Goal: Transaction & Acquisition: Purchase product/service

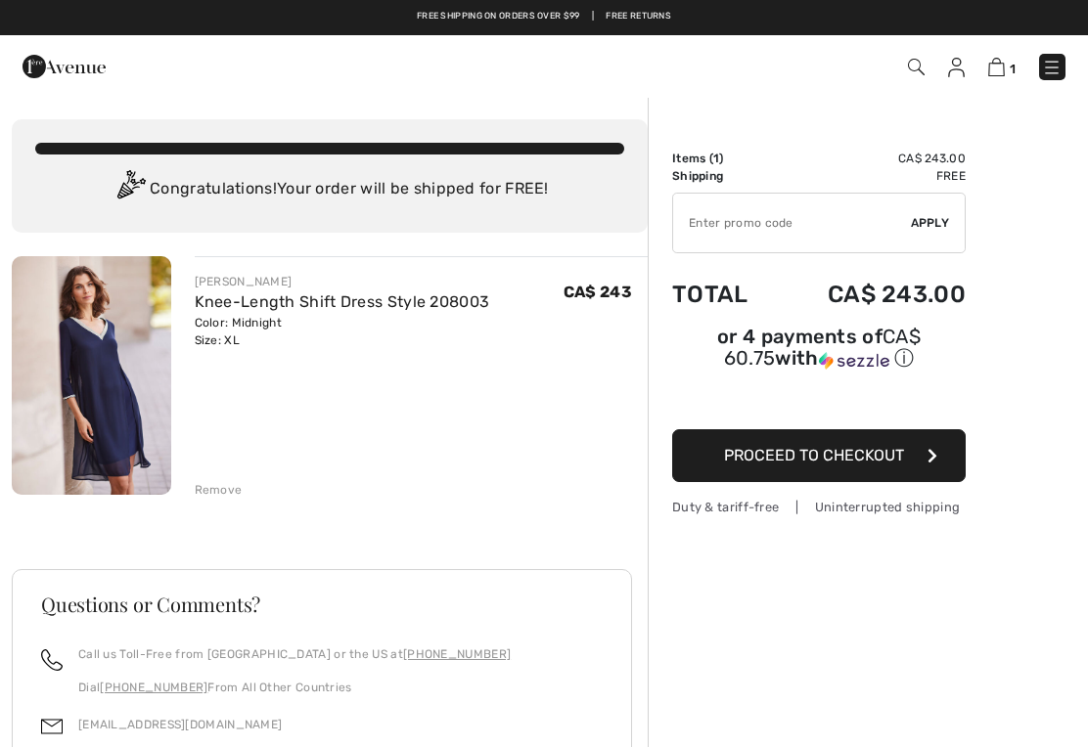
click at [110, 396] on img at bounding box center [91, 375] width 159 height 239
click at [216, 502] on div "FRANK LYMAN Knee-Length Shift Dress Style 208003 Color: Midnight Size: XL Final…" at bounding box center [330, 636] width 636 height 761
click at [218, 485] on div "Remove" at bounding box center [219, 490] width 48 height 18
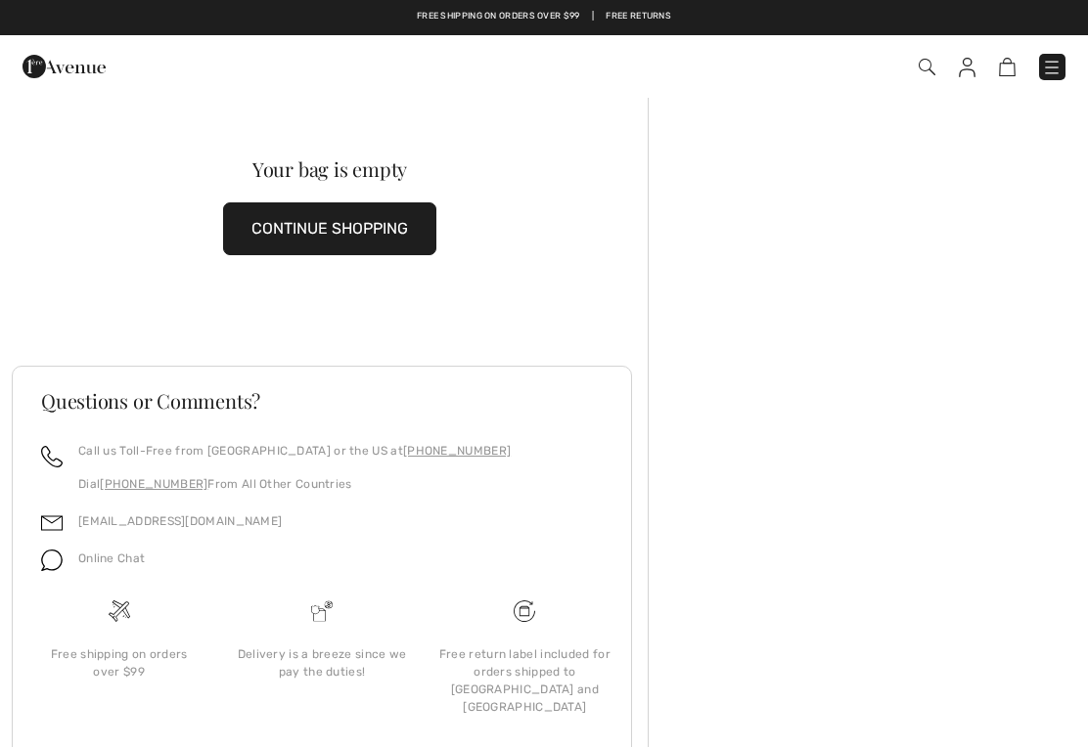
click at [317, 234] on button "CONTINUE SHOPPING" at bounding box center [329, 228] width 213 height 53
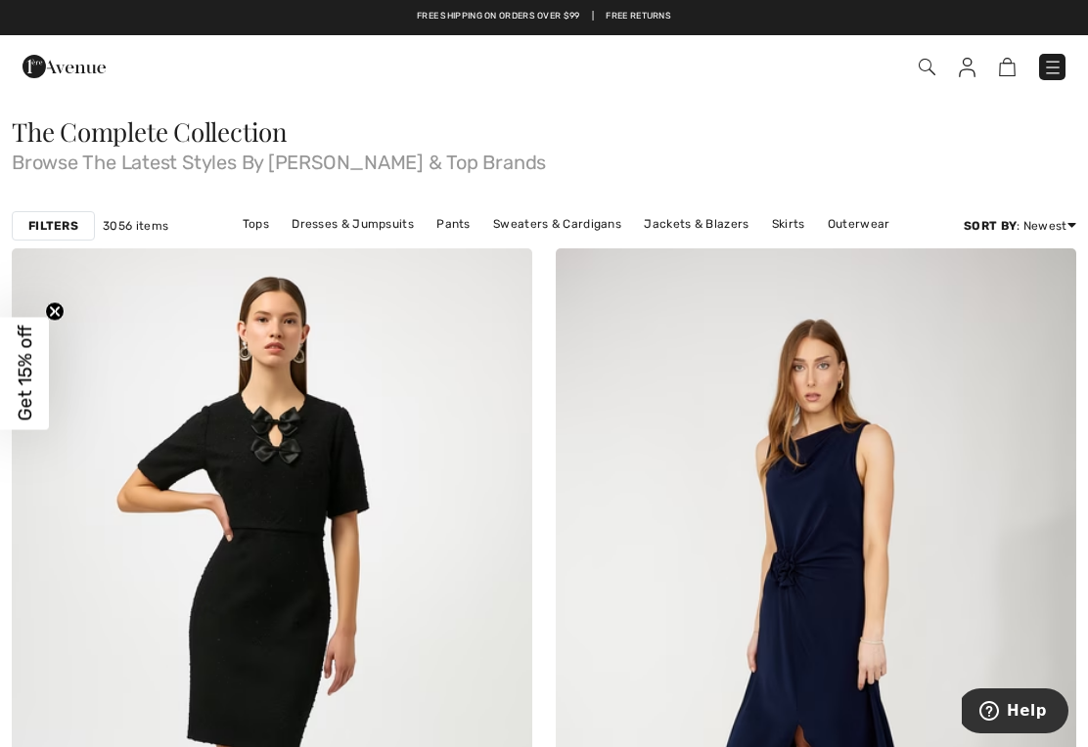
click at [359, 222] on link "Dresses & Jumpsuits" at bounding box center [353, 223] width 142 height 25
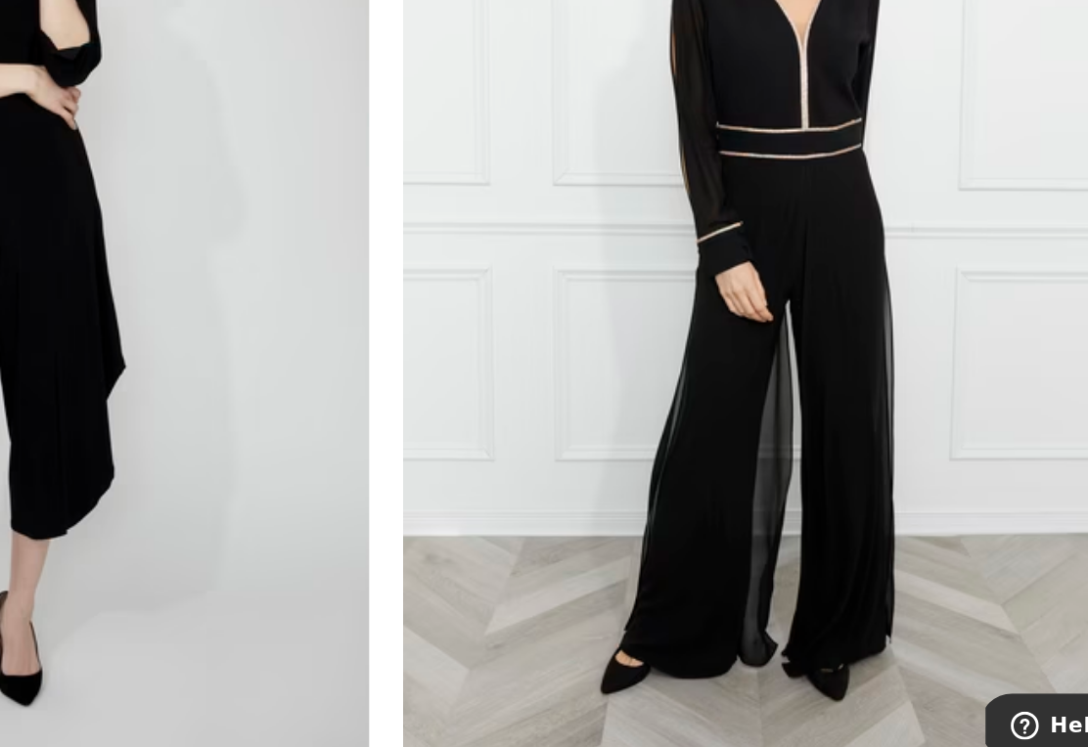
scroll to position [2903, 0]
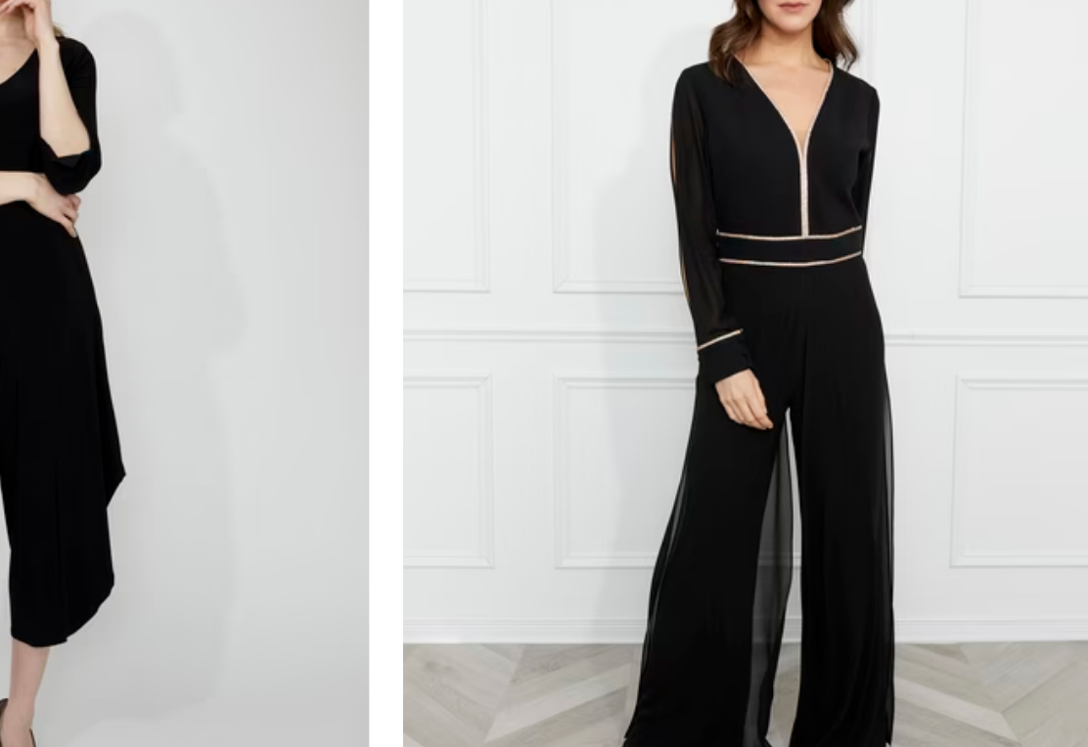
click at [581, 325] on img at bounding box center [815, 378] width 520 height 780
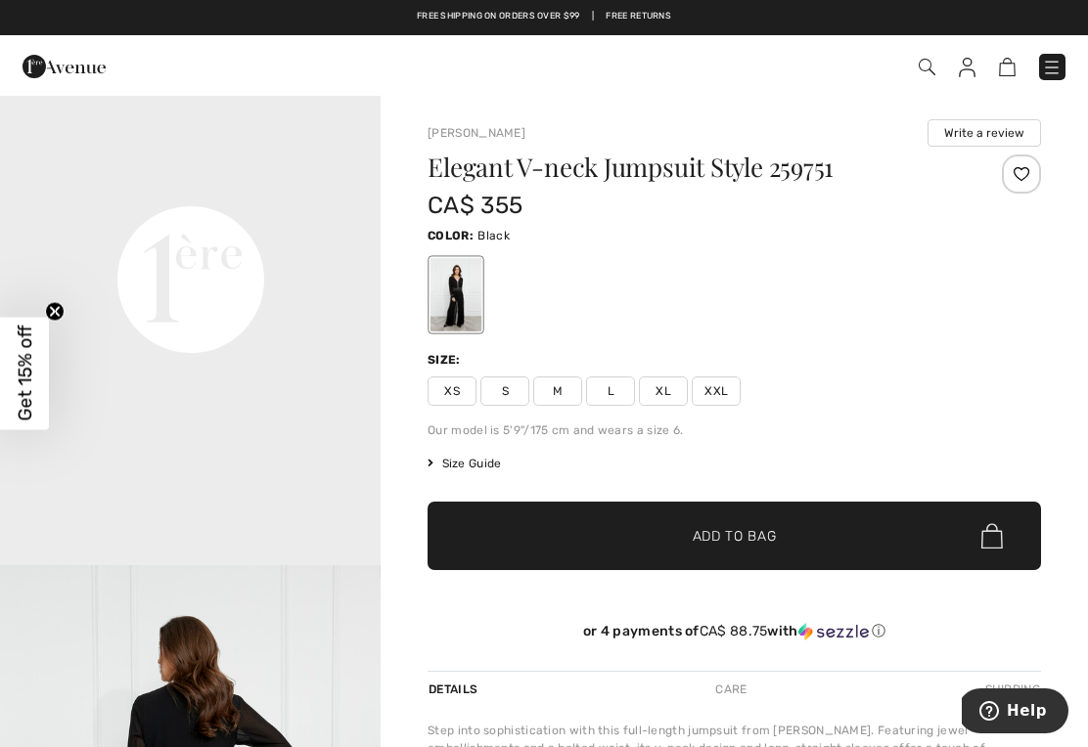
scroll to position [1241, 0]
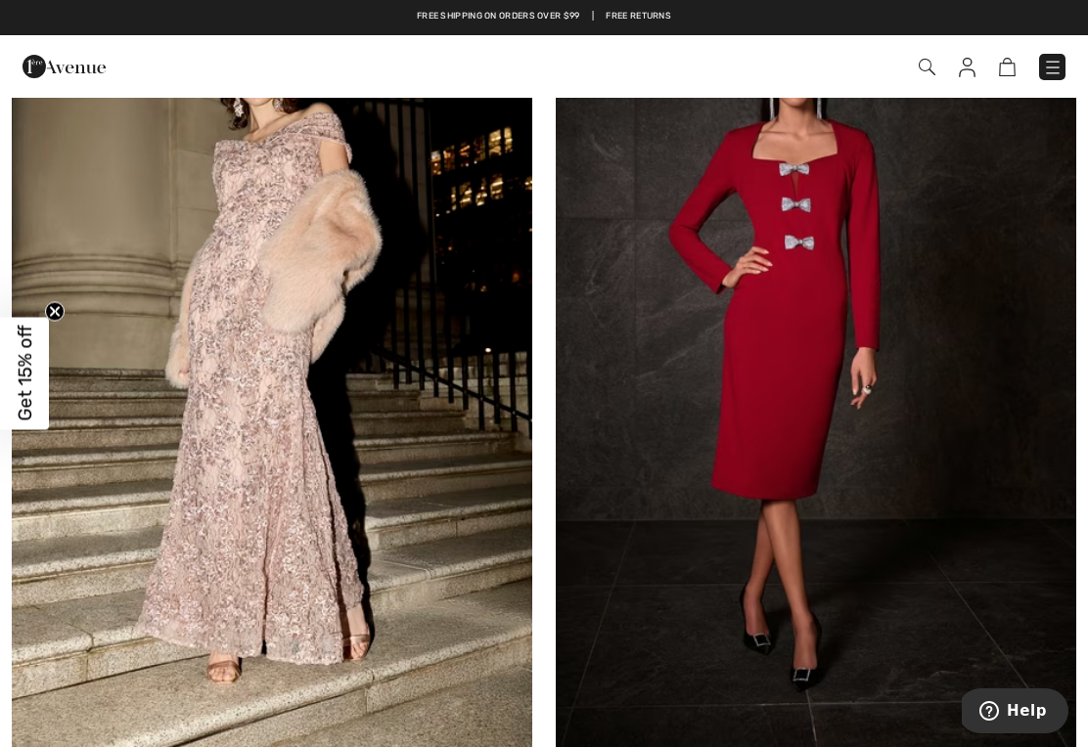
scroll to position [8329, 0]
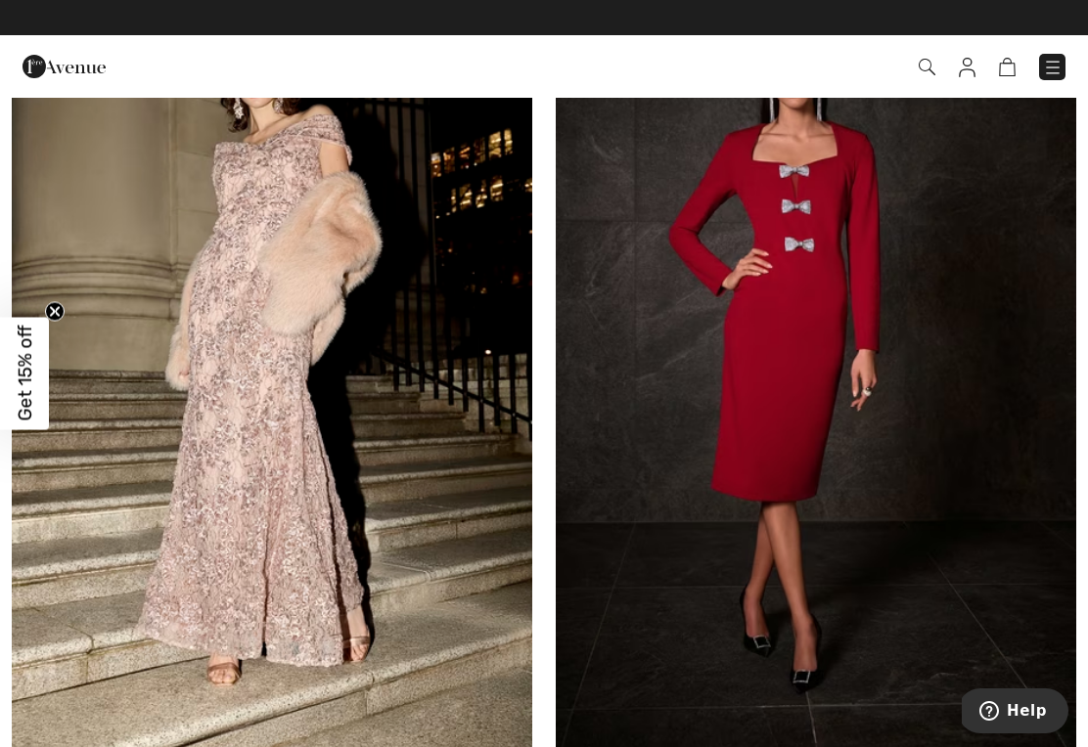
click at [866, 542] on img at bounding box center [815, 366] width 520 height 780
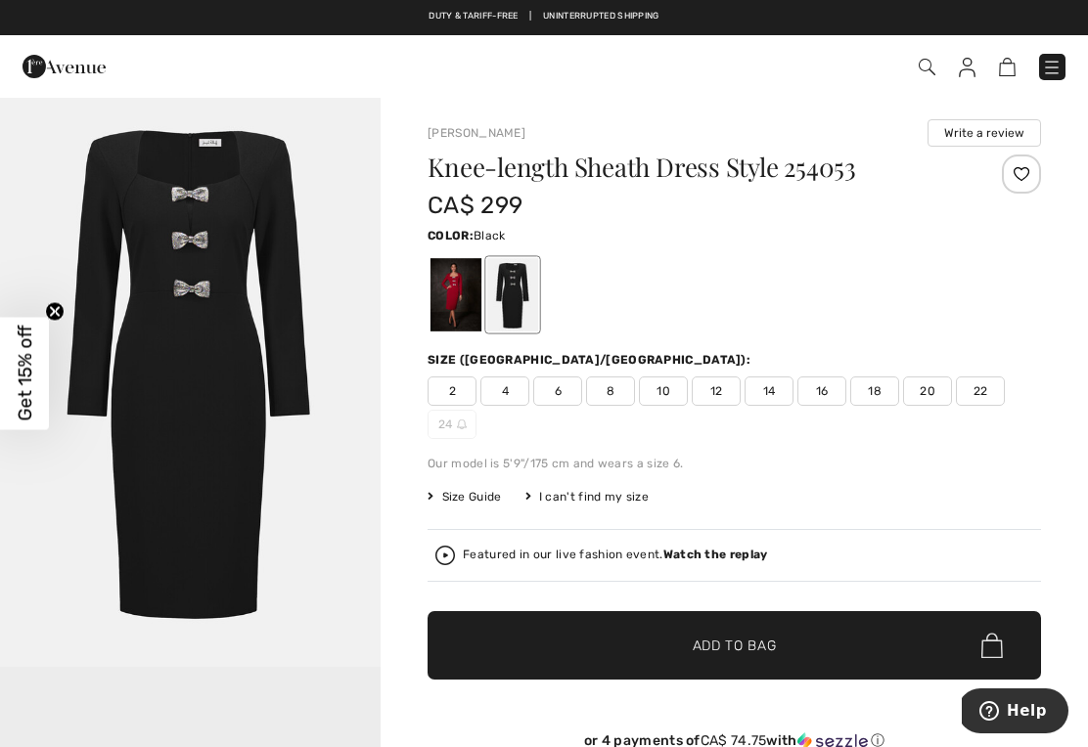
click at [450, 304] on div at bounding box center [455, 294] width 51 height 73
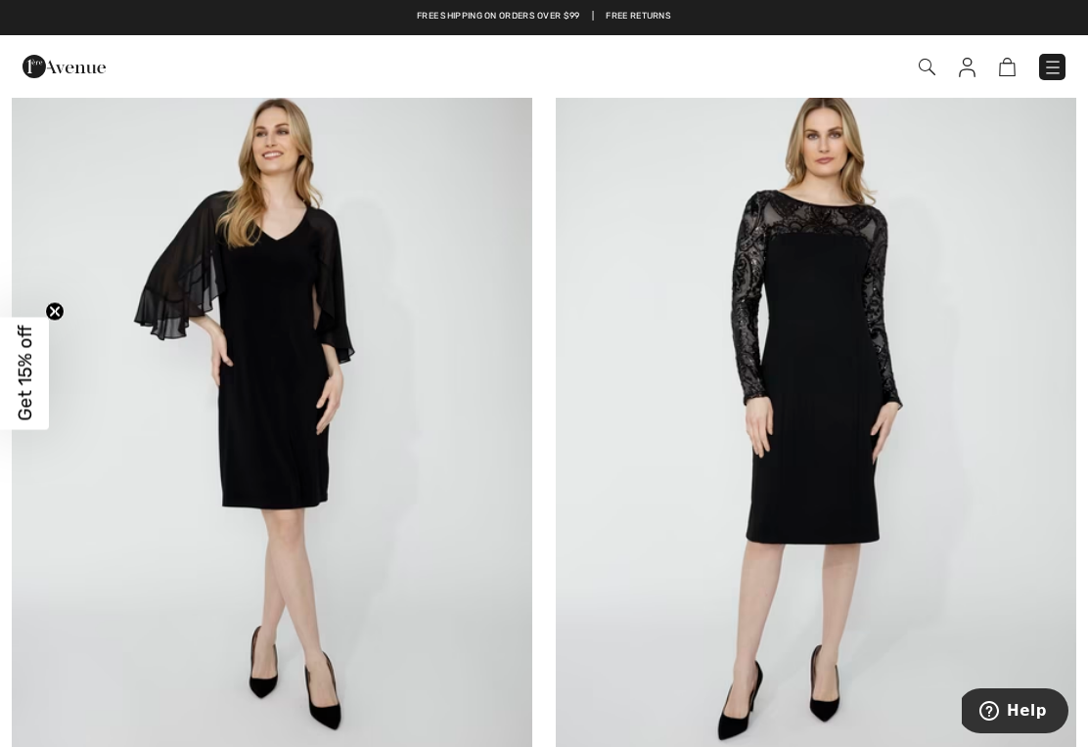
scroll to position [12062, 0]
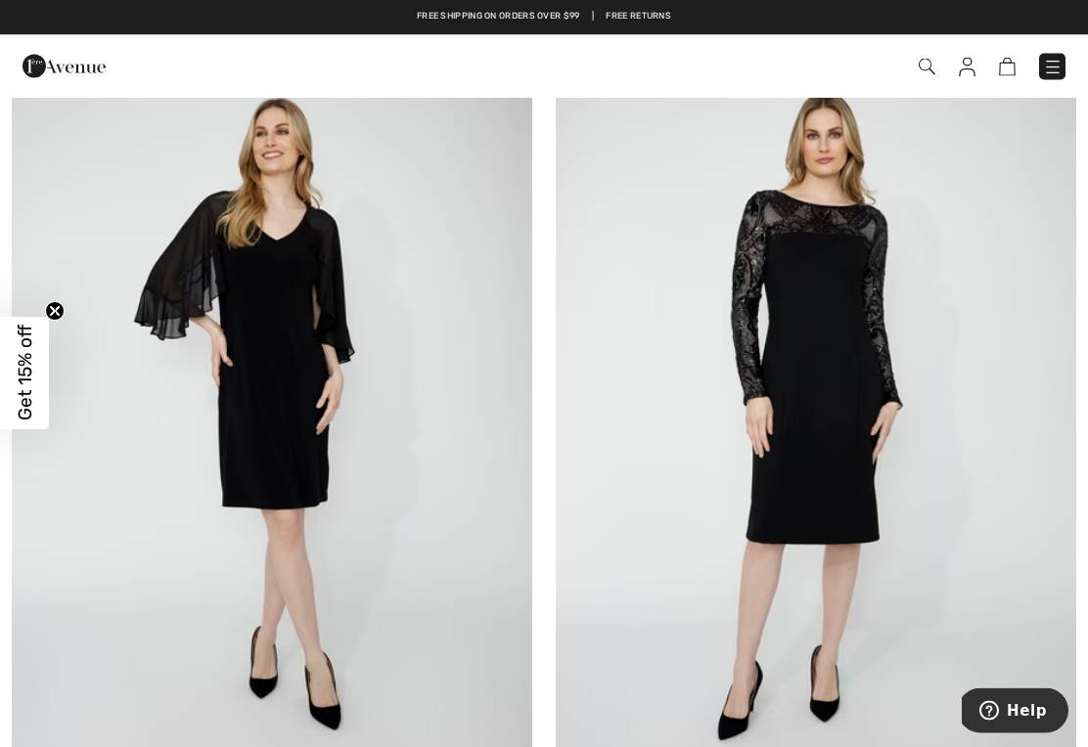
click at [941, 531] on img at bounding box center [815, 414] width 520 height 780
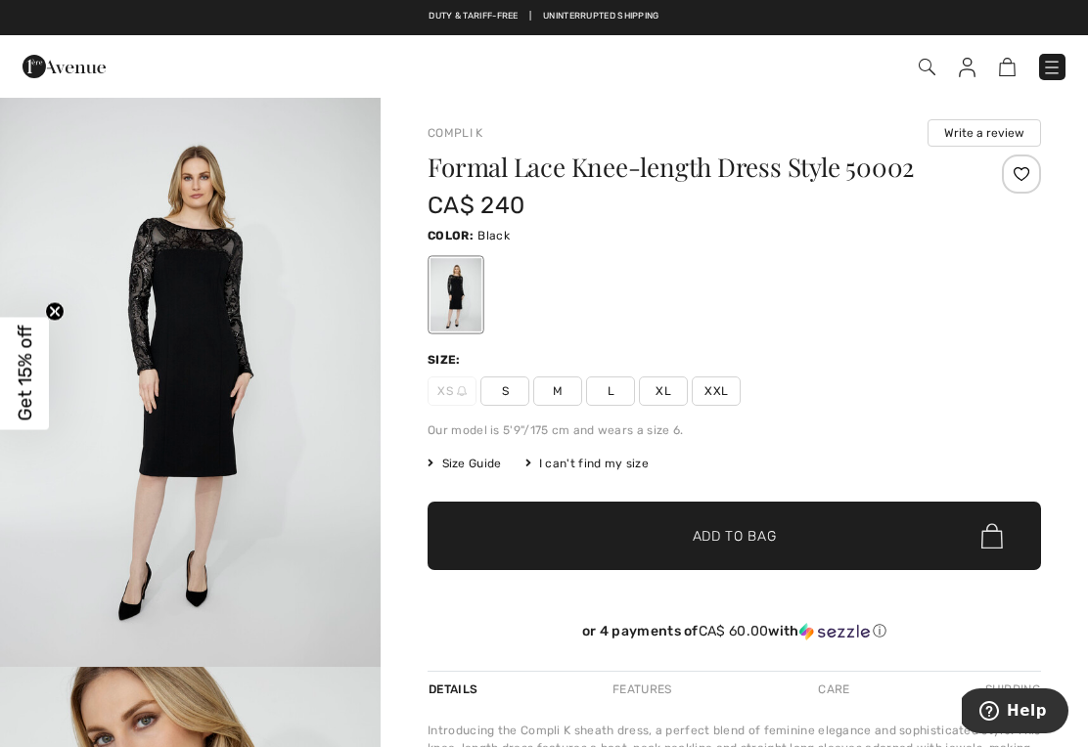
click at [674, 386] on span "XL" at bounding box center [663, 391] width 49 height 29
click at [738, 535] on span "Add to Bag" at bounding box center [734, 536] width 84 height 21
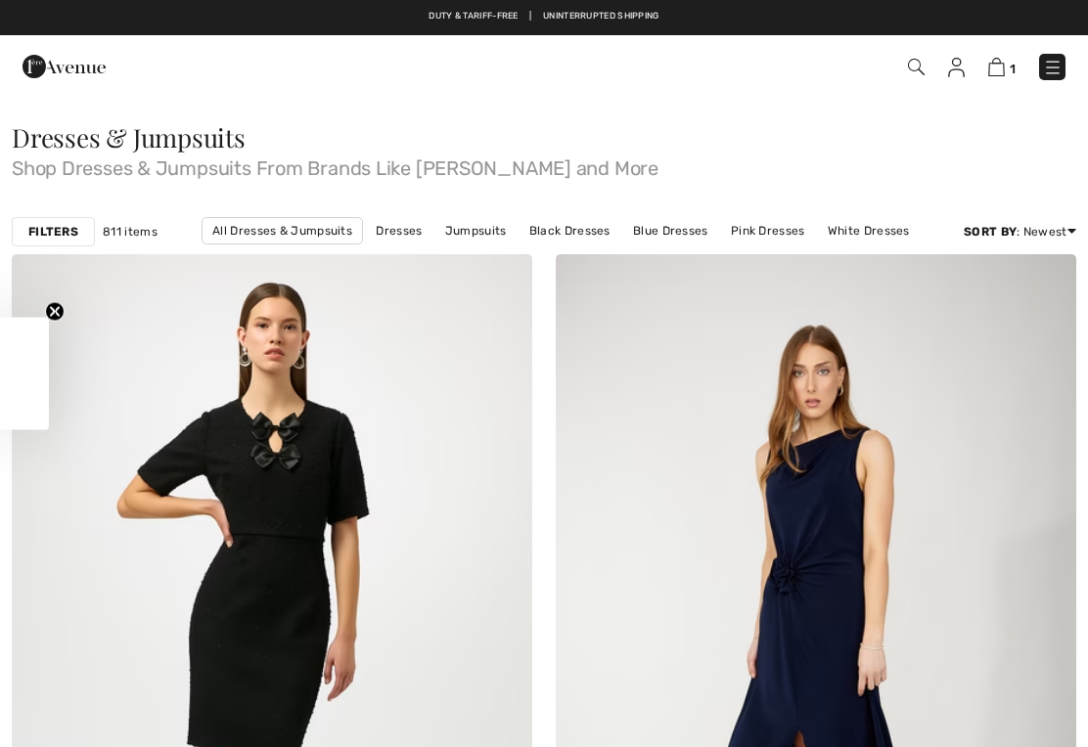
checkbox input "true"
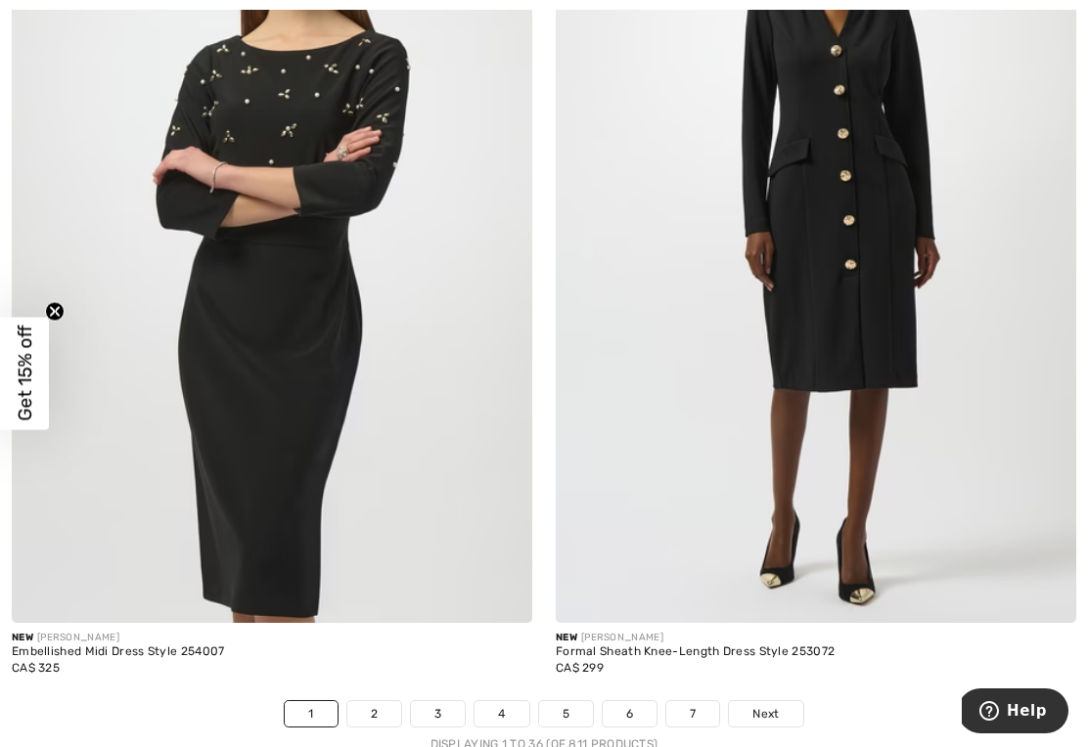
scroll to position [15704, 0]
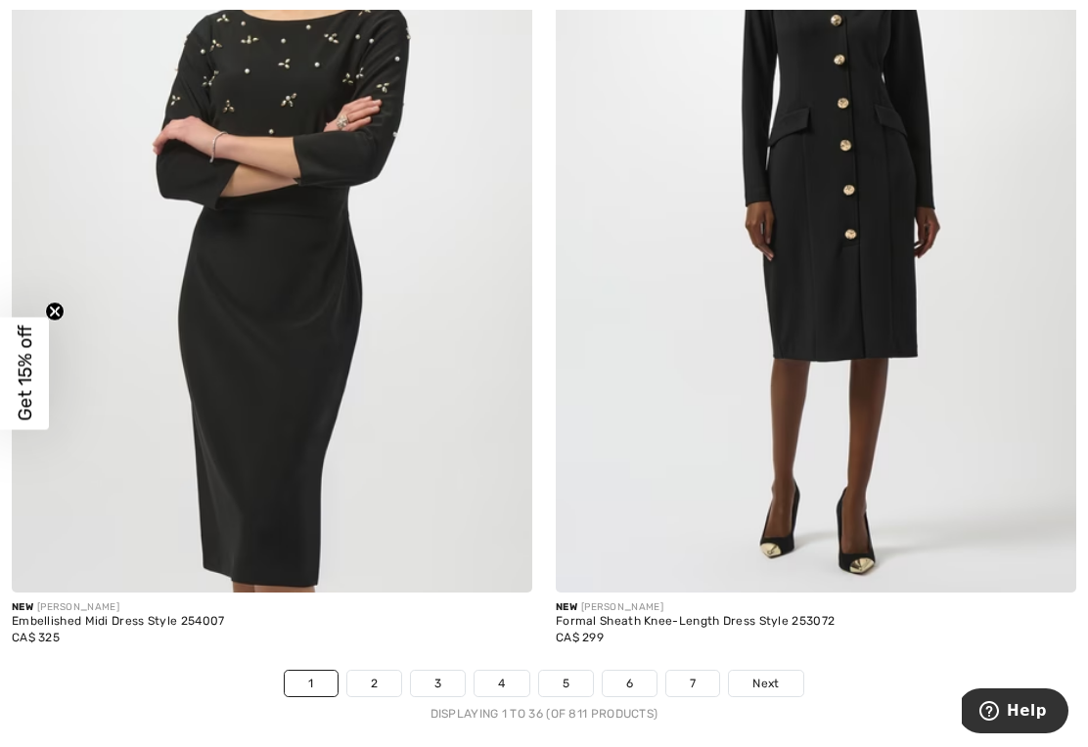
click at [772, 675] on span "Next" at bounding box center [765, 684] width 26 height 18
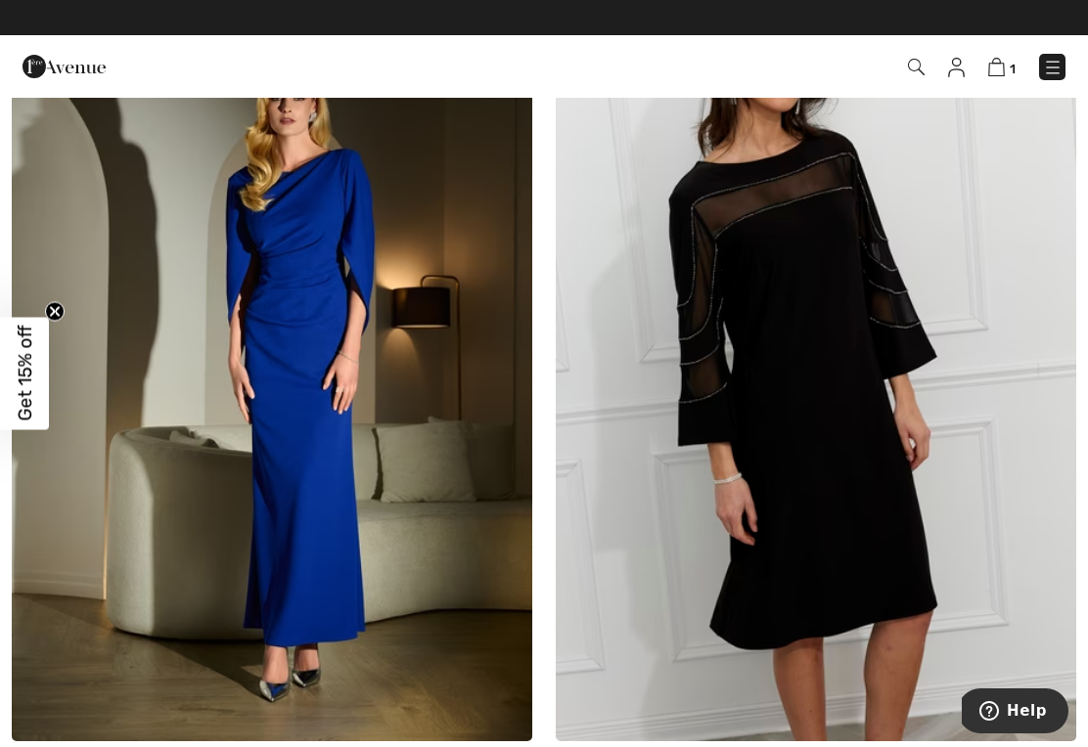
scroll to position [5612, 0]
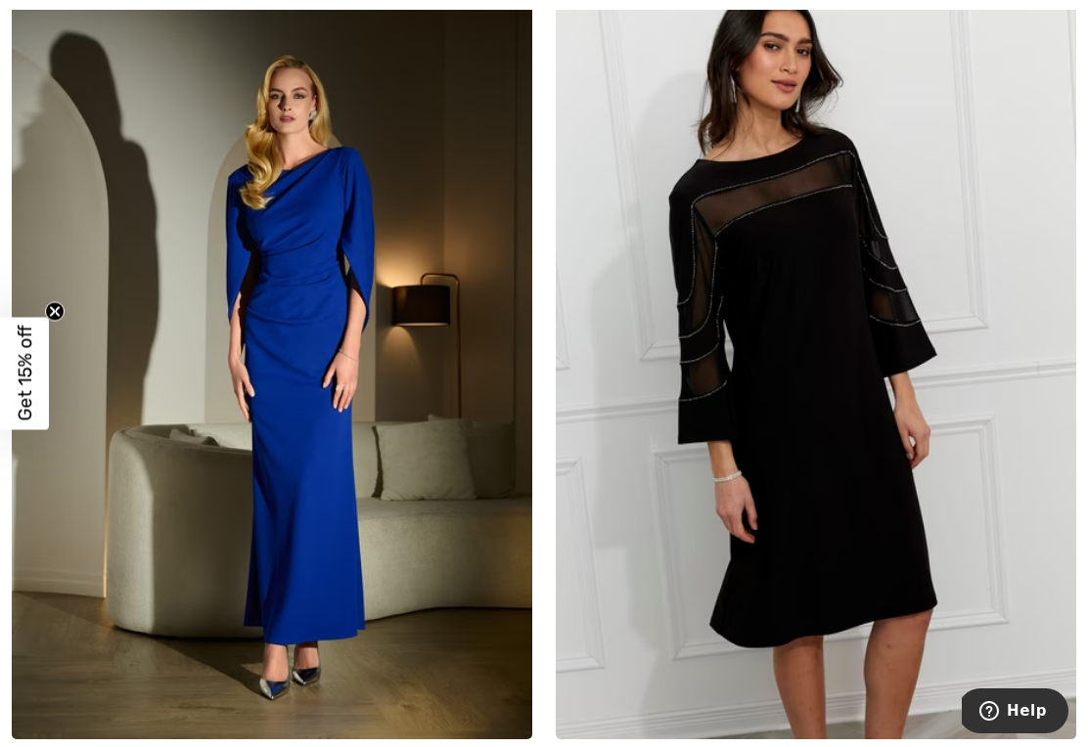
click at [832, 471] on img at bounding box center [815, 349] width 520 height 780
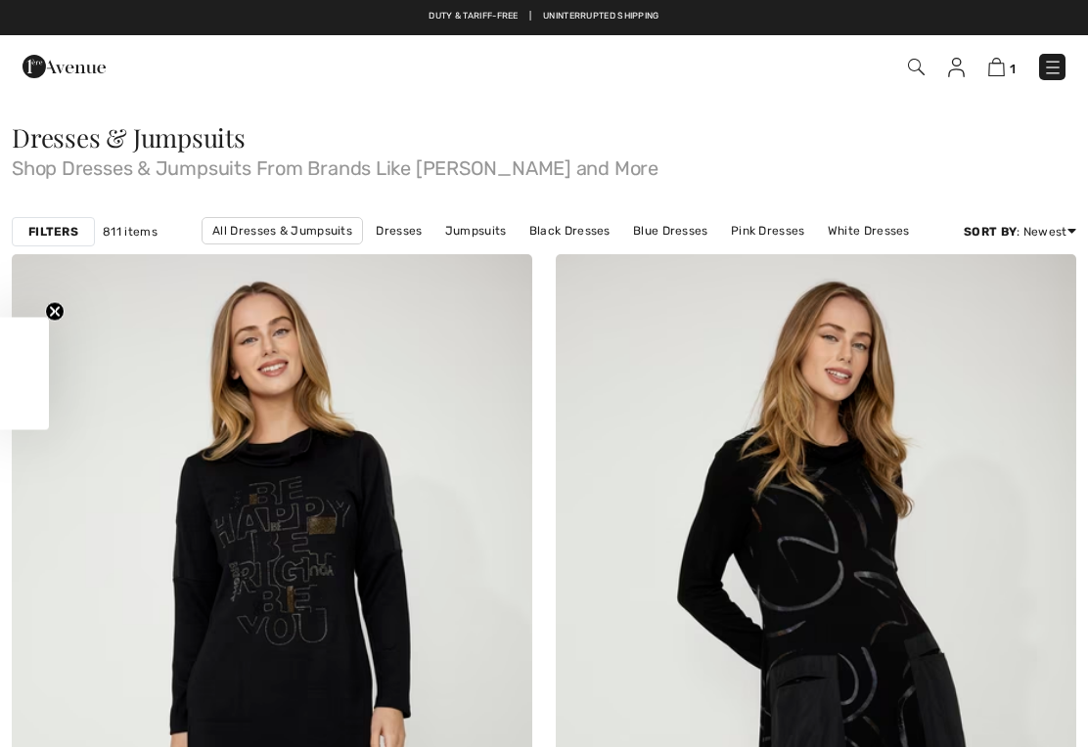
checkbox input "true"
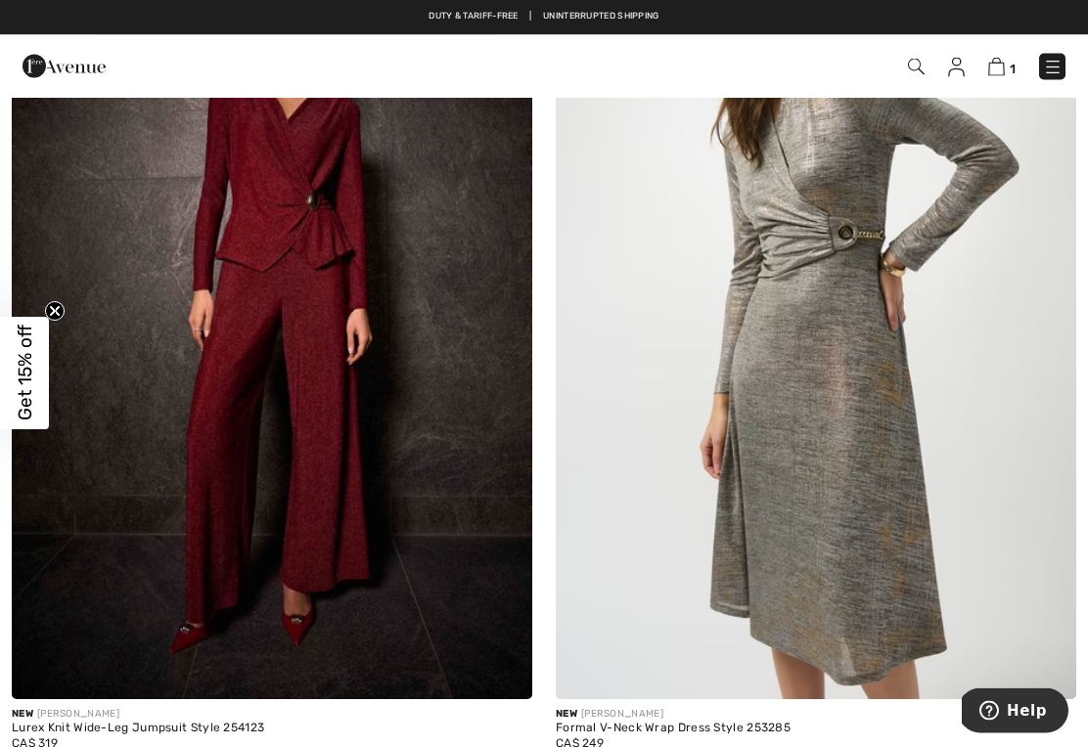
scroll to position [8251, 0]
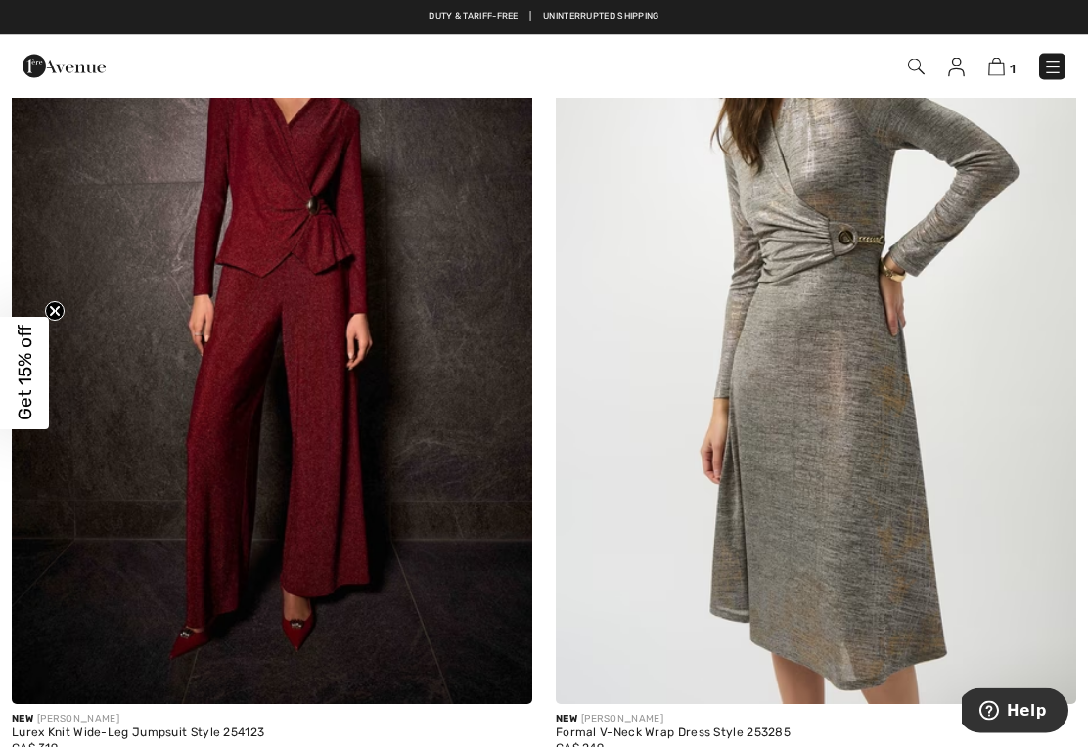
click at [318, 424] on img at bounding box center [272, 315] width 520 height 780
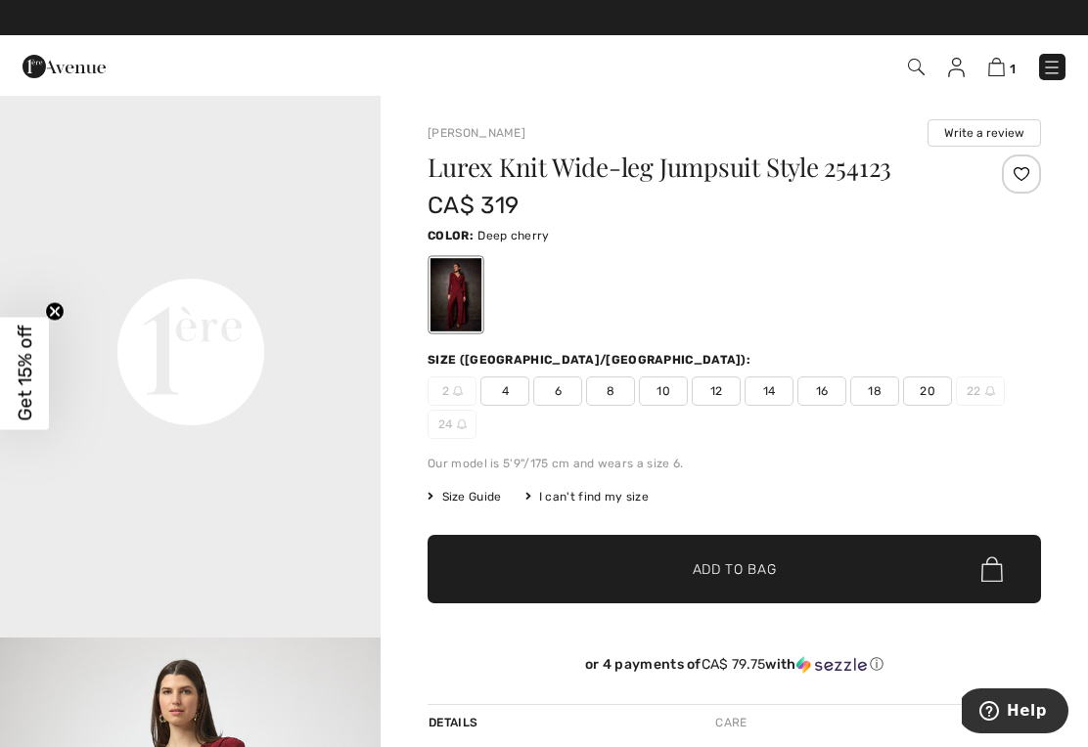
scroll to position [1172, 0]
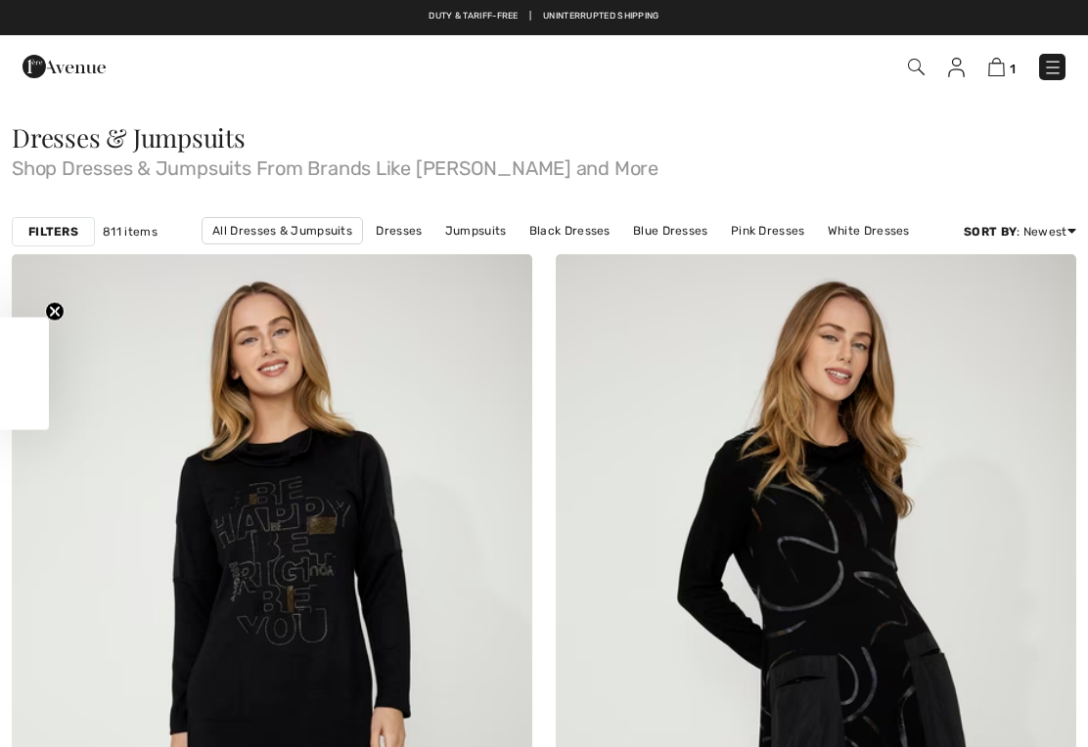
checkbox input "true"
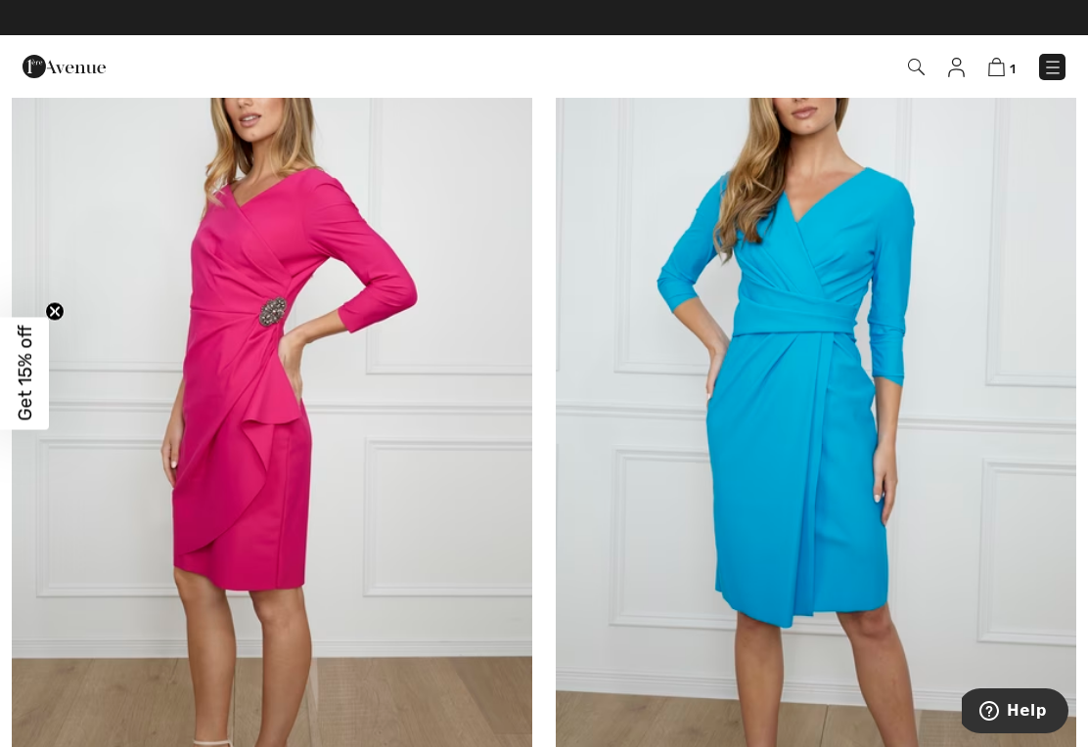
scroll to position [9051, 0]
click at [808, 422] on img at bounding box center [815, 371] width 520 height 780
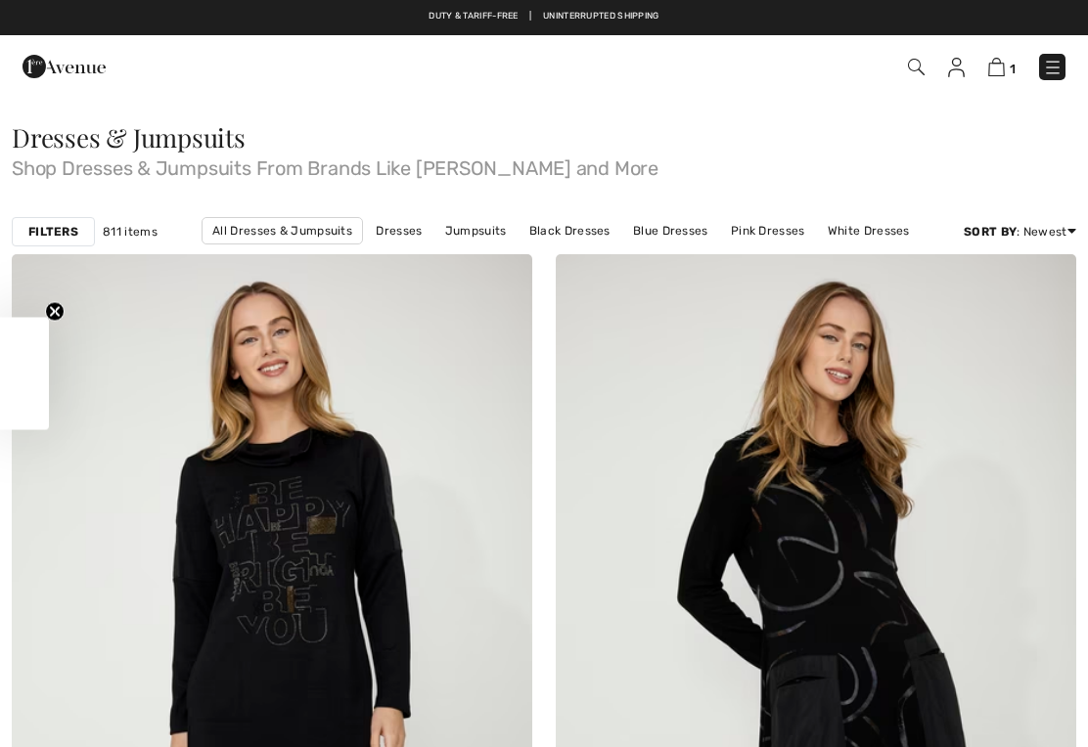
checkbox input "true"
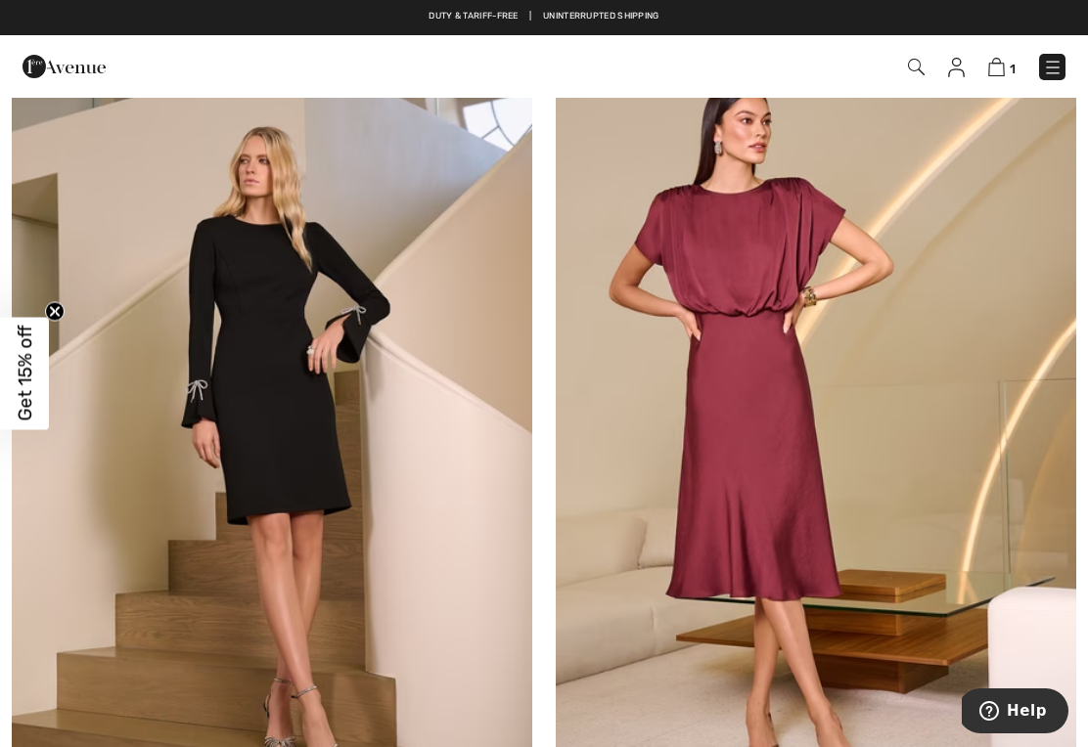
scroll to position [14465, 0]
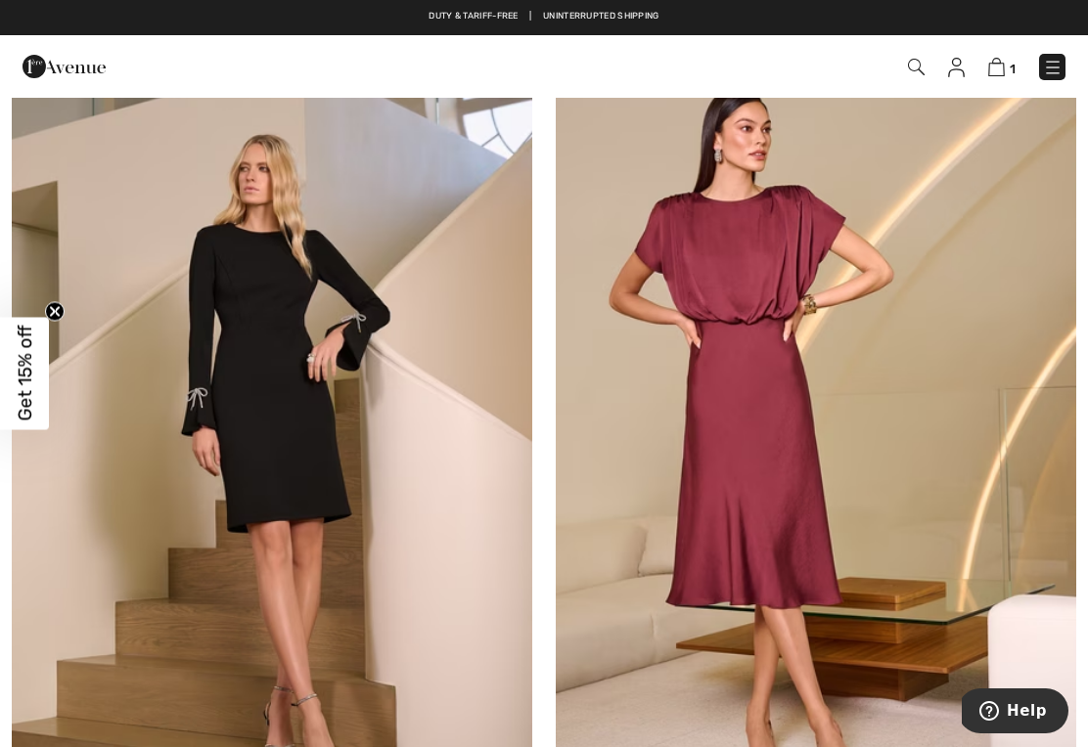
click at [791, 478] on img at bounding box center [815, 423] width 520 height 780
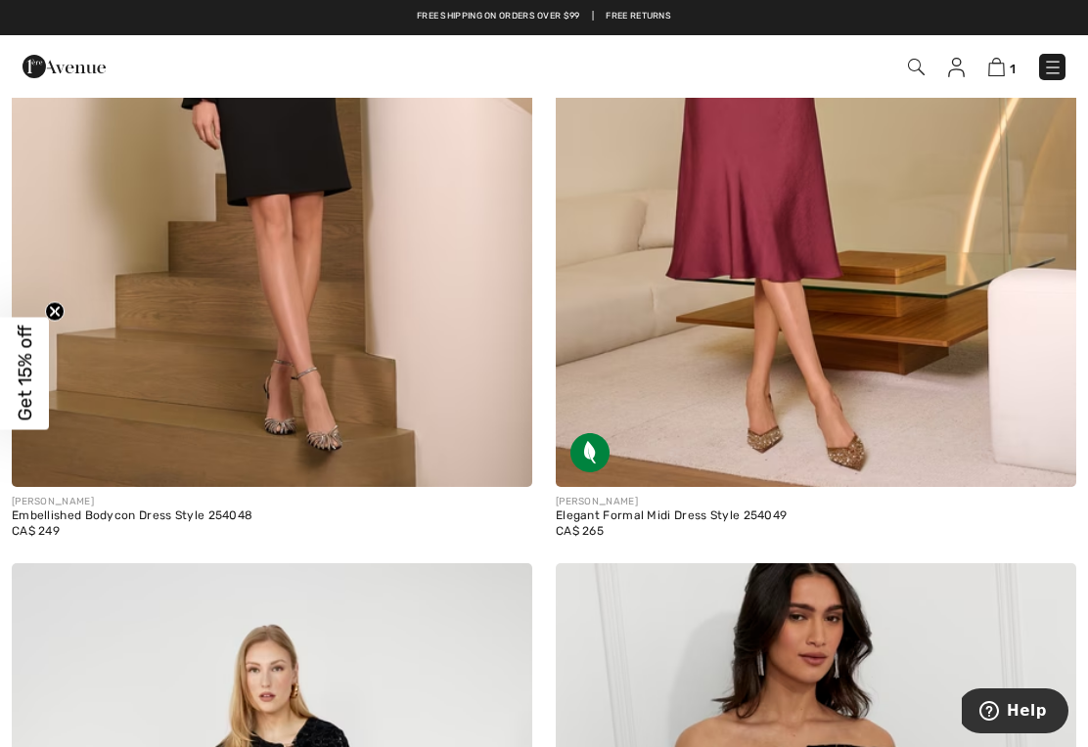
scroll to position [14791, 0]
click at [777, 356] on img at bounding box center [815, 98] width 520 height 780
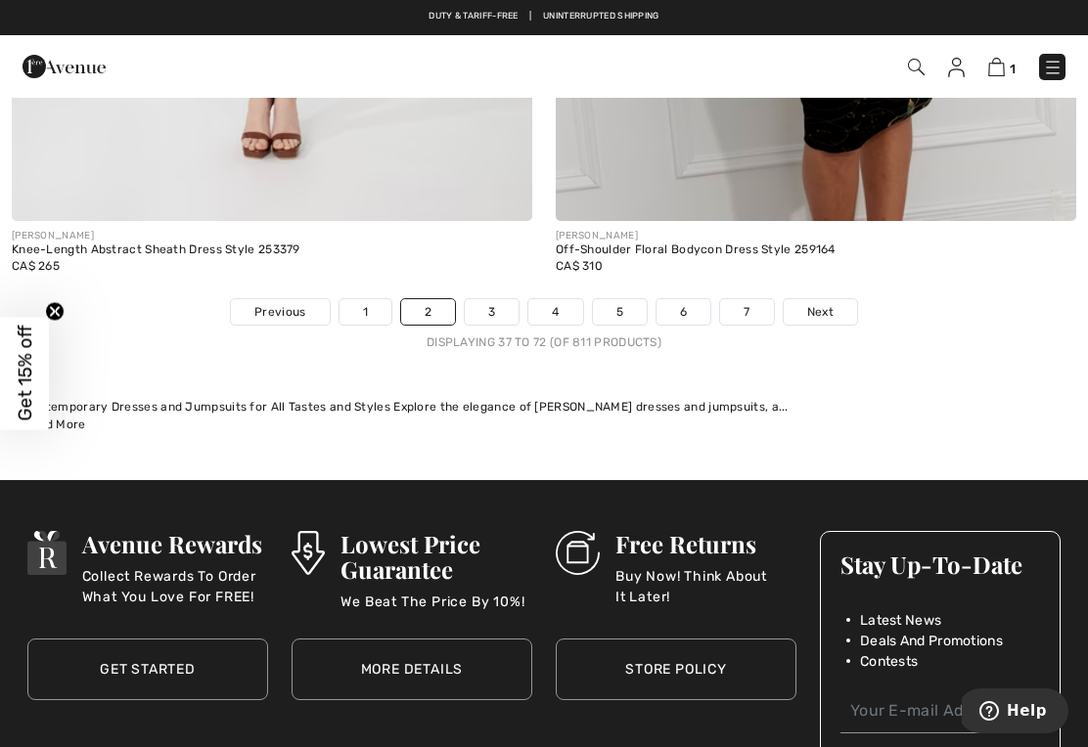
scroll to position [15906, 0]
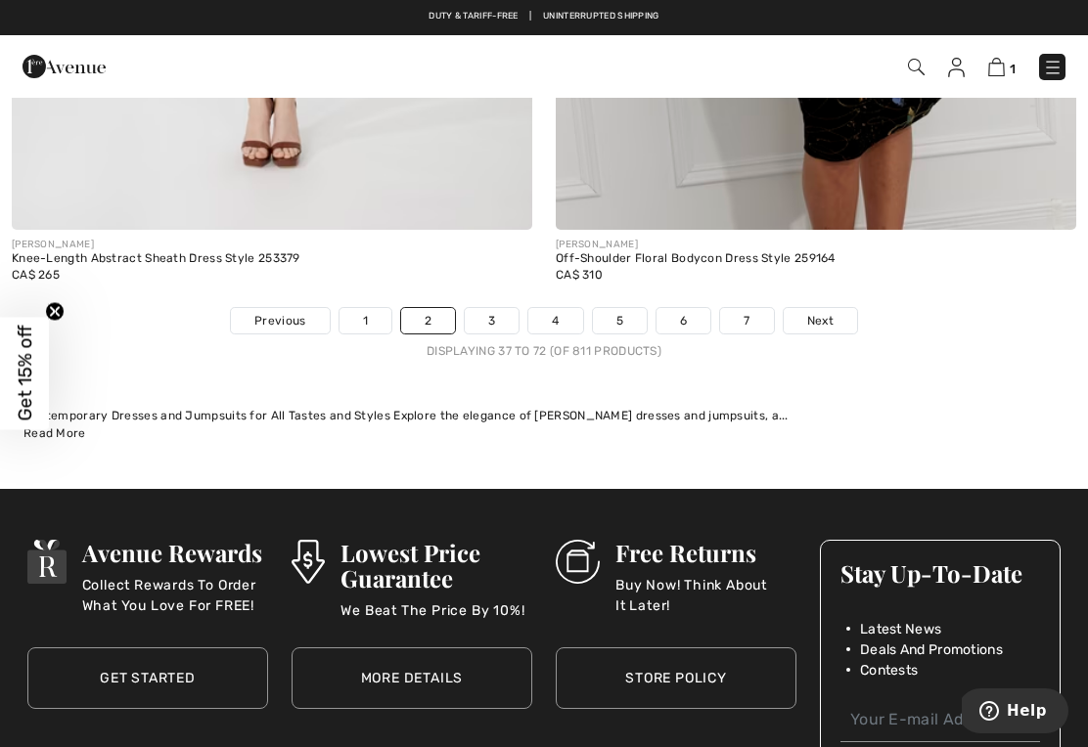
click at [491, 311] on link "3" at bounding box center [492, 320] width 54 height 25
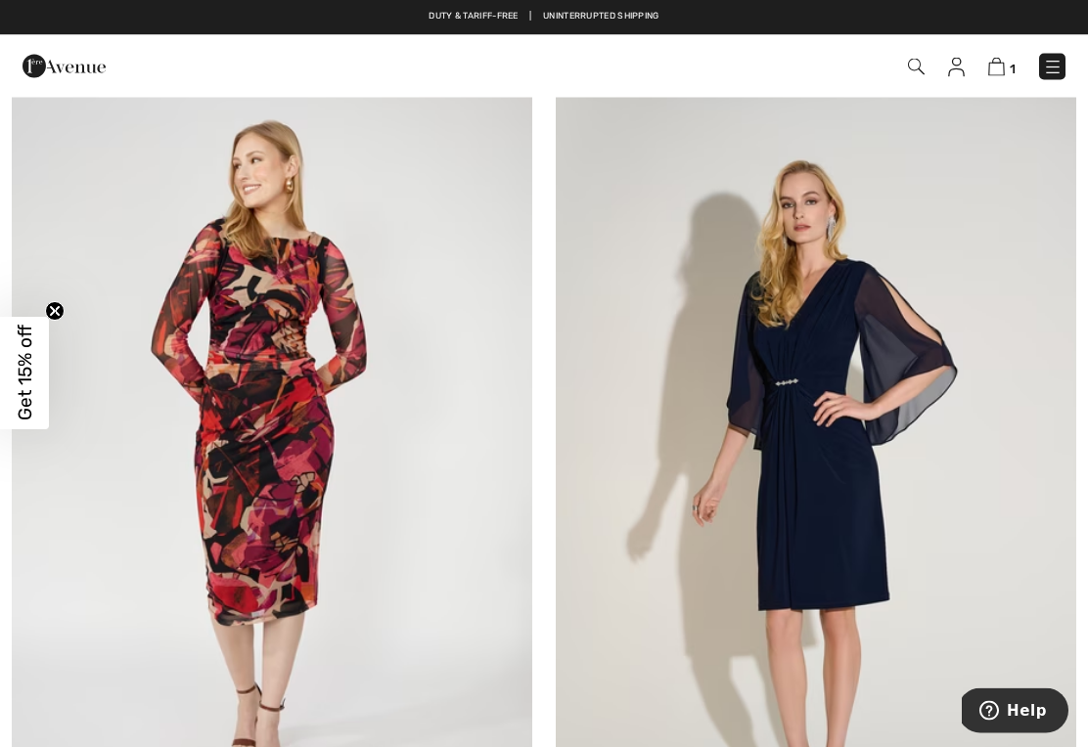
scroll to position [177, 0]
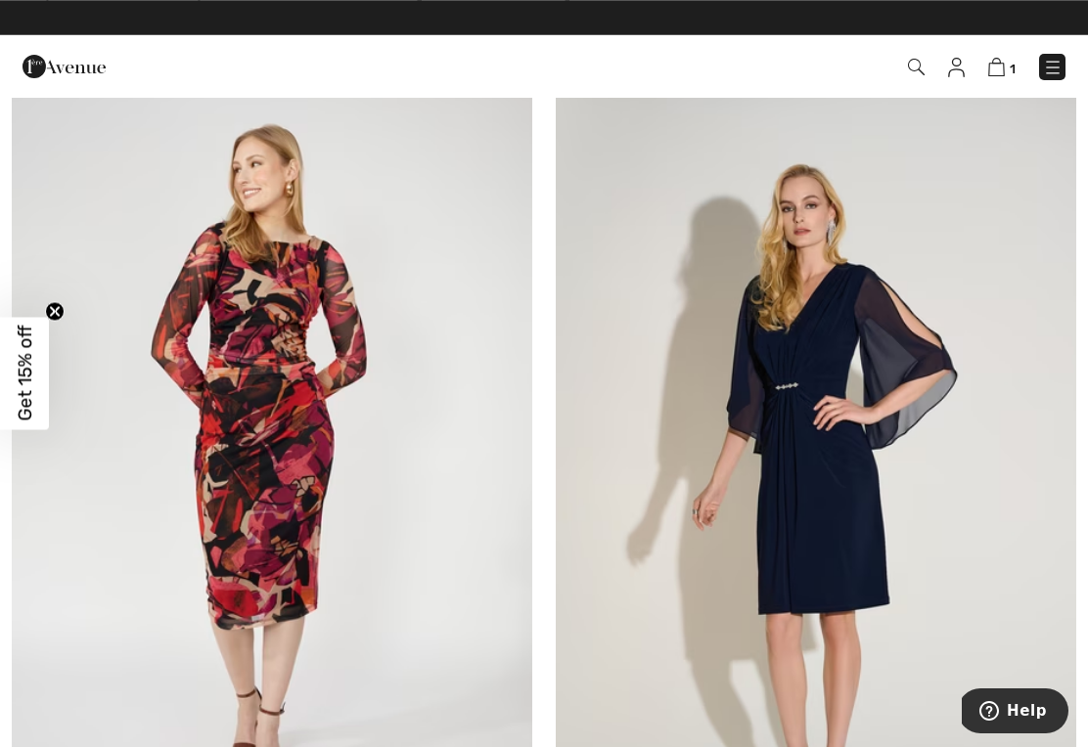
click at [880, 569] on img at bounding box center [815, 467] width 520 height 780
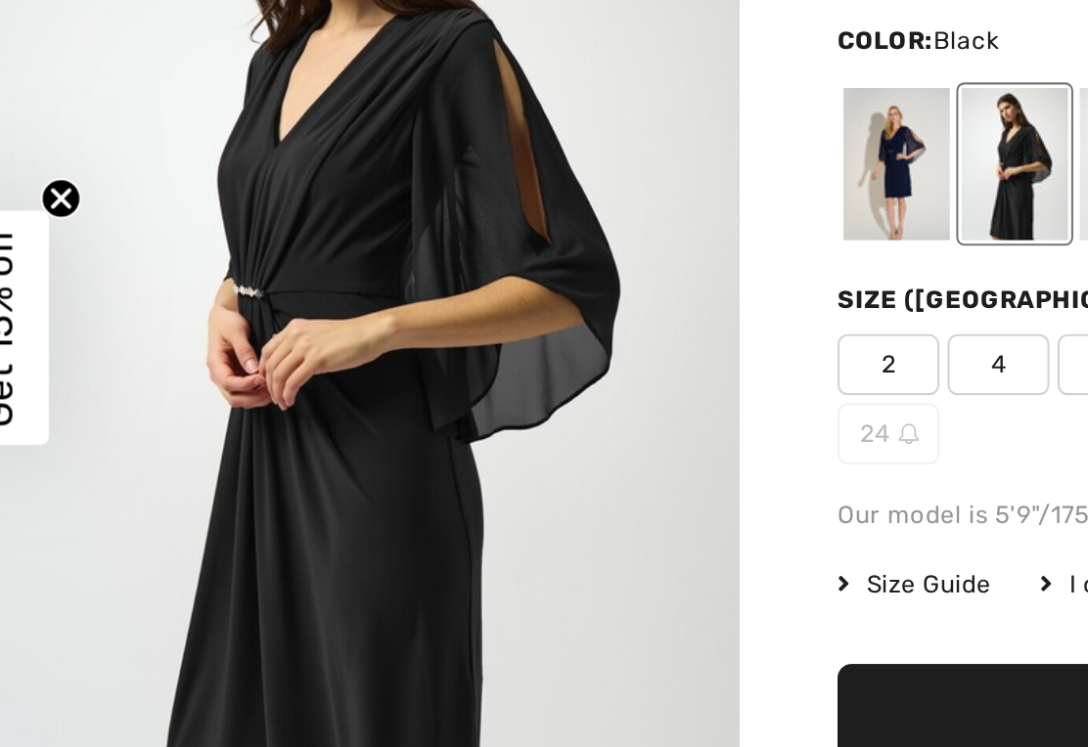
scroll to position [10, 0]
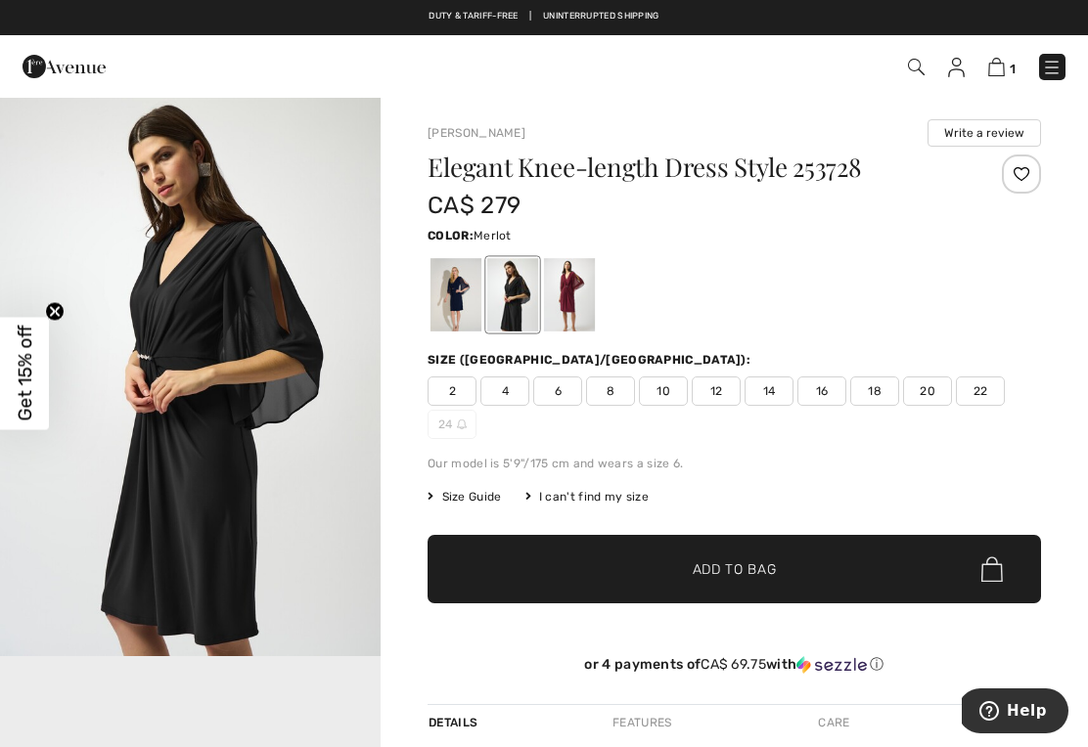
click at [573, 296] on div at bounding box center [569, 294] width 51 height 73
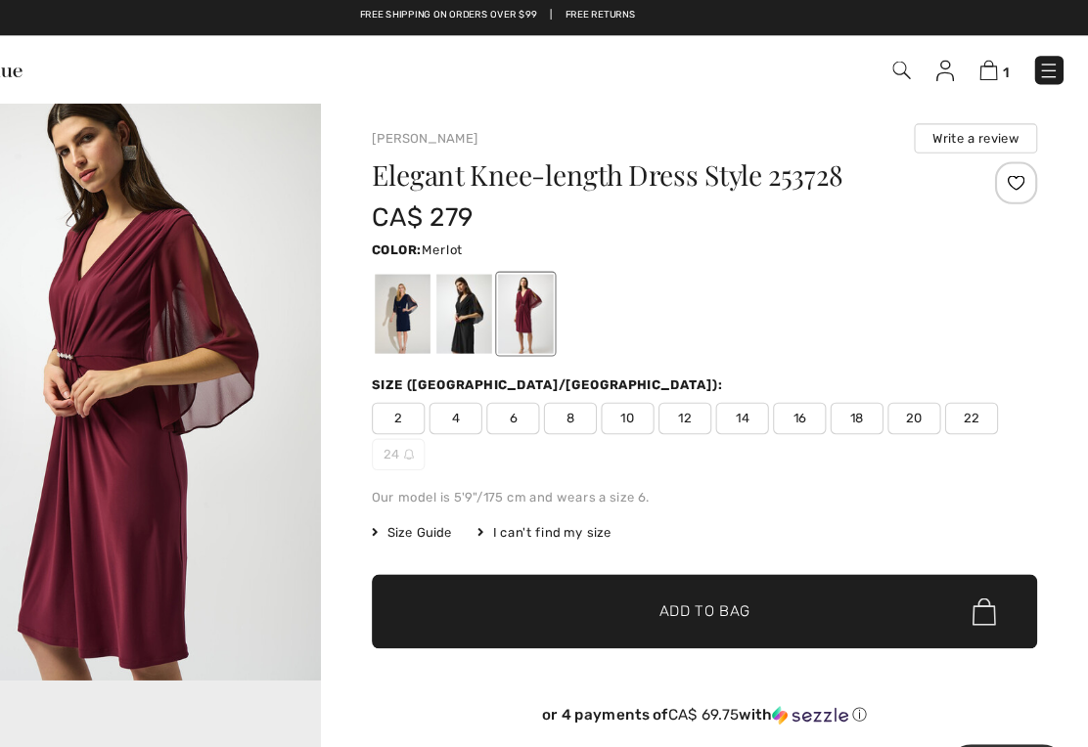
scroll to position [0, 0]
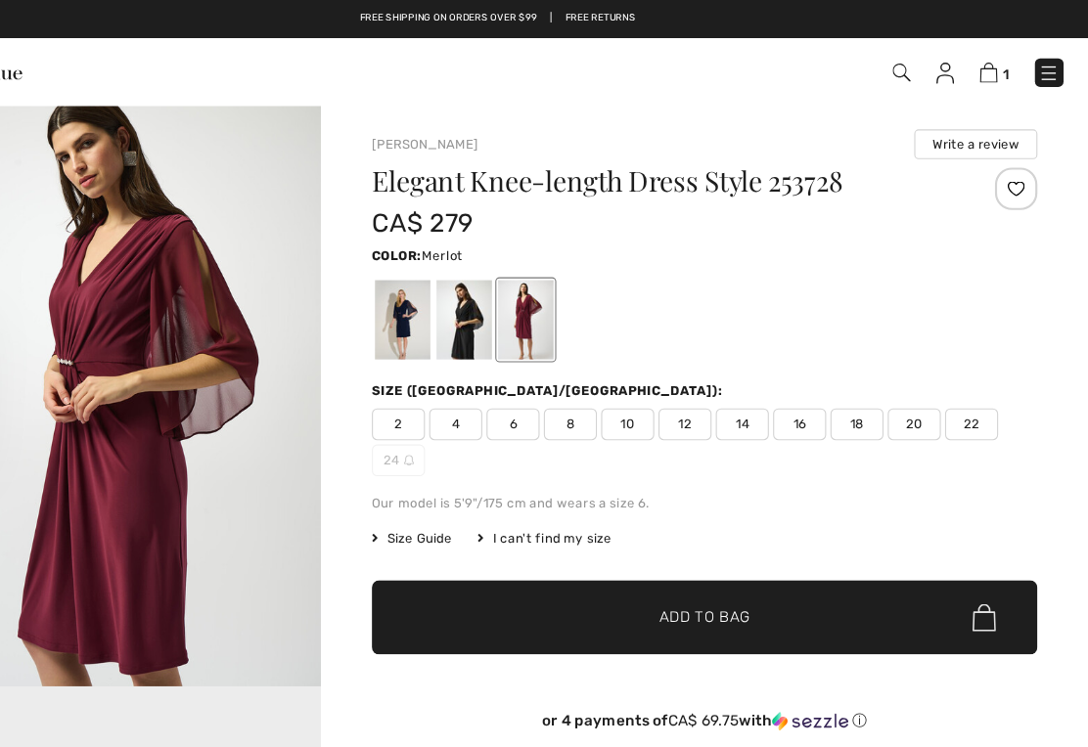
click at [850, 398] on span "18" at bounding box center [874, 391] width 49 height 29
click at [692, 564] on span "Add to Bag" at bounding box center [734, 569] width 84 height 21
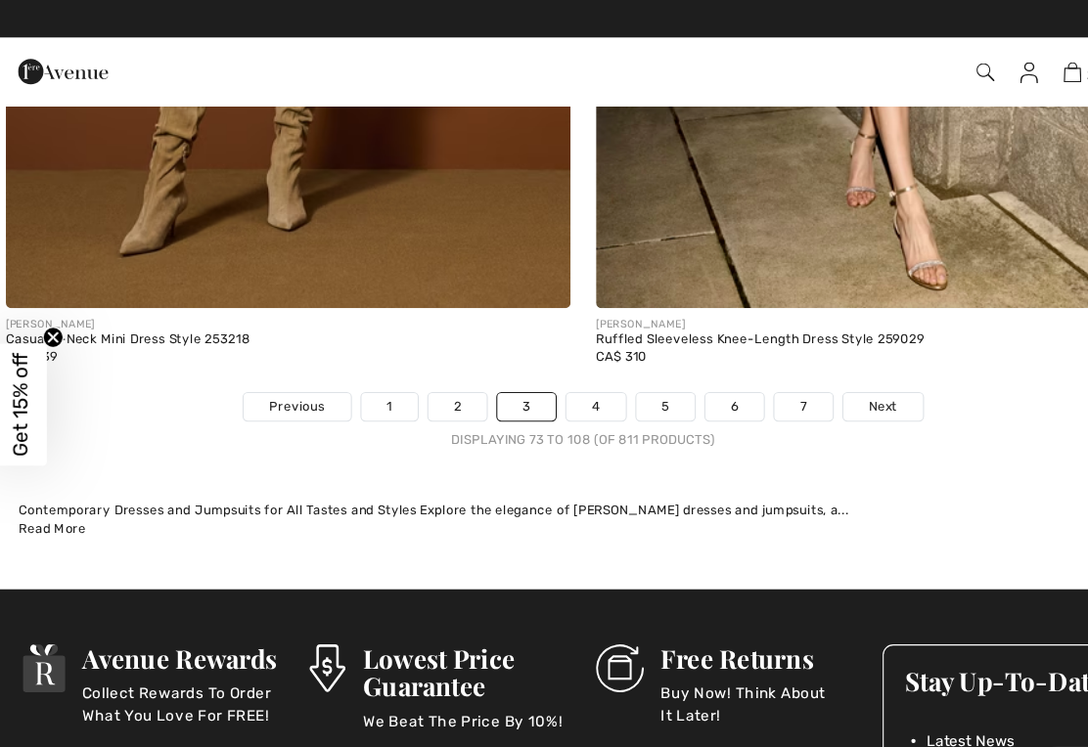
scroll to position [15880, 0]
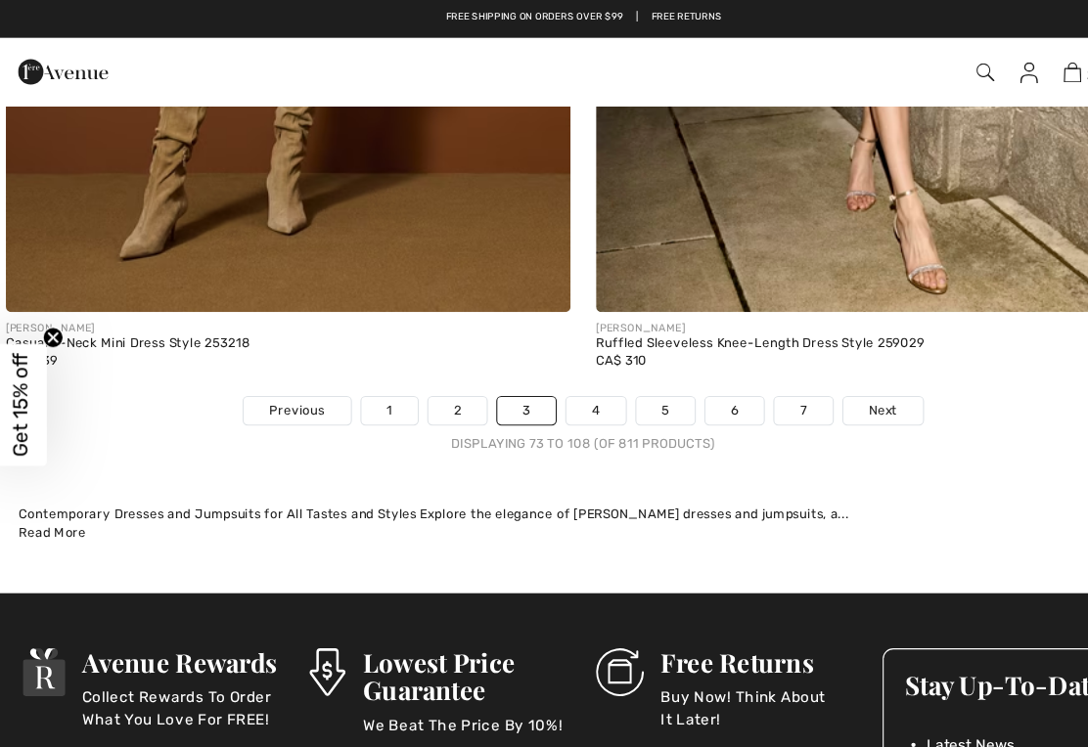
click at [553, 366] on link "4" at bounding box center [555, 378] width 54 height 25
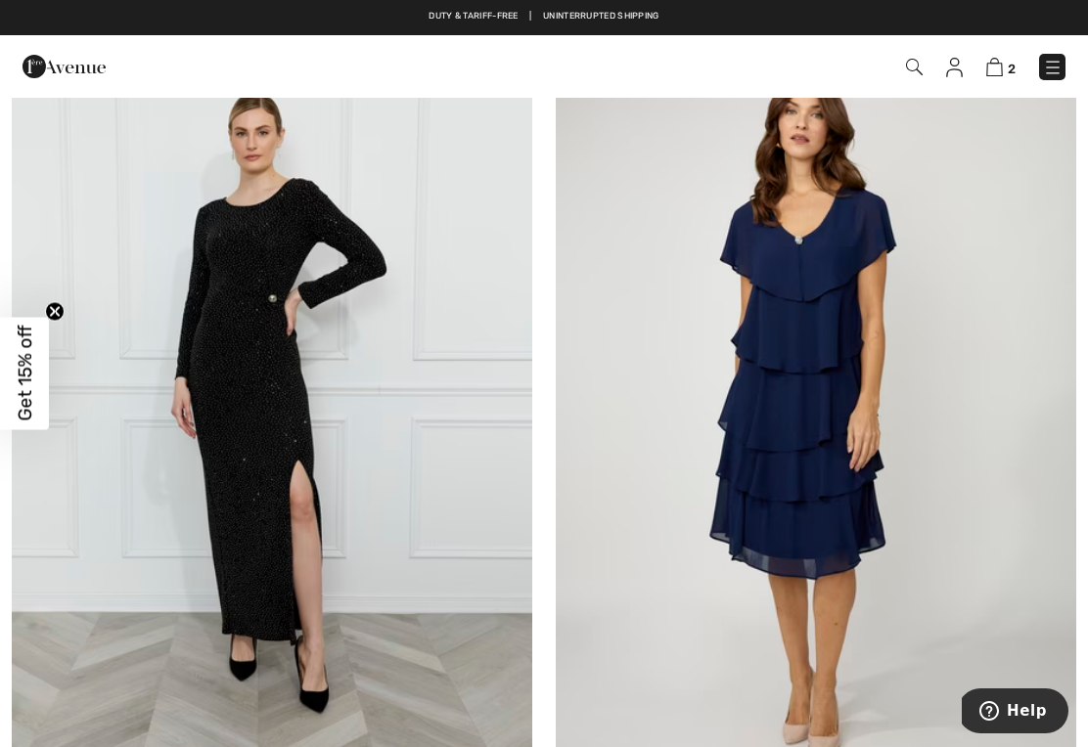
scroll to position [5618, 0]
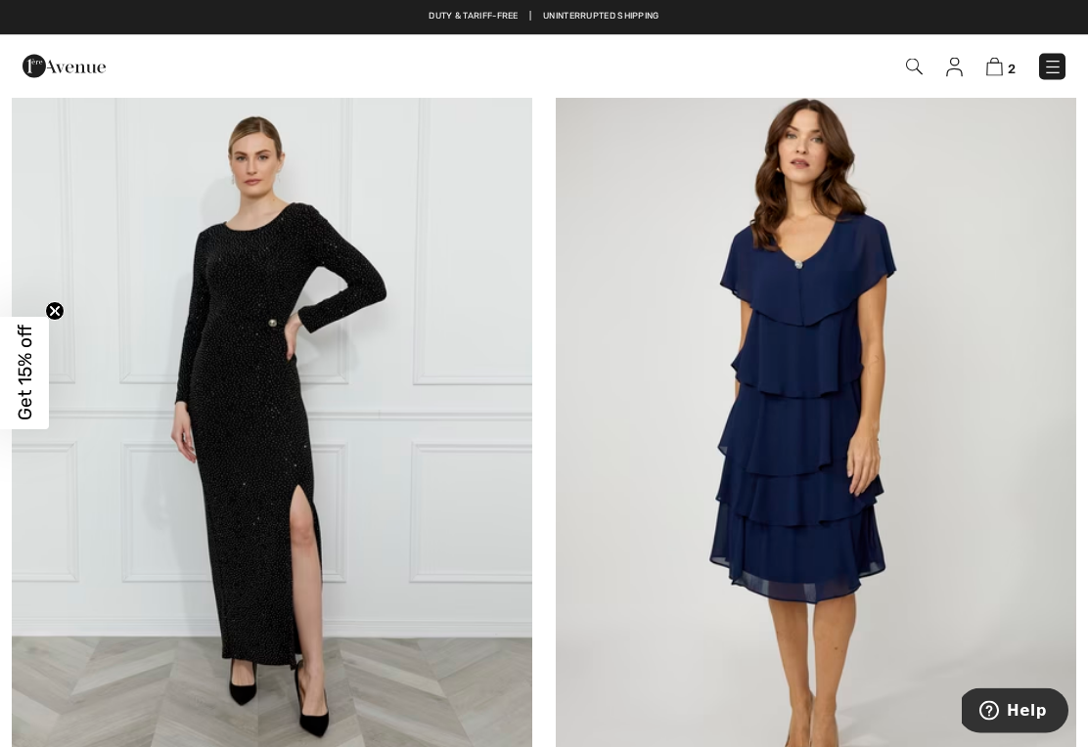
click at [834, 427] on img at bounding box center [815, 440] width 520 height 780
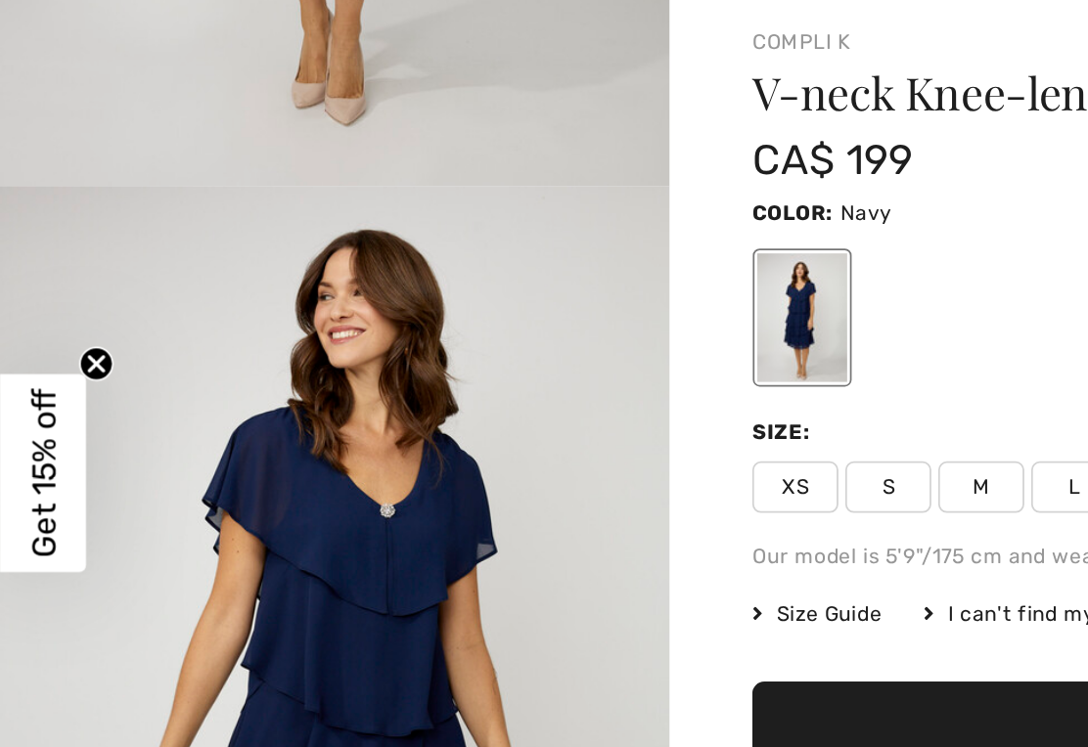
scroll to position [454, 0]
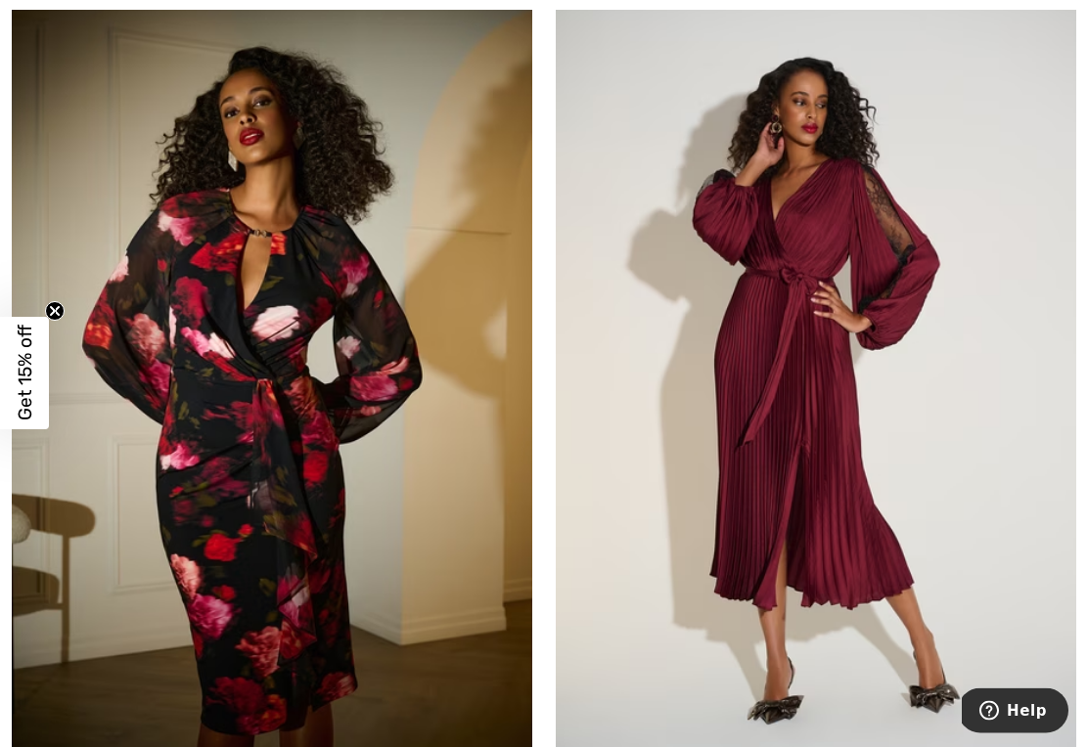
scroll to position [11974, 0]
click at [879, 515] on img at bounding box center [815, 373] width 520 height 780
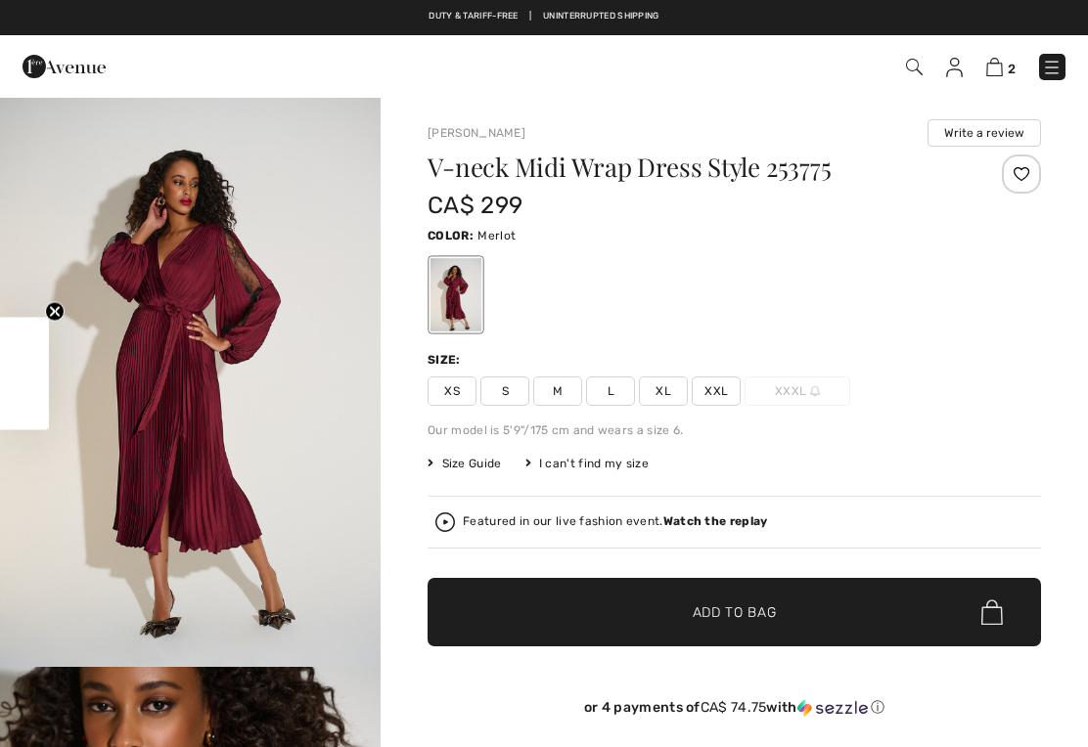
checkbox input "true"
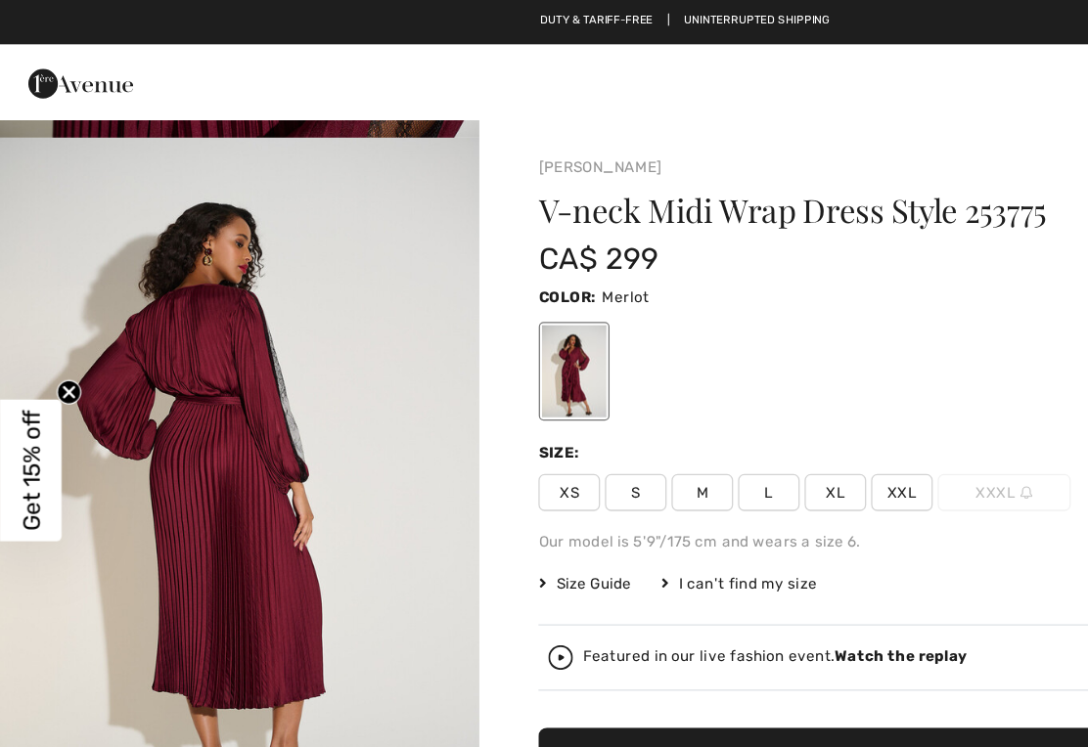
scroll to position [1143, 0]
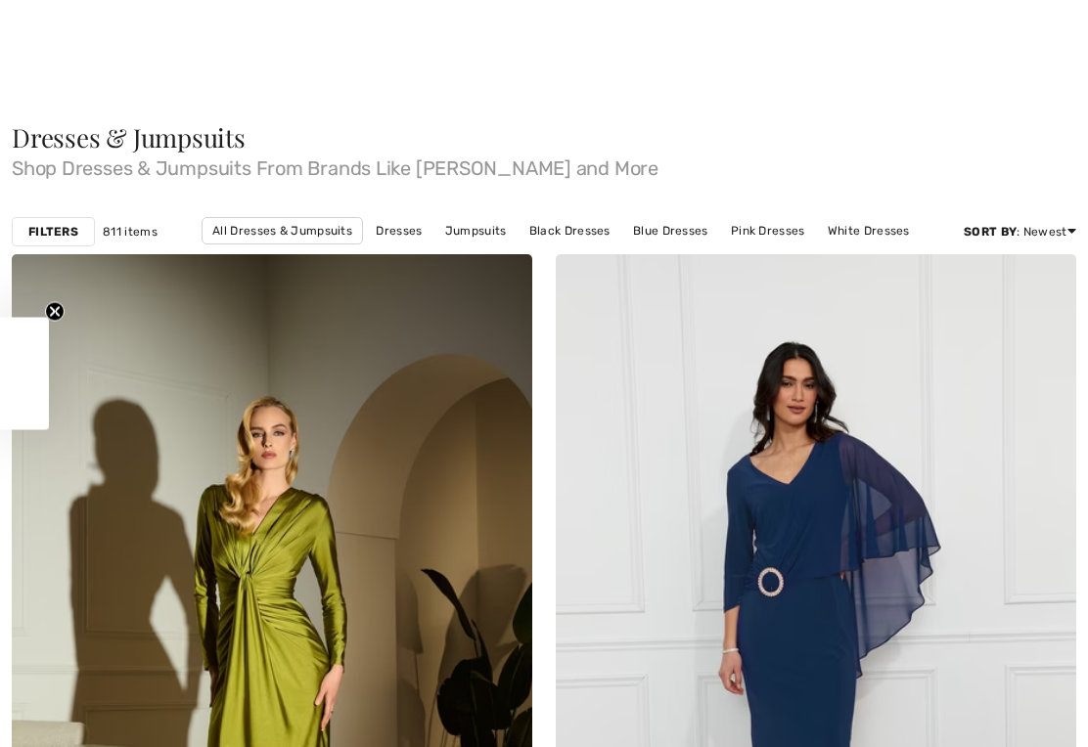
checkbox input "true"
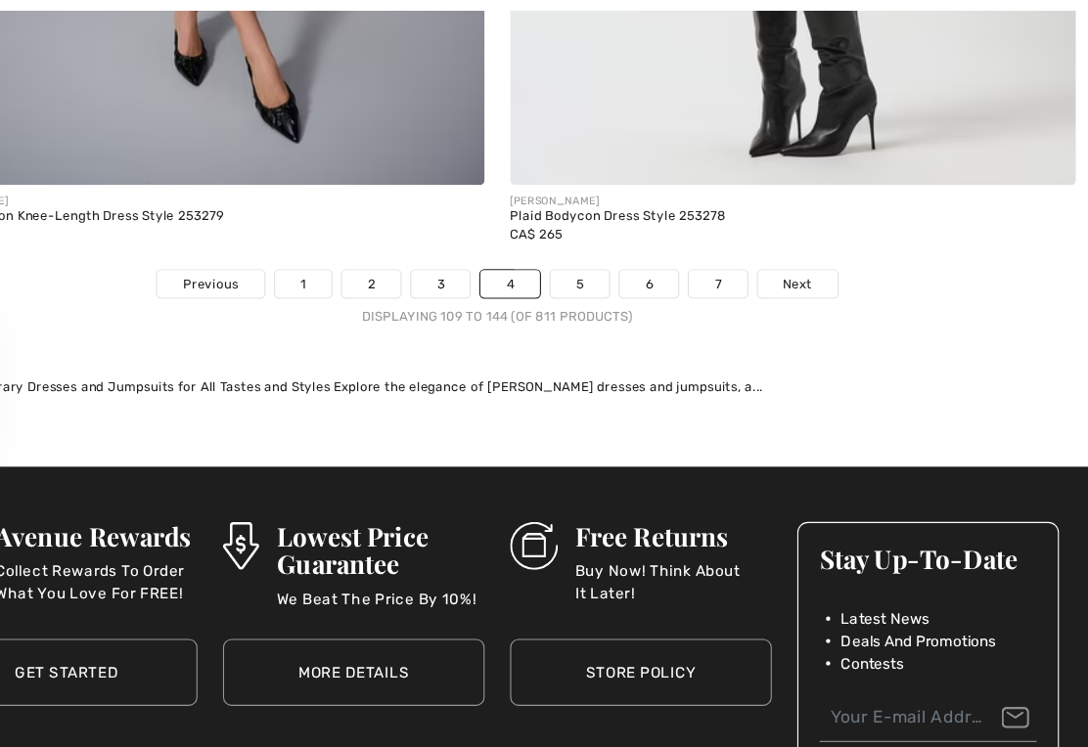
scroll to position [15989, 0]
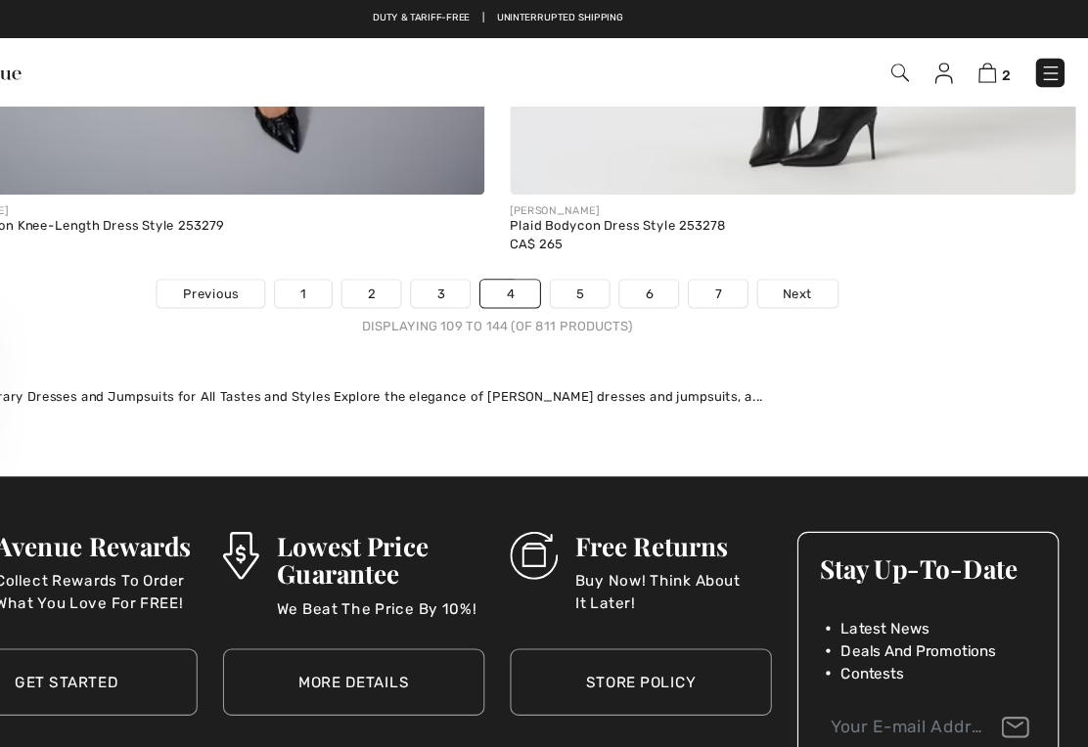
click at [593, 257] on link "5" at bounding box center [620, 269] width 54 height 25
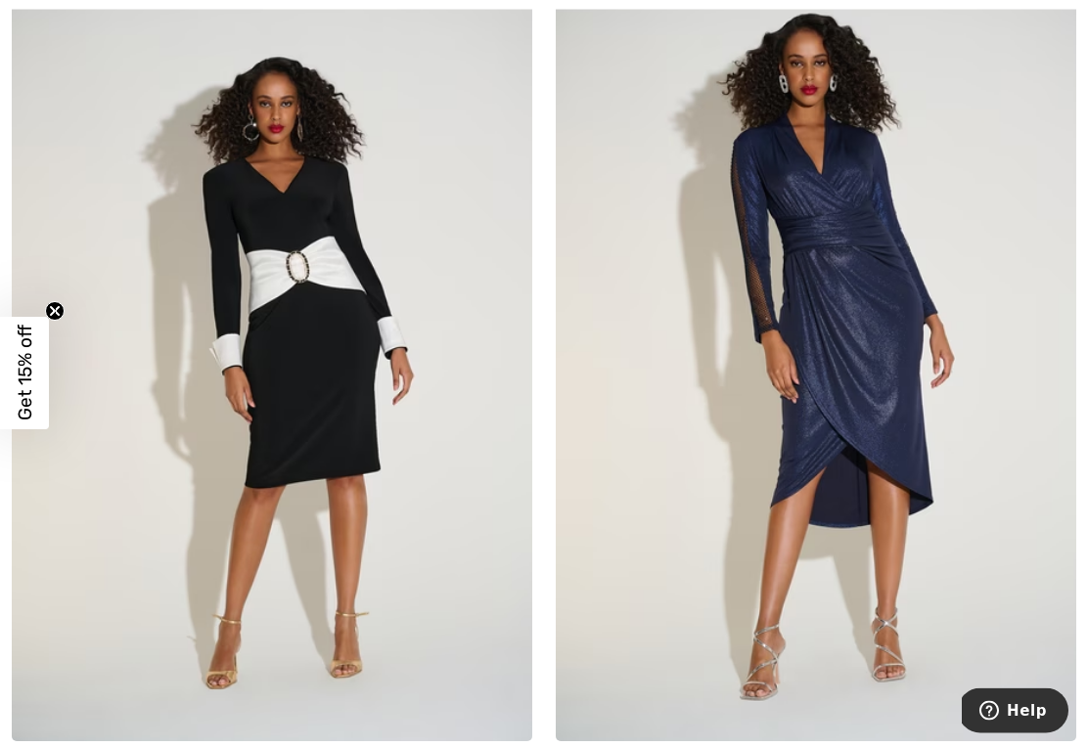
scroll to position [1151, 0]
click at [335, 409] on img at bounding box center [272, 351] width 520 height 780
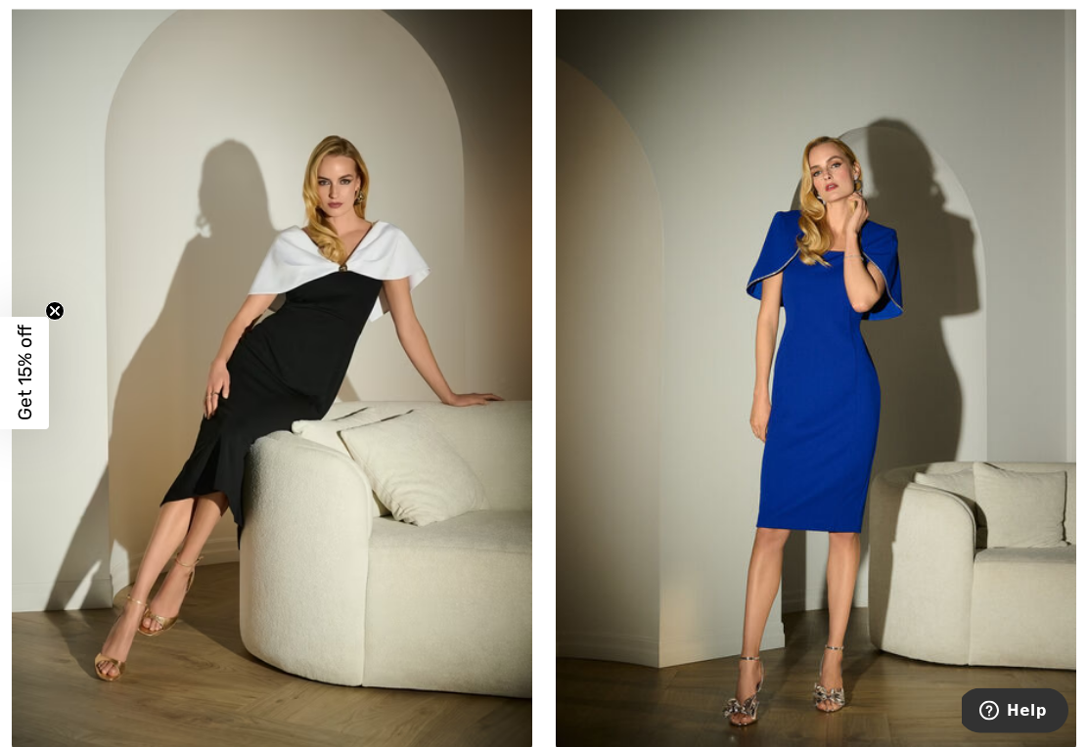
scroll to position [2857, 0]
click at [357, 369] on img at bounding box center [272, 360] width 520 height 780
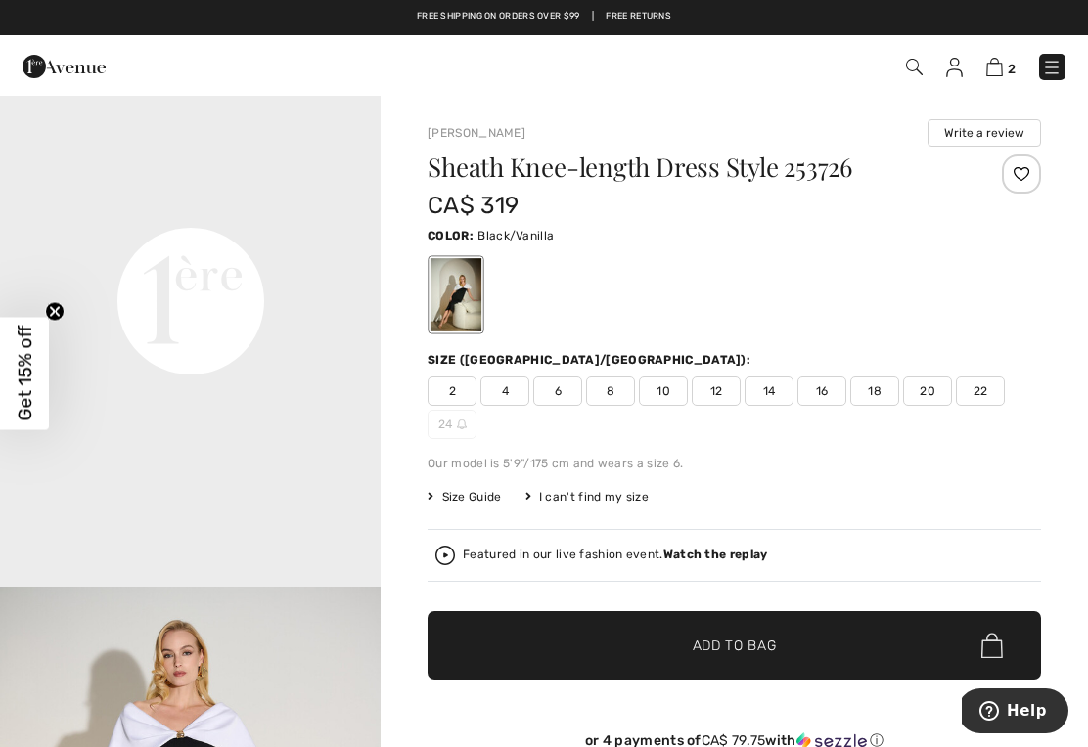
scroll to position [1251, 0]
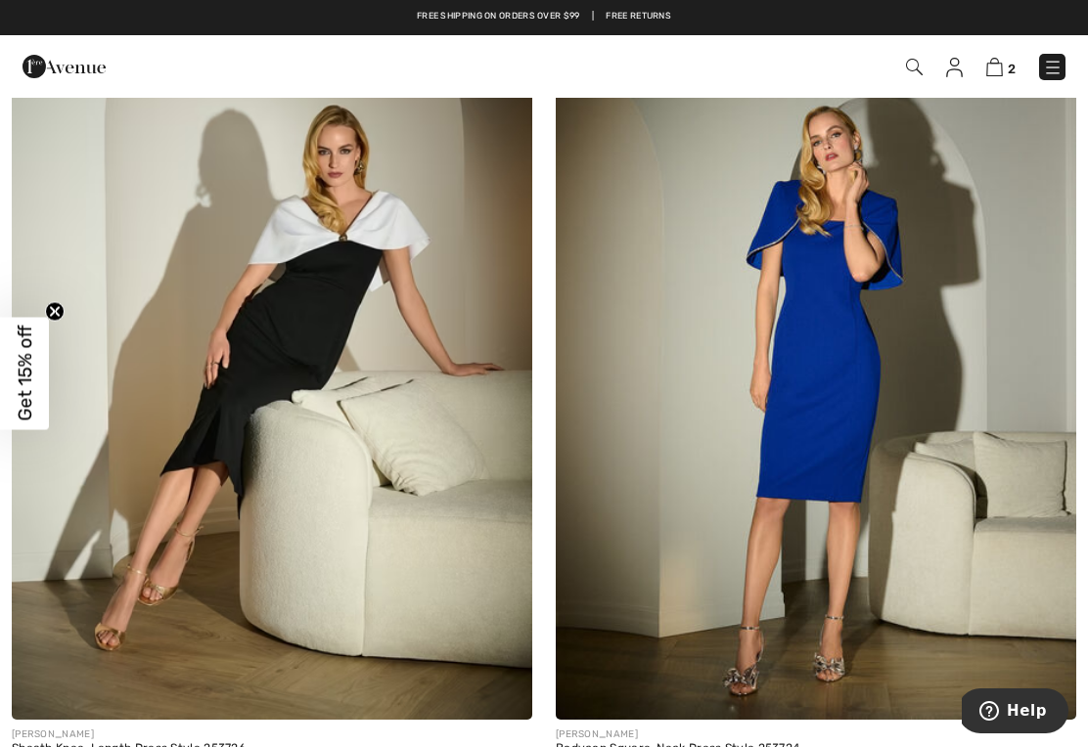
click at [840, 391] on img at bounding box center [815, 329] width 520 height 780
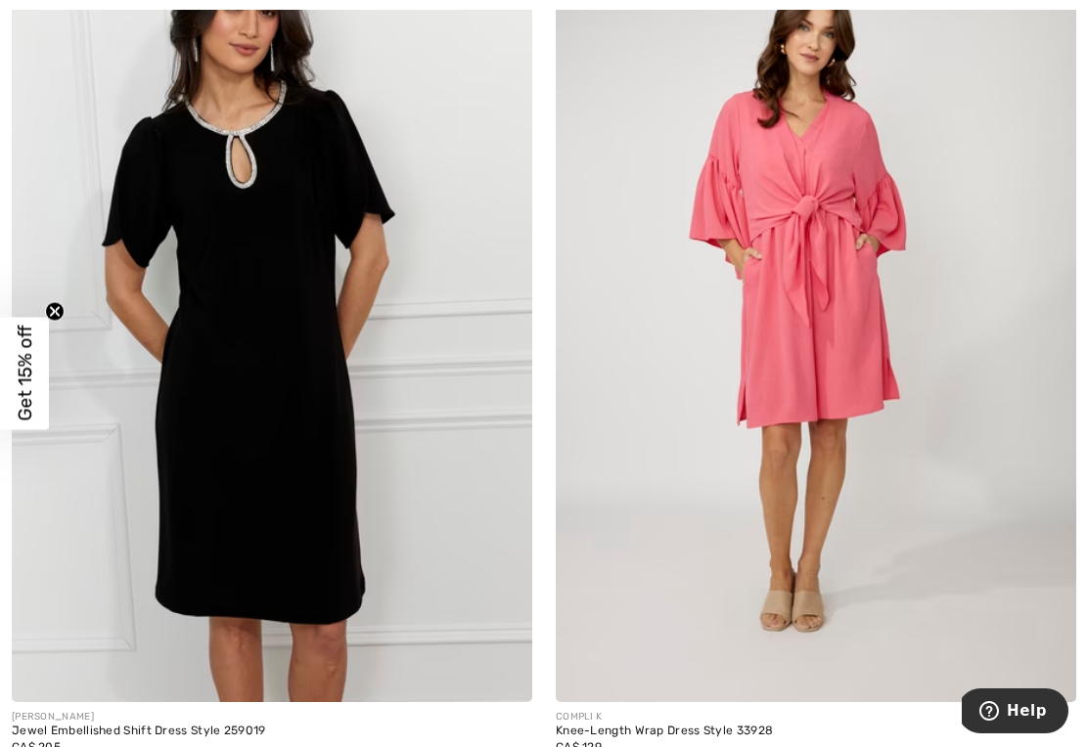
scroll to position [11088, 0]
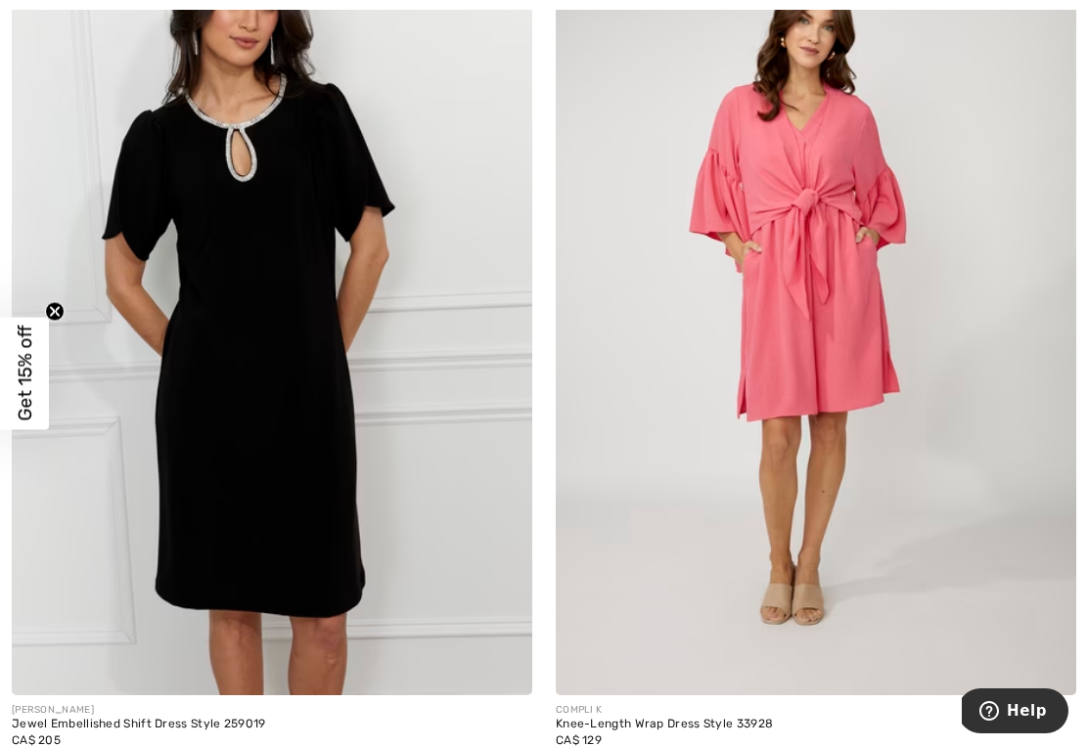
click at [309, 538] on img at bounding box center [272, 305] width 520 height 780
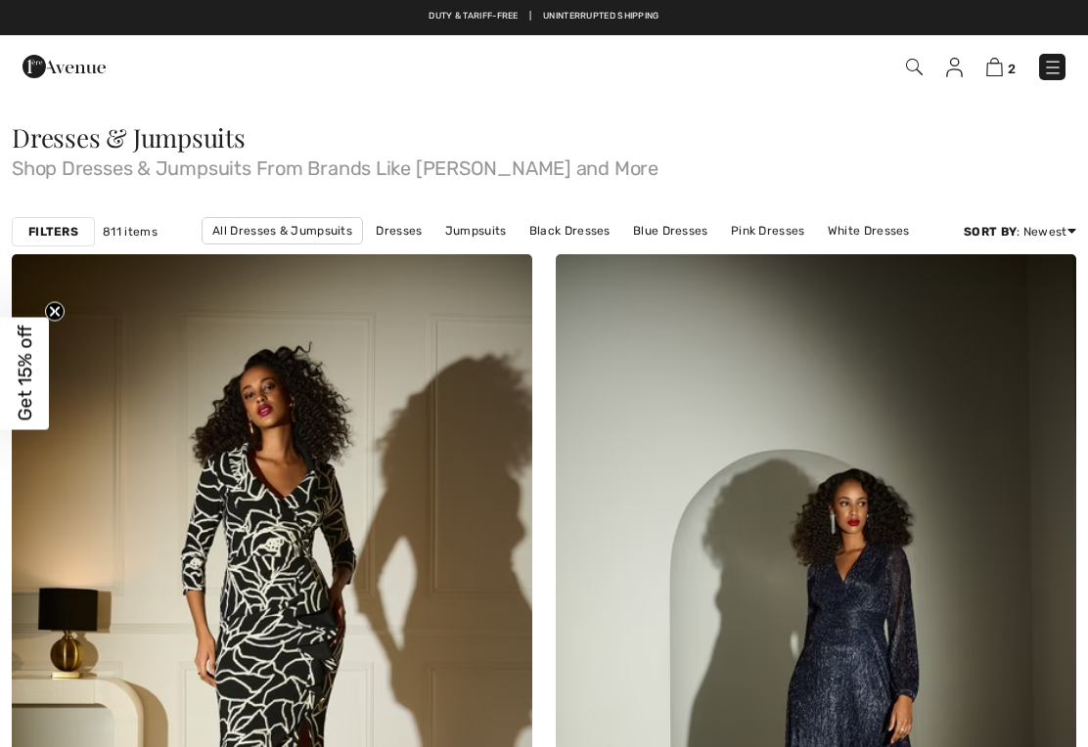
checkbox input "true"
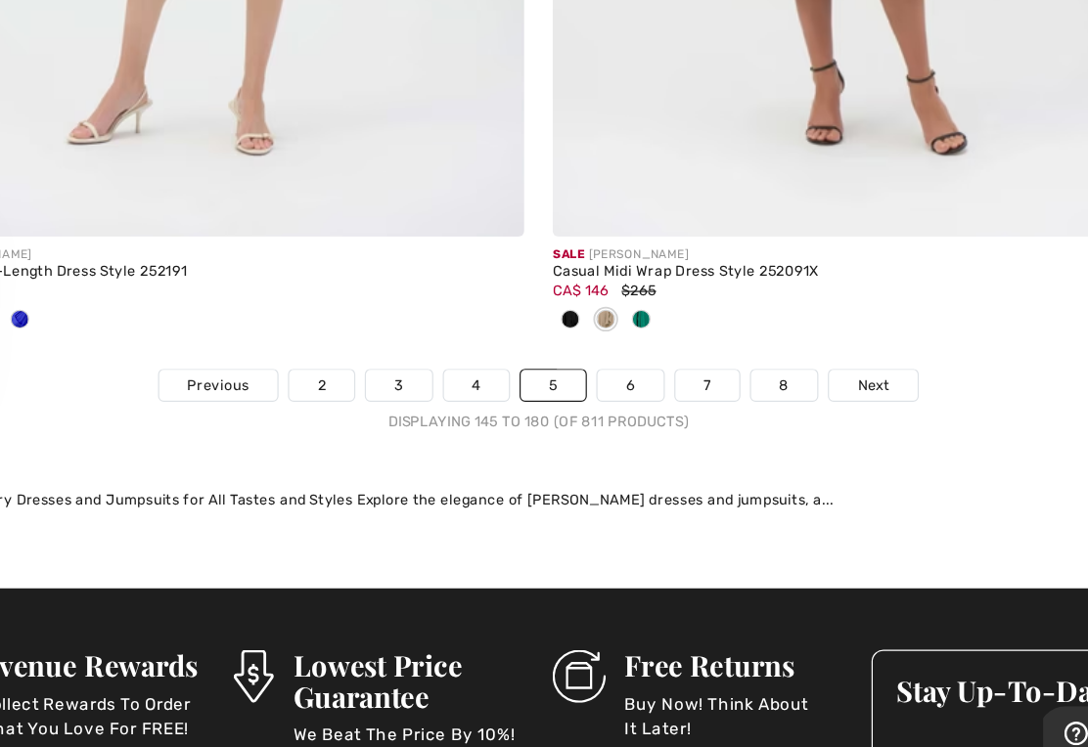
scroll to position [15791, 0]
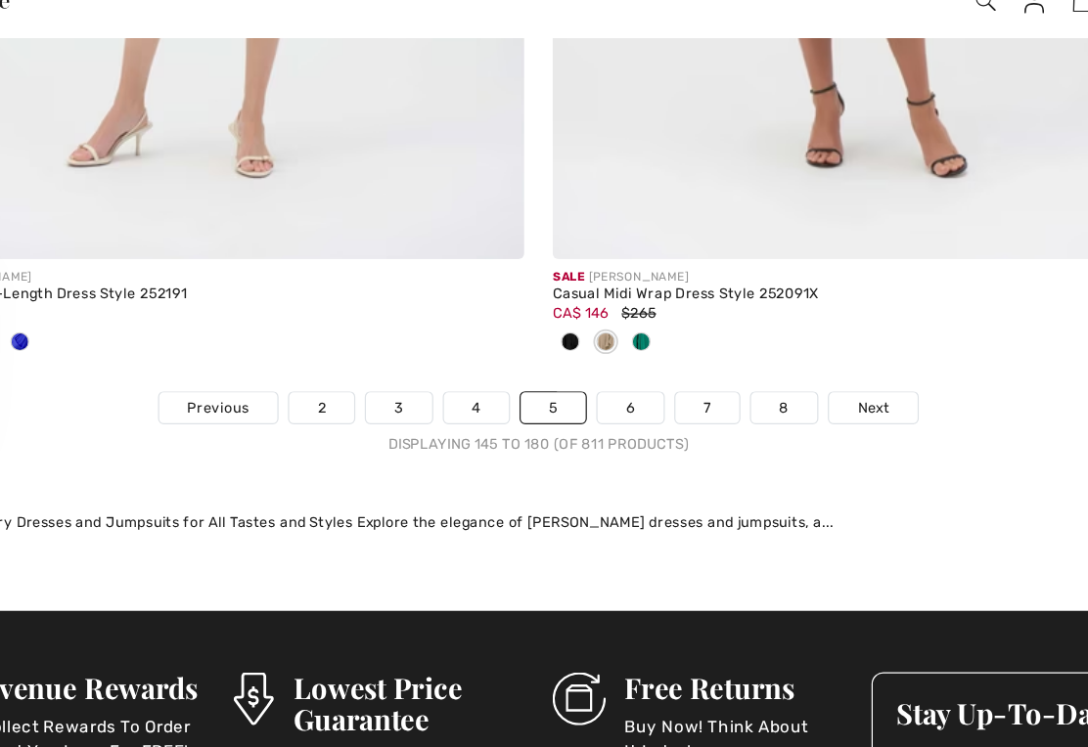
click at [593, 391] on link "6" at bounding box center [620, 403] width 54 height 25
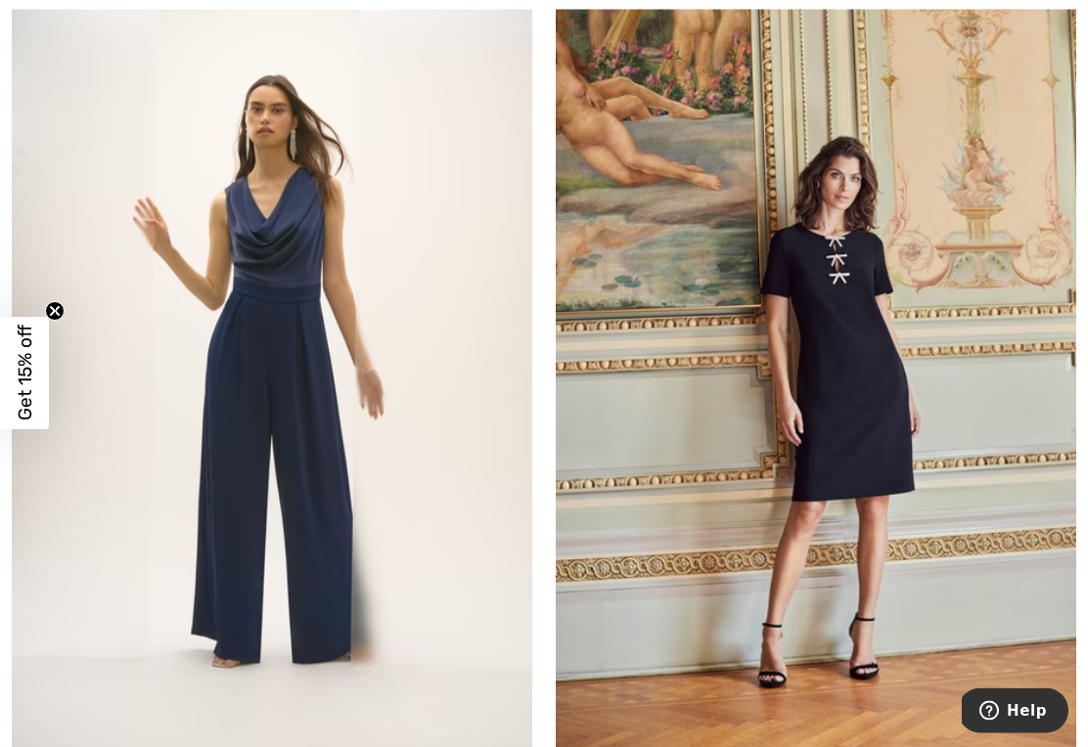
scroll to position [281, 0]
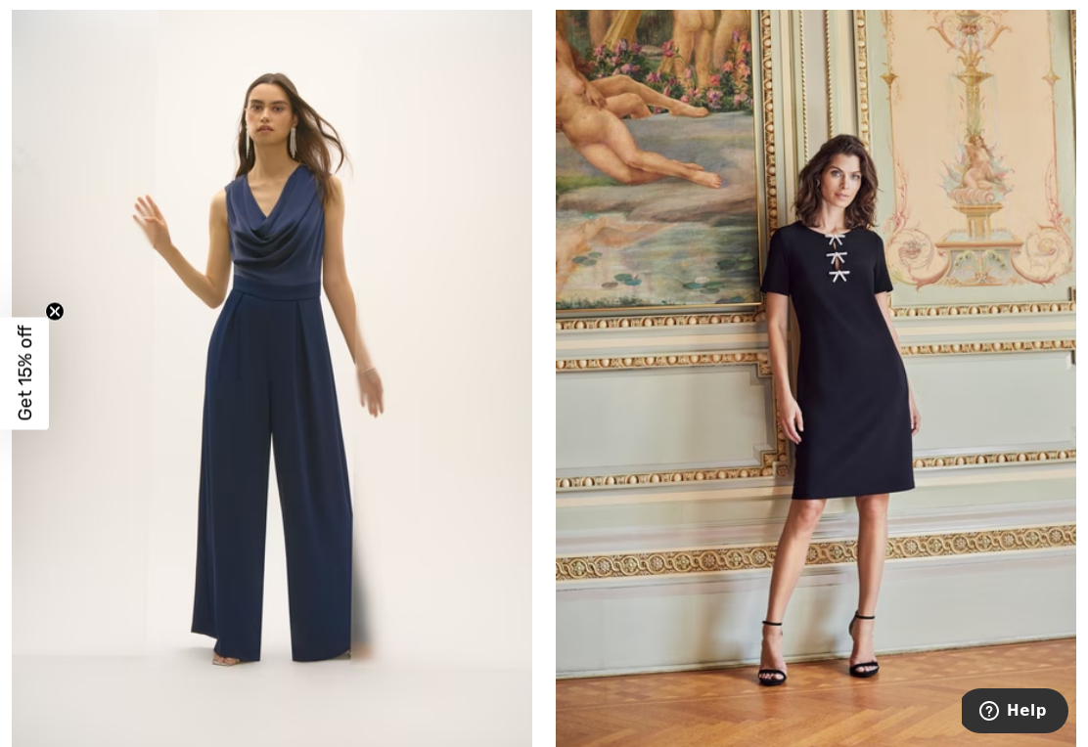
click at [873, 445] on img at bounding box center [815, 364] width 520 height 780
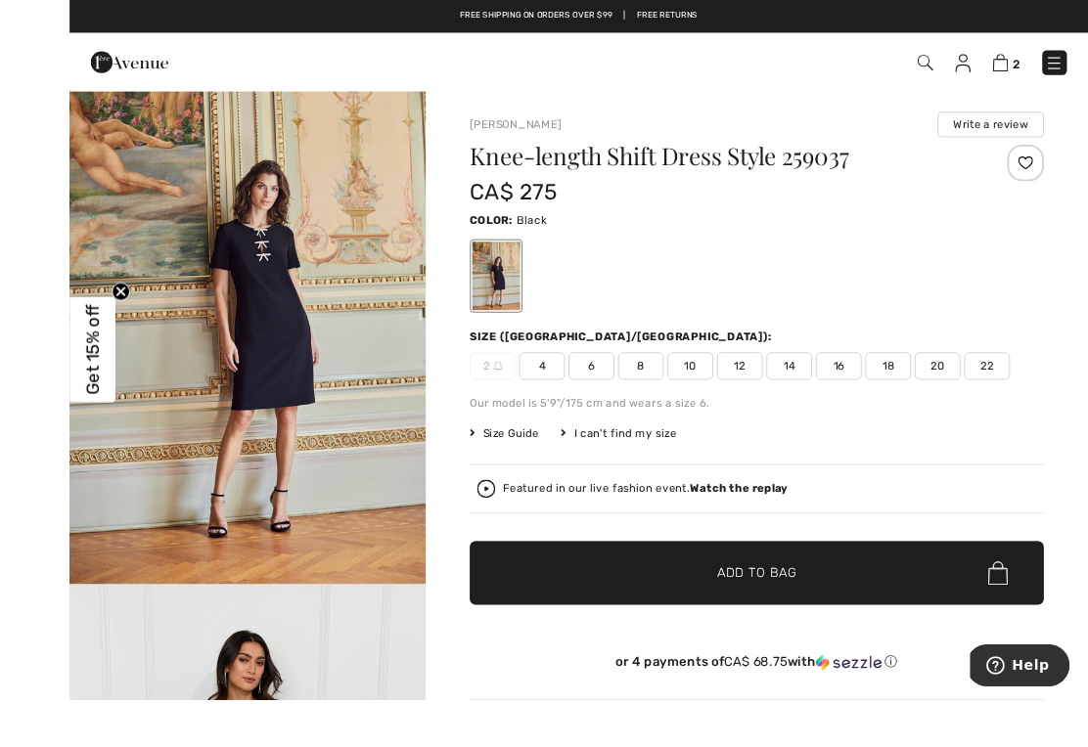
scroll to position [4, 0]
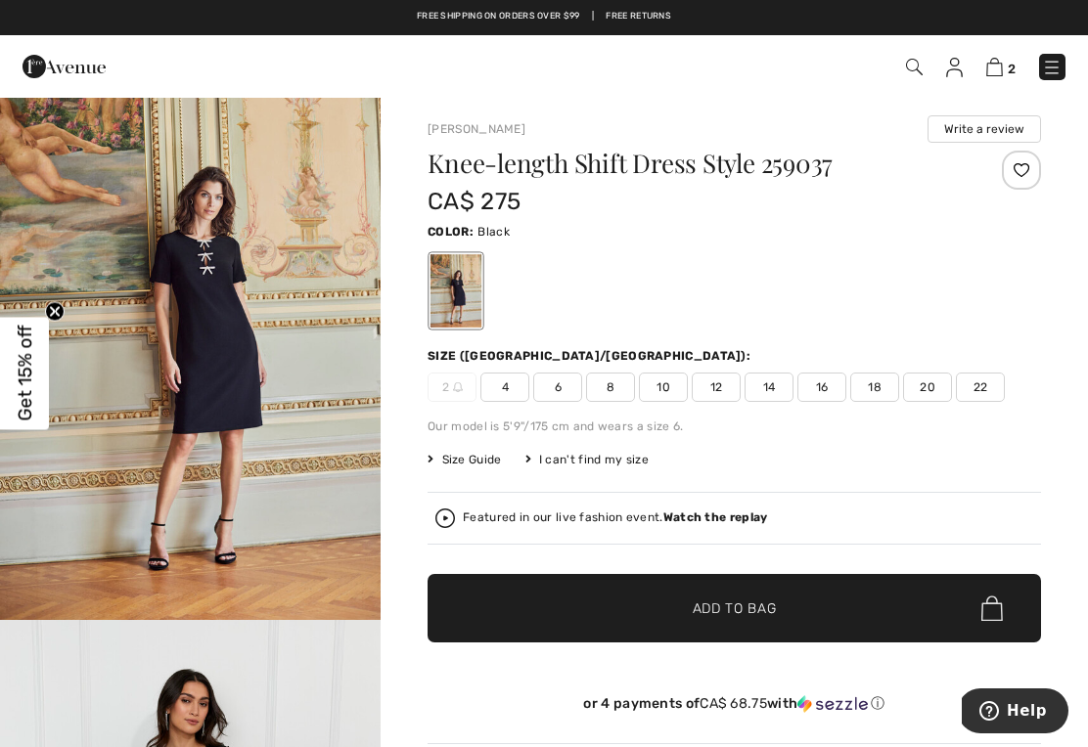
click at [817, 392] on span "16" at bounding box center [821, 387] width 49 height 29
click at [733, 600] on span "Add to Bag" at bounding box center [734, 609] width 84 height 21
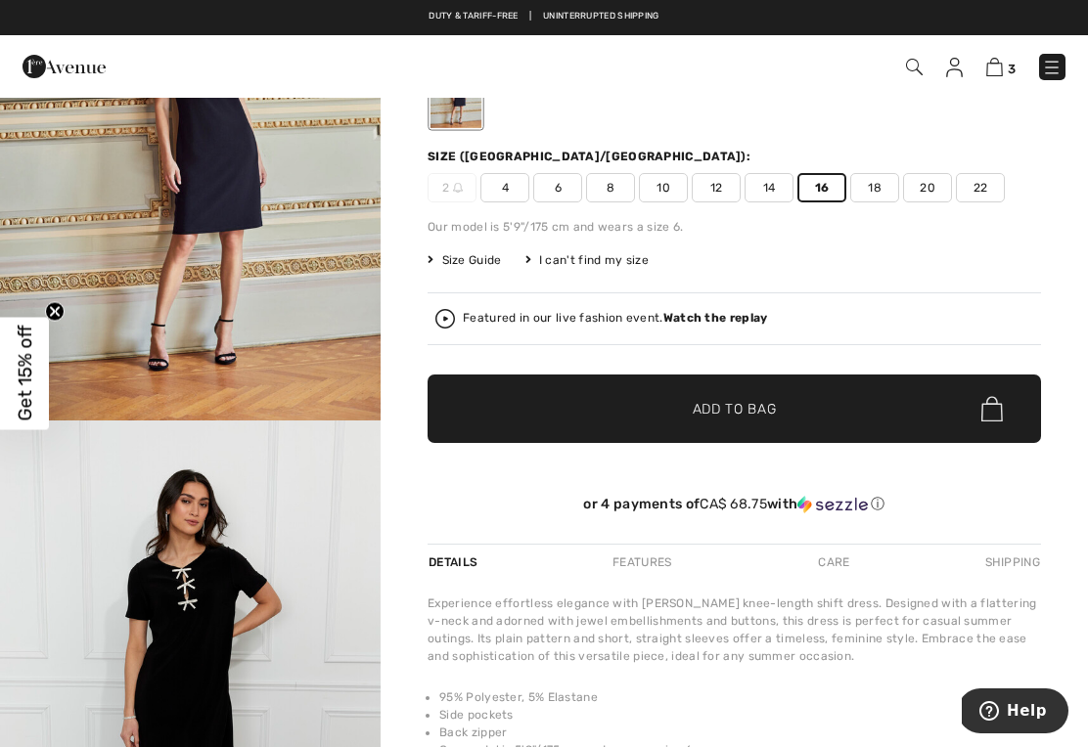
scroll to position [200, 0]
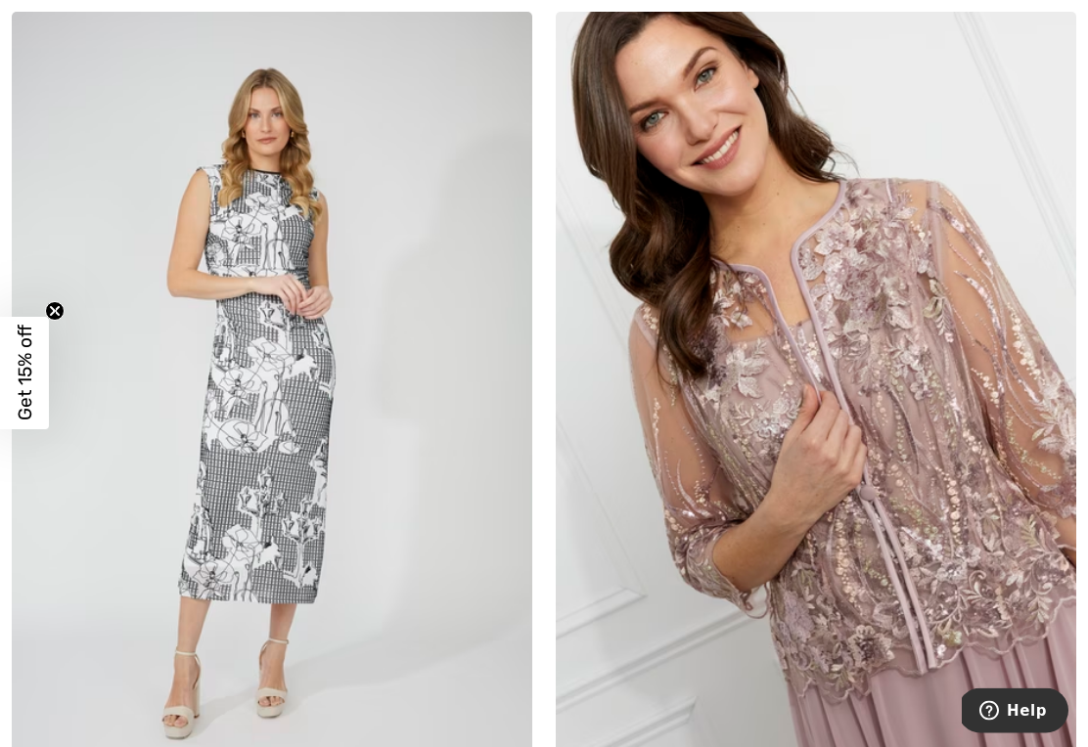
scroll to position [2847, 0]
click at [804, 407] on img at bounding box center [815, 402] width 520 height 780
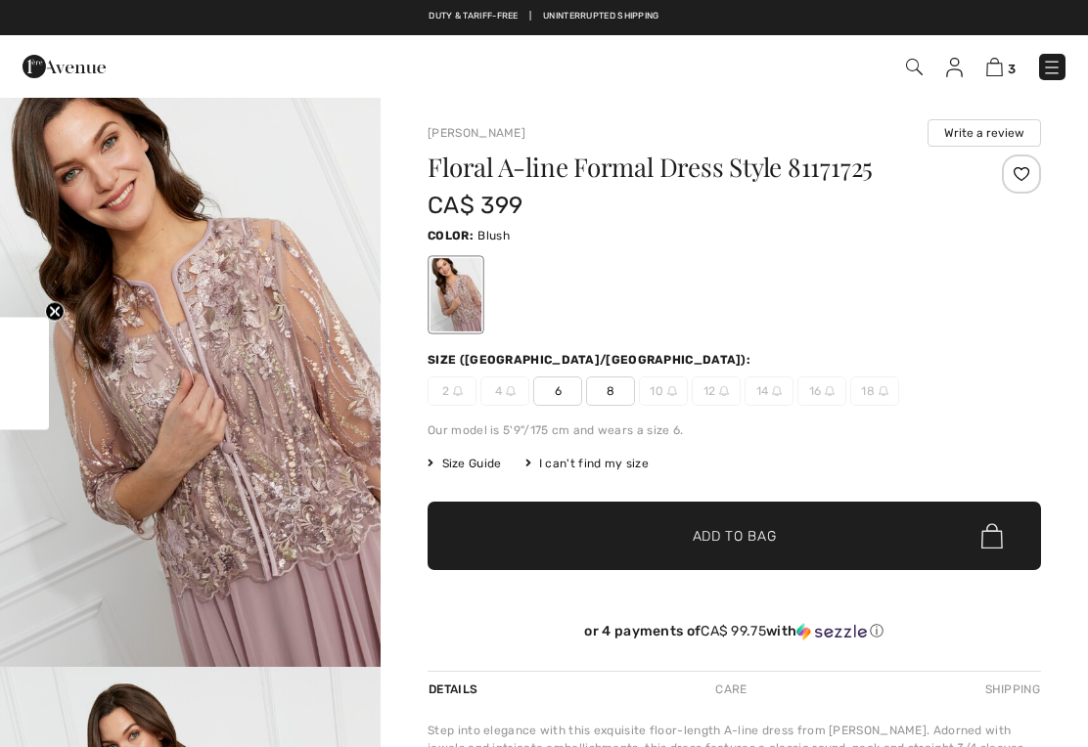
checkbox input "true"
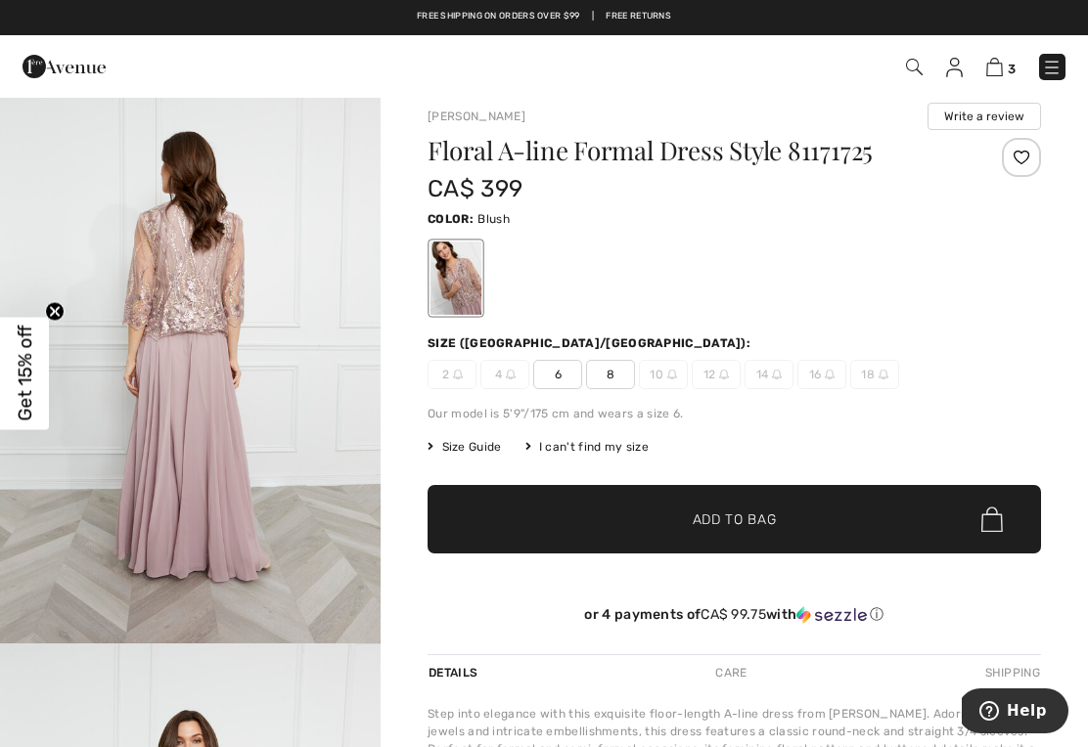
scroll to position [1255, 0]
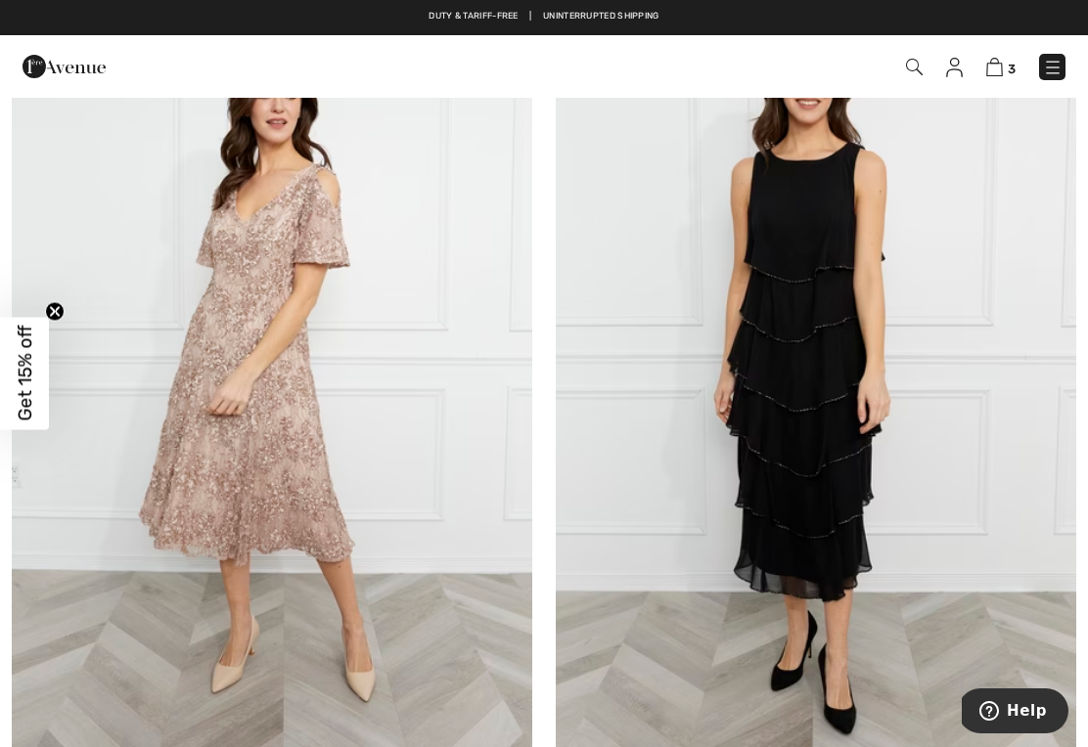
scroll to position [5608, 0]
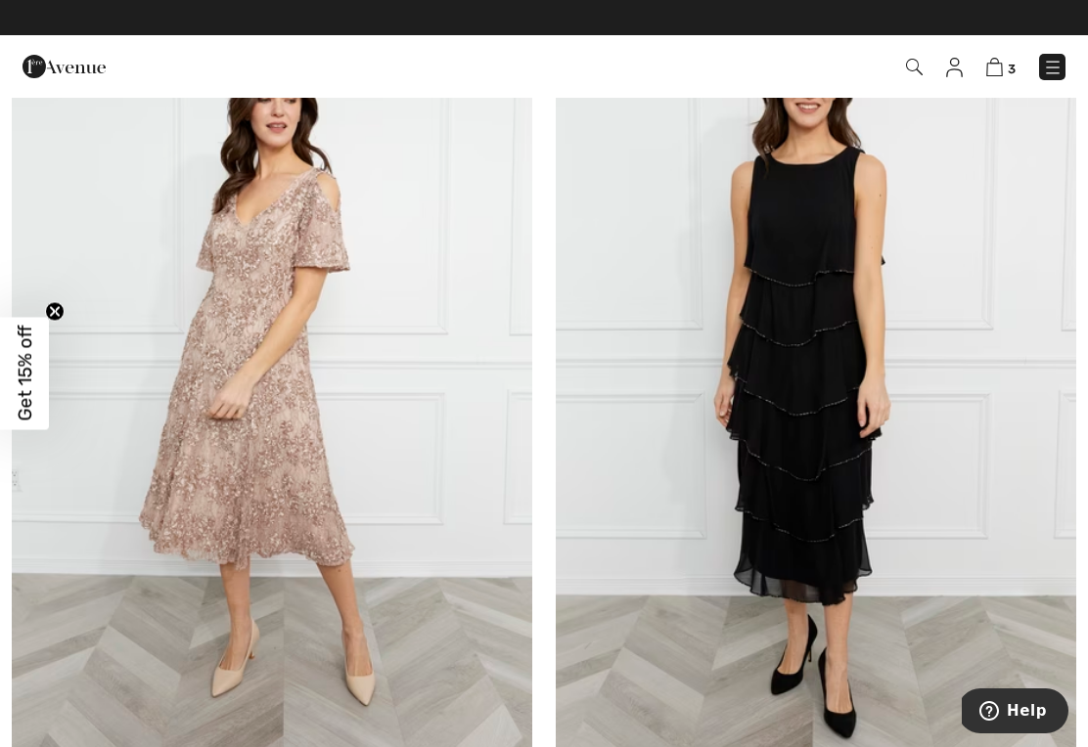
click at [291, 477] on img at bounding box center [272, 385] width 520 height 780
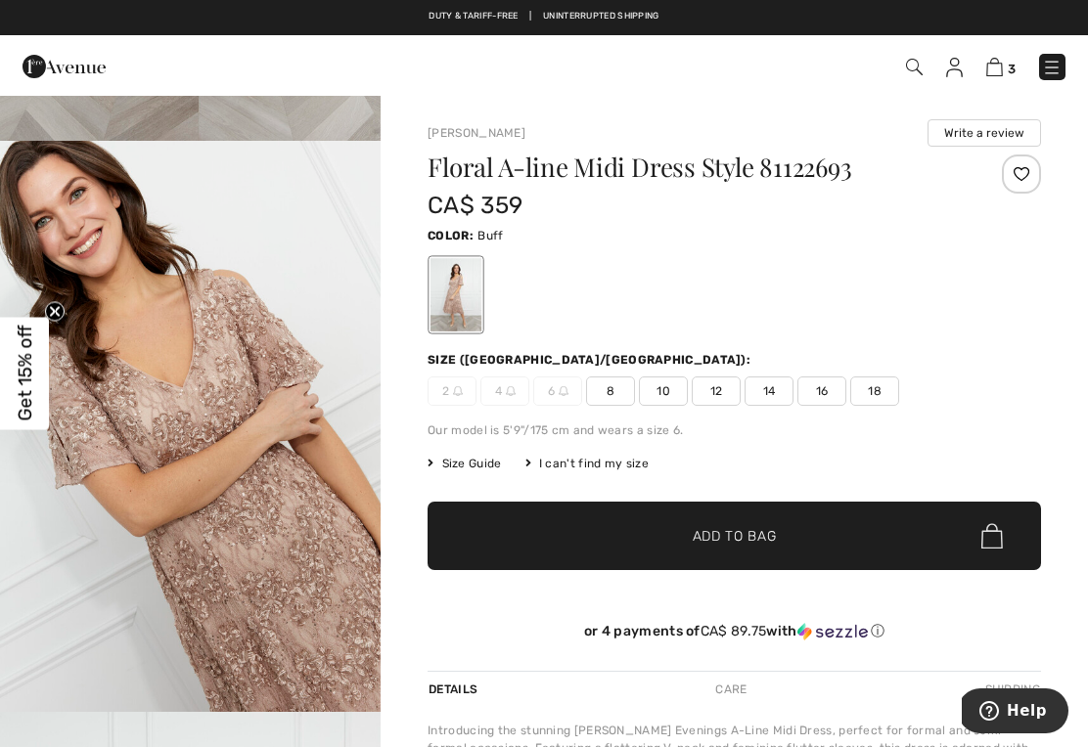
scroll to position [535, 0]
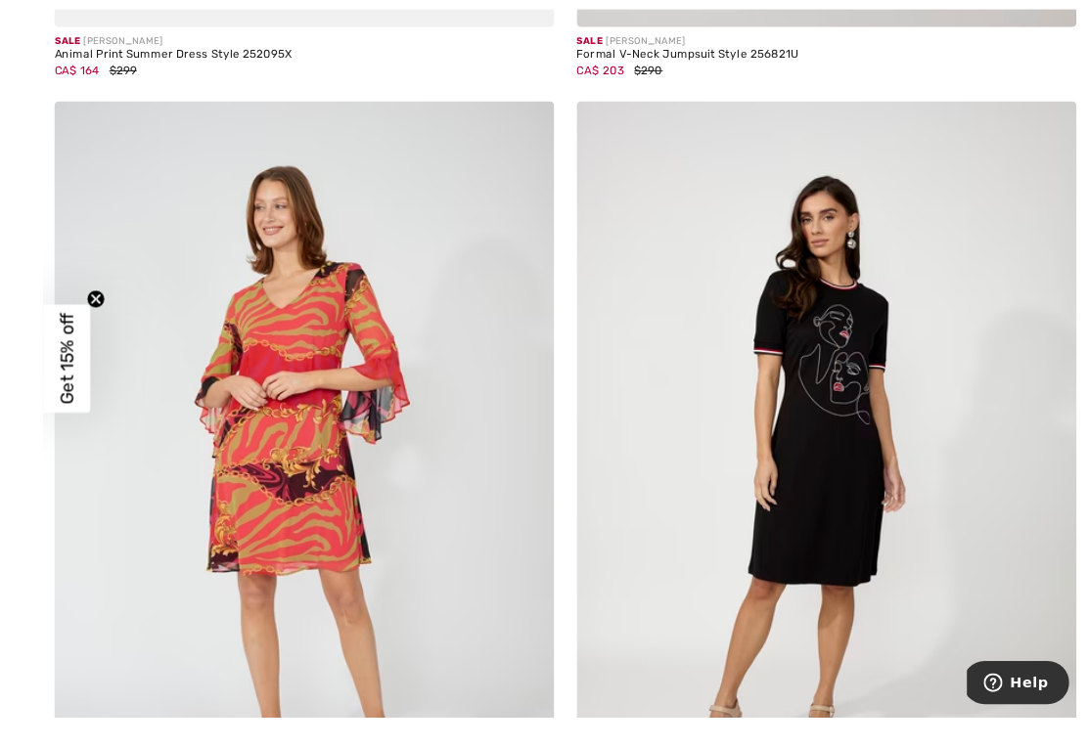
scroll to position [8144, 0]
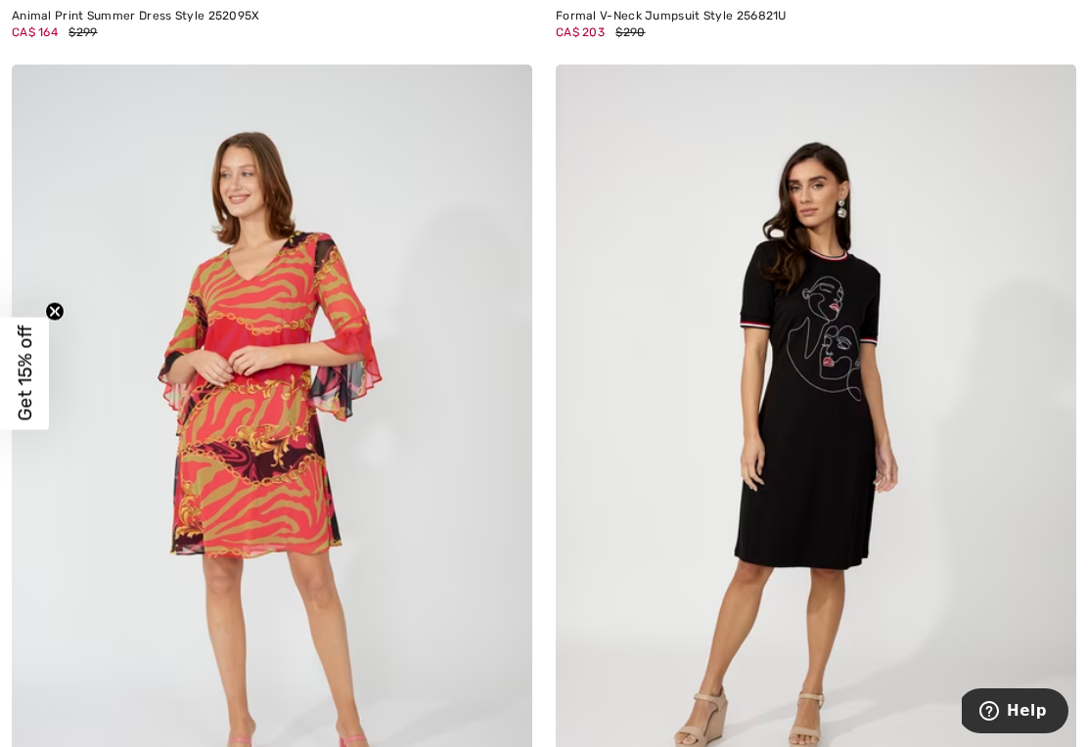
click at [286, 533] on img at bounding box center [272, 455] width 520 height 780
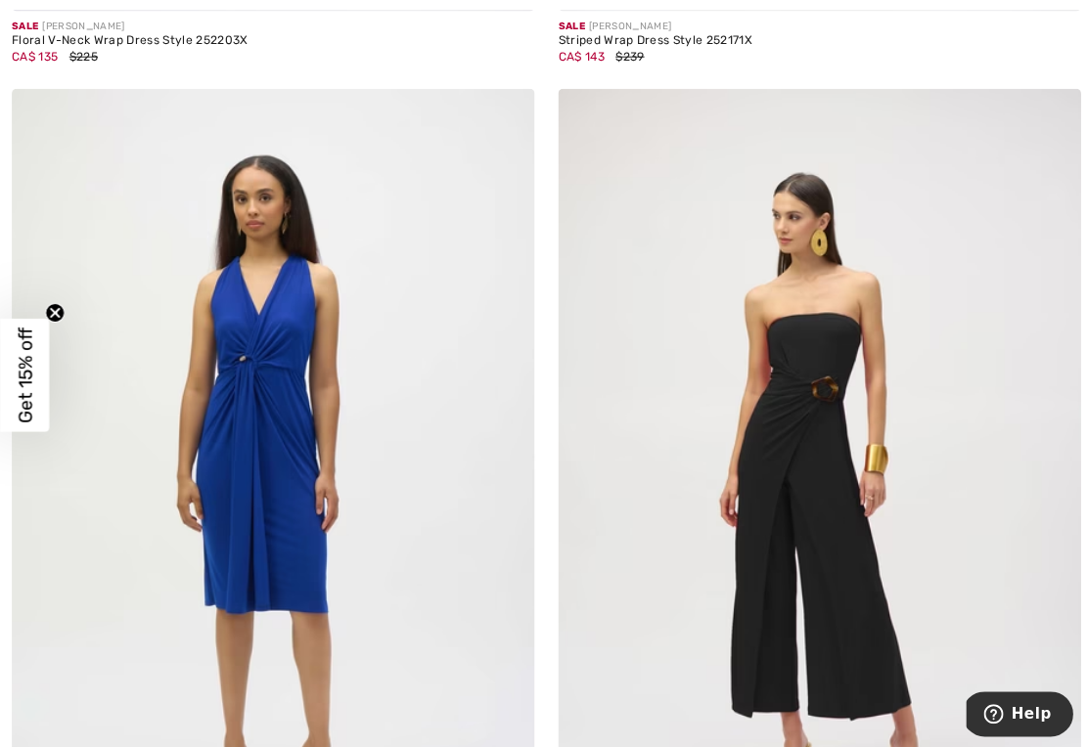
scroll to position [13521, 0]
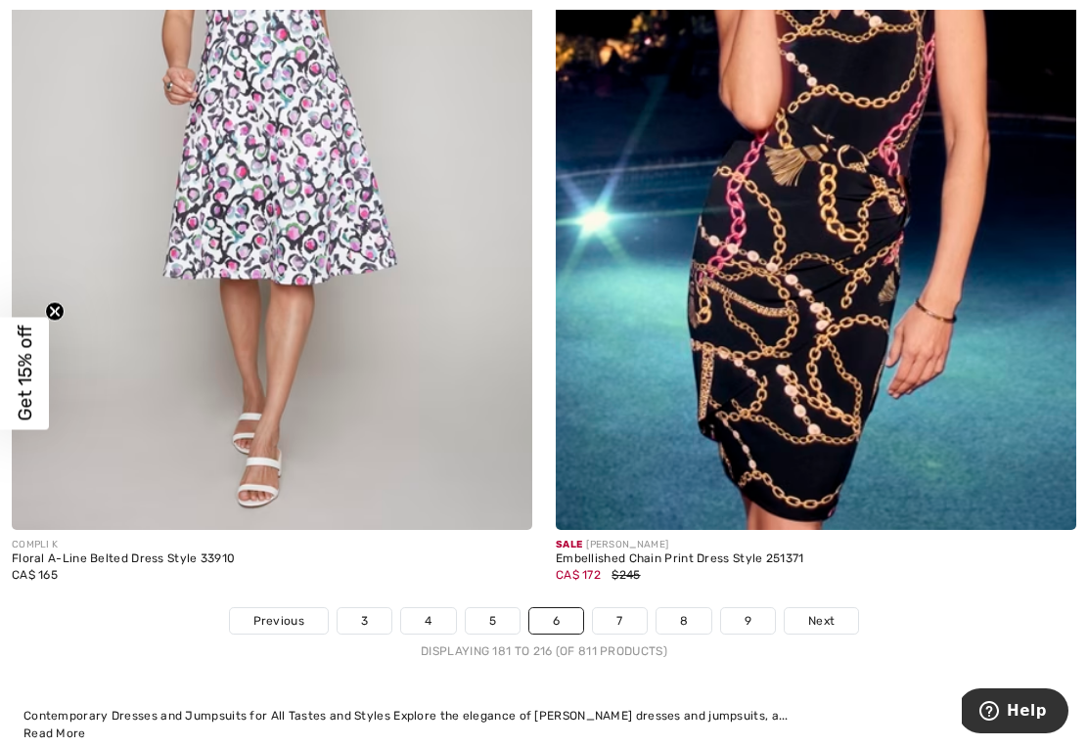
click at [623, 614] on link "7" at bounding box center [619, 620] width 53 height 25
click at [623, 608] on link "7" at bounding box center [619, 620] width 53 height 25
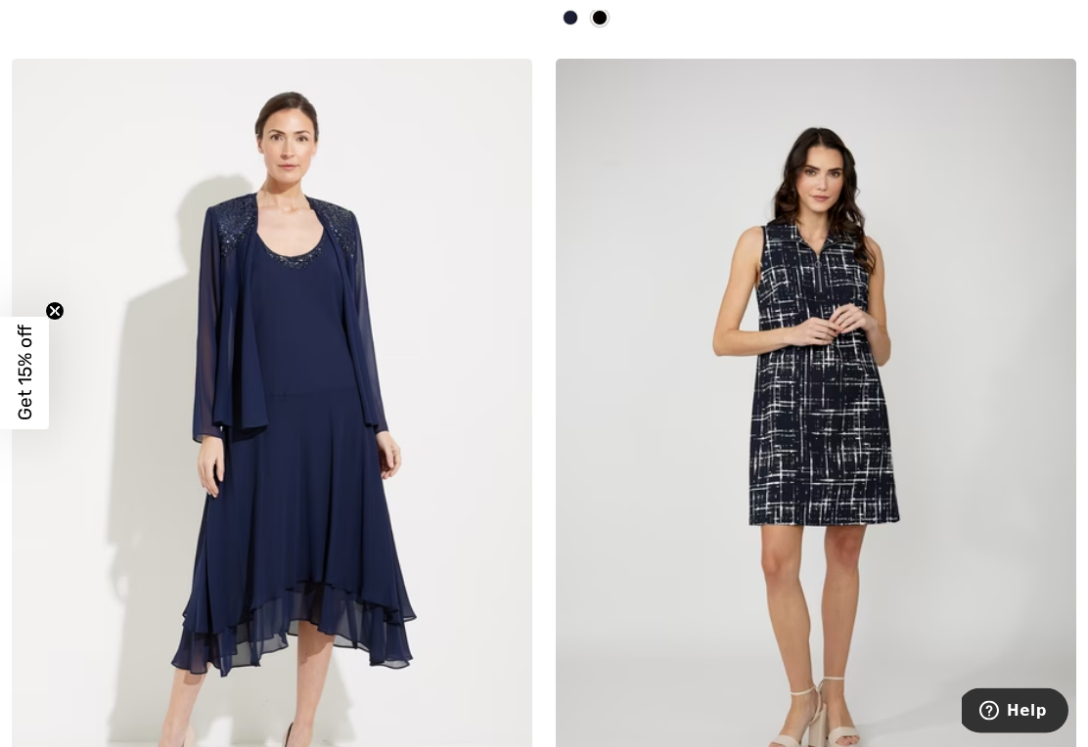
scroll to position [3658, 0]
click at [338, 486] on img at bounding box center [272, 449] width 520 height 780
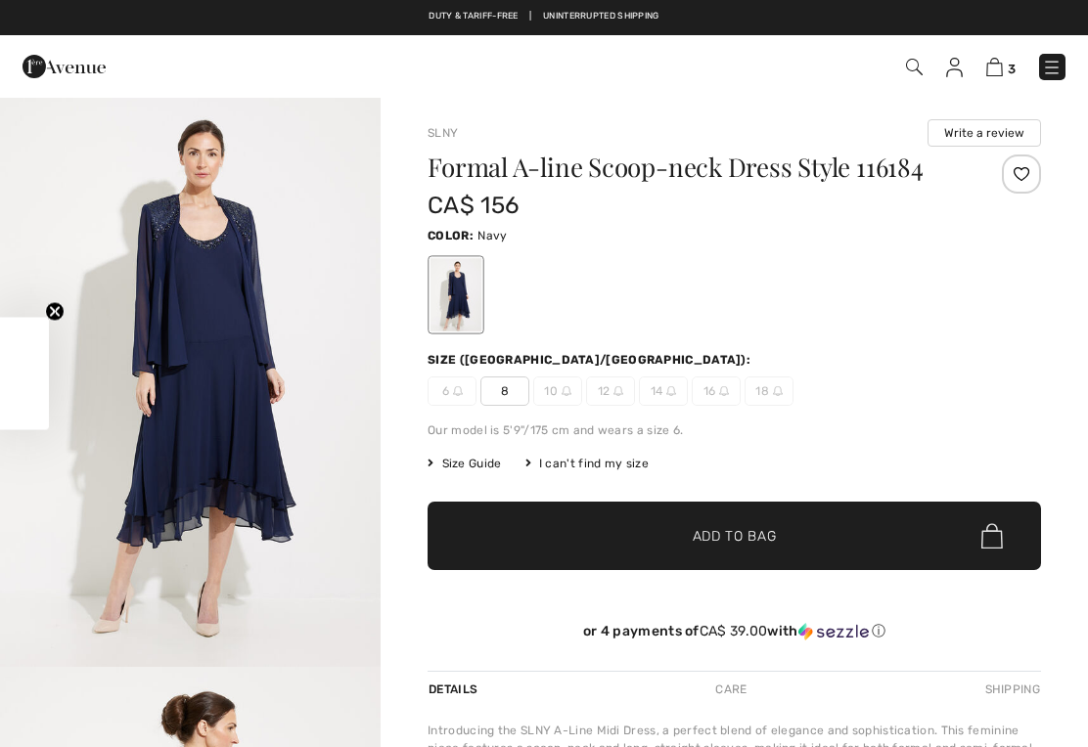
checkbox input "true"
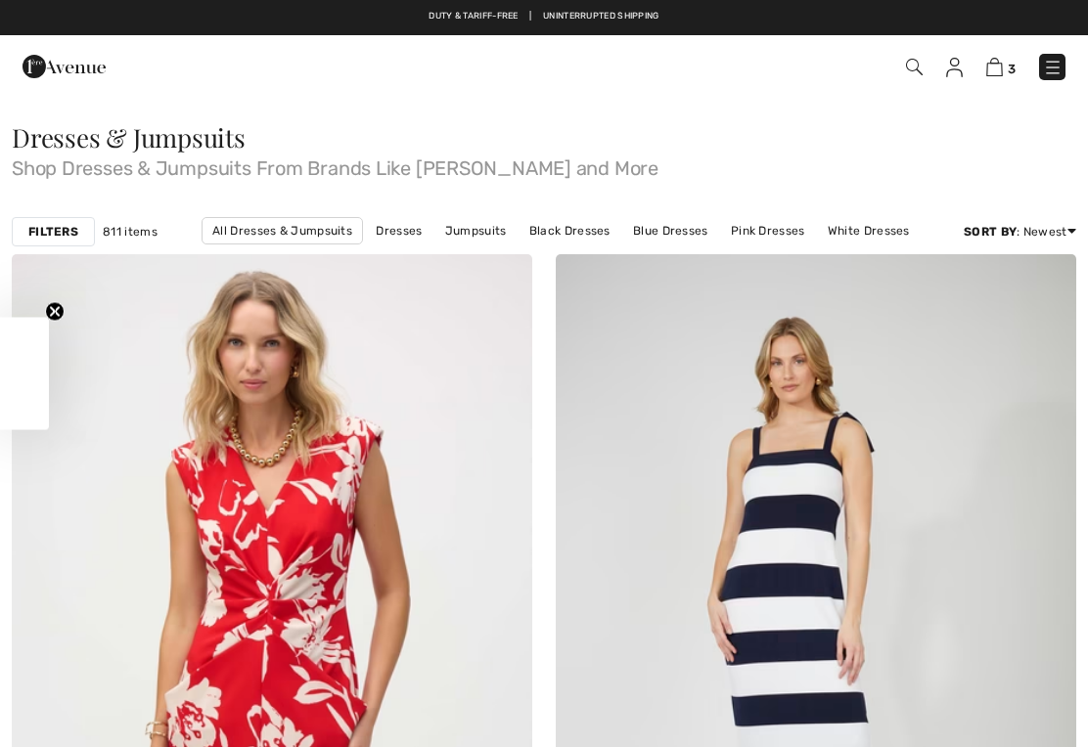
checkbox input "true"
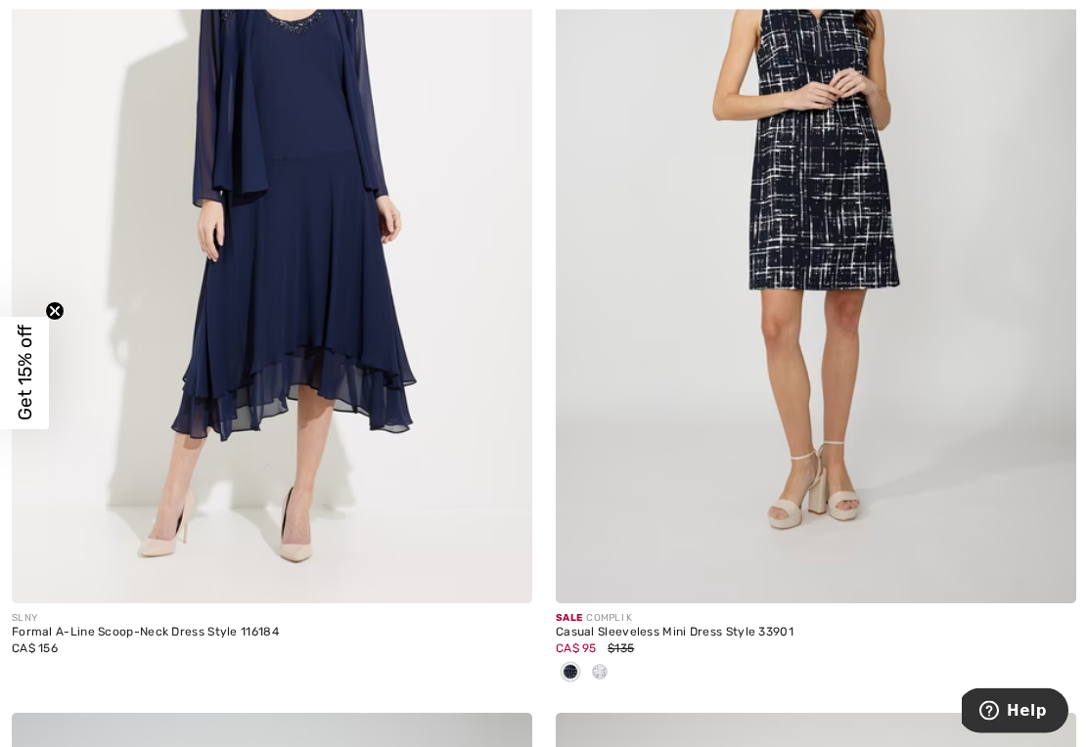
scroll to position [3893, 0]
click at [330, 455] on img at bounding box center [272, 213] width 520 height 780
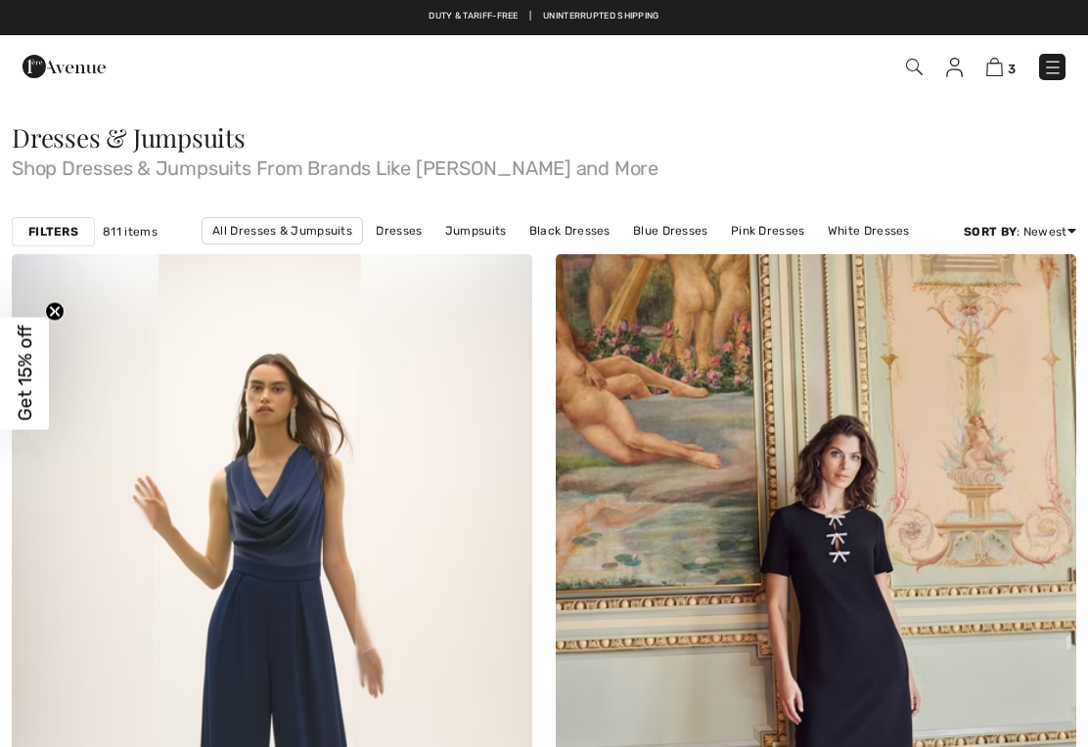
checkbox input "true"
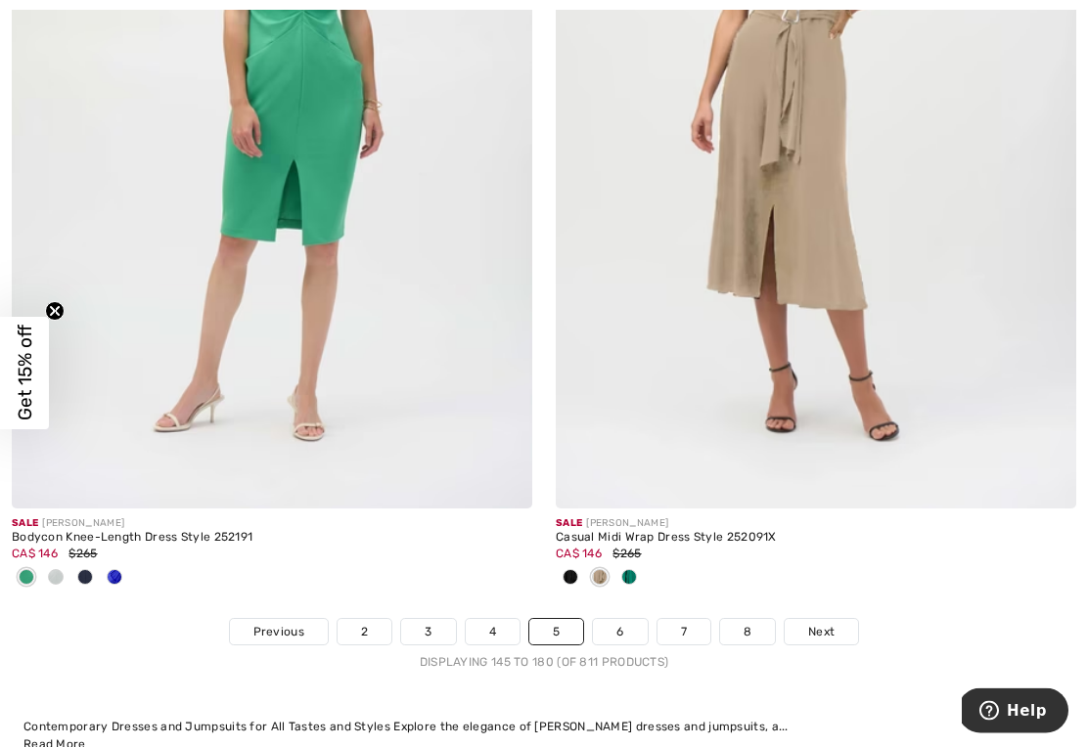
scroll to position [15563, 0]
click at [616, 619] on link "6" at bounding box center [620, 631] width 54 height 25
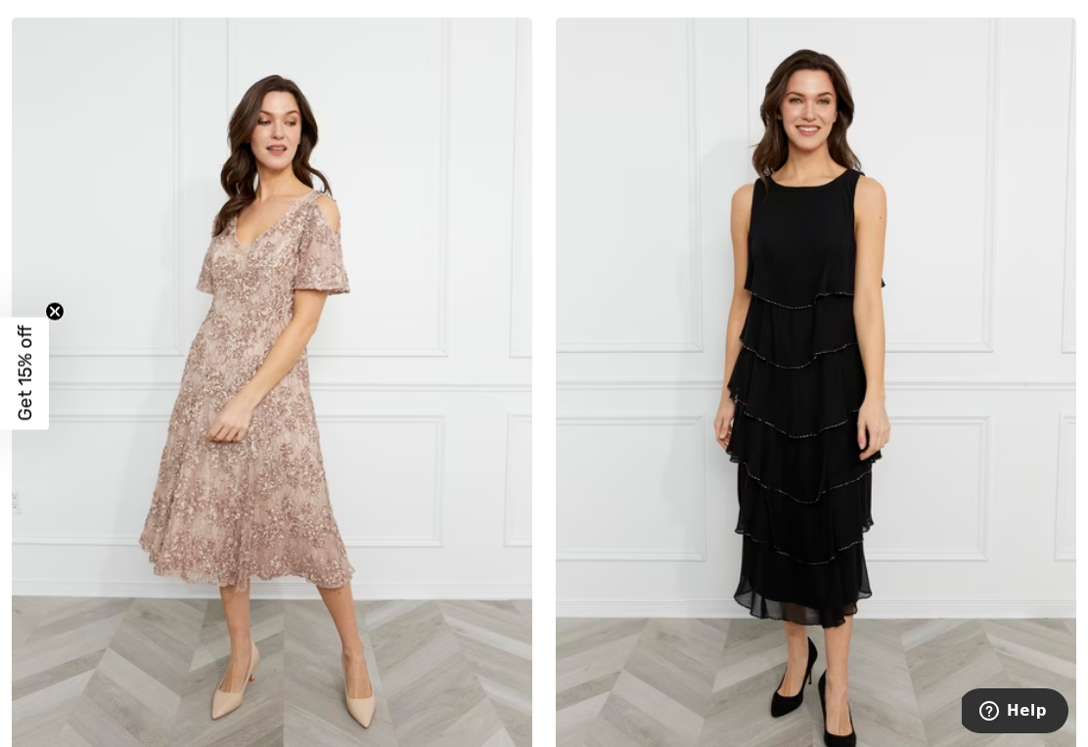
scroll to position [5586, 0]
click at [823, 450] on img at bounding box center [815, 407] width 520 height 780
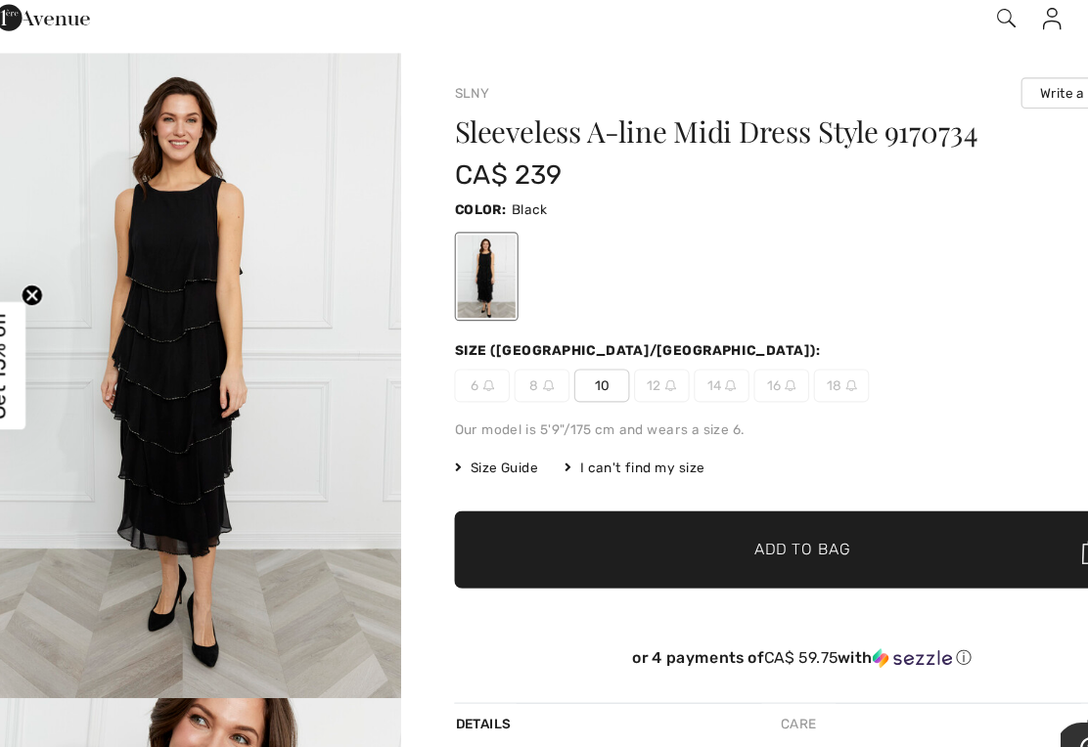
click at [69, 47] on img at bounding box center [63, 66] width 83 height 39
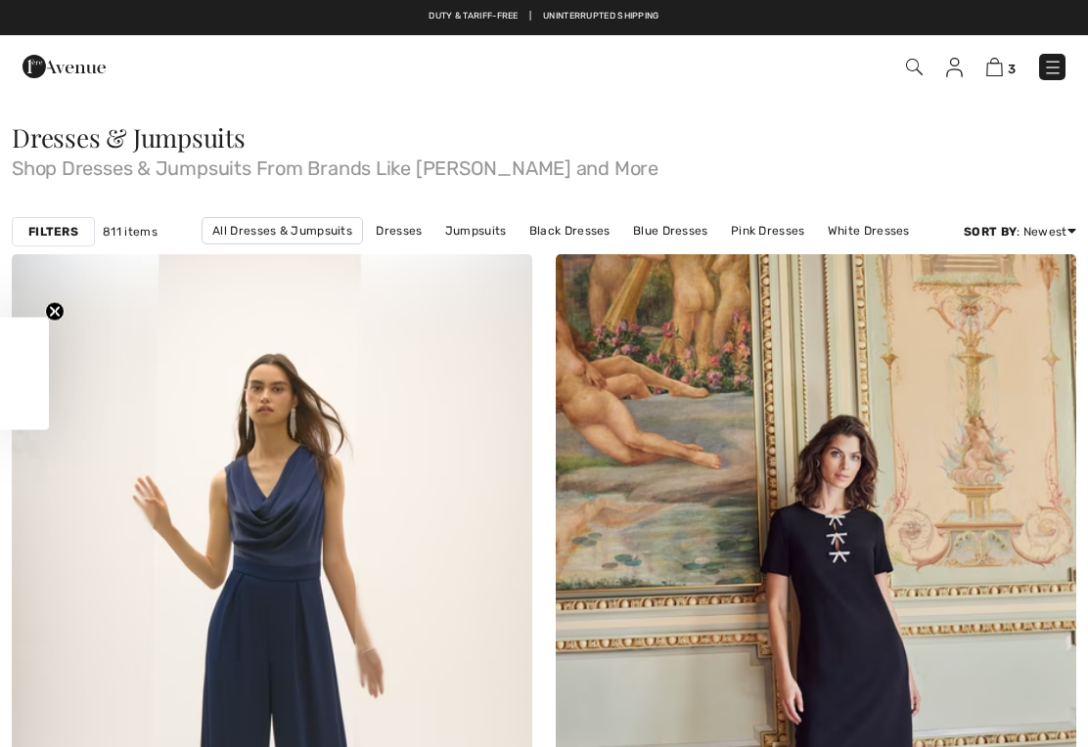
scroll to position [5617, 0]
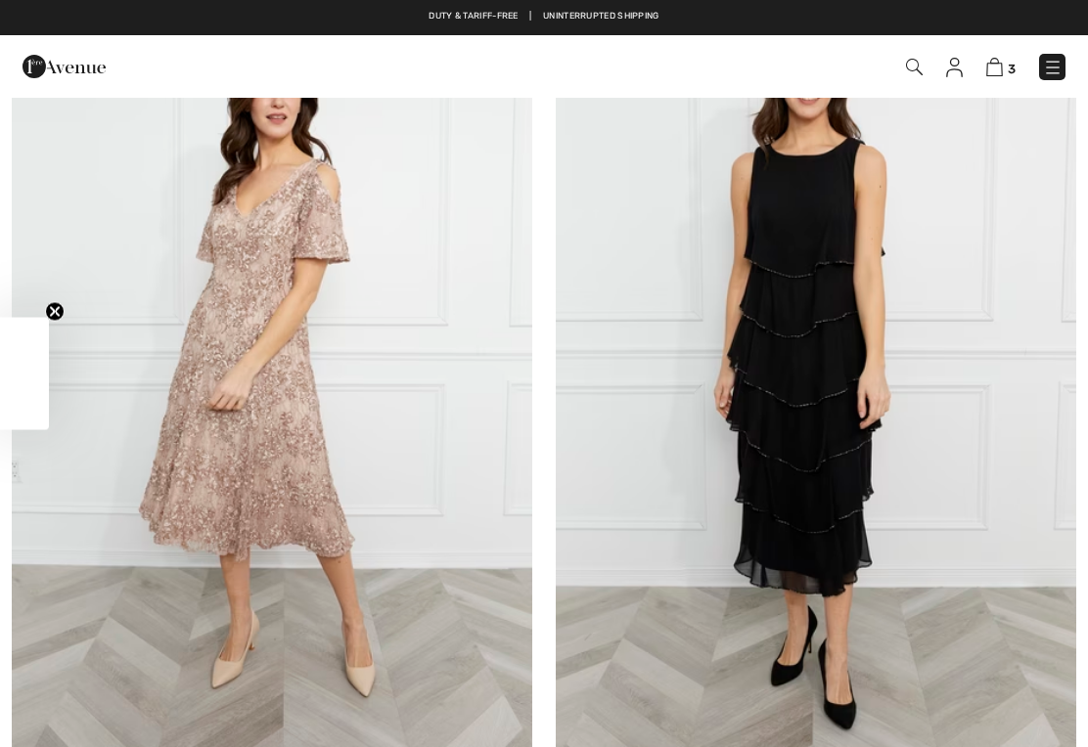
checkbox input "true"
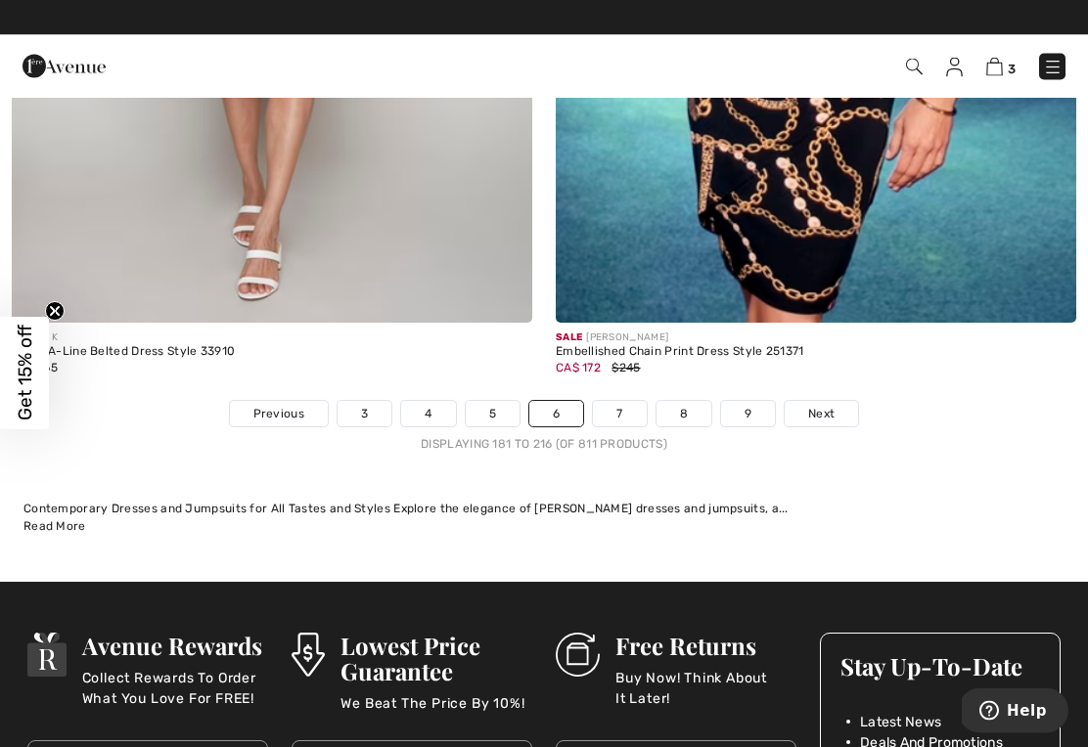
scroll to position [15821, 0]
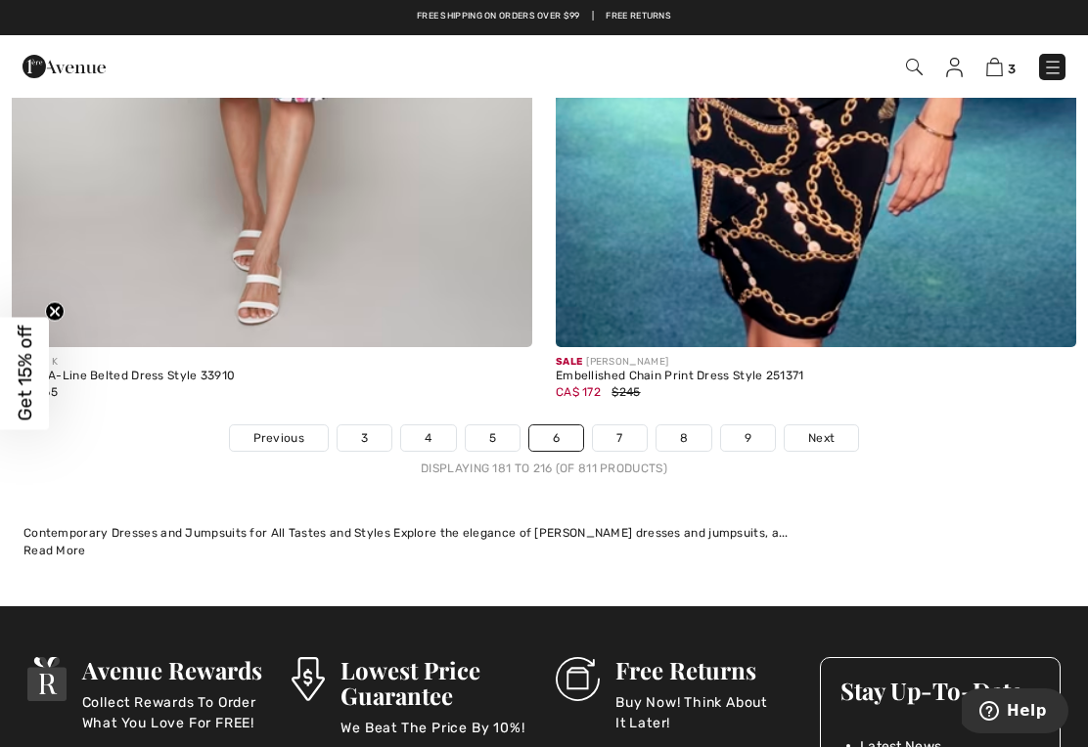
click at [613, 425] on link "7" at bounding box center [619, 437] width 53 height 25
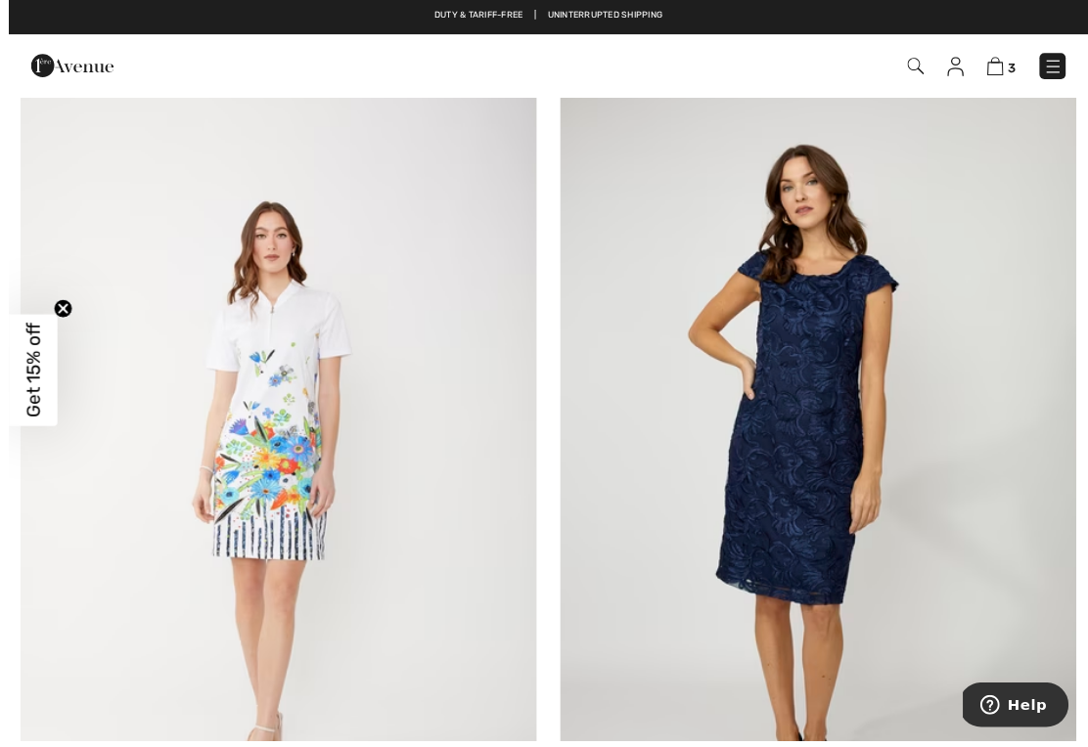
scroll to position [13585, 0]
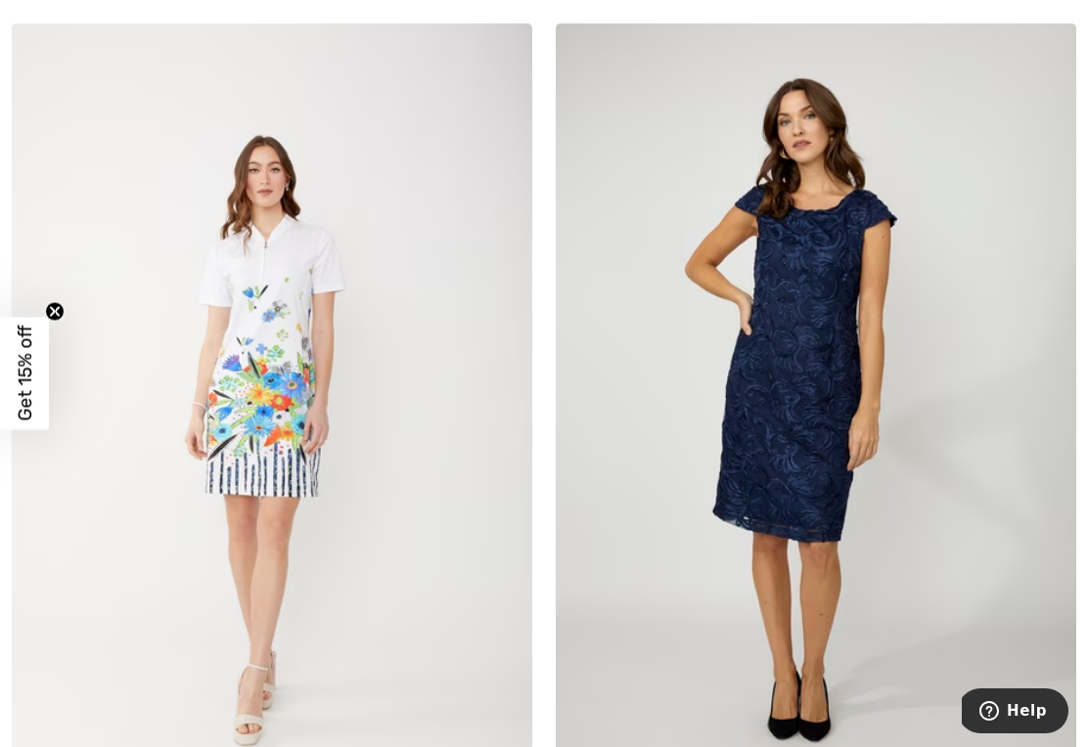
click at [801, 516] on img at bounding box center [815, 413] width 520 height 780
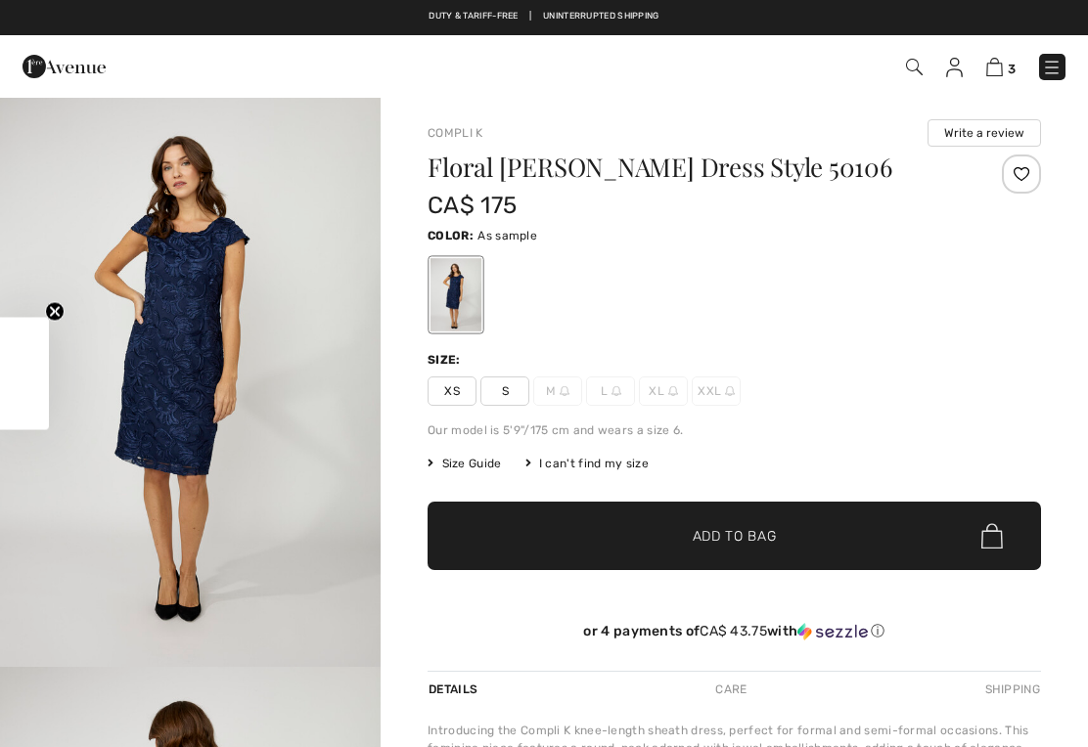
checkbox input "true"
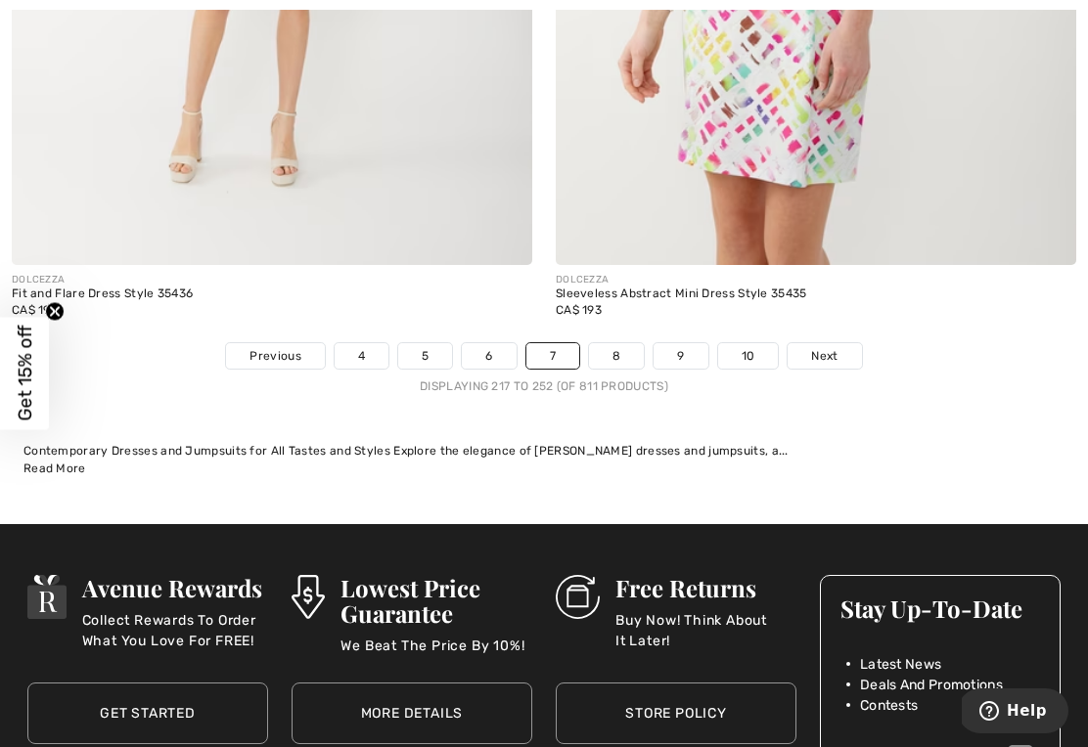
click at [616, 343] on link "8" at bounding box center [616, 355] width 55 height 25
click at [609, 343] on link "8" at bounding box center [616, 355] width 55 height 25
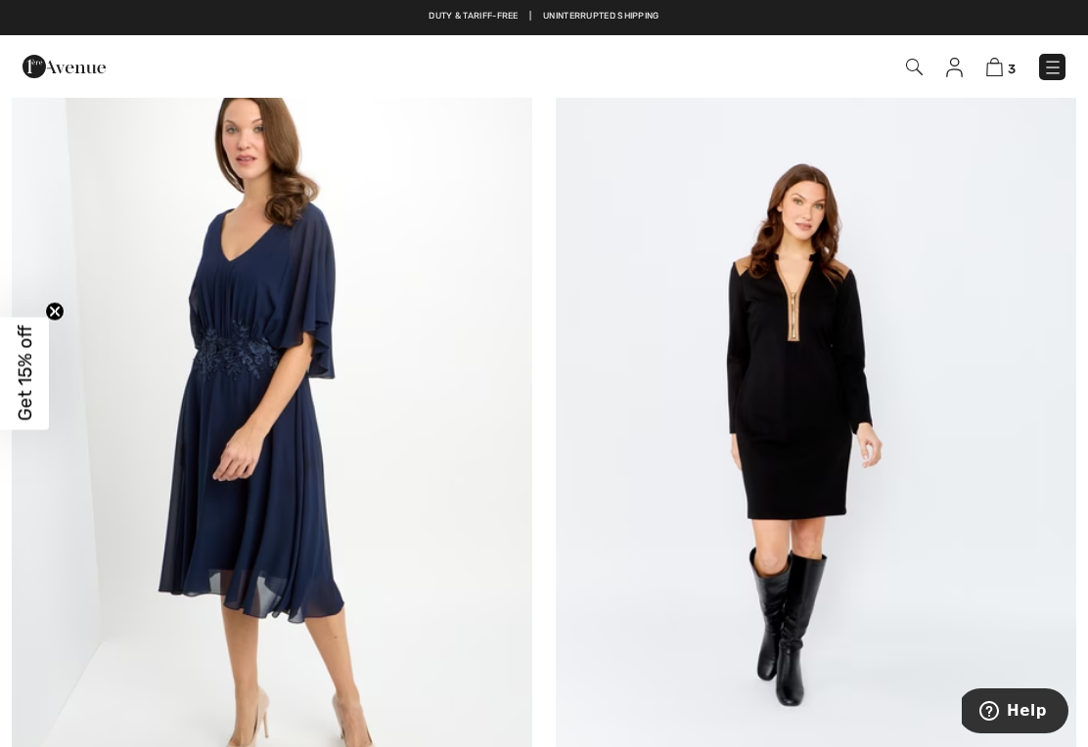
scroll to position [5573, 0]
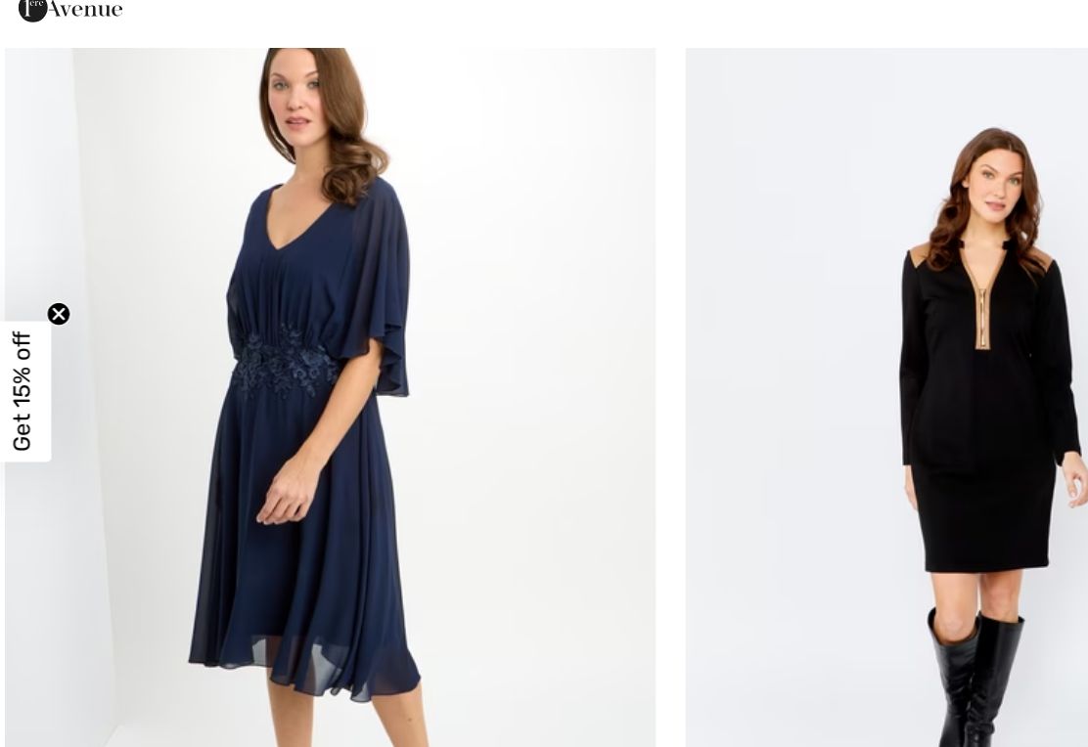
click at [281, 454] on img at bounding box center [272, 420] width 520 height 780
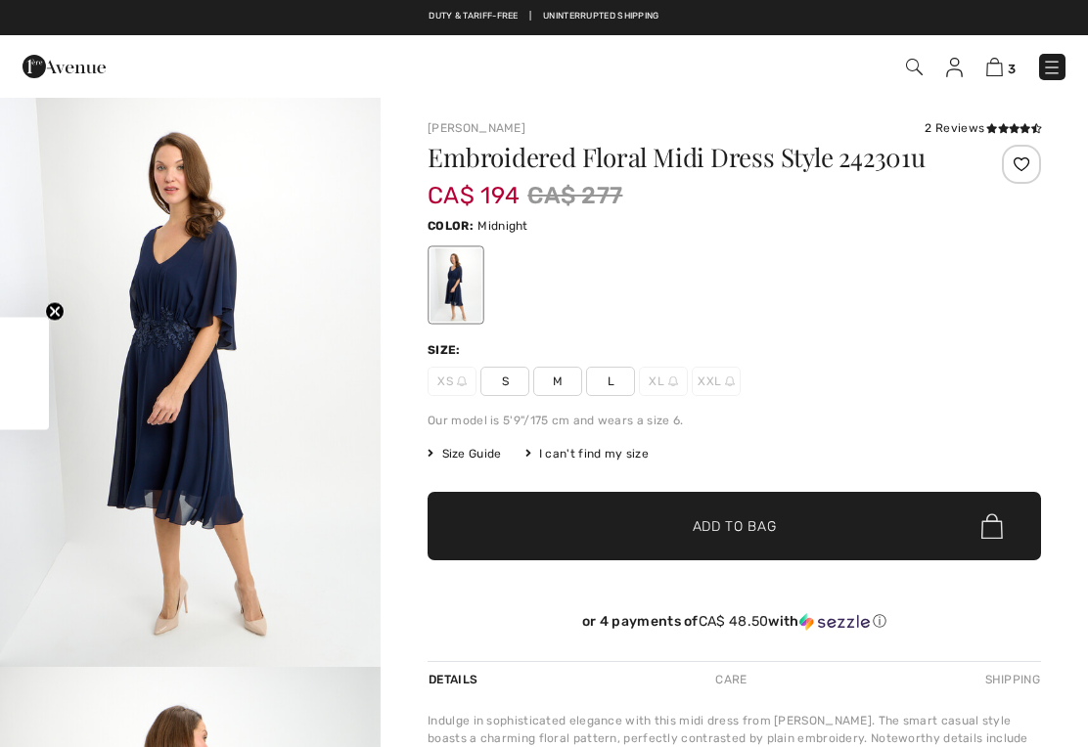
checkbox input "true"
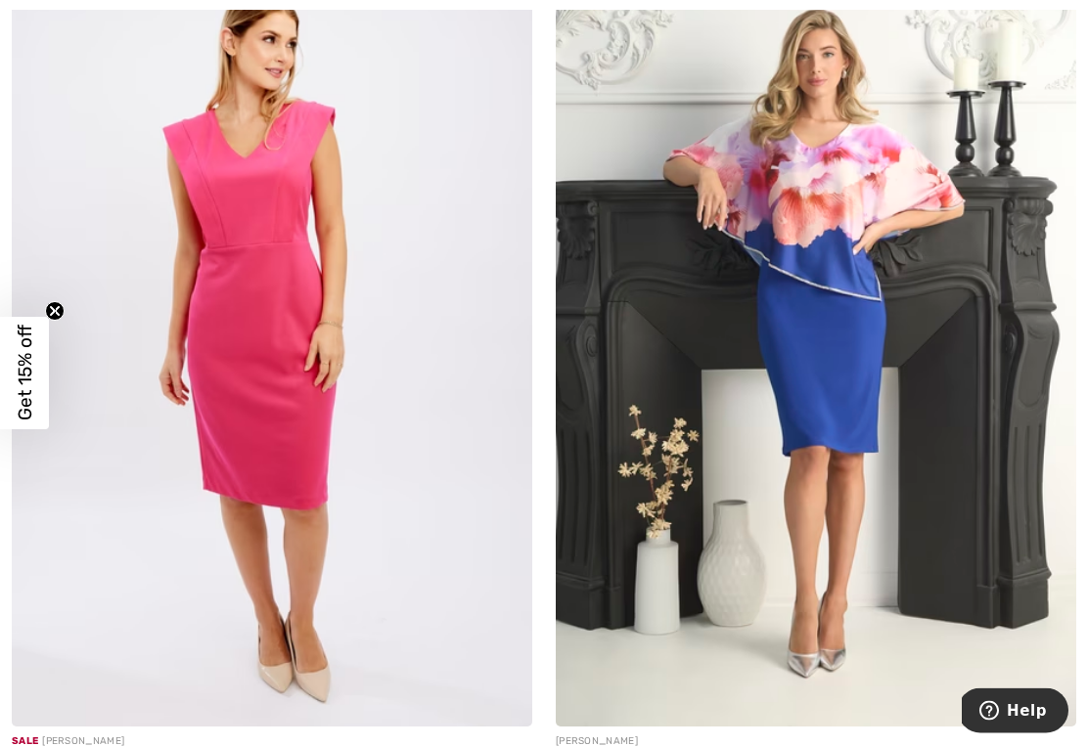
scroll to position [9086, 0]
click at [327, 473] on img at bounding box center [272, 336] width 520 height 780
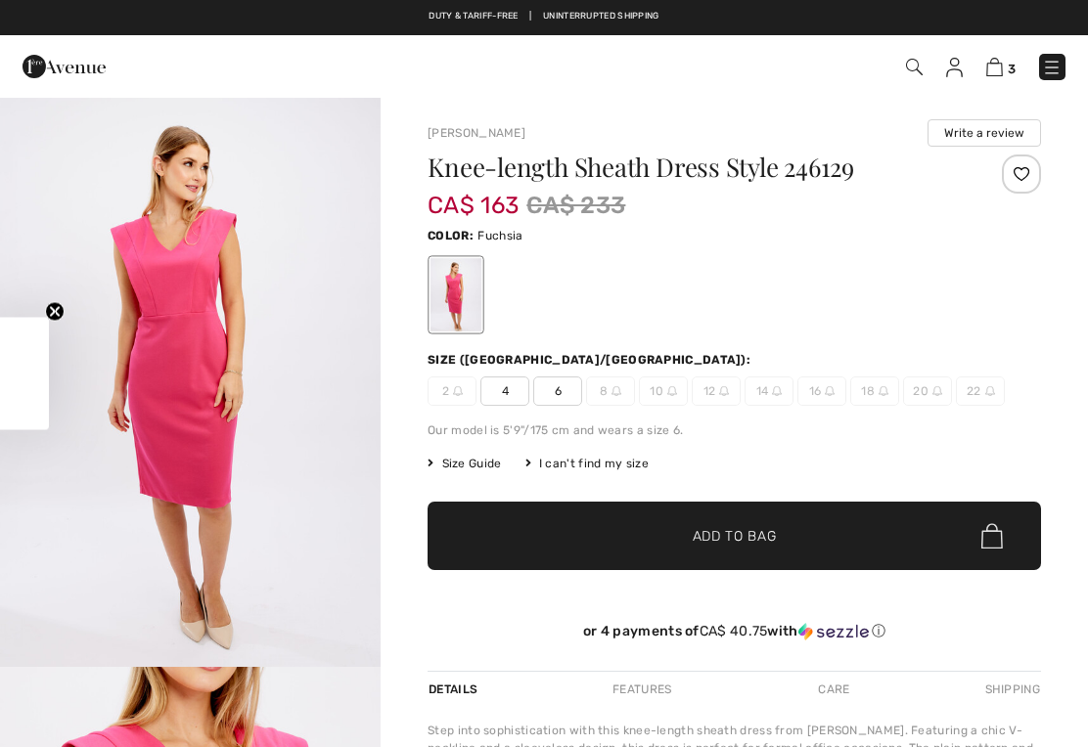
checkbox input "true"
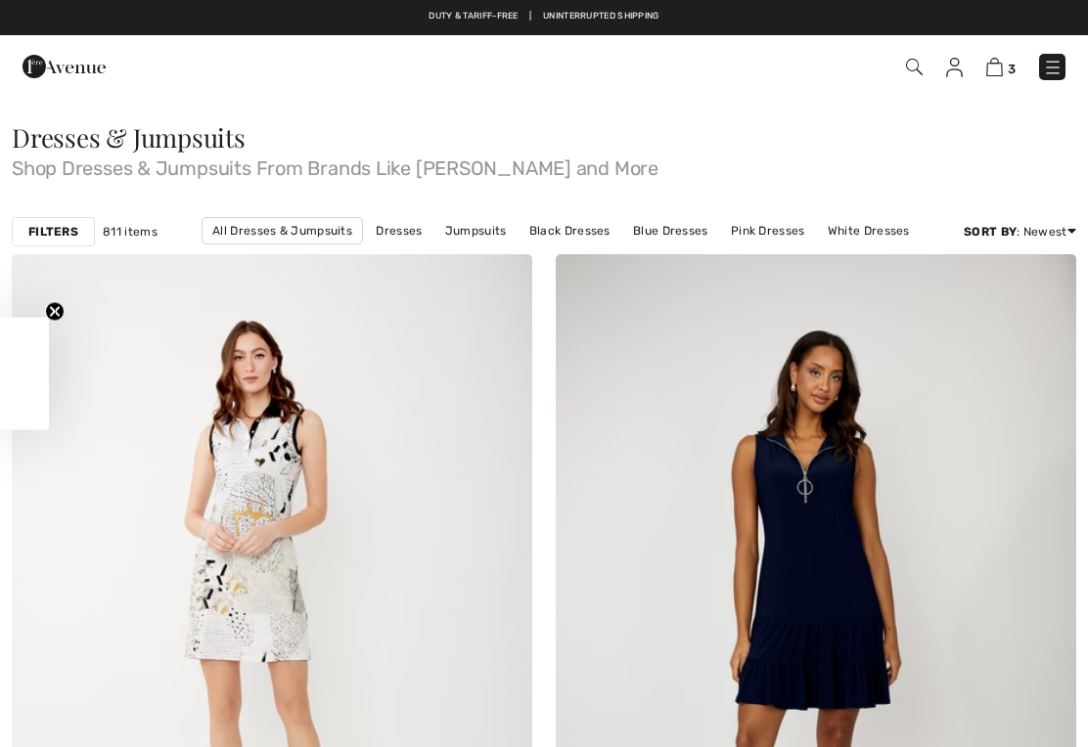
checkbox input "true"
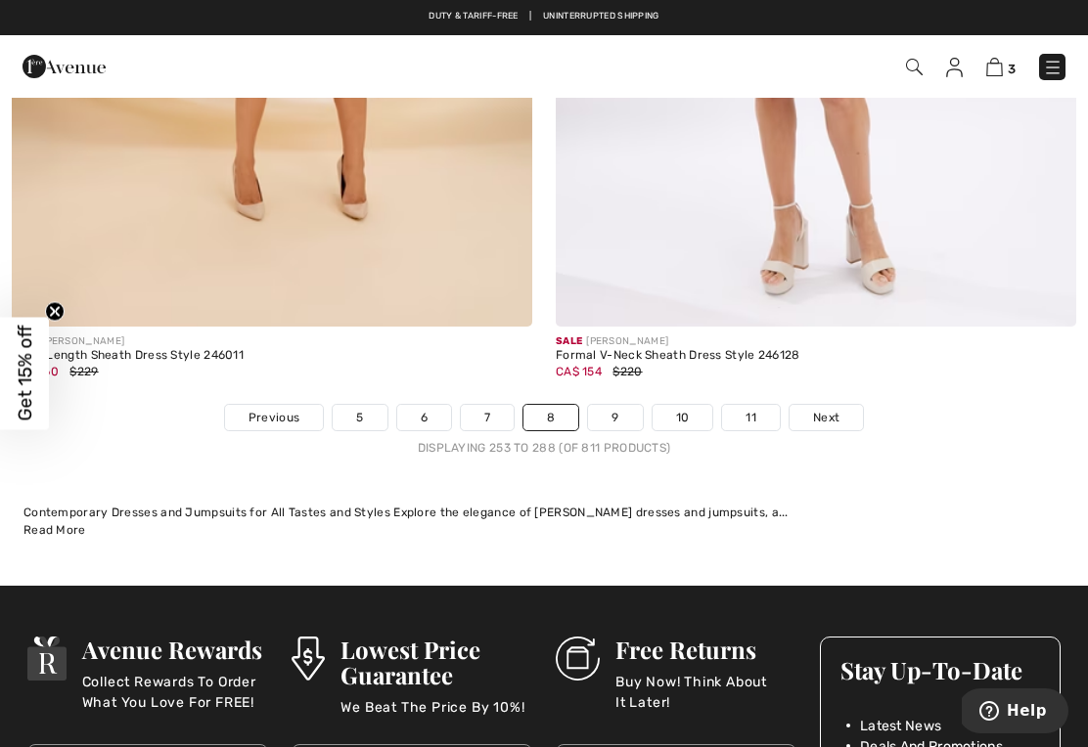
scroll to position [15710, 0]
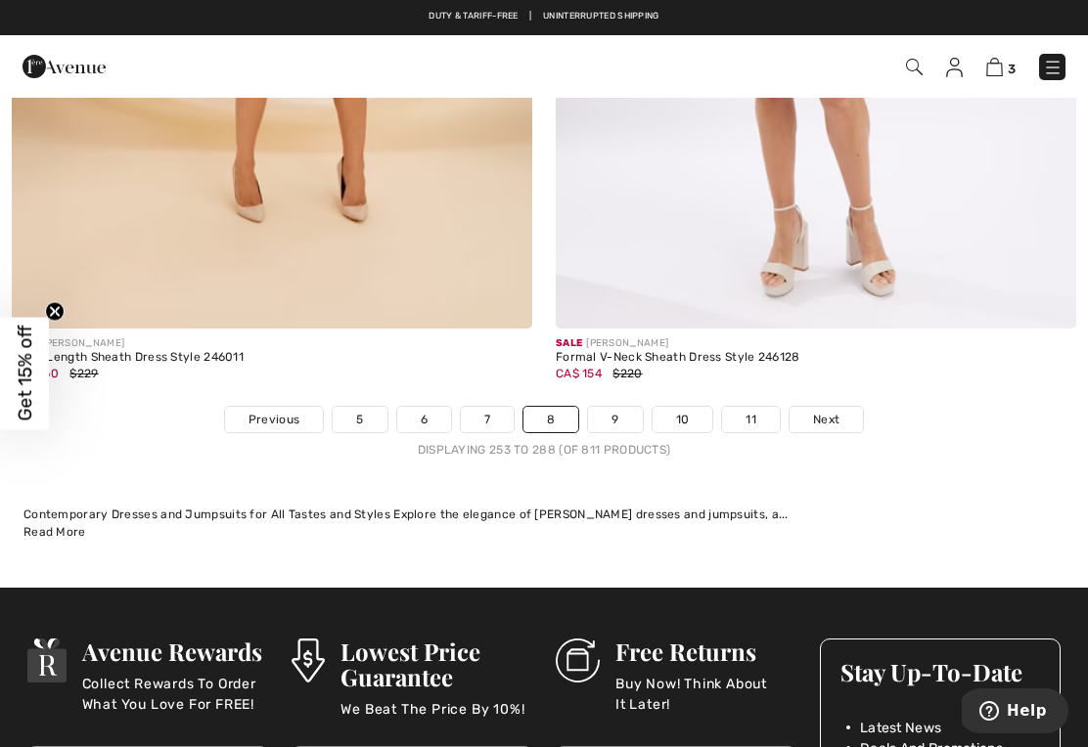
click at [620, 407] on link "9" at bounding box center [615, 419] width 54 height 25
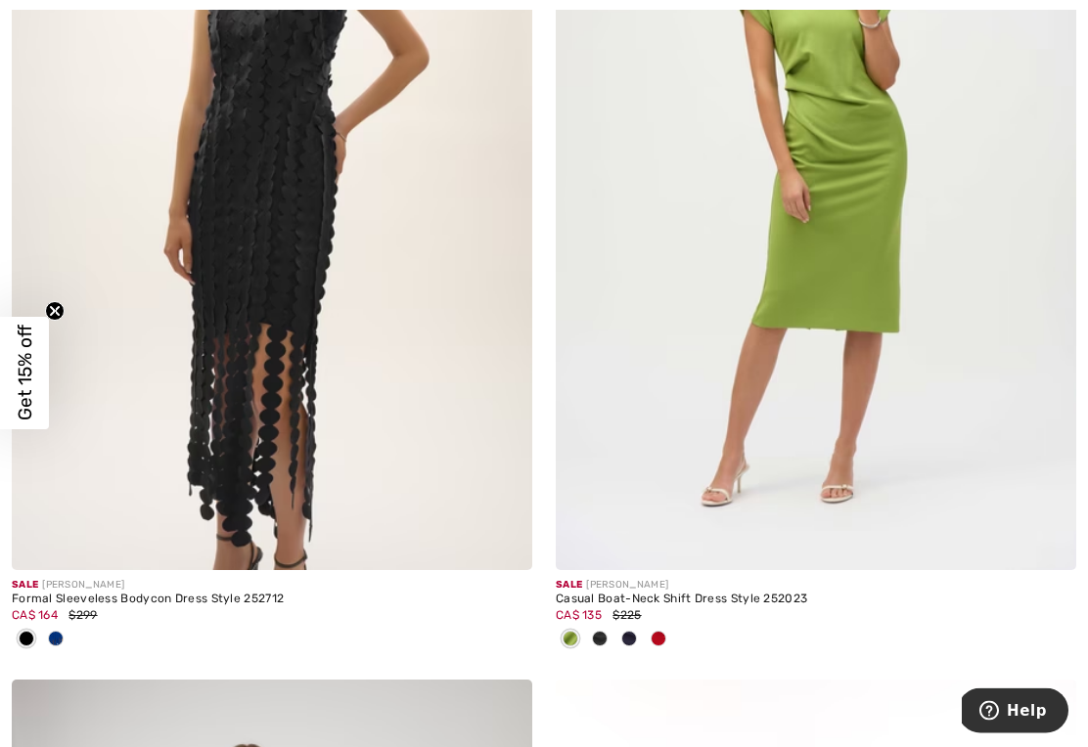
scroll to position [3927, 0]
click at [308, 378] on img at bounding box center [272, 180] width 520 height 780
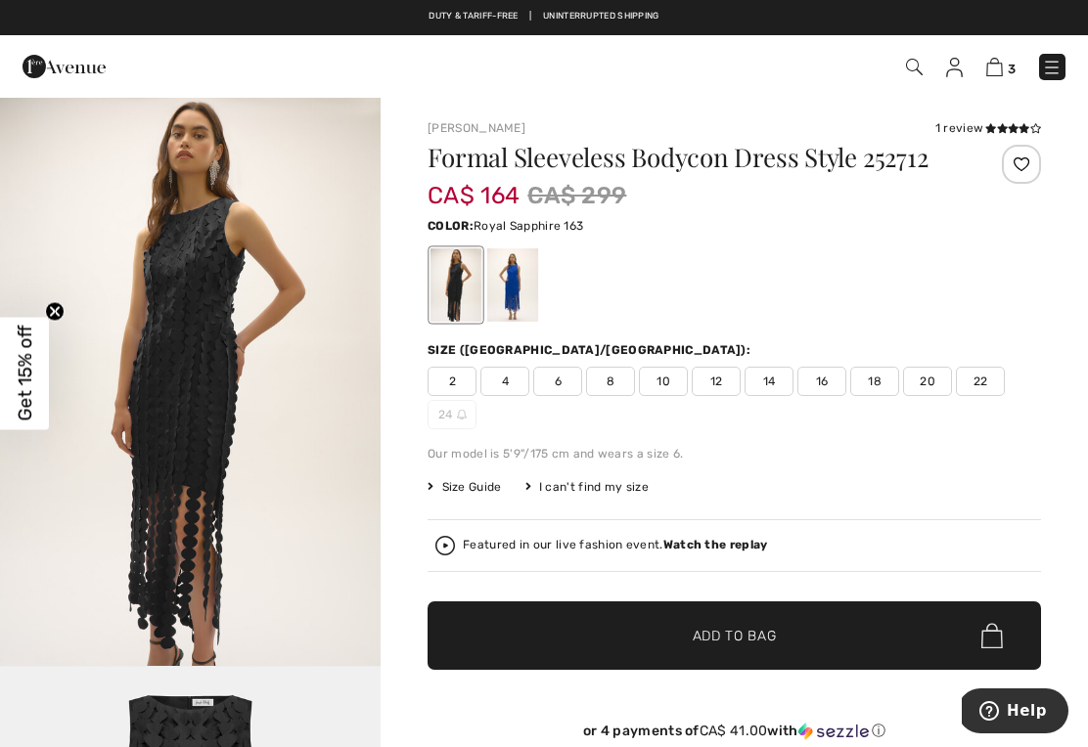
click at [521, 292] on div at bounding box center [512, 284] width 51 height 73
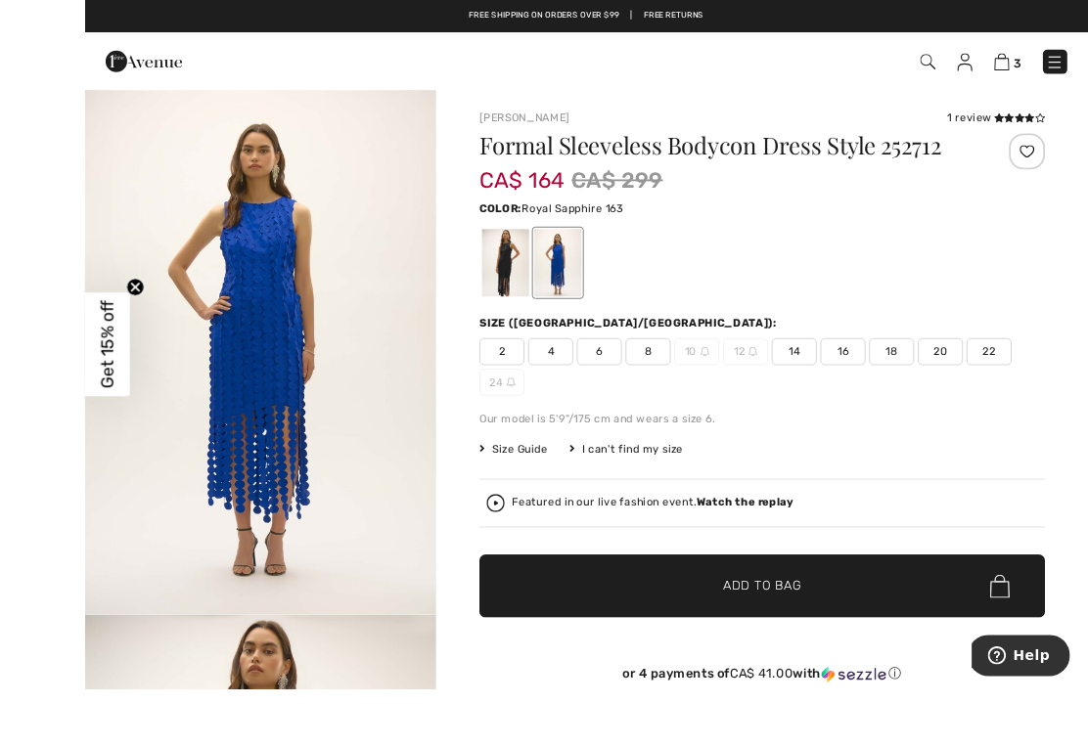
scroll to position [15, 0]
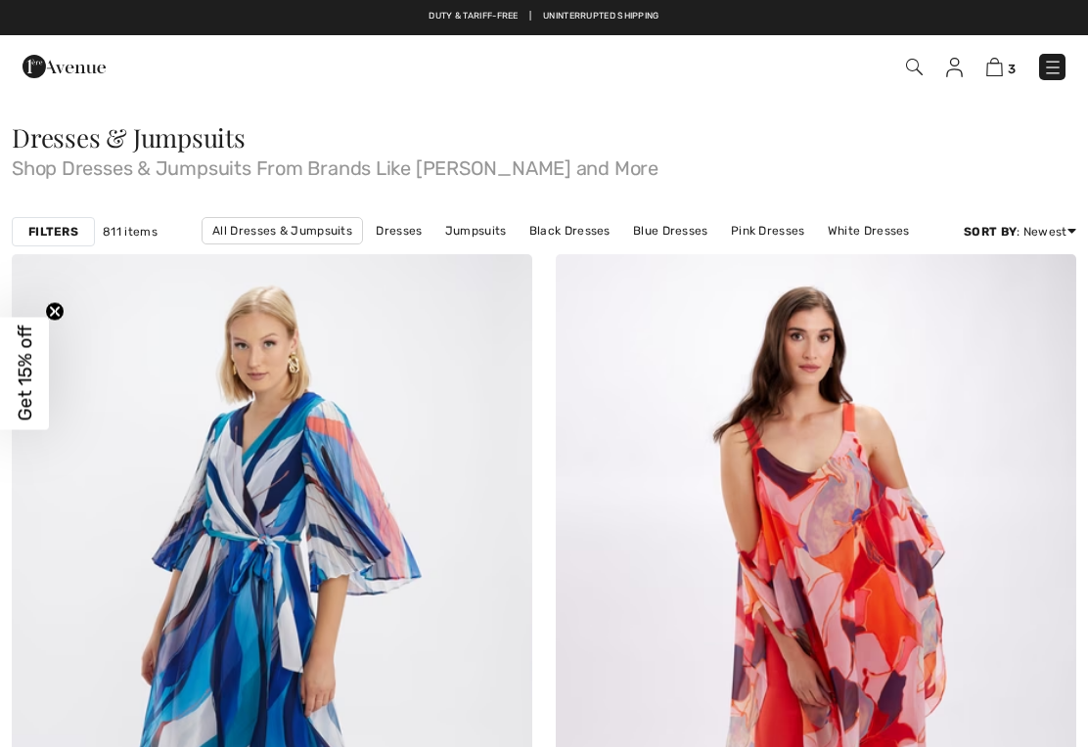
checkbox input "true"
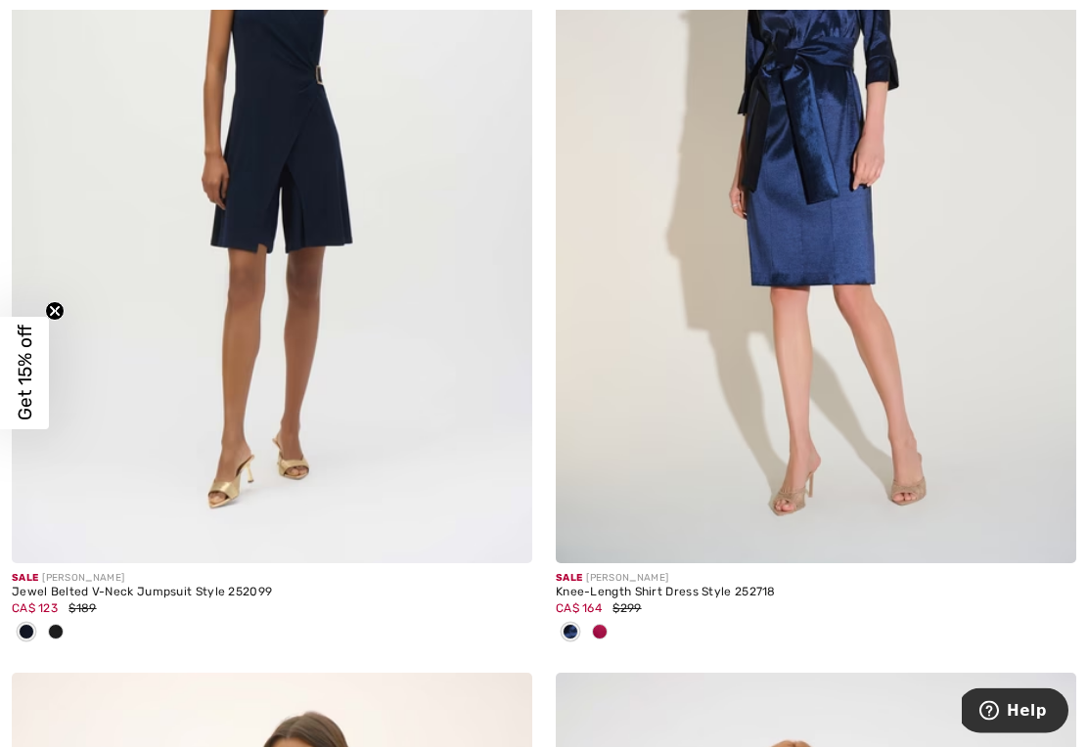
scroll to position [6743, 0]
click at [826, 382] on img at bounding box center [815, 172] width 520 height 780
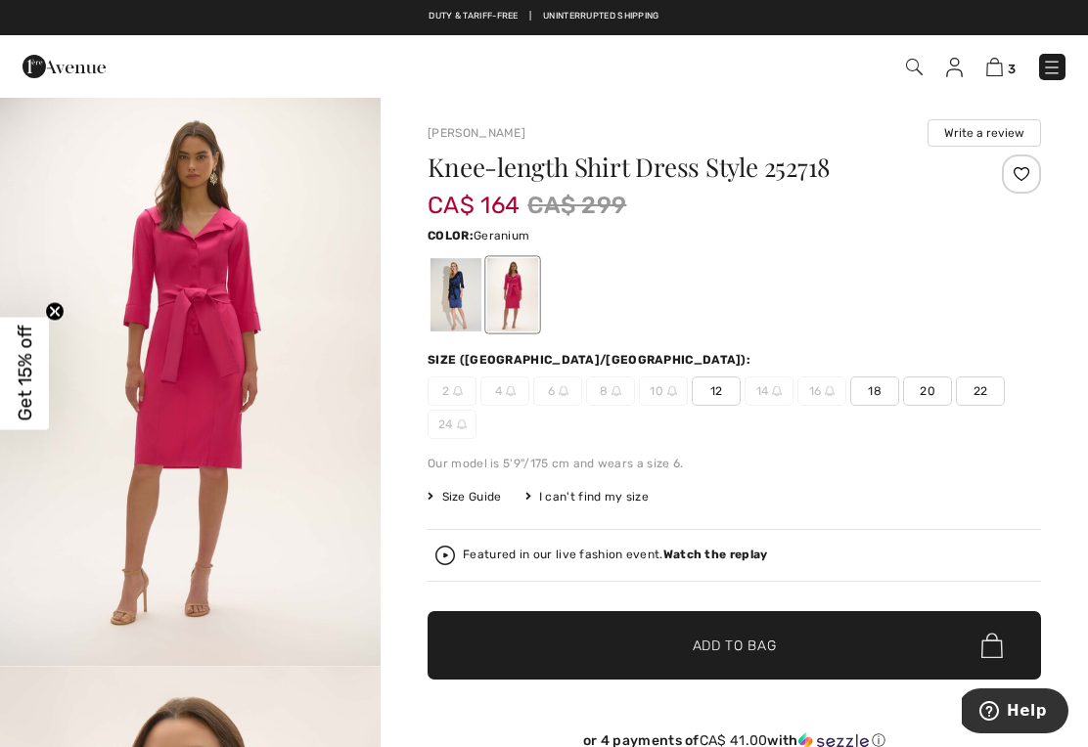
click at [528, 298] on div at bounding box center [512, 294] width 51 height 73
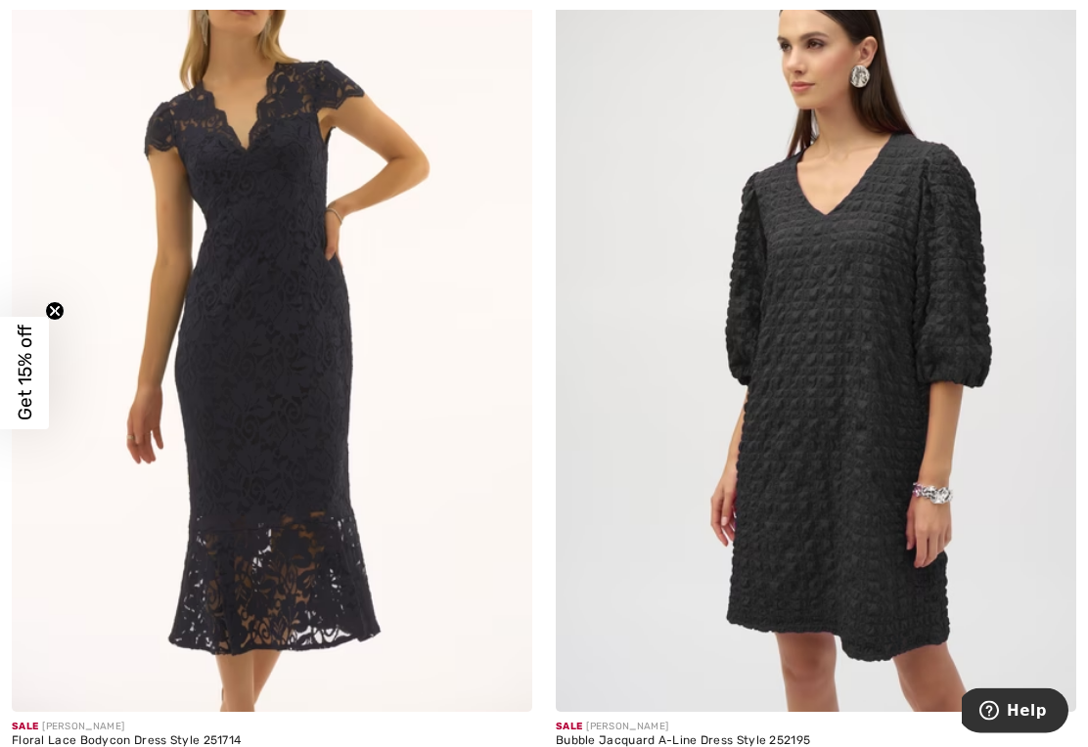
scroll to position [10088, 0]
click at [286, 500] on img at bounding box center [272, 322] width 520 height 780
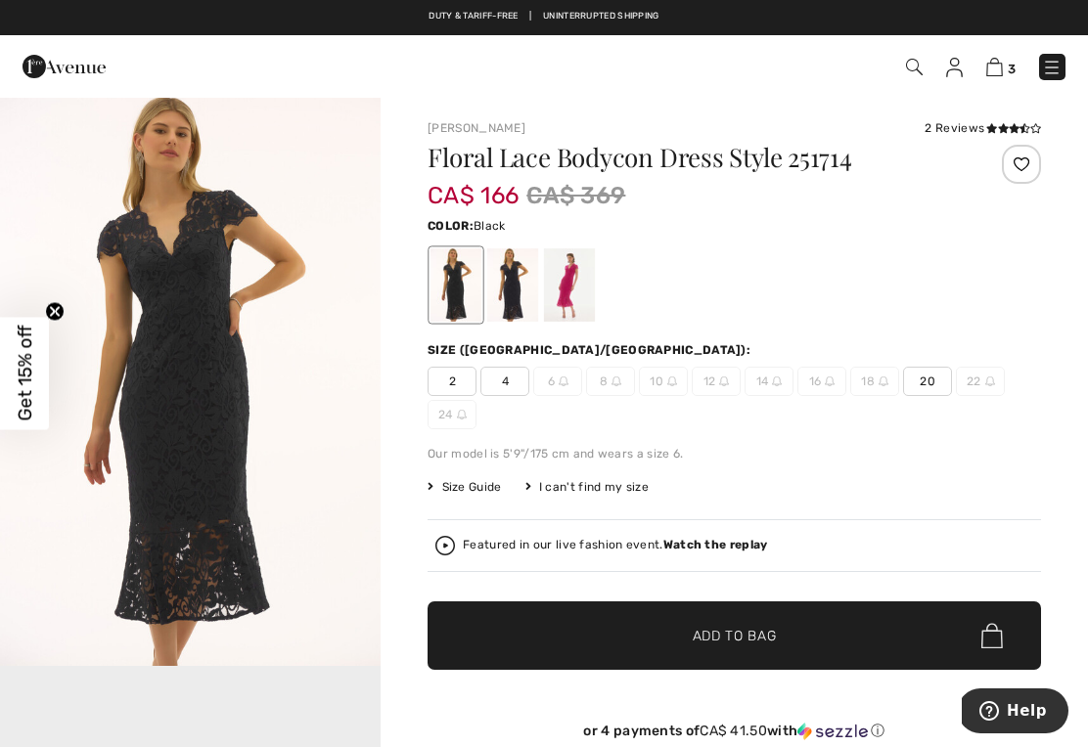
click at [518, 288] on div at bounding box center [512, 284] width 51 height 73
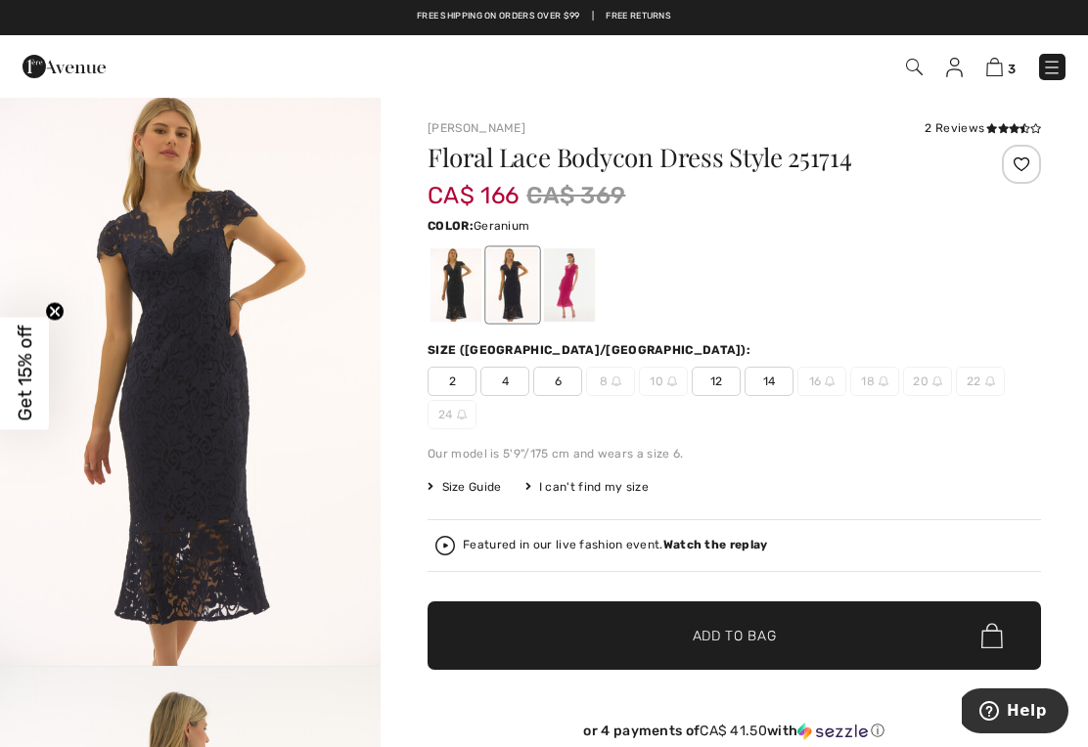
click at [578, 281] on div at bounding box center [569, 284] width 51 height 73
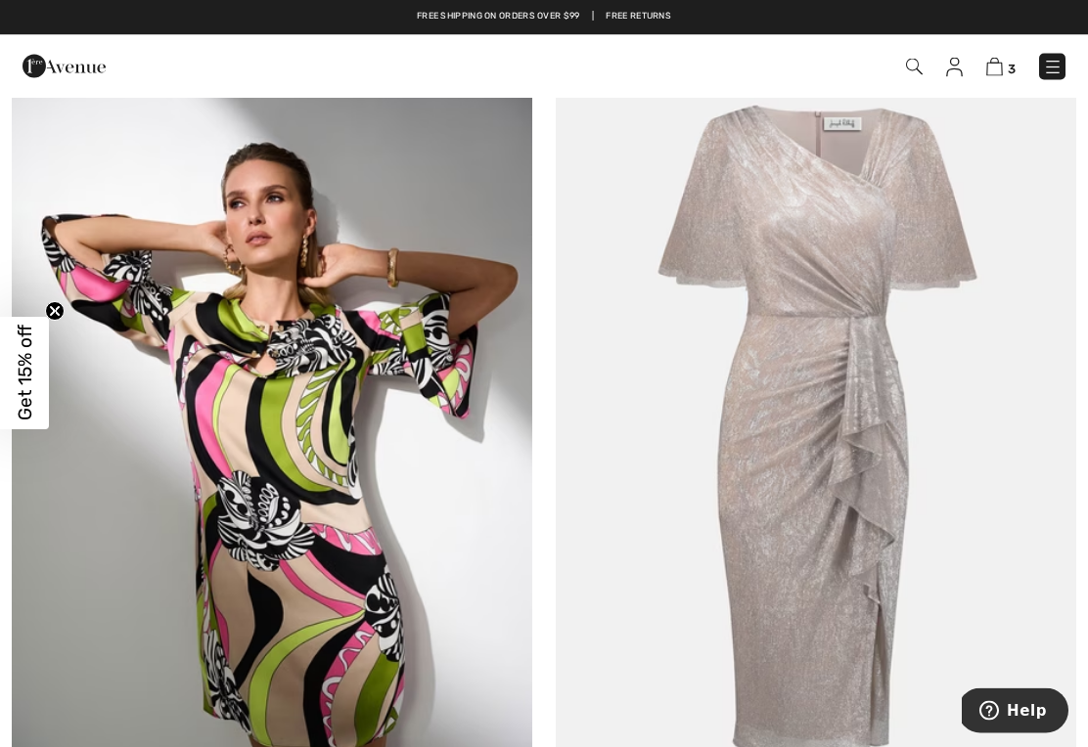
scroll to position [15448, 0]
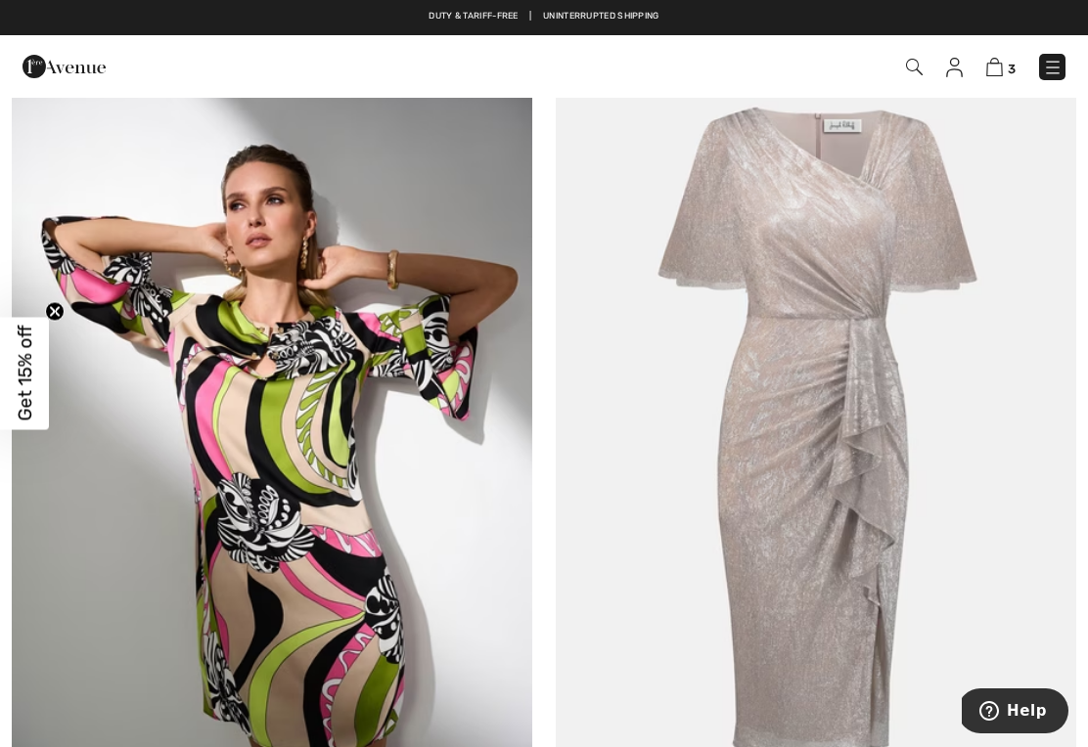
click at [840, 566] on img at bounding box center [815, 426] width 520 height 780
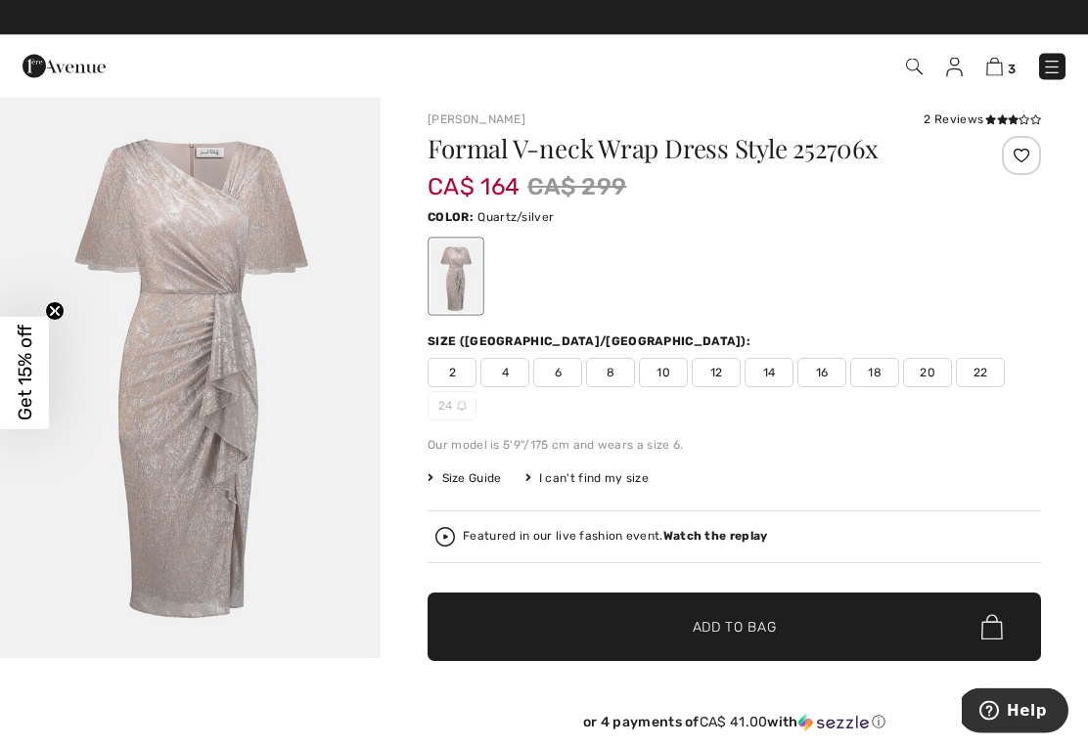
scroll to position [9, 0]
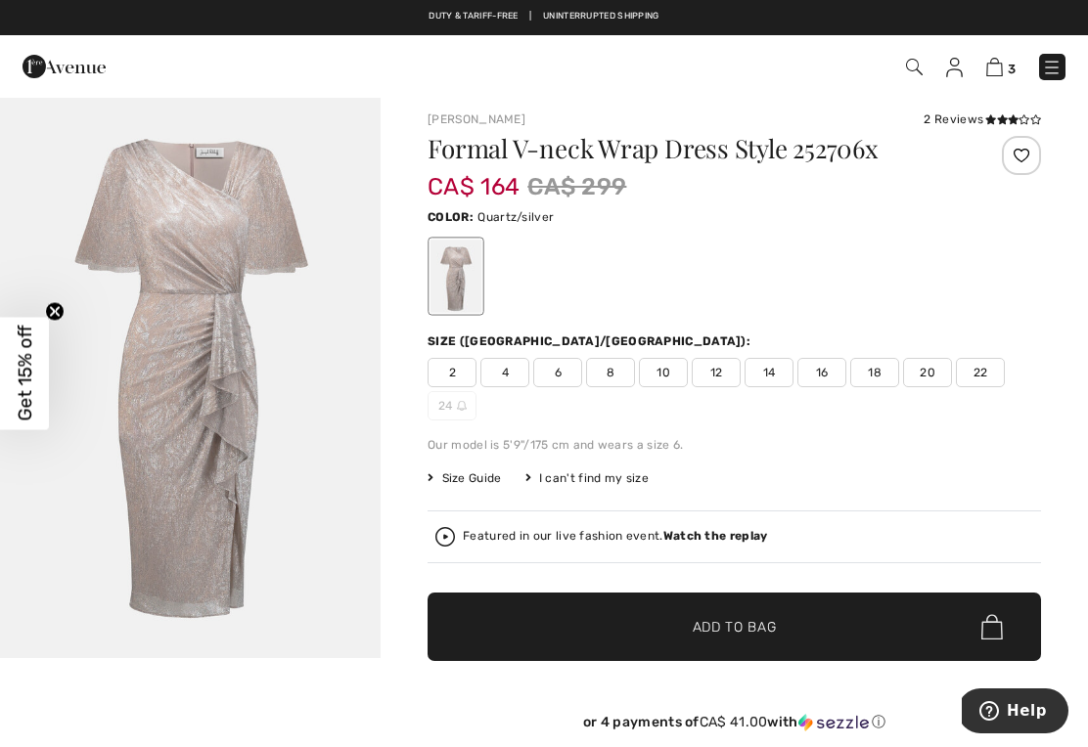
click at [218, 428] on img "1 / 1" at bounding box center [190, 372] width 380 height 571
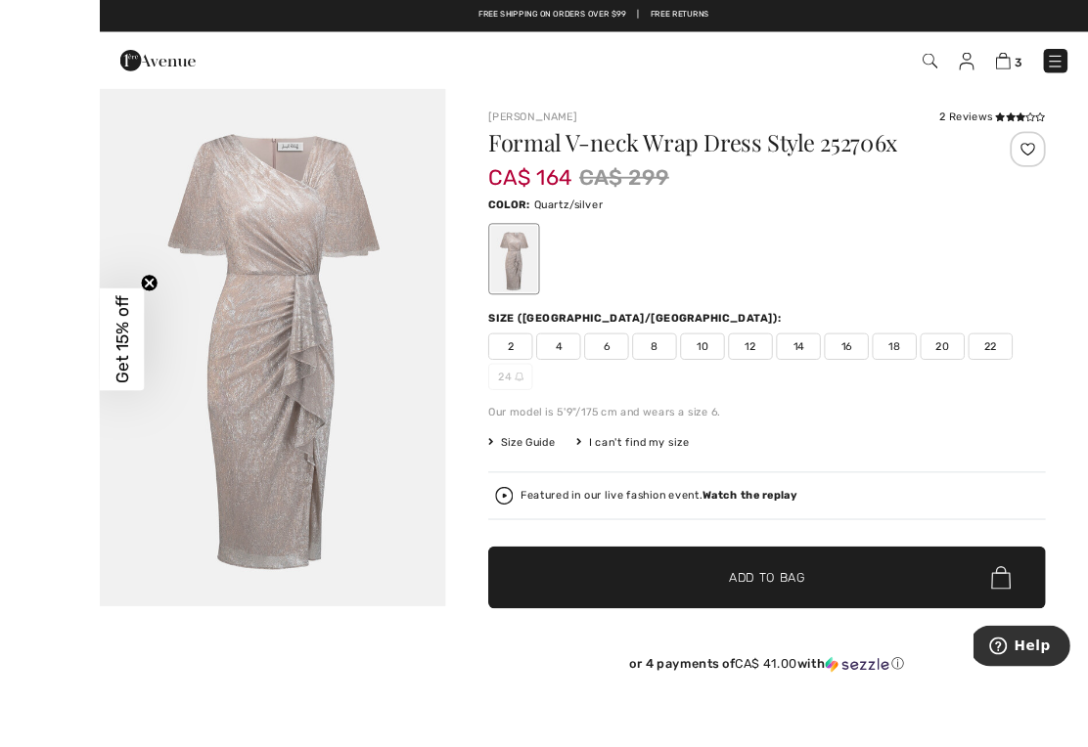
scroll to position [4, 0]
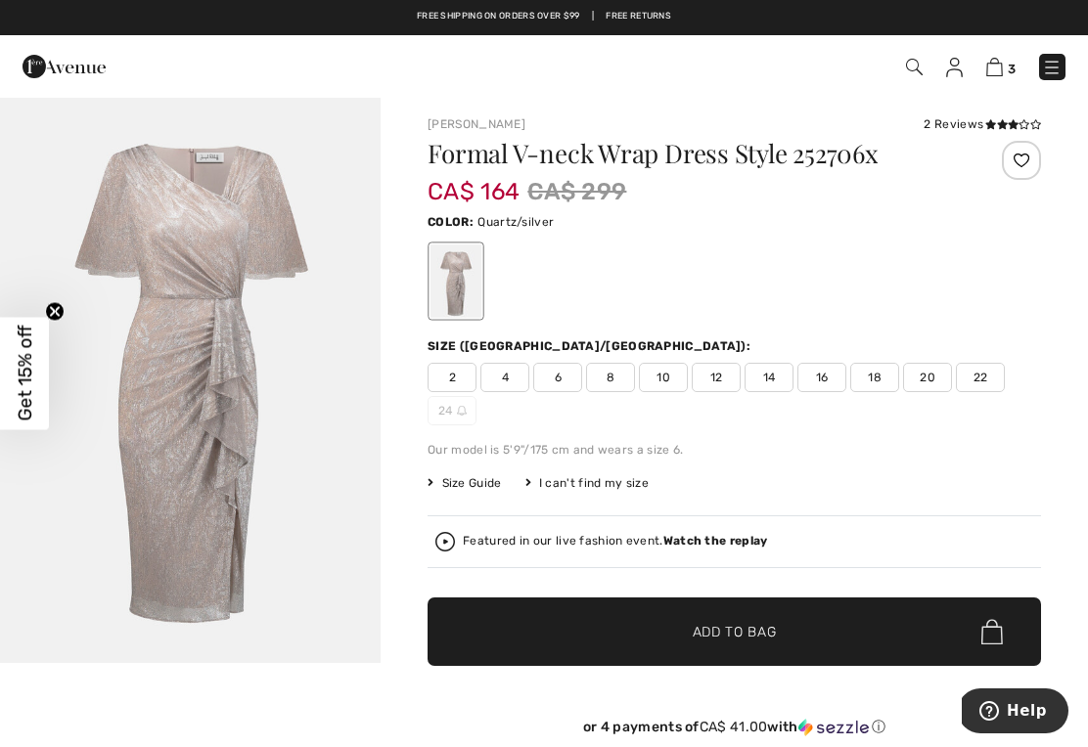
click at [872, 375] on span "18" at bounding box center [874, 377] width 49 height 29
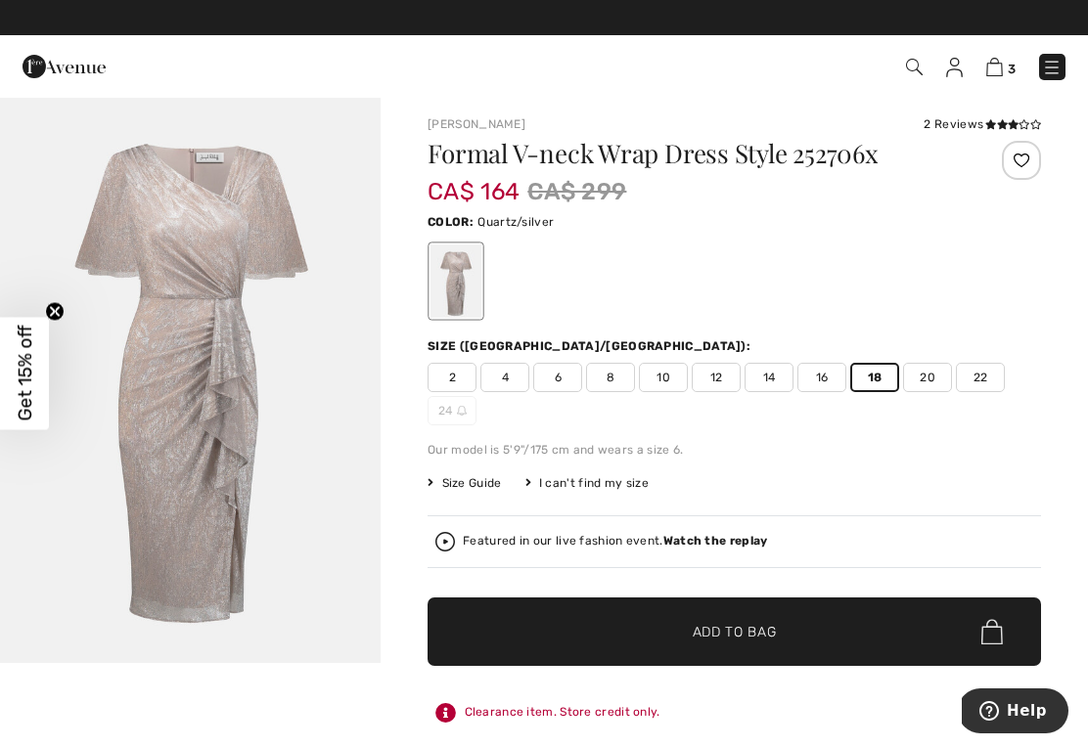
click at [761, 628] on span "Add to Bag" at bounding box center [734, 632] width 84 height 21
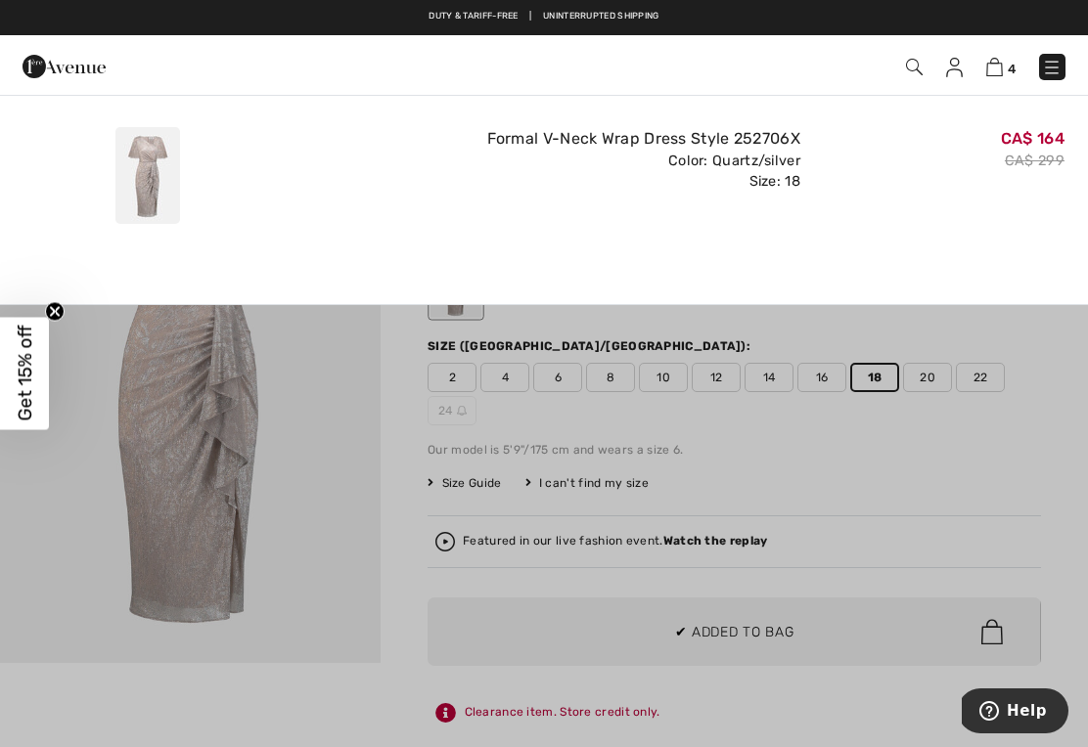
scroll to position [0, 0]
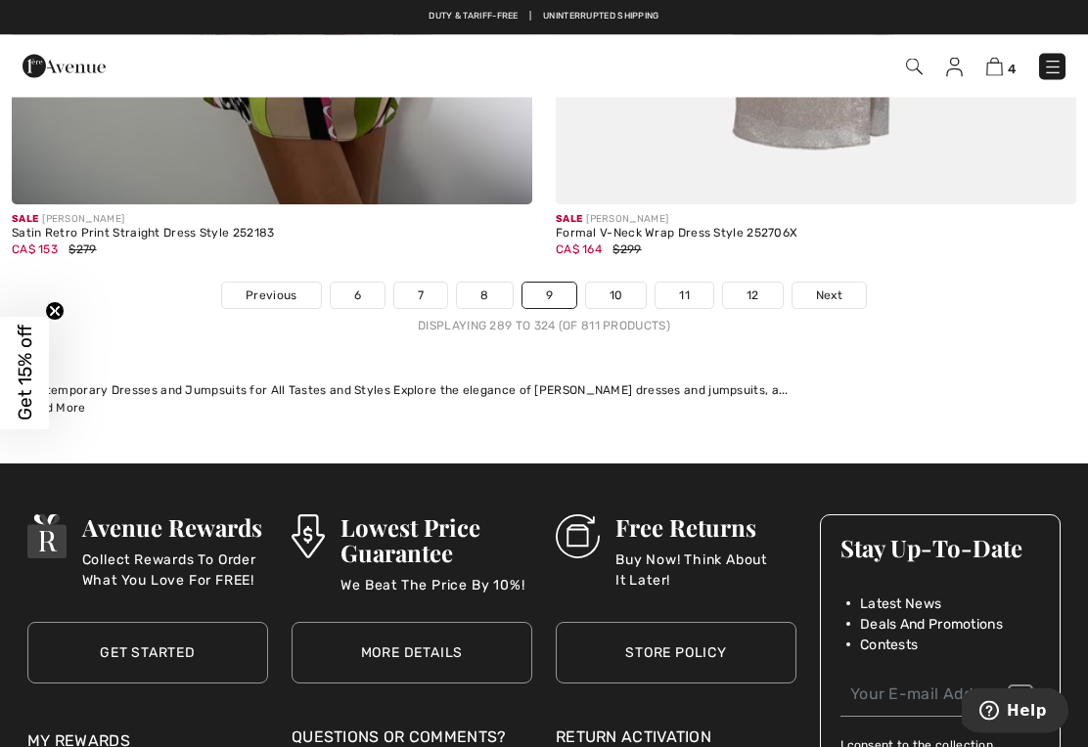
scroll to position [16054, 0]
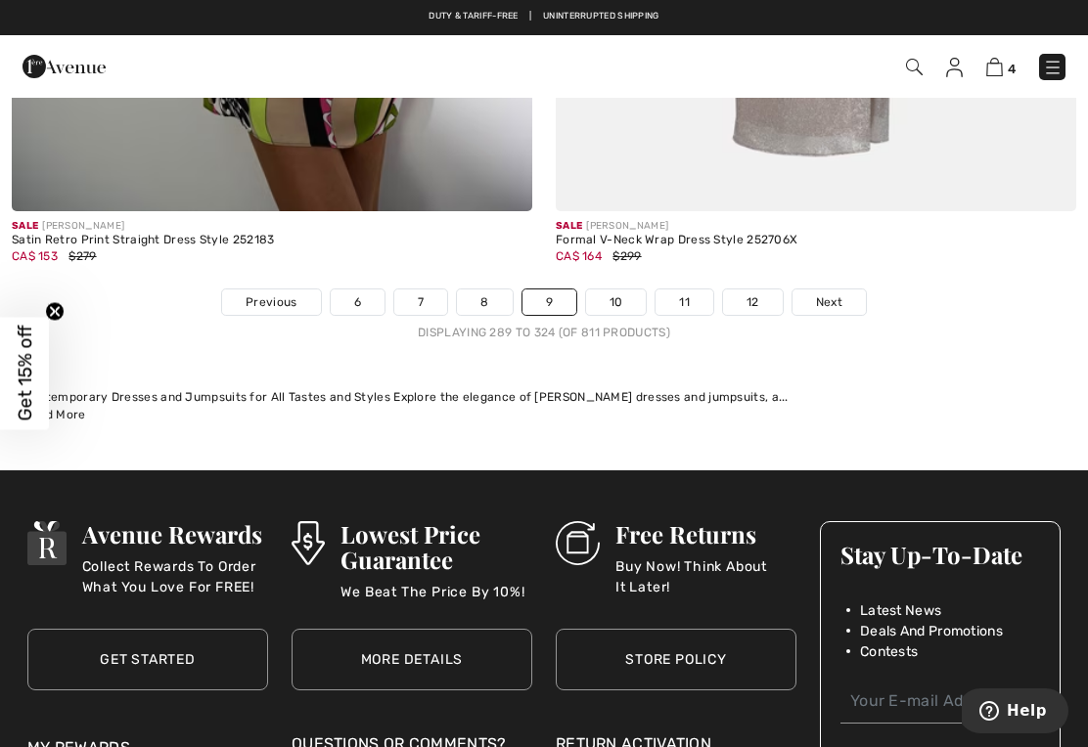
click at [612, 293] on link "10" at bounding box center [616, 301] width 61 height 25
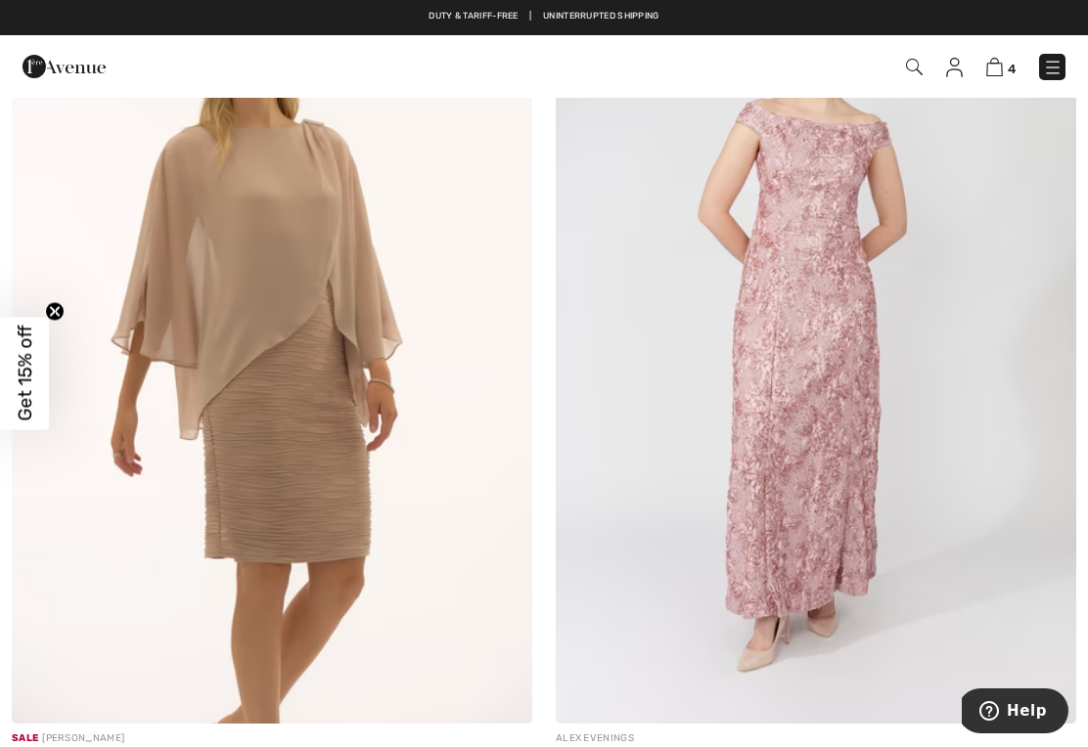
scroll to position [4664, 0]
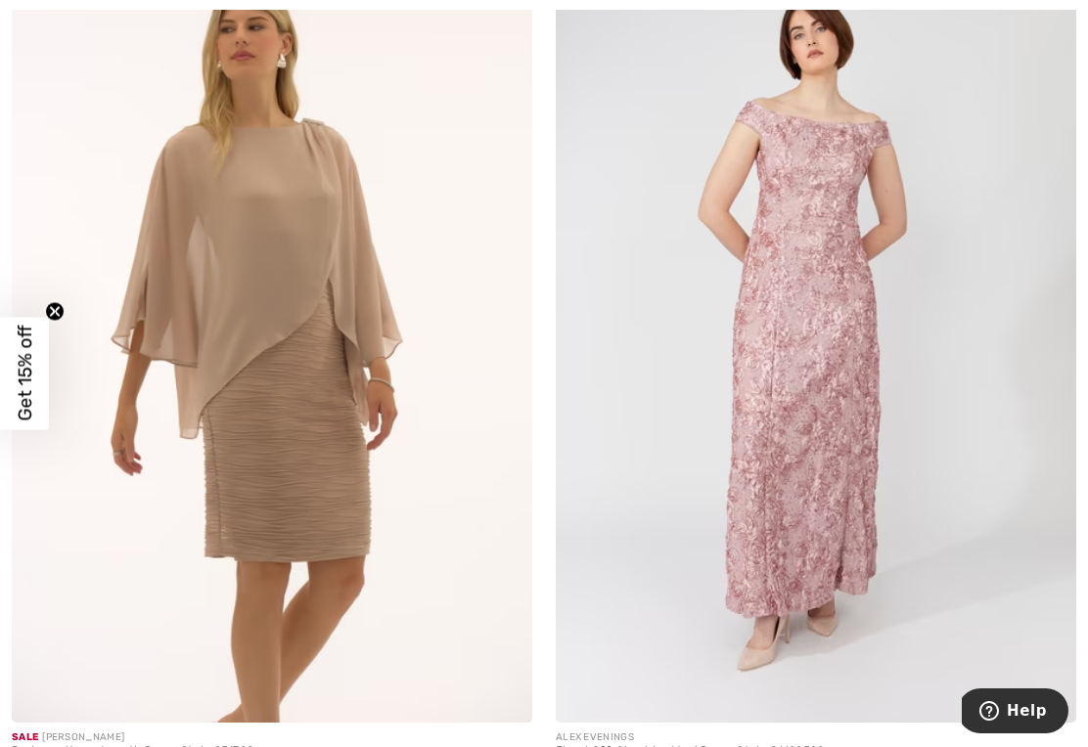
click at [326, 455] on img at bounding box center [272, 332] width 520 height 780
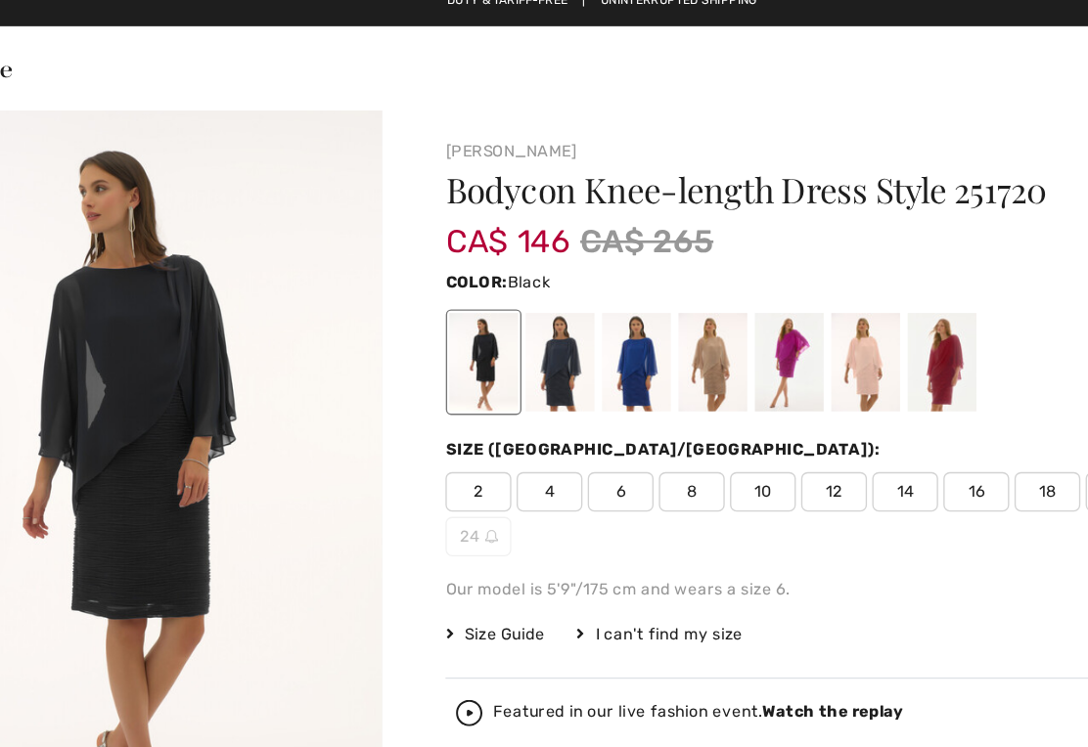
click at [487, 276] on div at bounding box center [512, 284] width 51 height 73
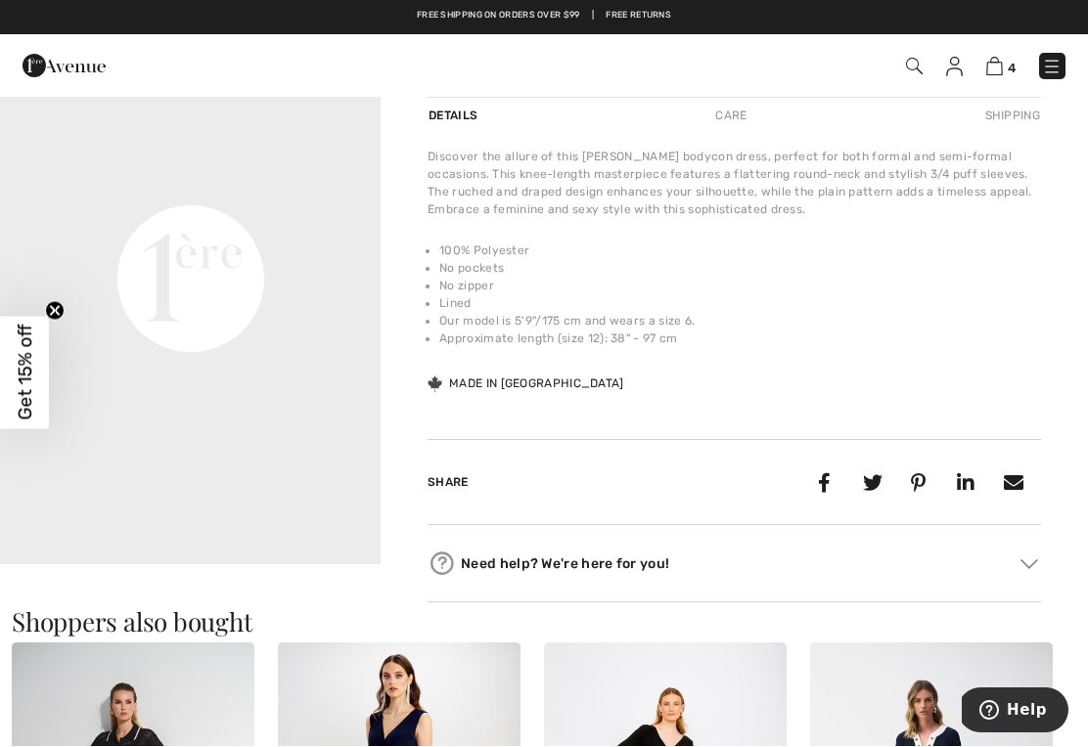
scroll to position [674, 0]
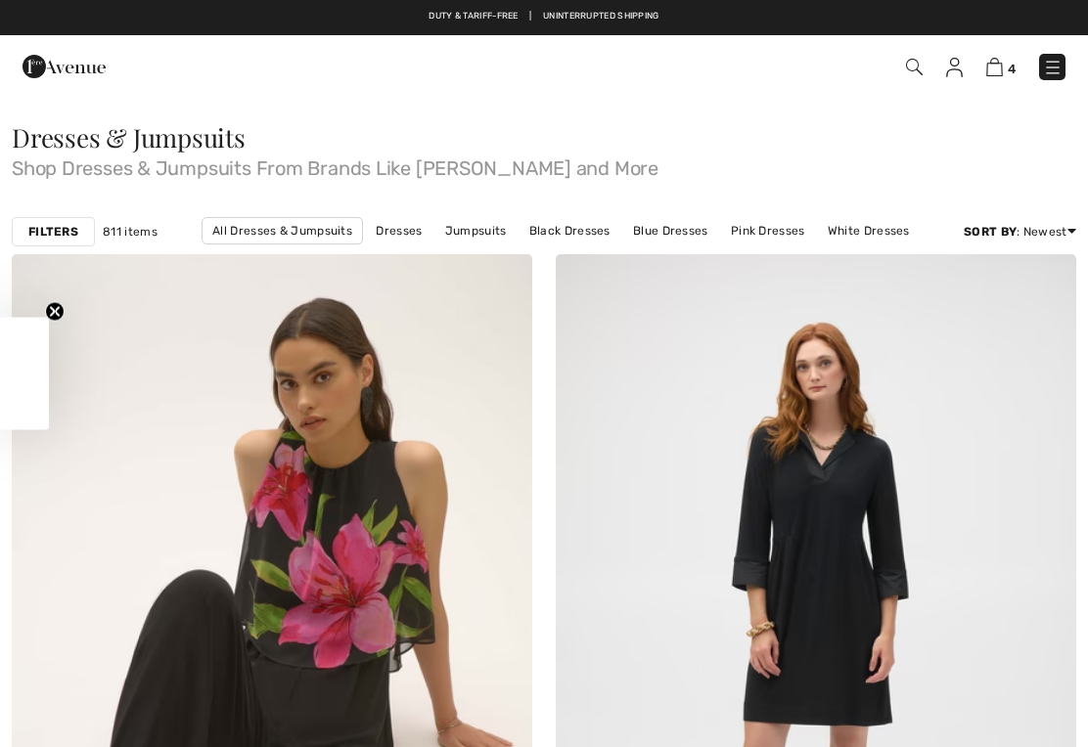
checkbox input "true"
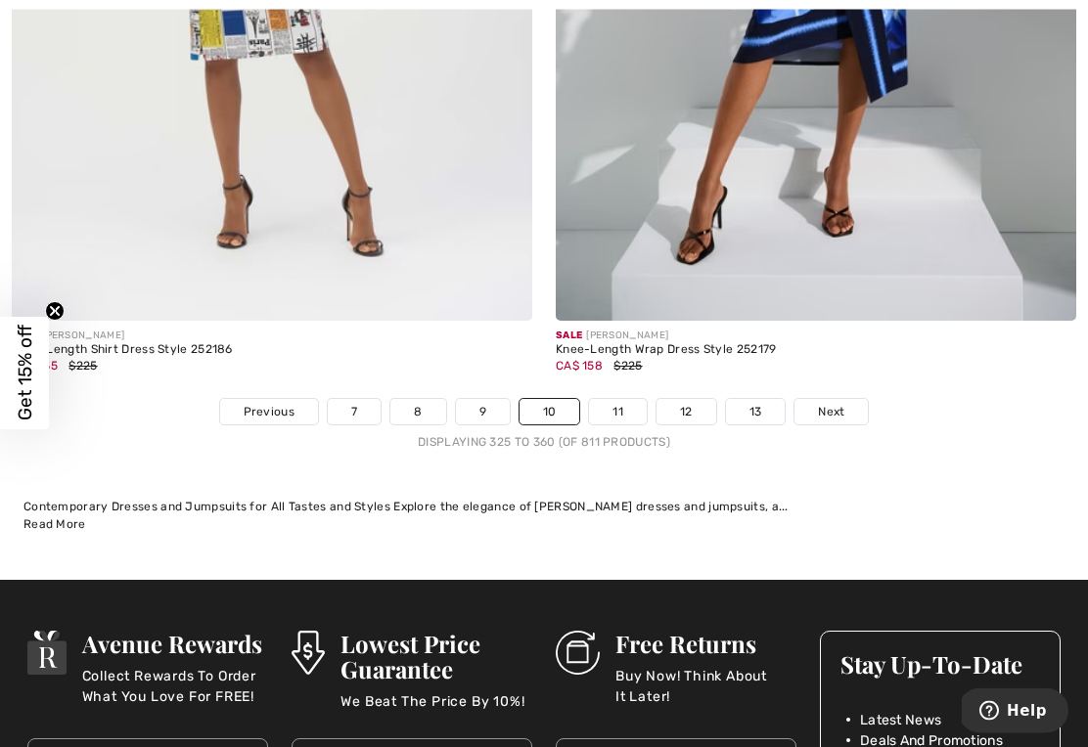
scroll to position [15976, 0]
click at [621, 399] on link "11" at bounding box center [618, 411] width 58 height 25
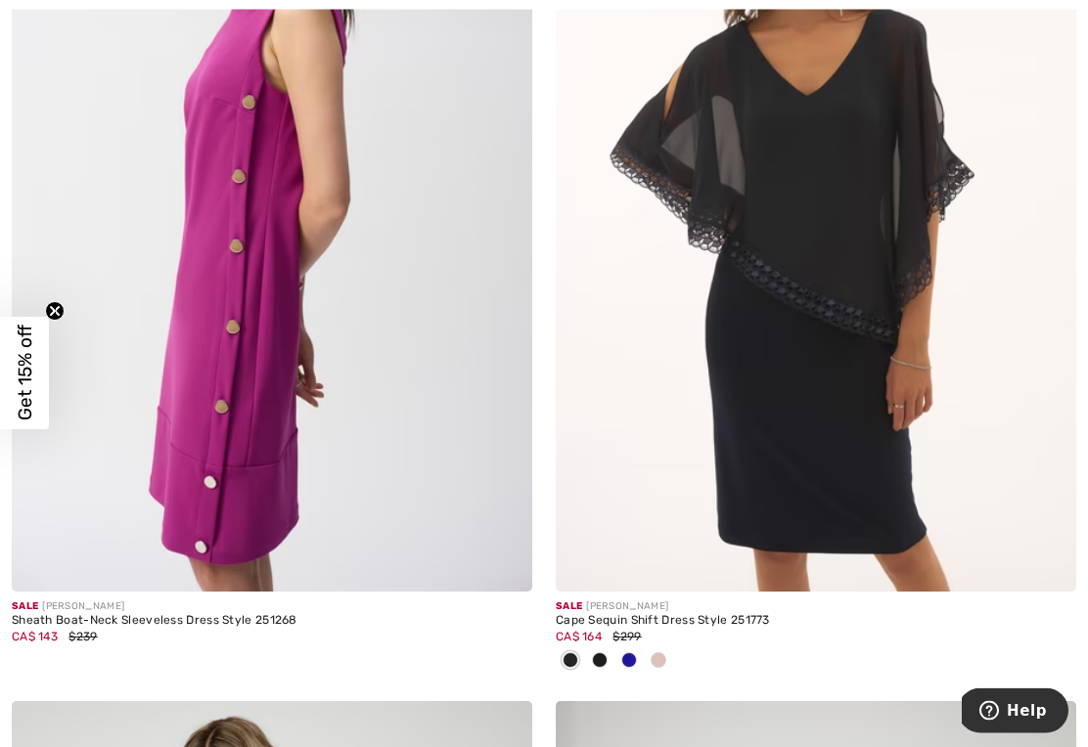
scroll to position [6714, 0]
click at [762, 437] on img at bounding box center [815, 201] width 520 height 780
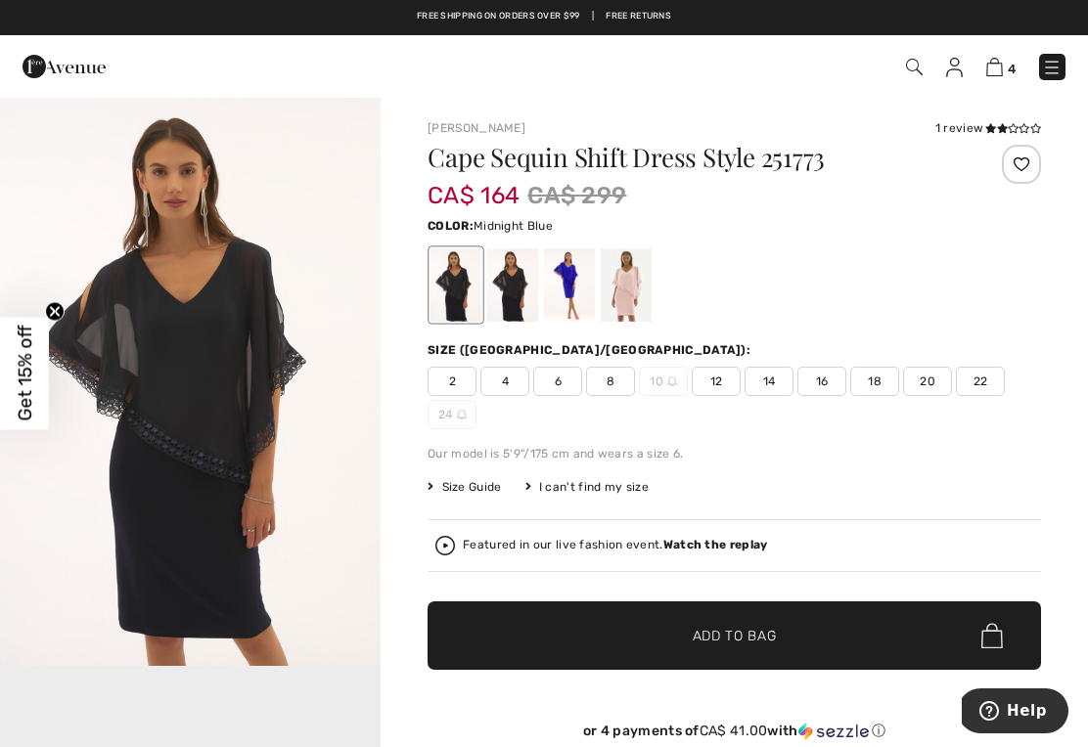
click at [513, 284] on div at bounding box center [512, 284] width 51 height 73
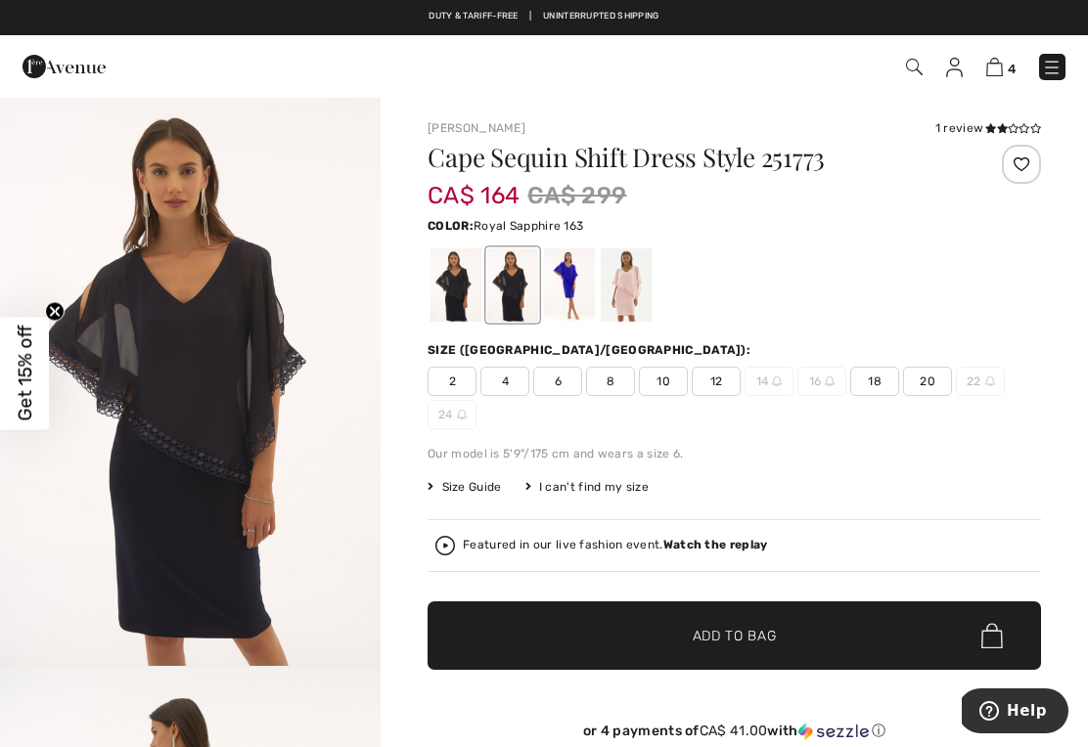
click at [571, 299] on div at bounding box center [569, 284] width 51 height 73
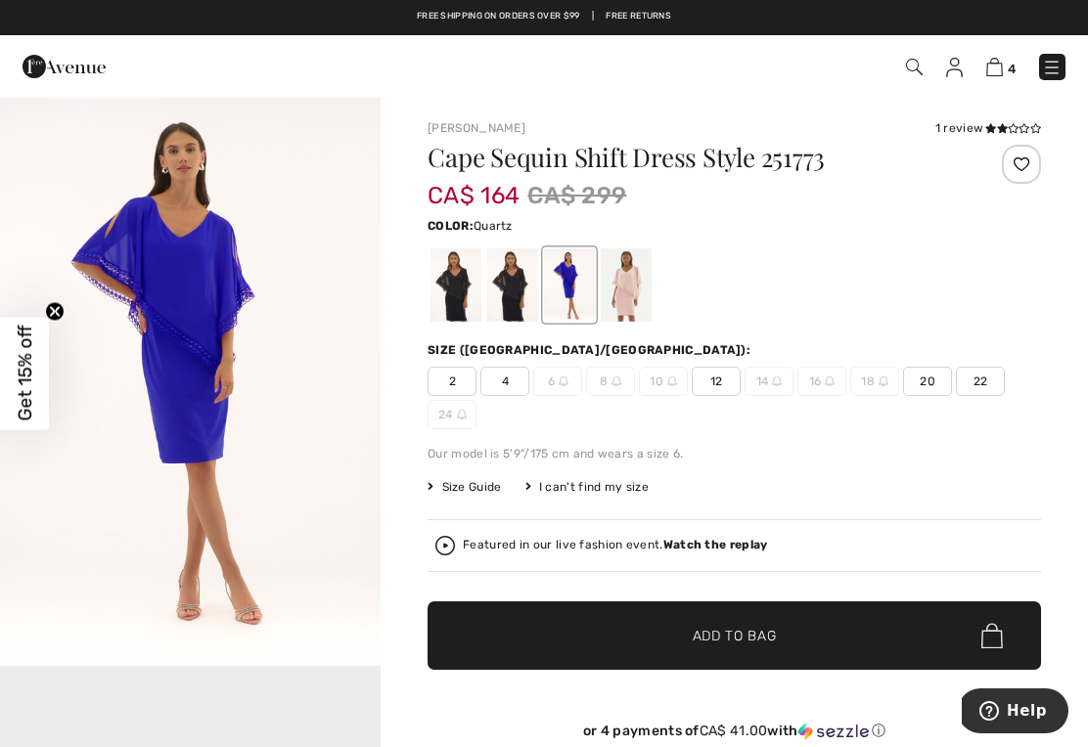
click at [631, 278] on div at bounding box center [625, 284] width 51 height 73
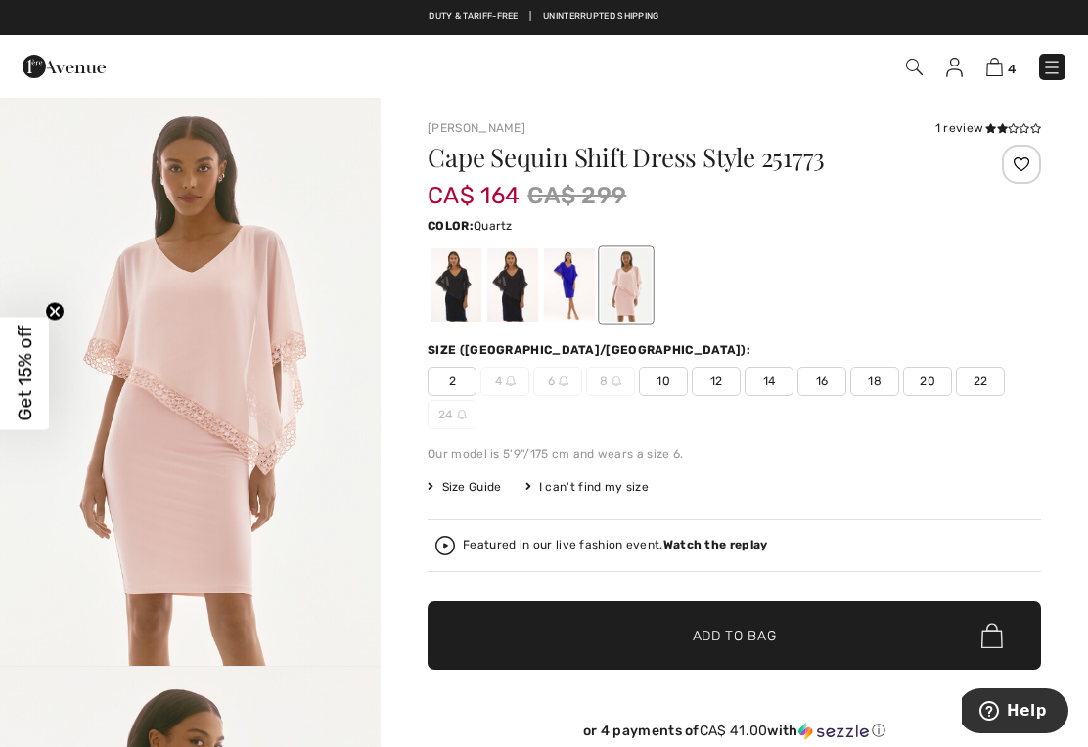
click at [512, 281] on div at bounding box center [512, 284] width 51 height 73
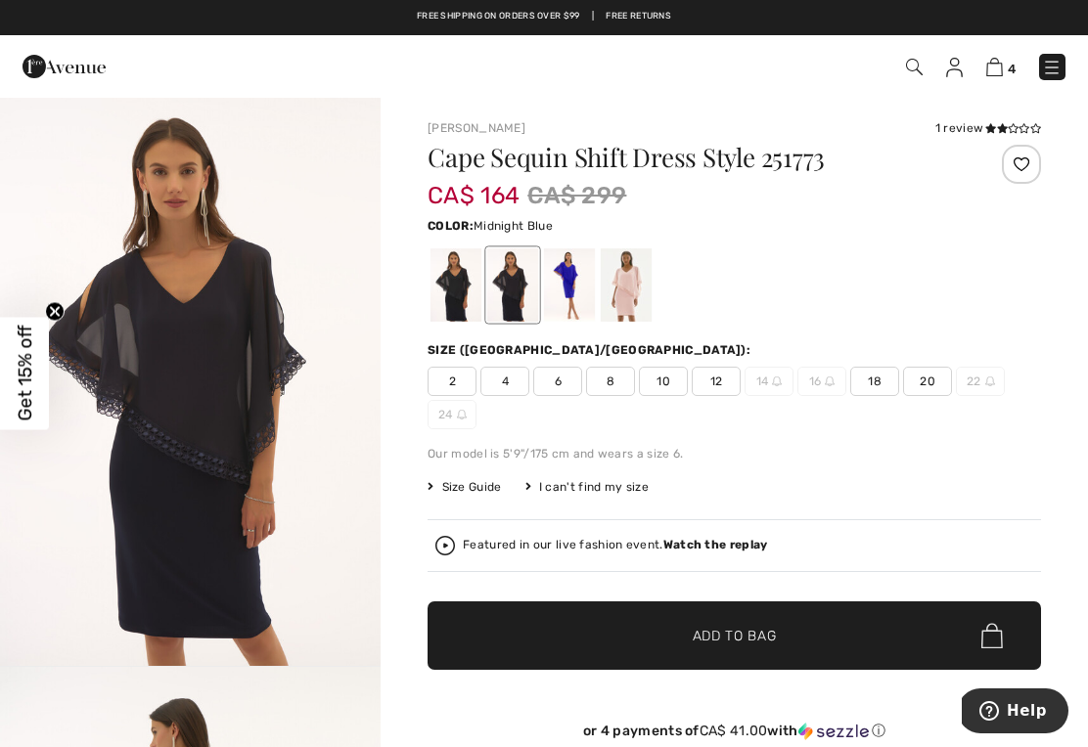
click at [877, 378] on span "18" at bounding box center [874, 381] width 49 height 29
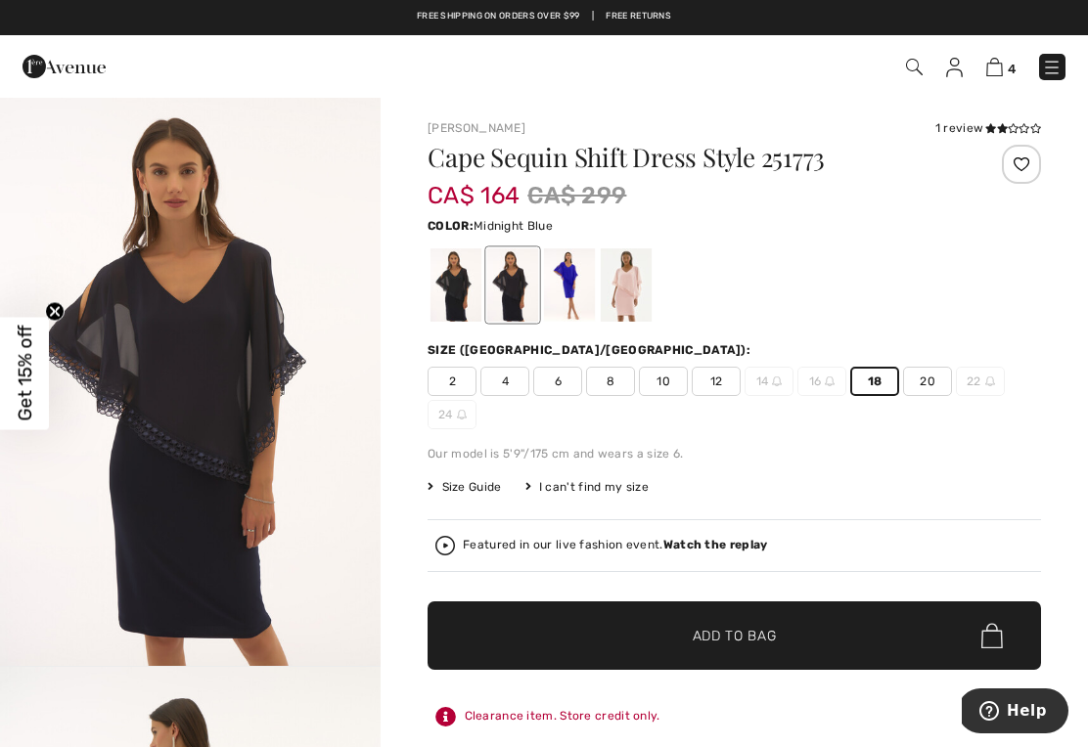
click at [741, 634] on span "Add to Bag" at bounding box center [734, 636] width 84 height 21
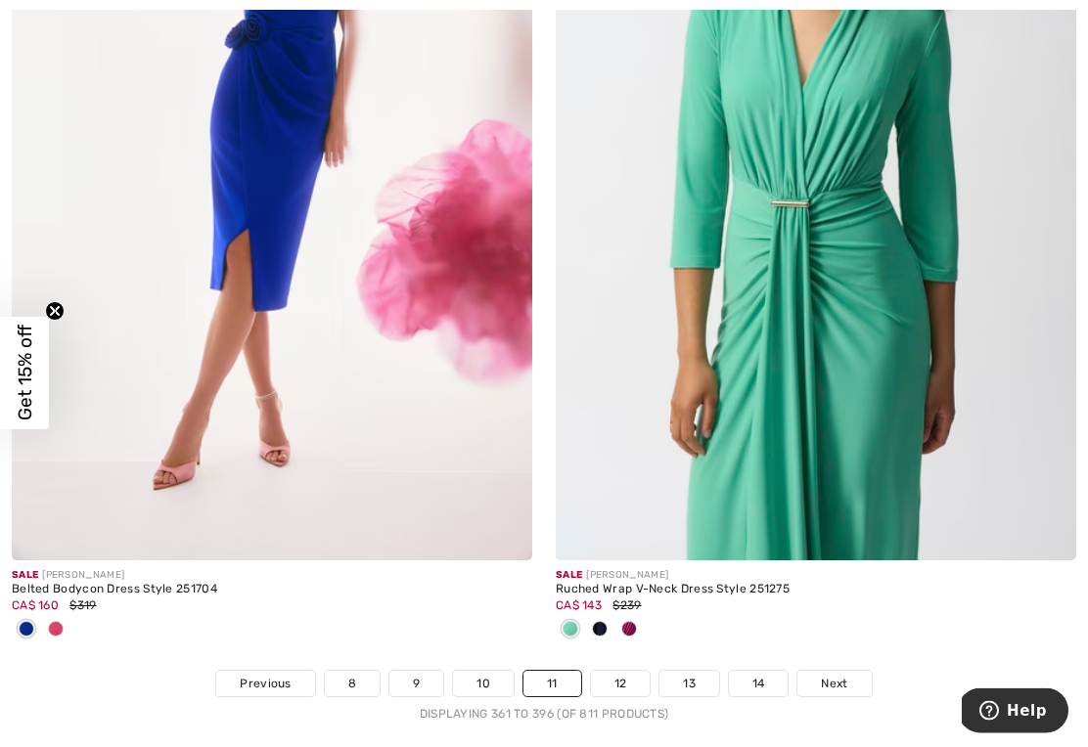
scroll to position [15672, 0]
click at [635, 621] on span at bounding box center [629, 629] width 16 height 16
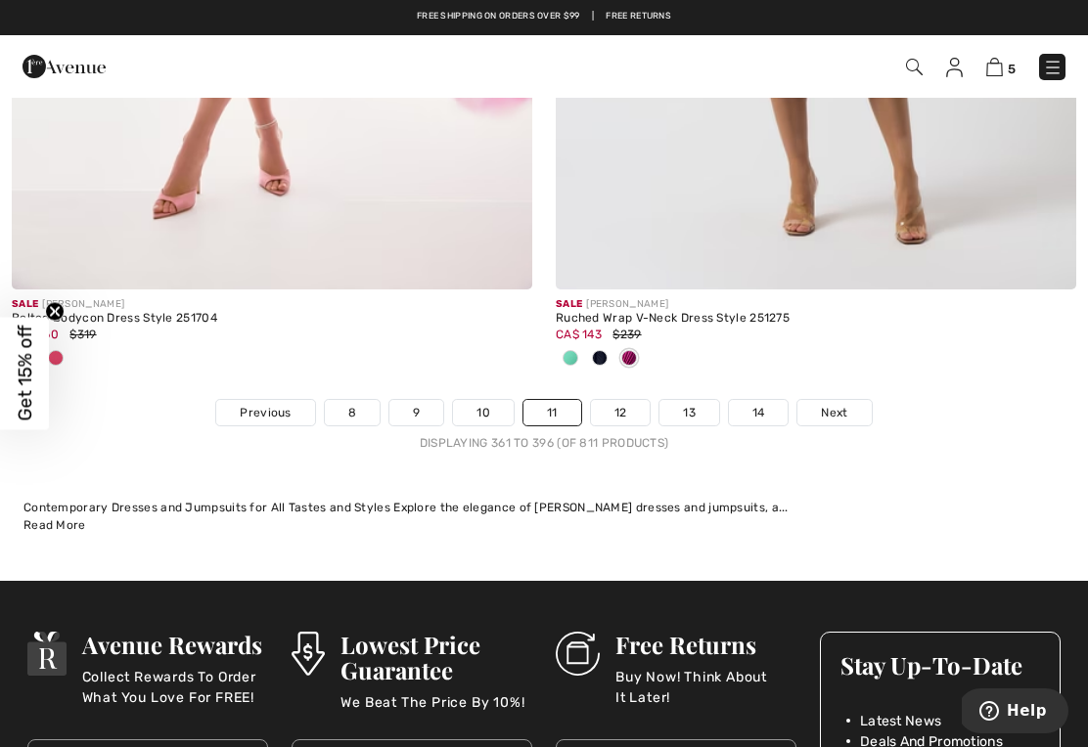
scroll to position [15942, 0]
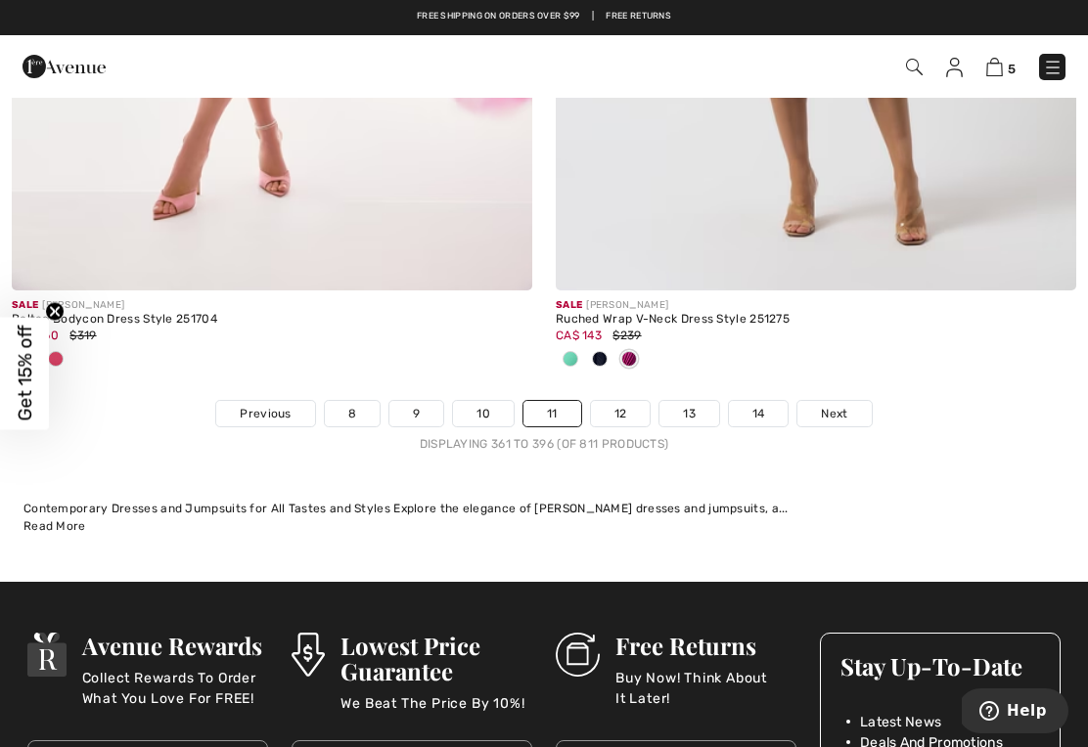
click at [619, 401] on link "12" at bounding box center [621, 413] width 60 height 25
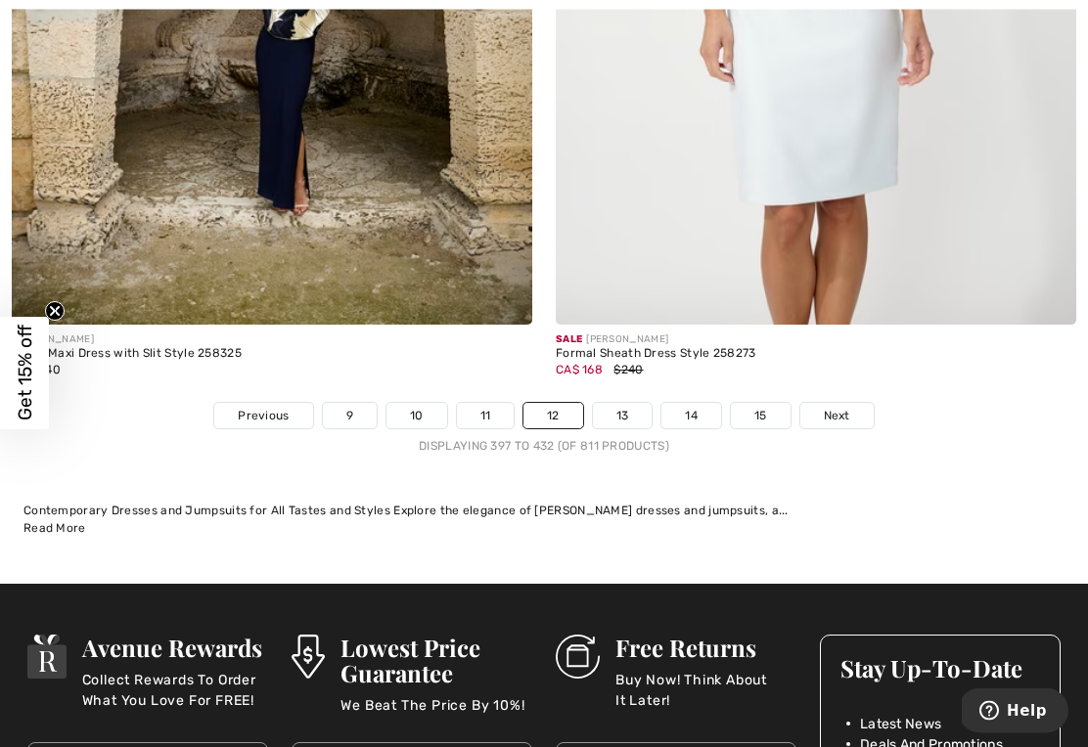
scroll to position [15811, 0]
click at [631, 413] on link "13" at bounding box center [623, 415] width 60 height 25
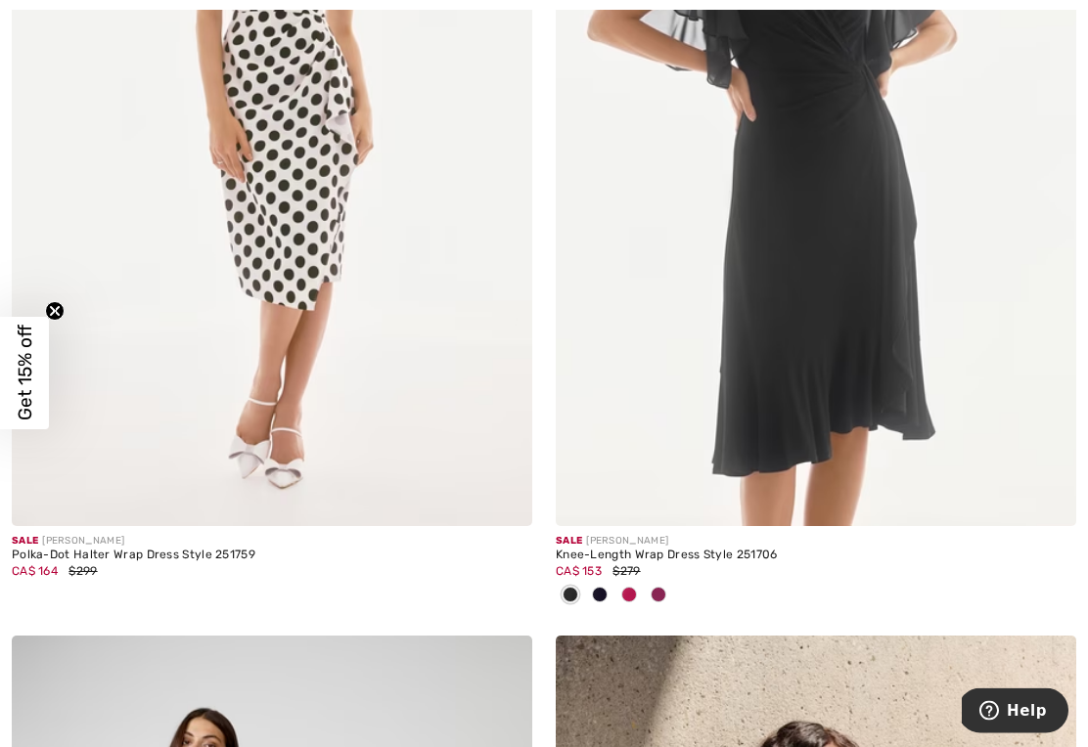
scroll to position [3085, 0]
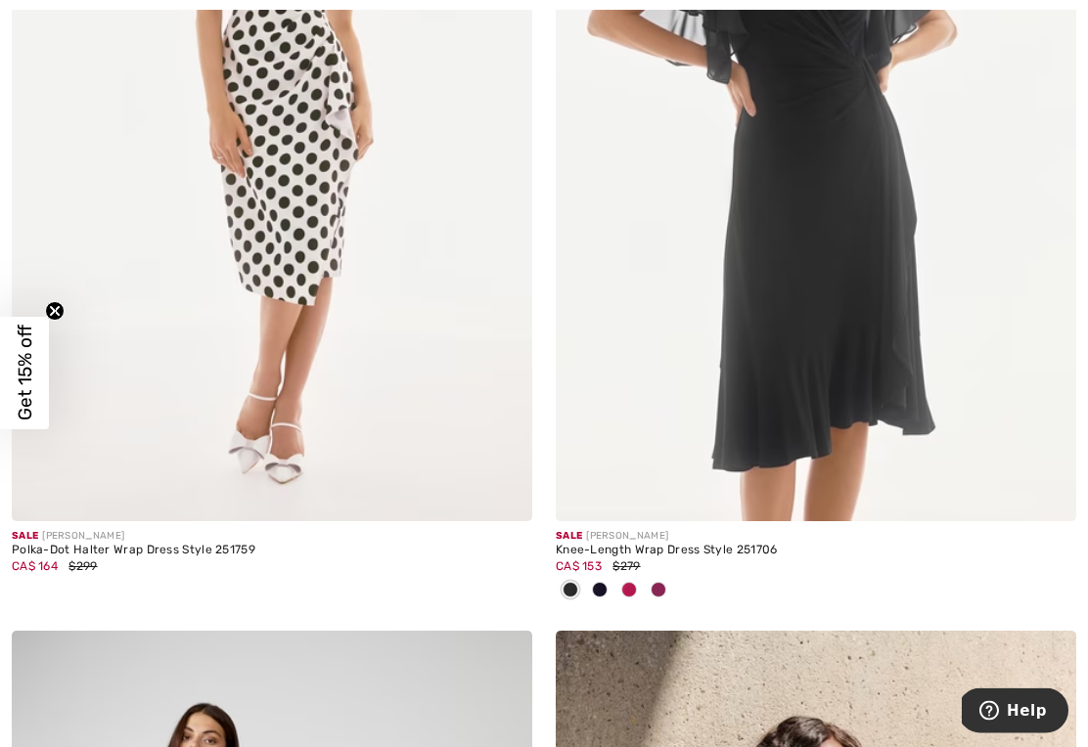
click at [849, 336] on img at bounding box center [815, 132] width 520 height 780
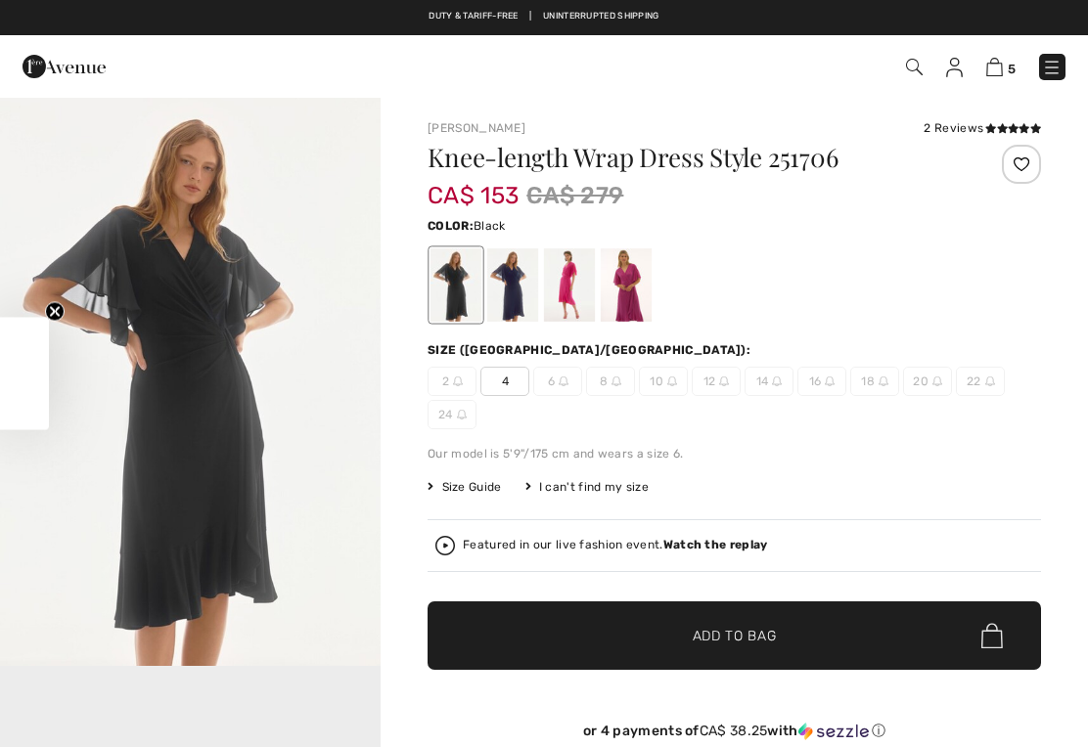
checkbox input "true"
click at [577, 283] on div at bounding box center [569, 284] width 51 height 73
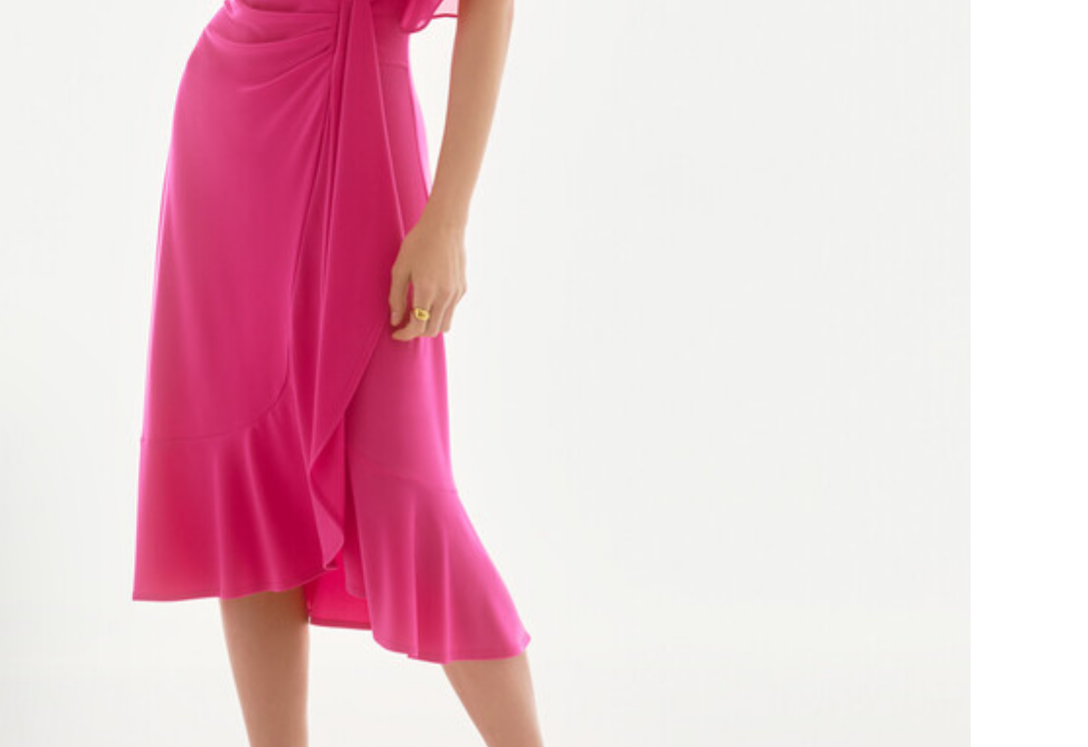
scroll to position [88, 0]
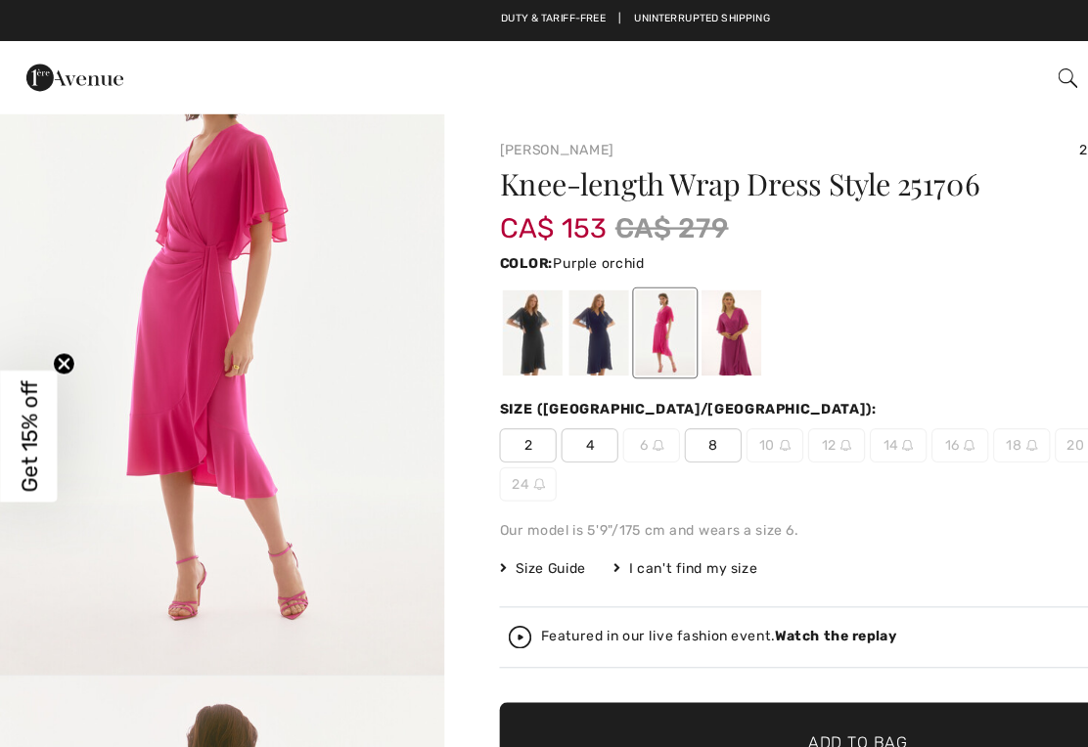
click at [630, 284] on div at bounding box center [625, 284] width 51 height 73
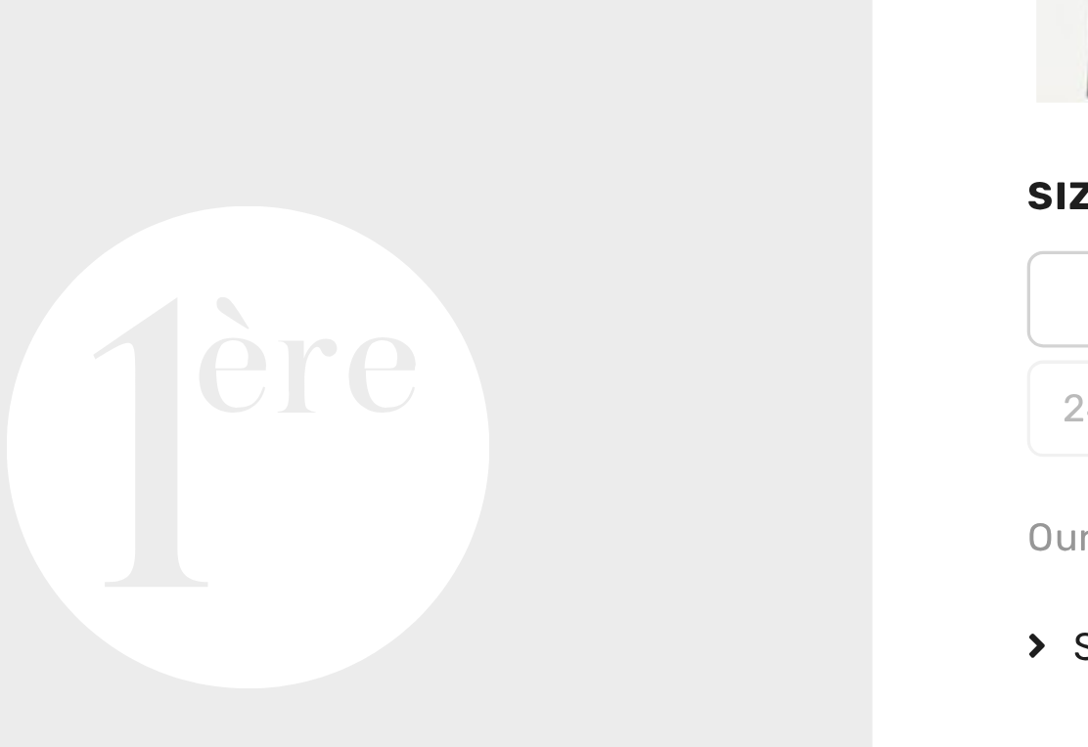
scroll to position [1099, 0]
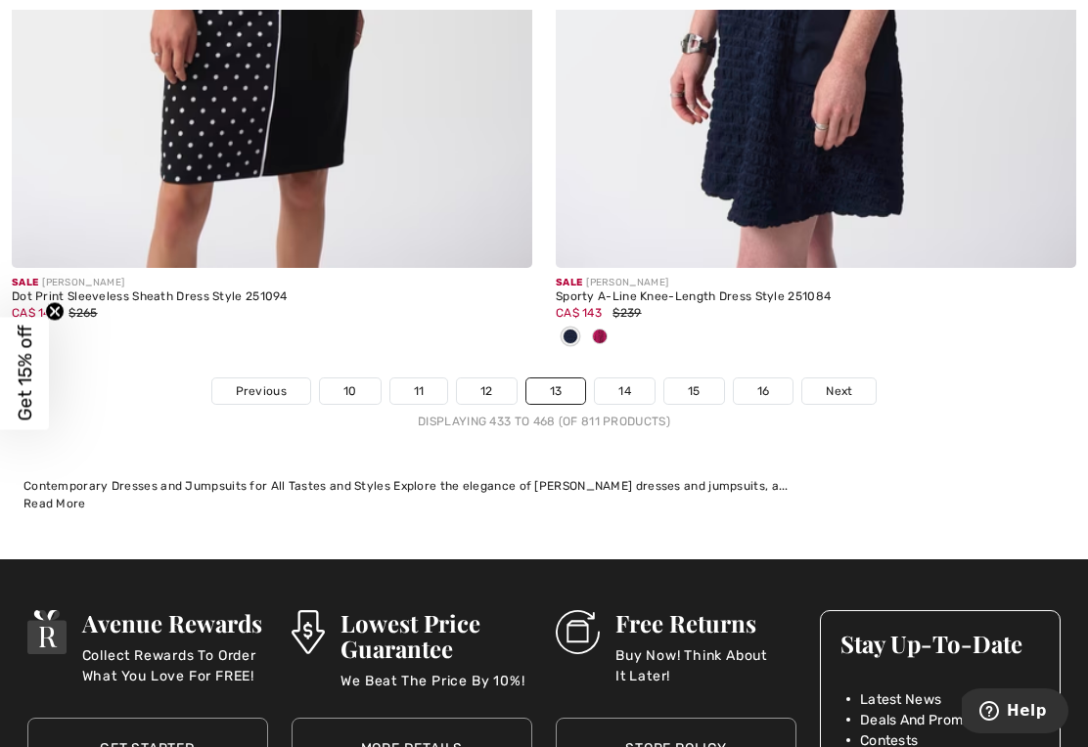
scroll to position [16210, 0]
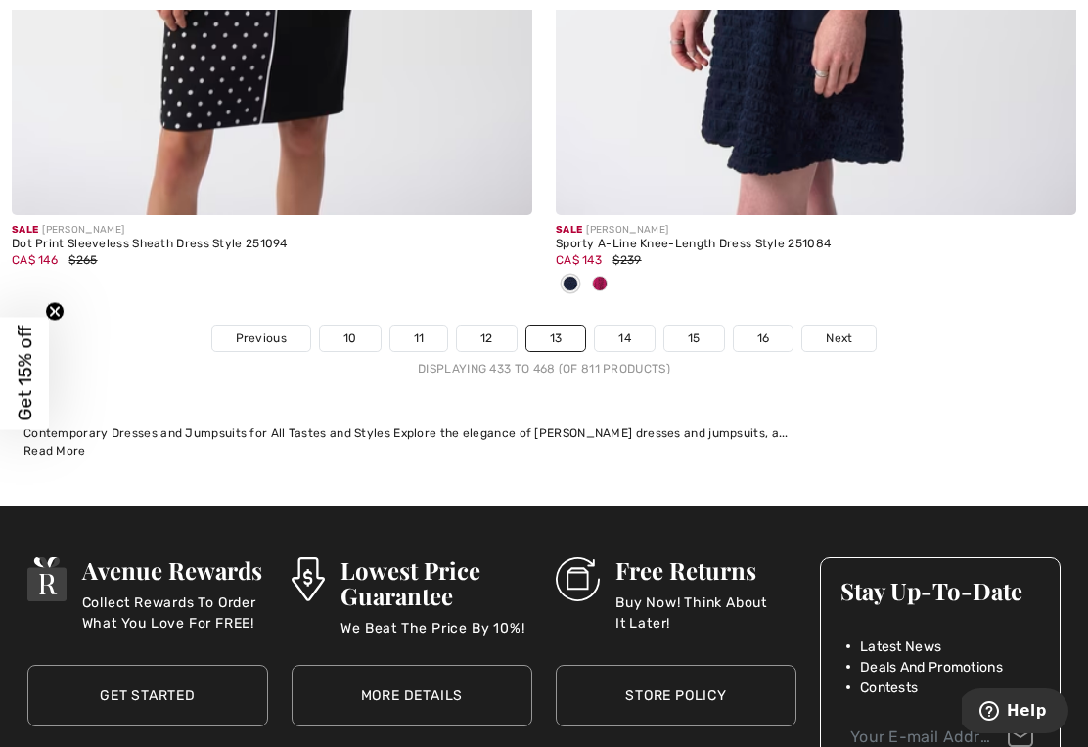
click at [625, 327] on link "14" at bounding box center [625, 338] width 60 height 25
click at [625, 326] on link "14" at bounding box center [625, 338] width 60 height 25
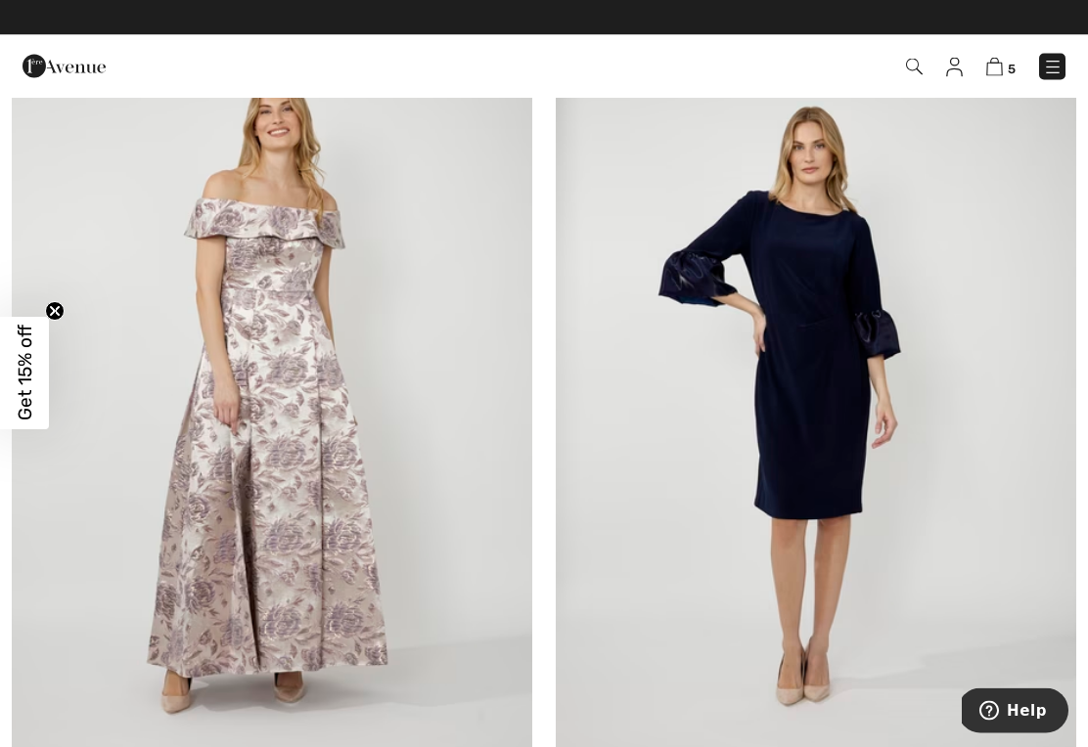
scroll to position [5650, 0]
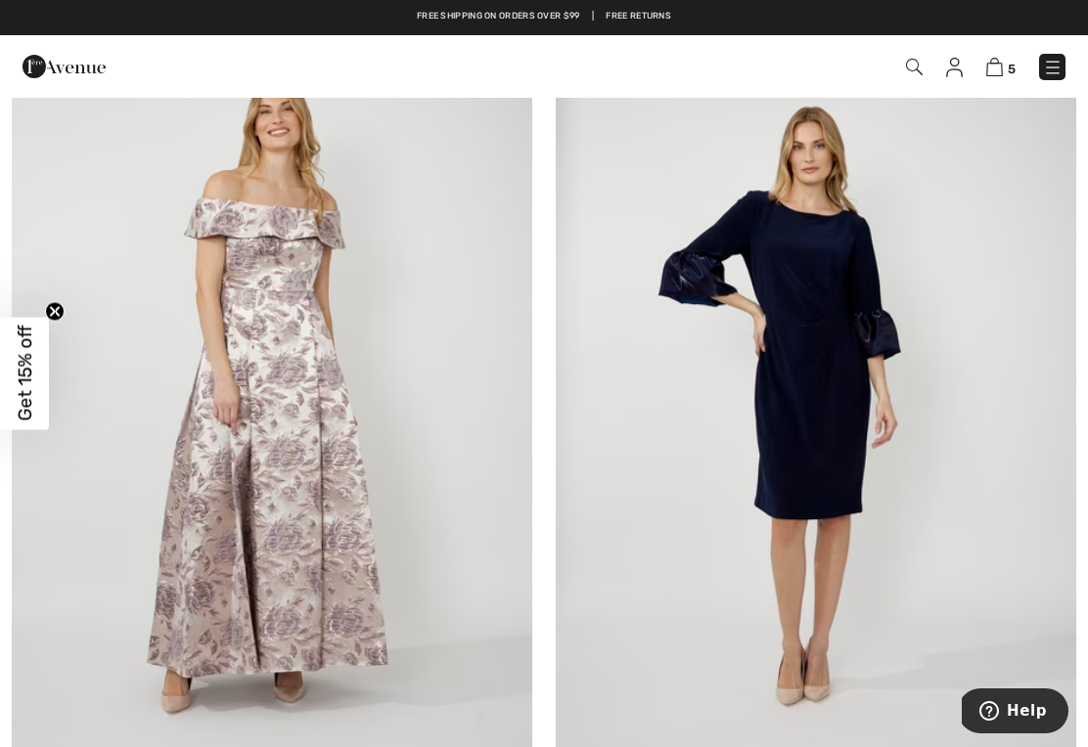
click at [836, 439] on img at bounding box center [815, 408] width 520 height 780
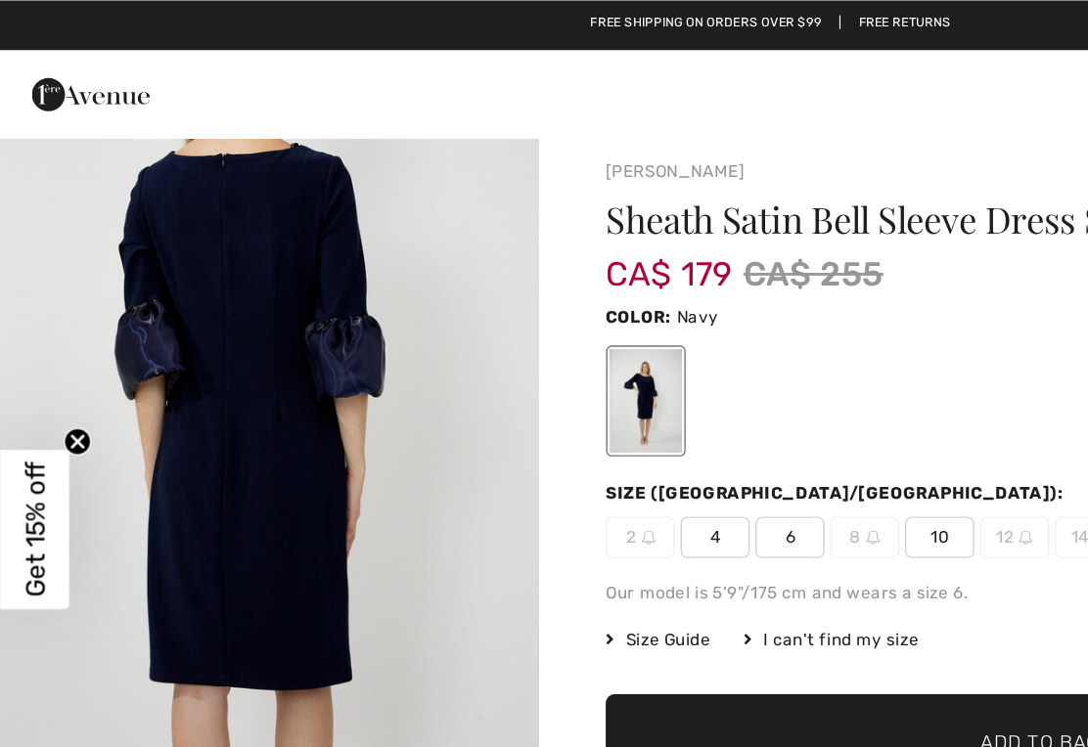
scroll to position [5, 0]
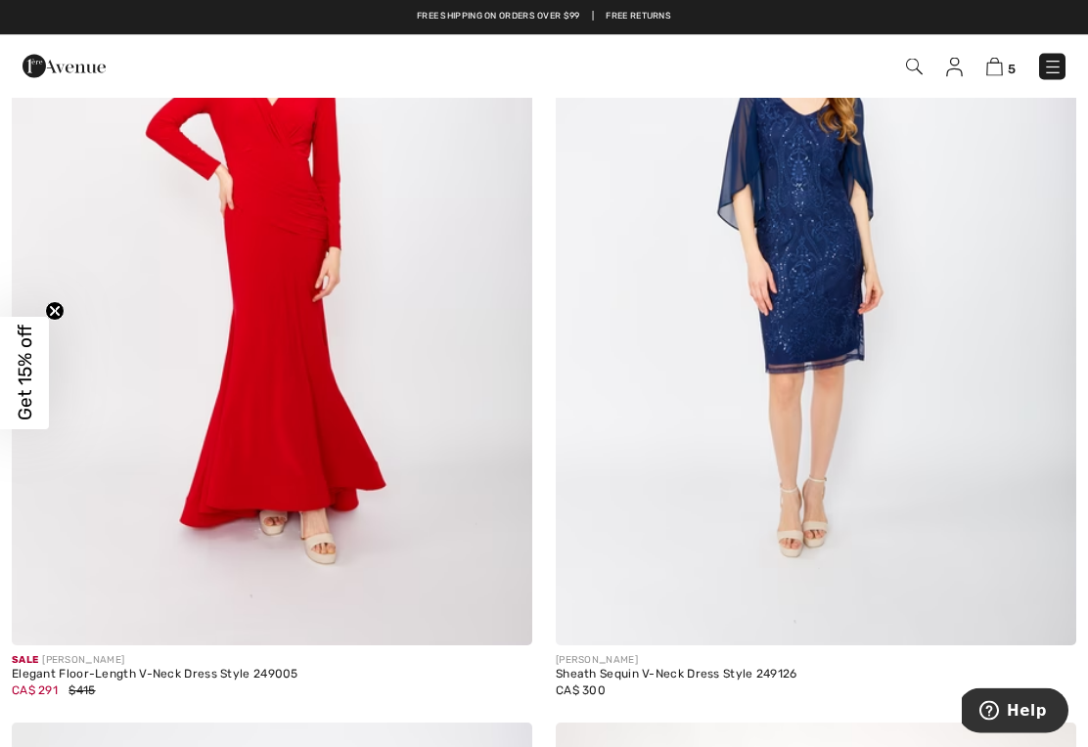
scroll to position [11232, 0]
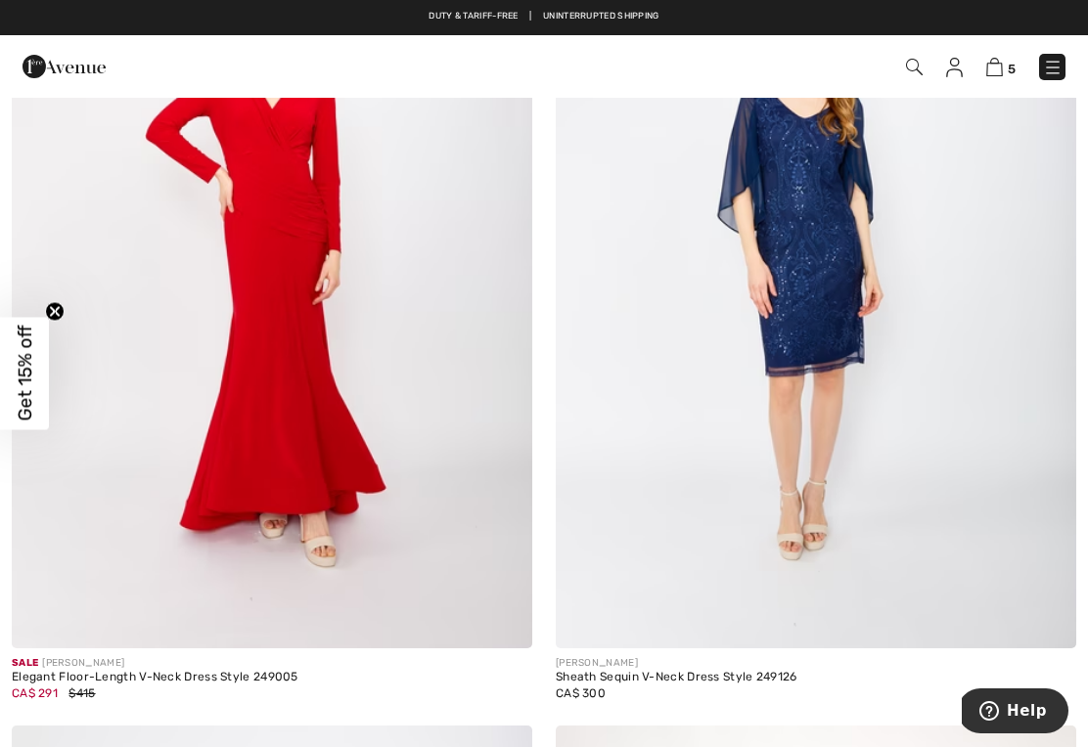
click at [872, 517] on img at bounding box center [815, 258] width 520 height 780
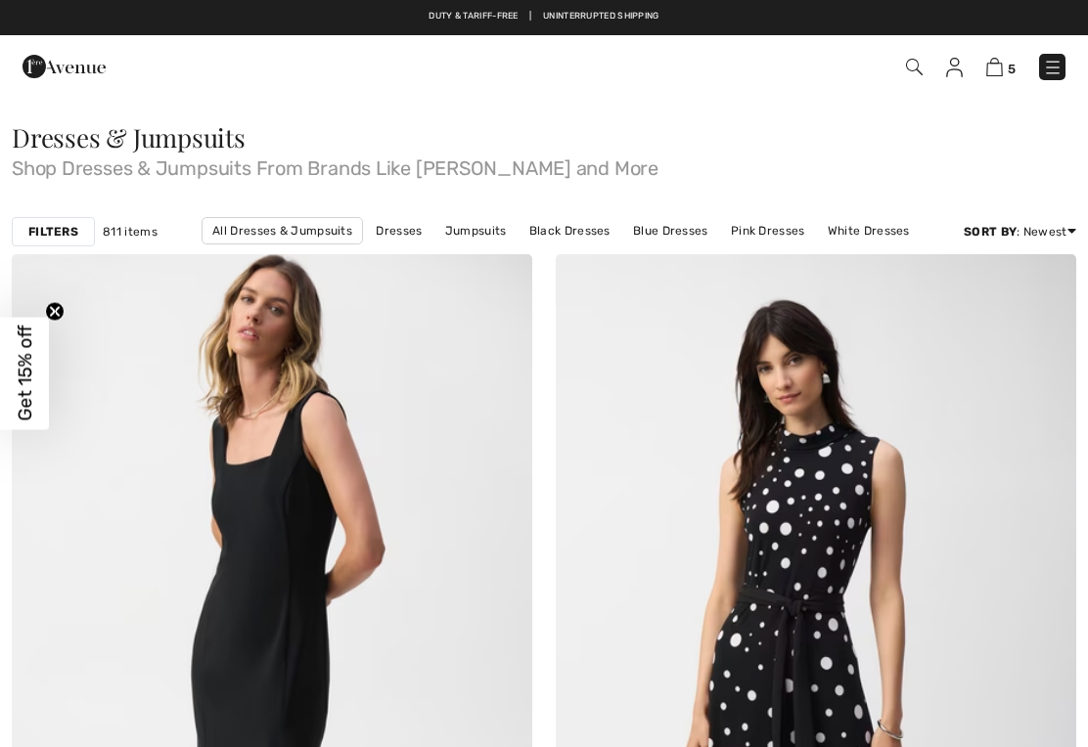
checkbox input "true"
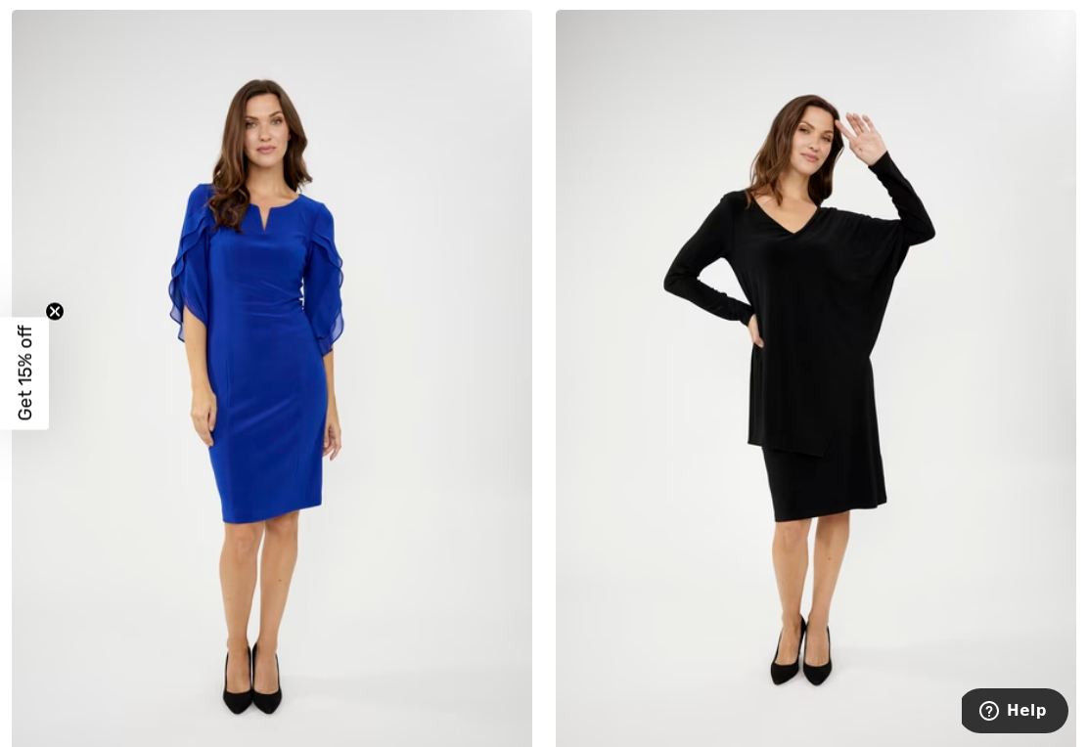
scroll to position [13662, 0]
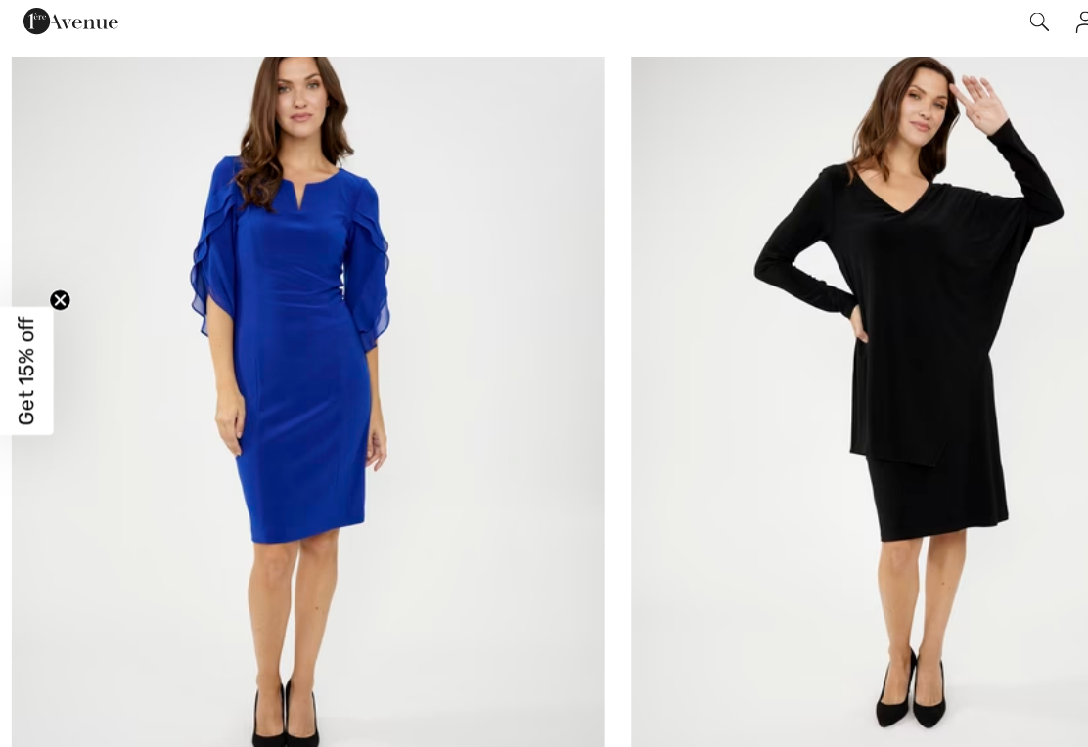
click at [281, 380] on img at bounding box center [272, 401] width 520 height 780
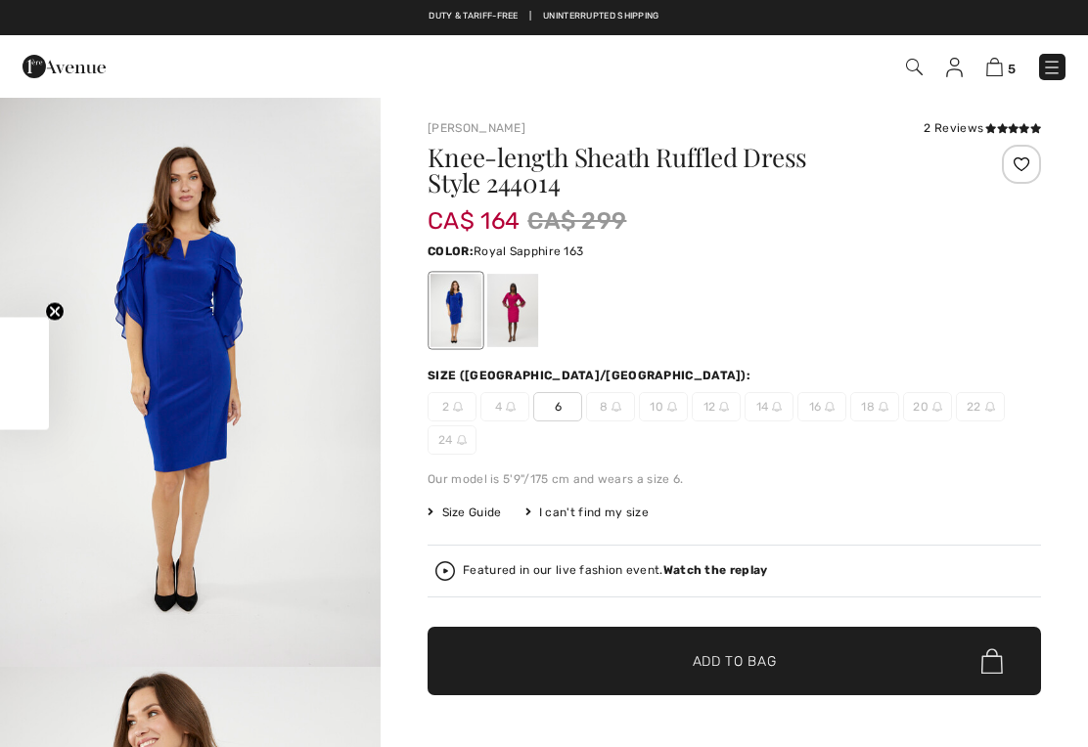
checkbox input "true"
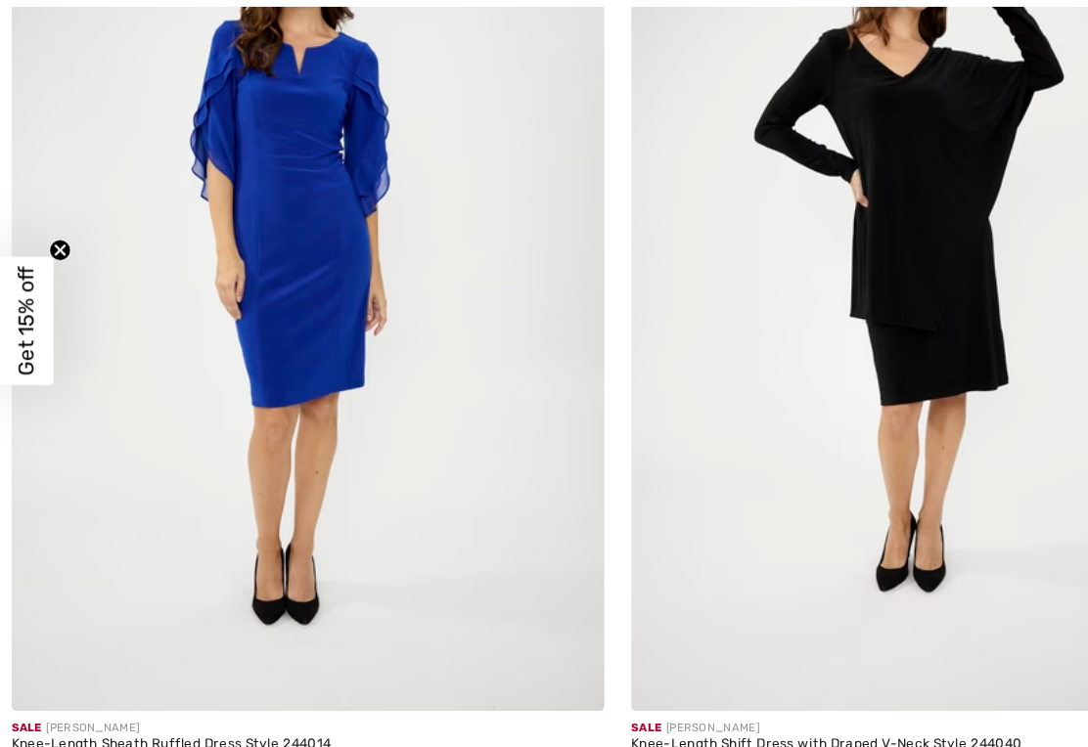
click at [810, 336] on img at bounding box center [815, 325] width 520 height 780
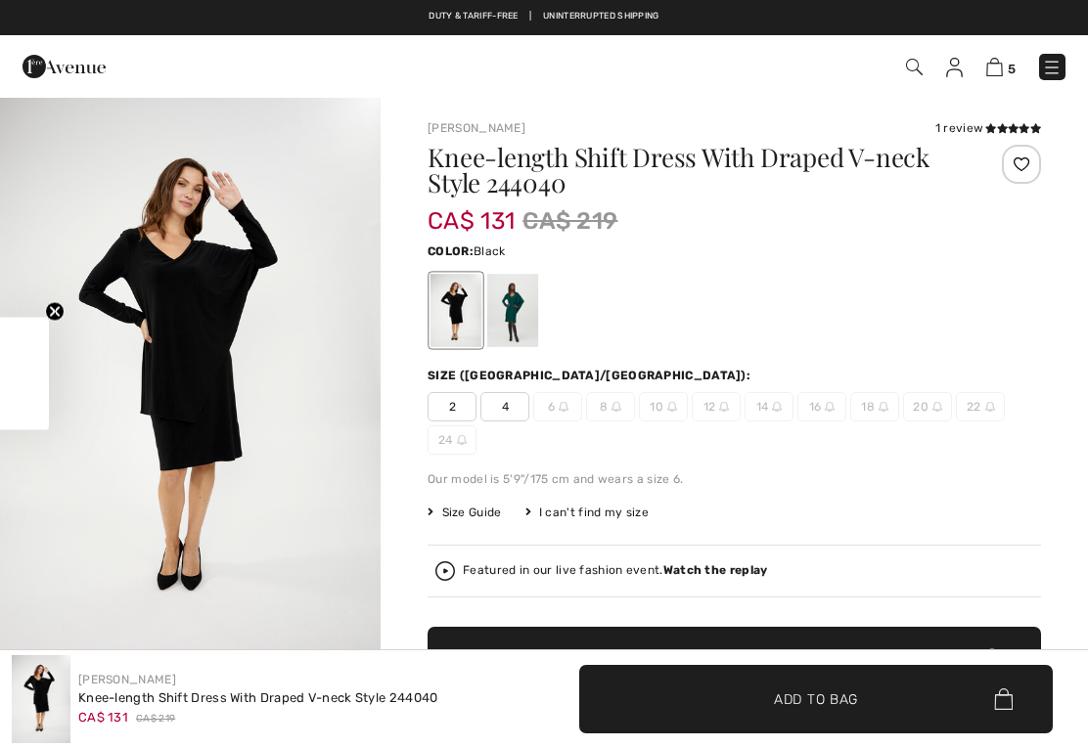
checkbox input "true"
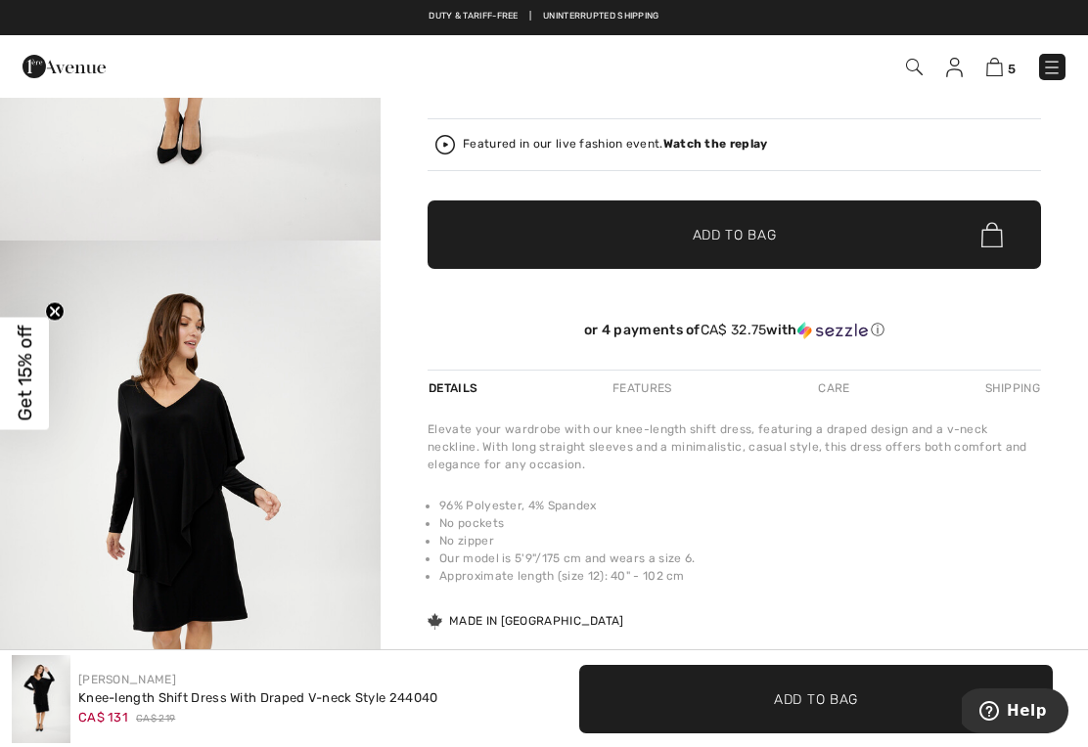
scroll to position [457, 0]
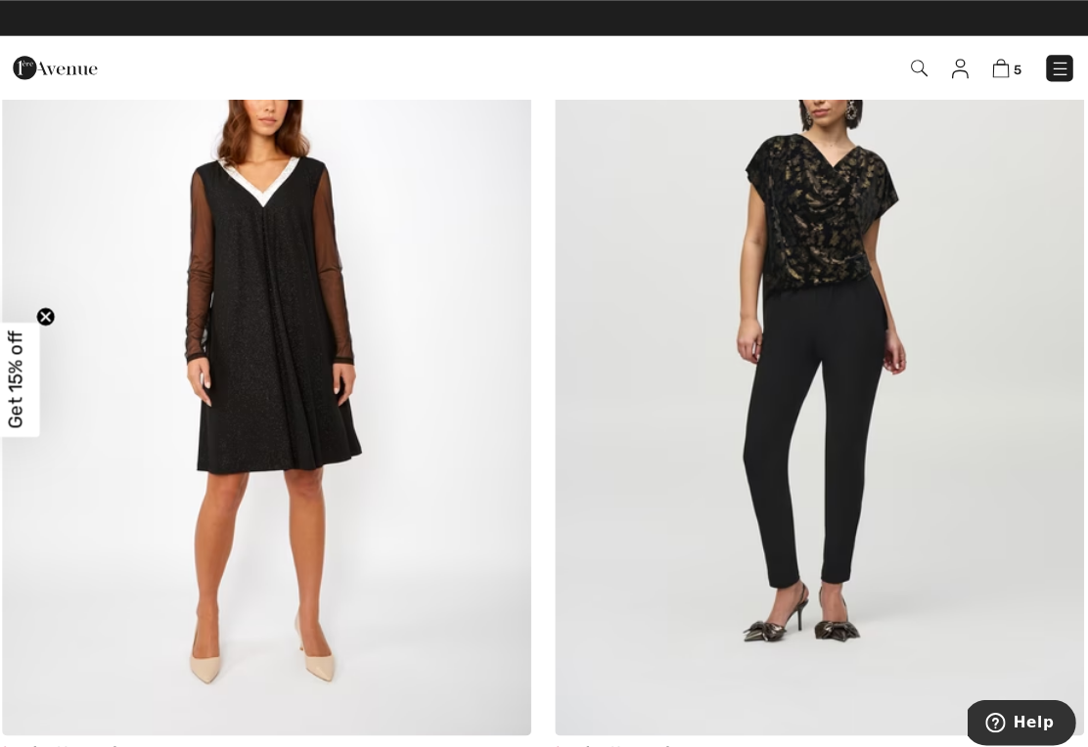
scroll to position [15464, 0]
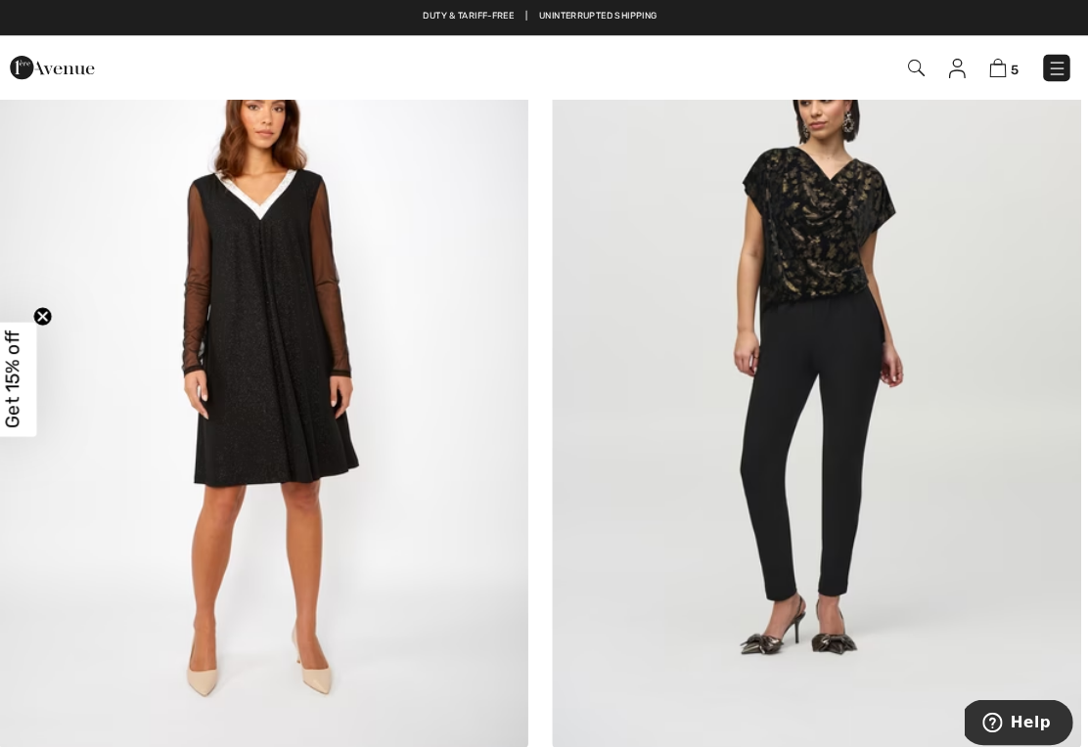
click at [301, 384] on img at bounding box center [272, 346] width 520 height 780
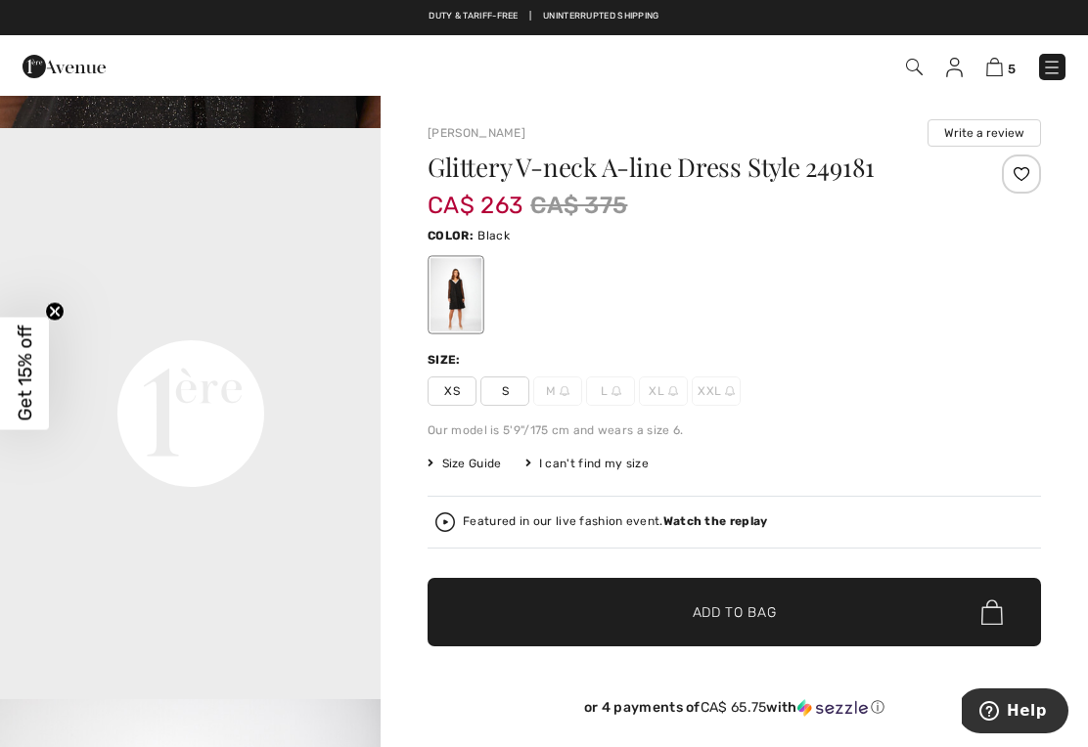
scroll to position [1111, 0]
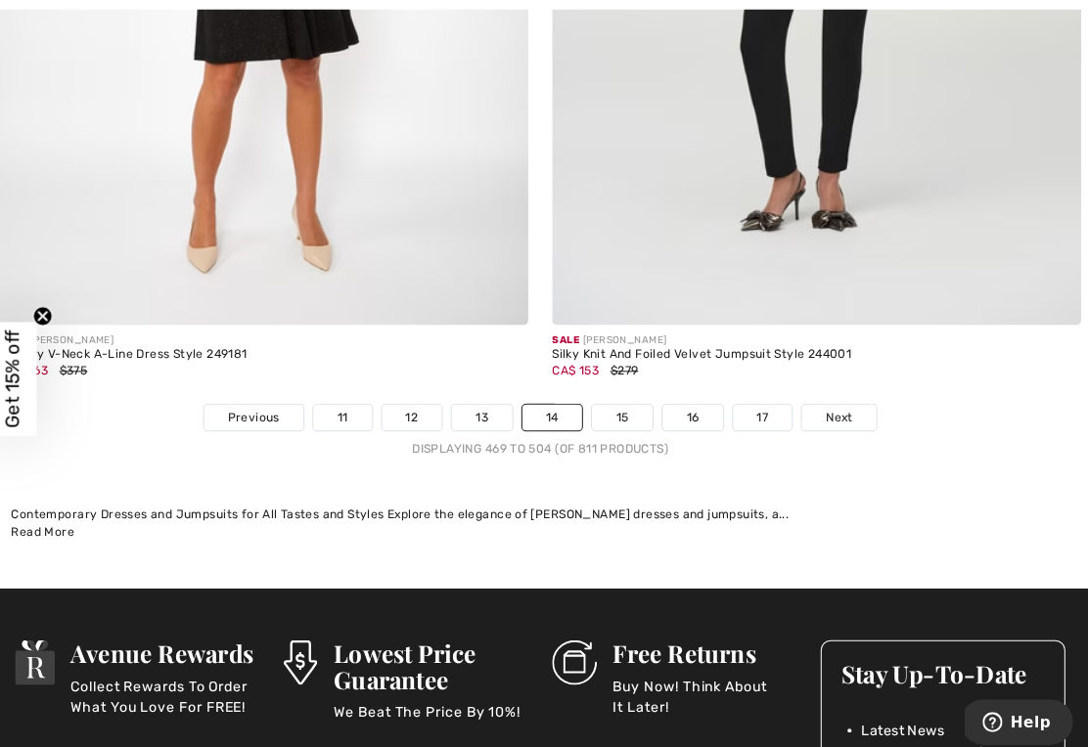
scroll to position [15880, 0]
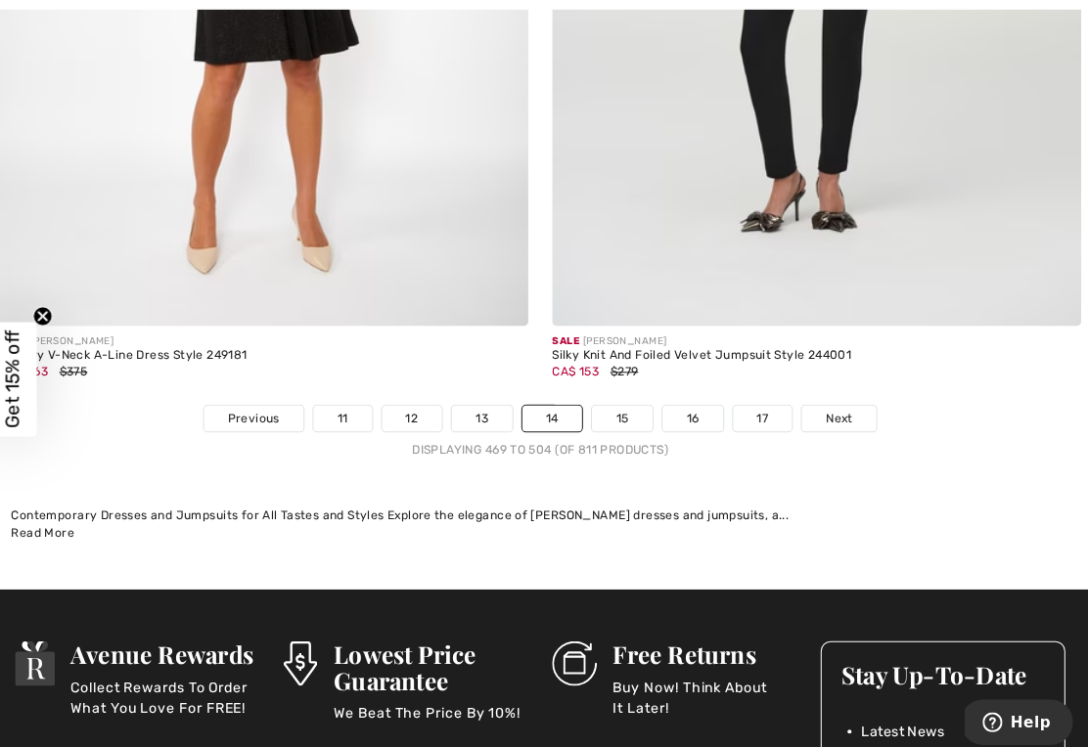
click at [610, 403] on link "15" at bounding box center [625, 411] width 60 height 25
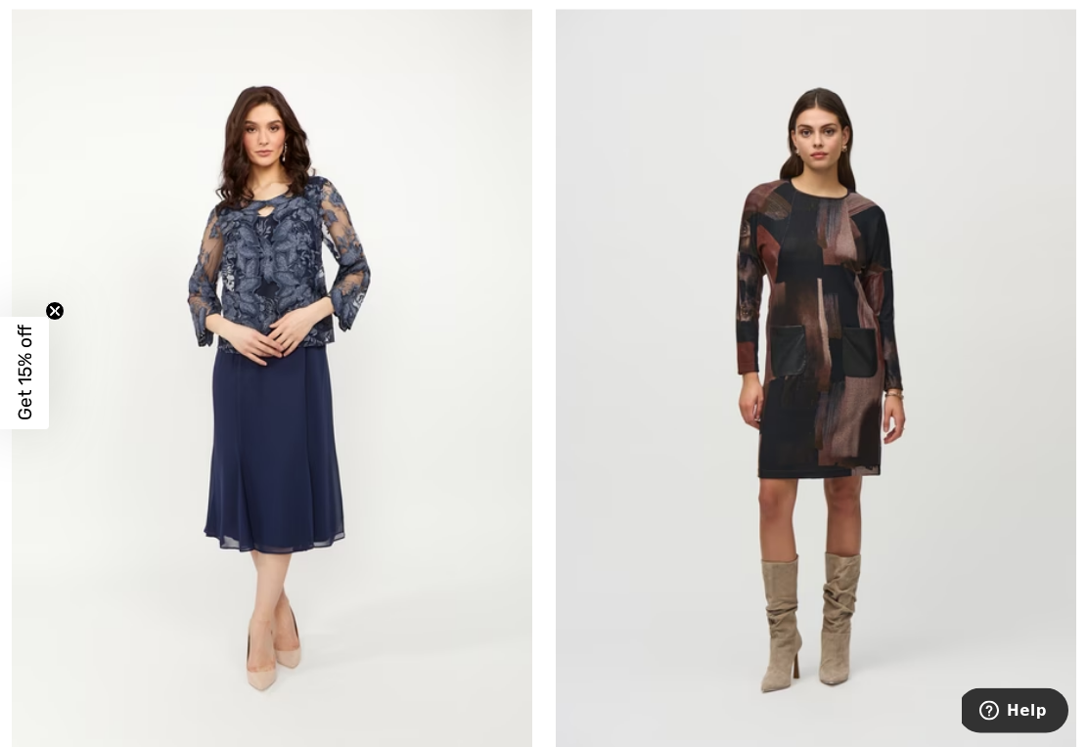
scroll to position [1113, 0]
click at [311, 473] on img at bounding box center [272, 389] width 520 height 780
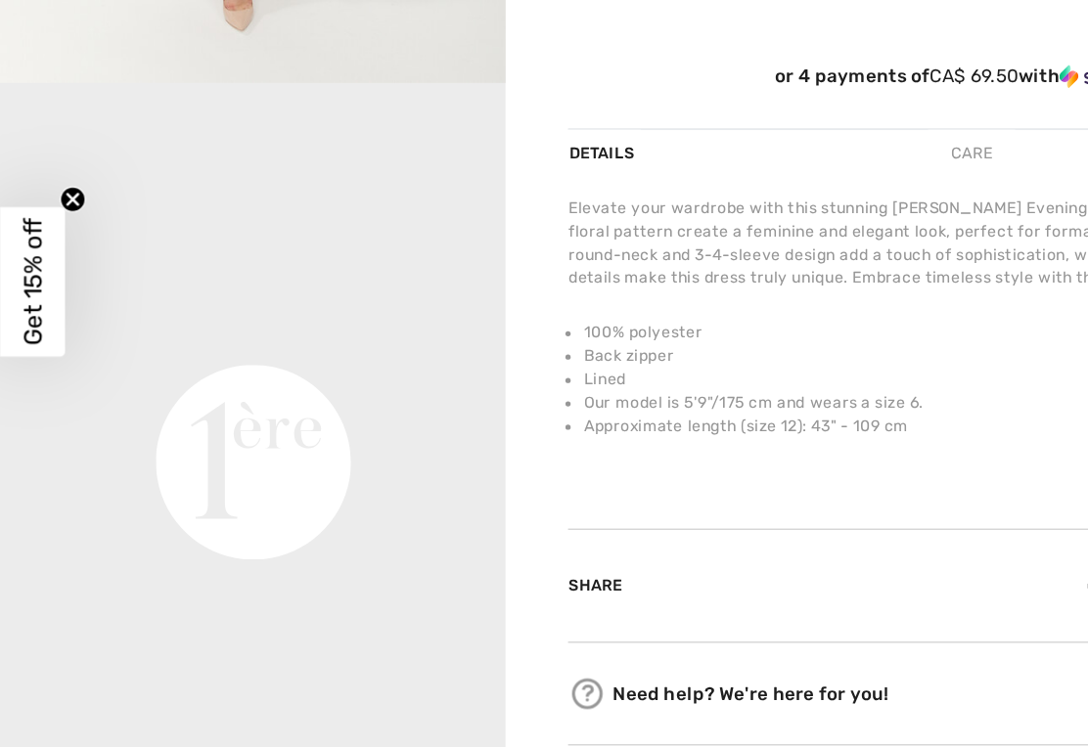
scroll to position [414, 0]
click at [308, 414] on video "Your browser does not support the video tag." at bounding box center [190, 318] width 380 height 191
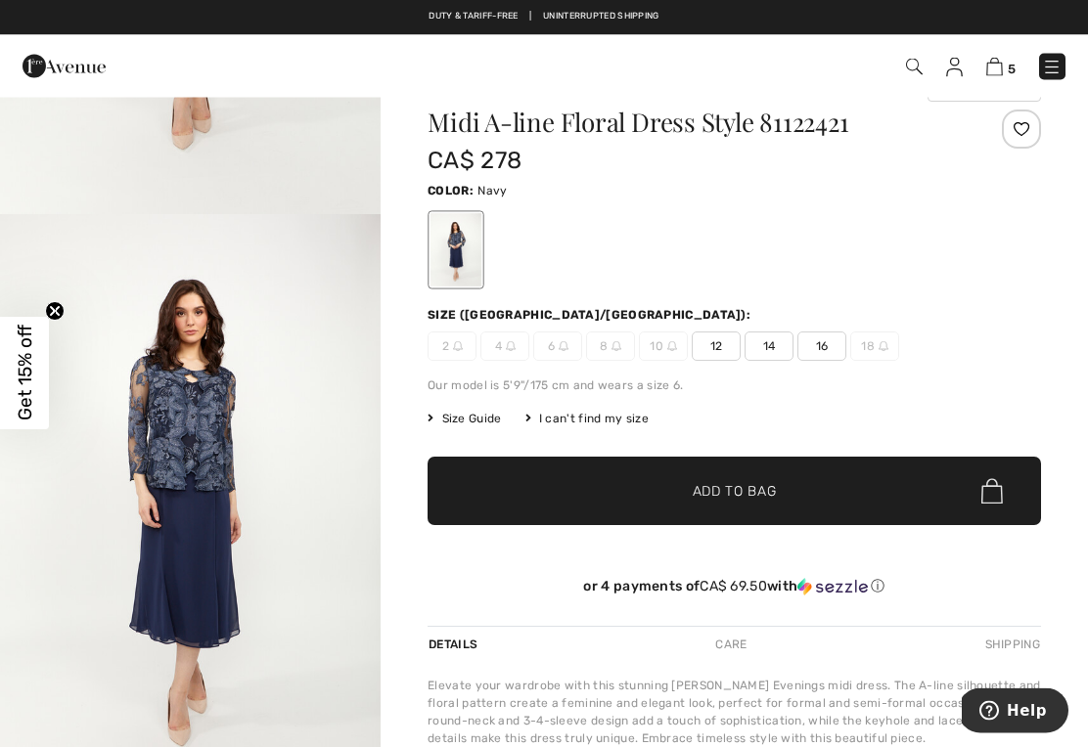
scroll to position [0, 0]
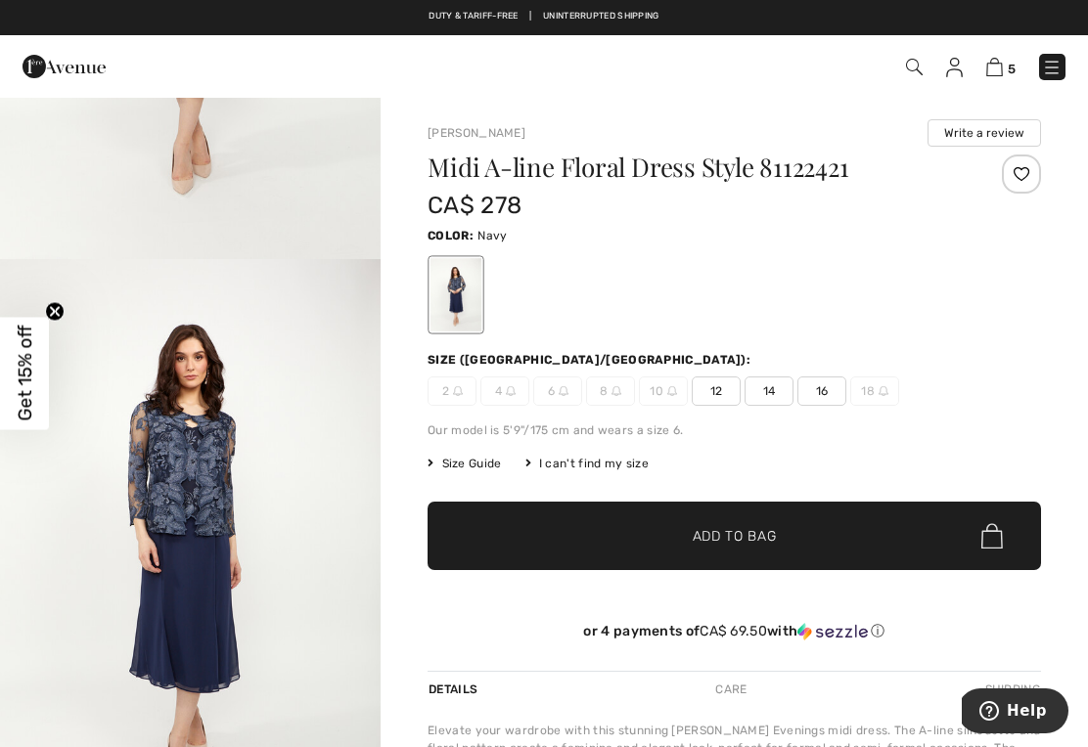
click at [824, 390] on span "16" at bounding box center [821, 391] width 49 height 29
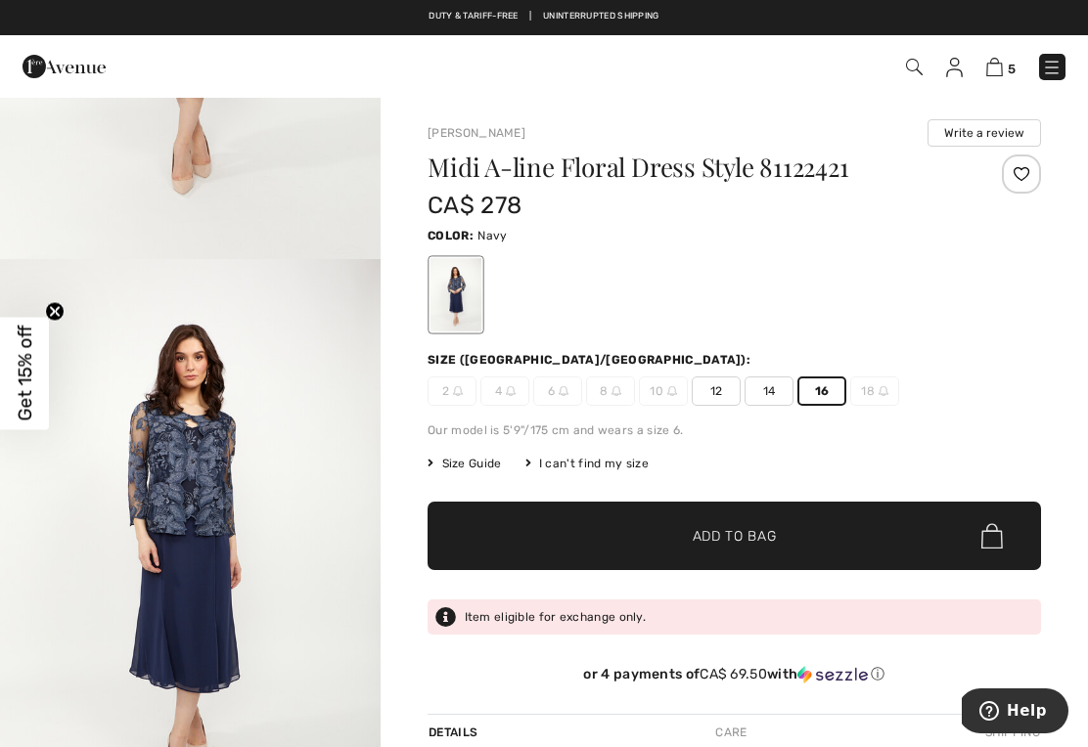
click at [736, 525] on span "✔ Added to Bag Add to Bag" at bounding box center [733, 536] width 613 height 68
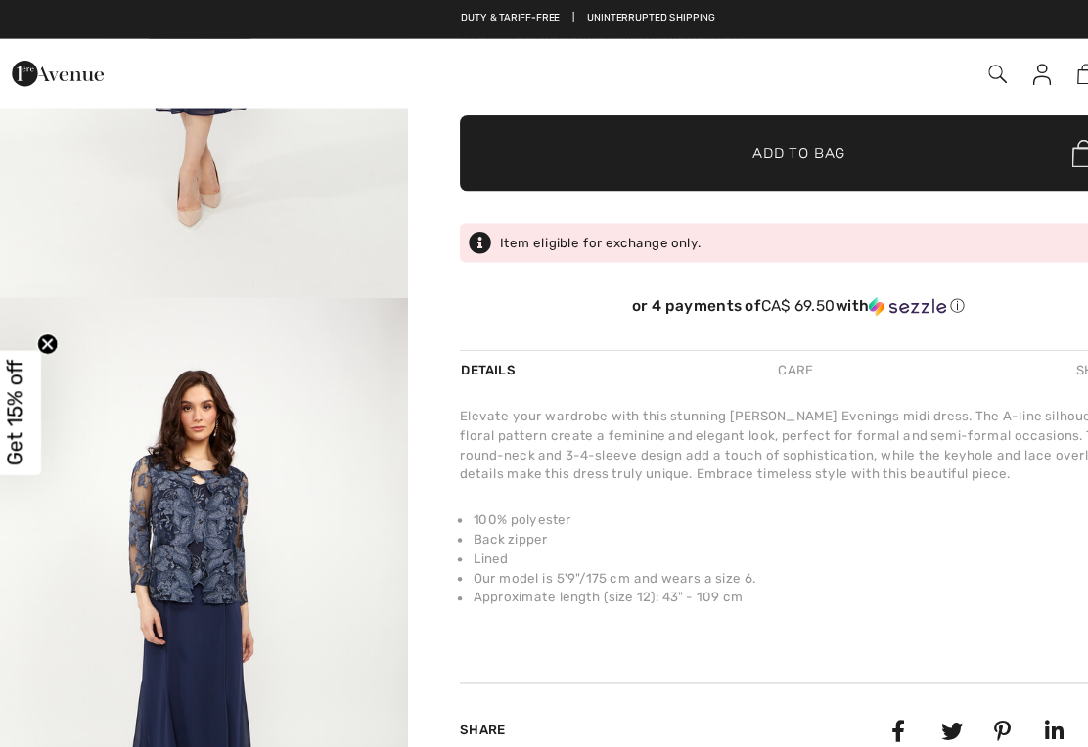
scroll to position [397, 0]
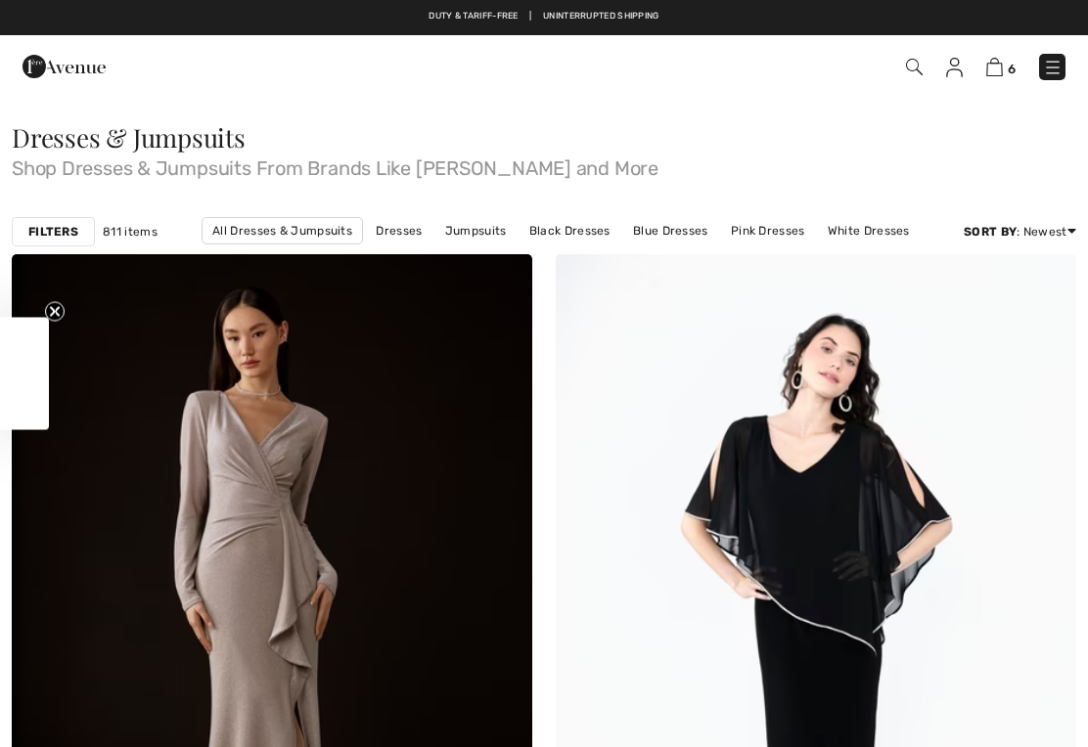
checkbox input "true"
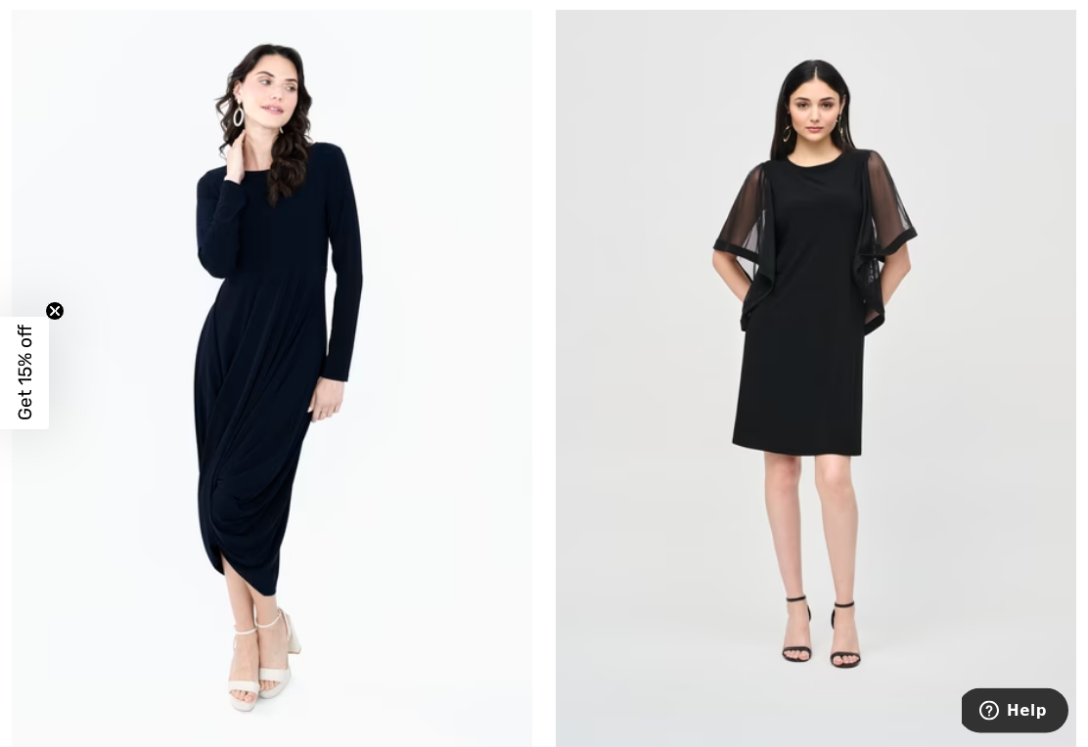
scroll to position [12111, 0]
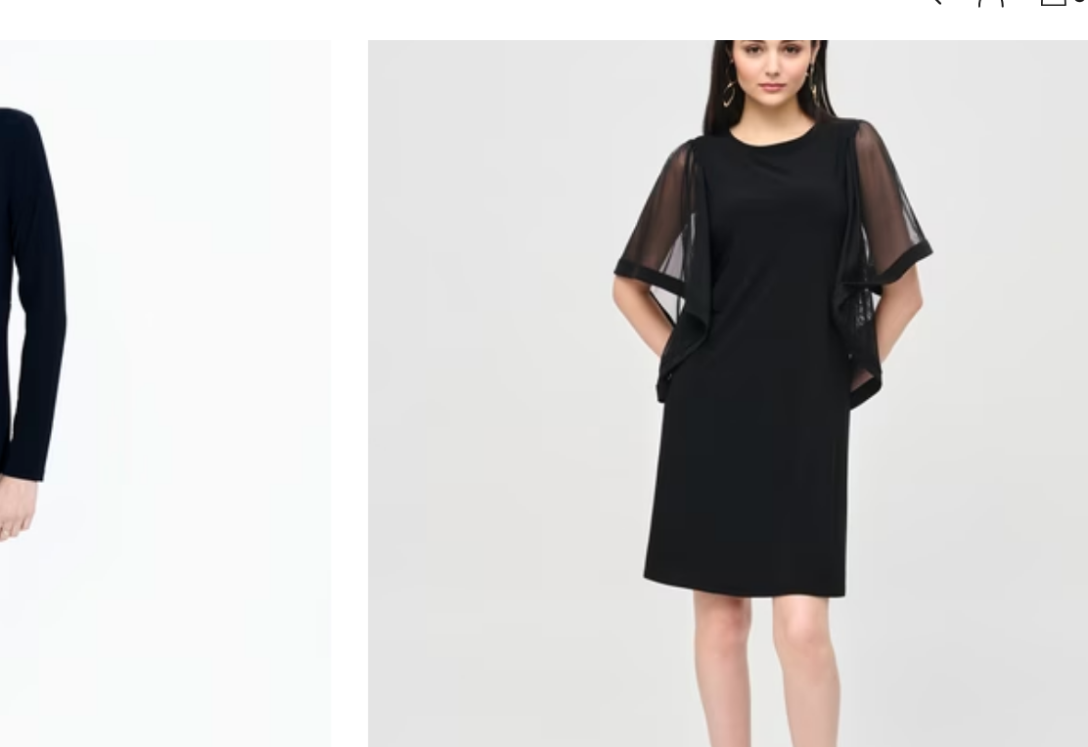
click at [555, 316] on img at bounding box center [815, 366] width 520 height 780
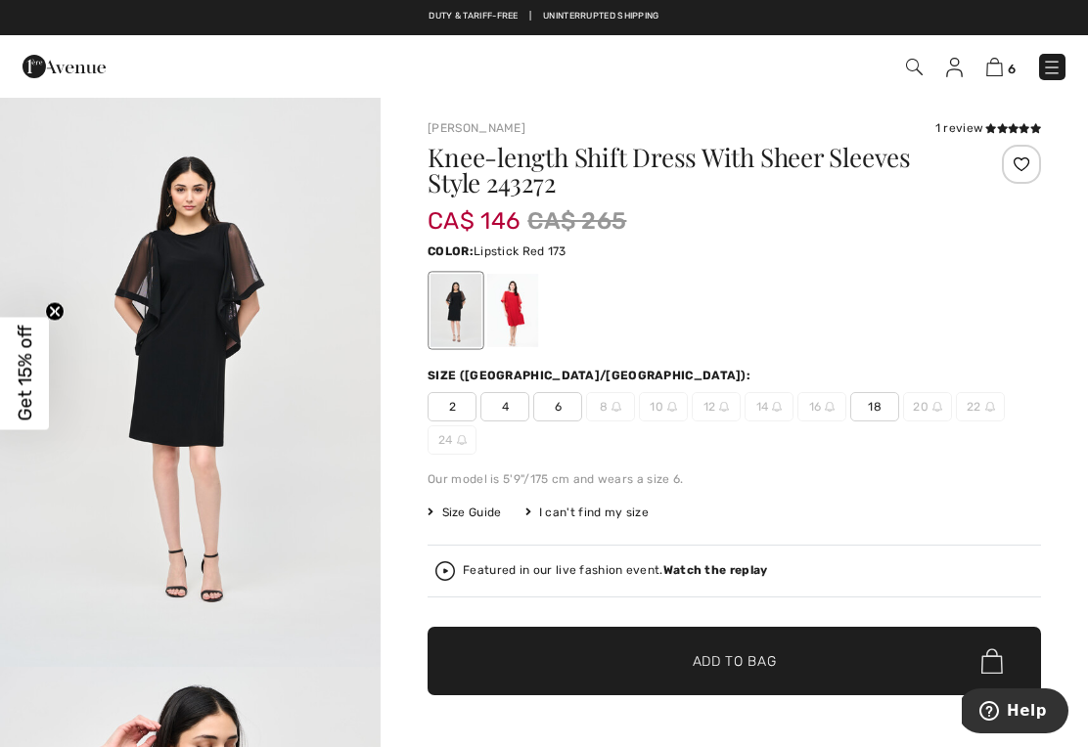
click at [526, 312] on div at bounding box center [512, 310] width 51 height 73
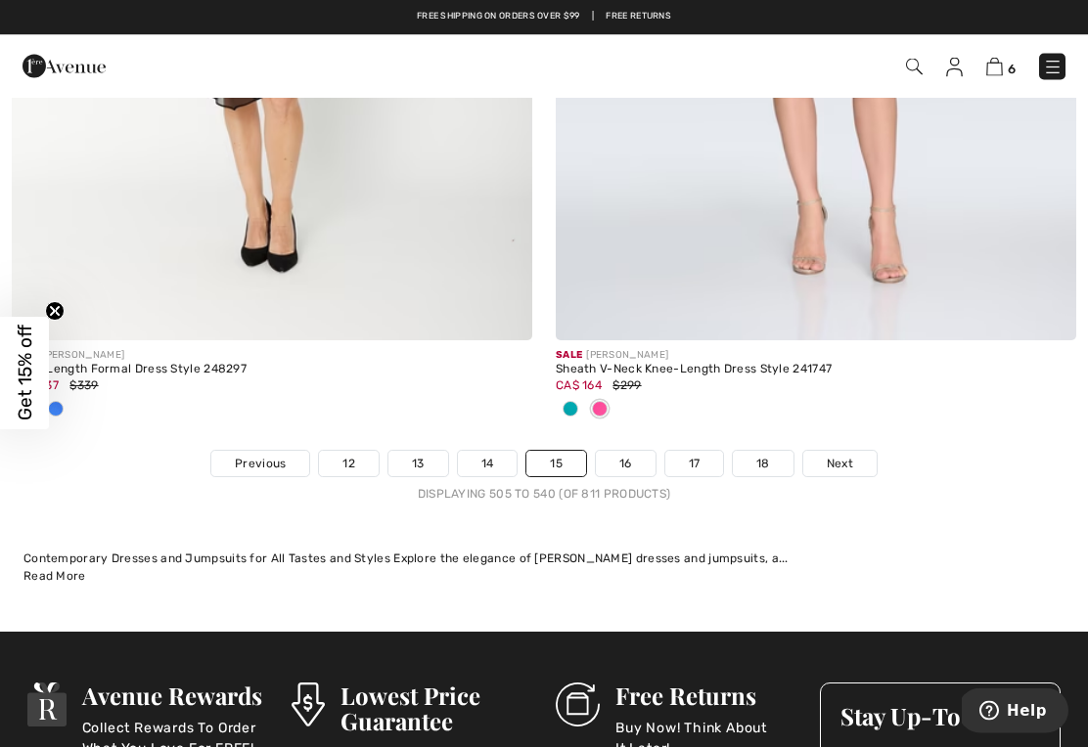
scroll to position [15989, 0]
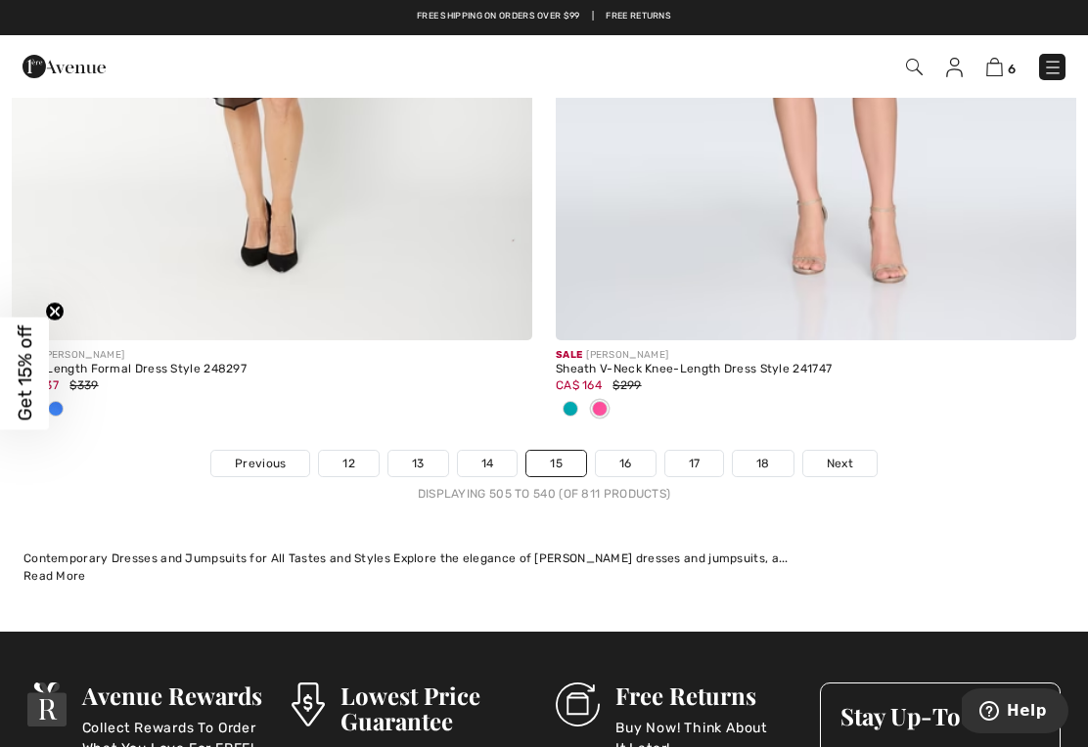
click at [629, 457] on link "16" at bounding box center [626, 463] width 60 height 25
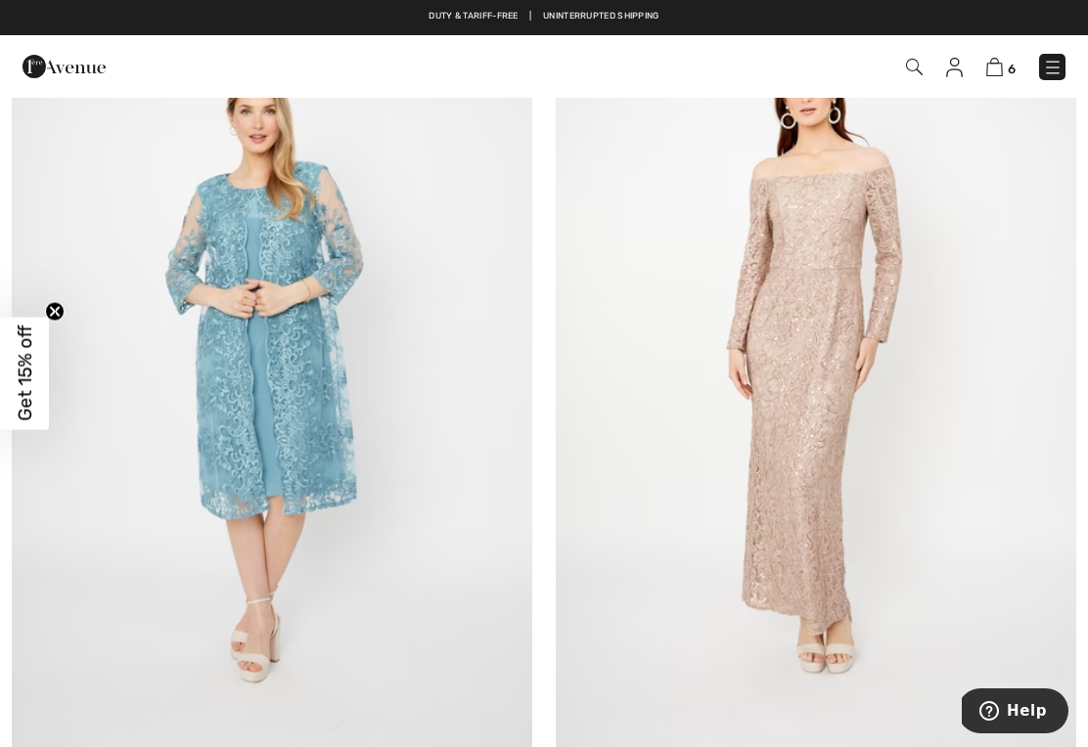
scroll to position [5658, 0]
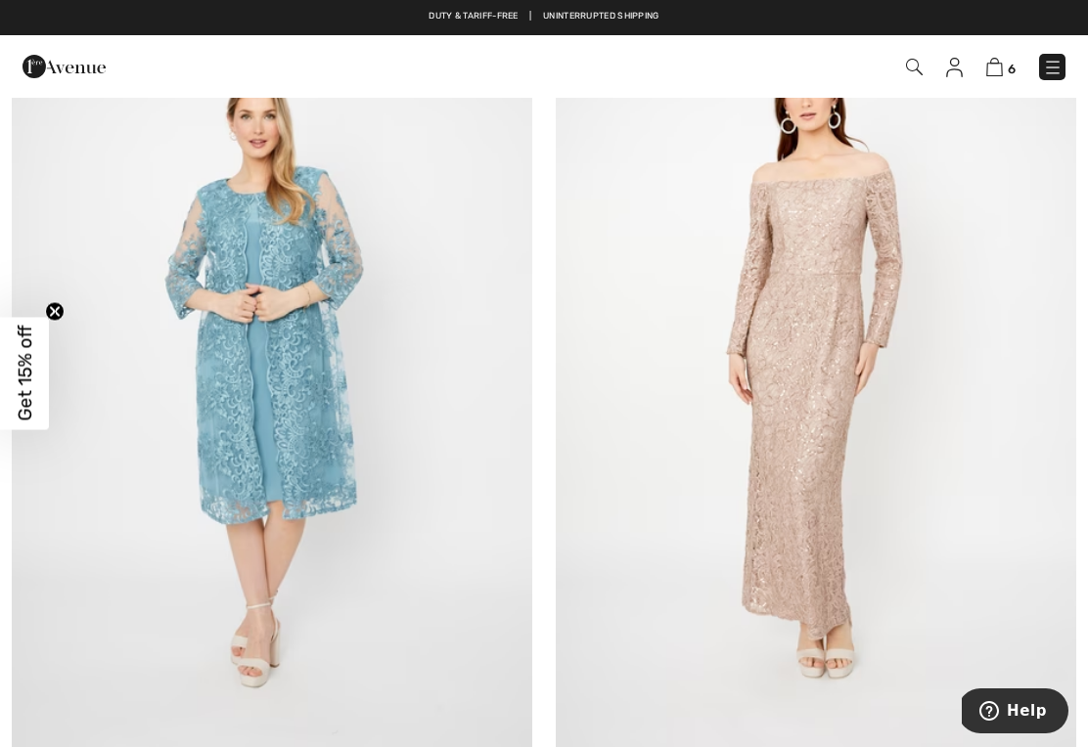
click at [315, 511] on img at bounding box center [272, 368] width 520 height 780
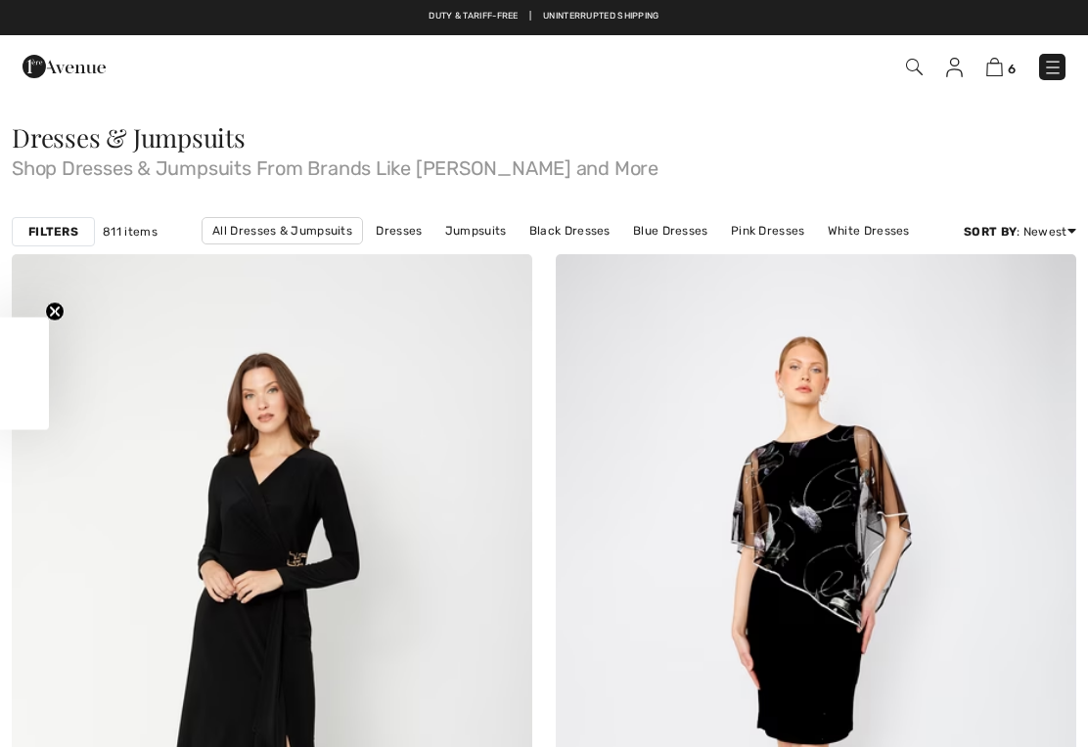
checkbox input "true"
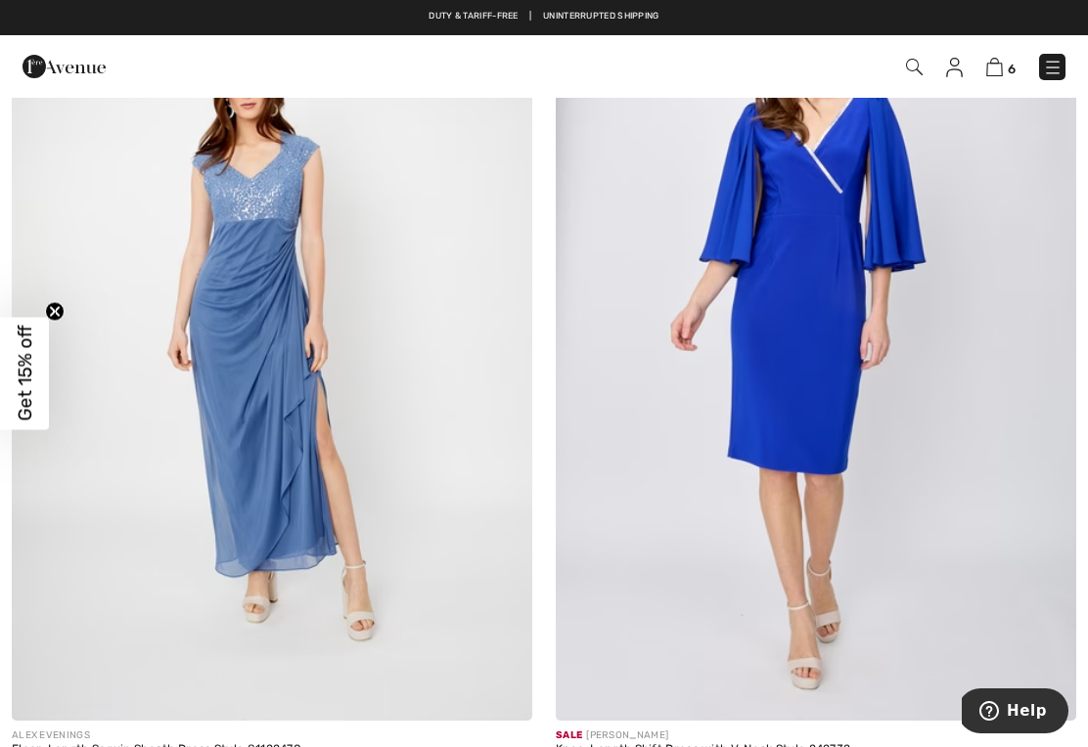
scroll to position [8292, 0]
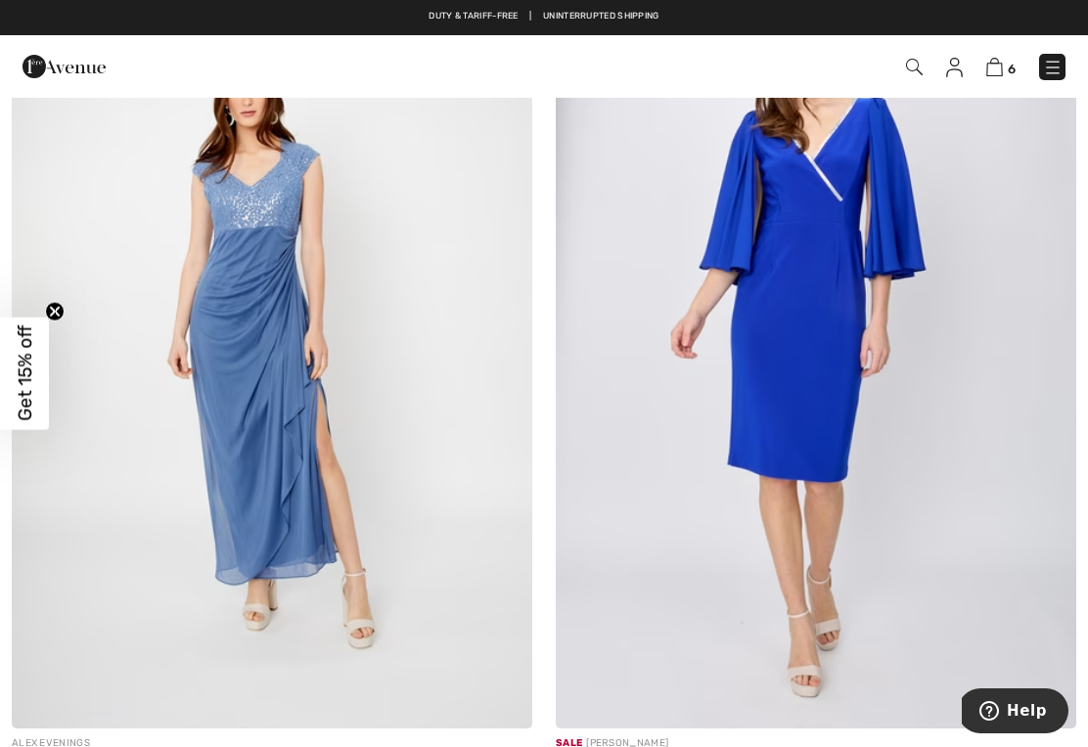
click at [817, 443] on img at bounding box center [815, 338] width 520 height 780
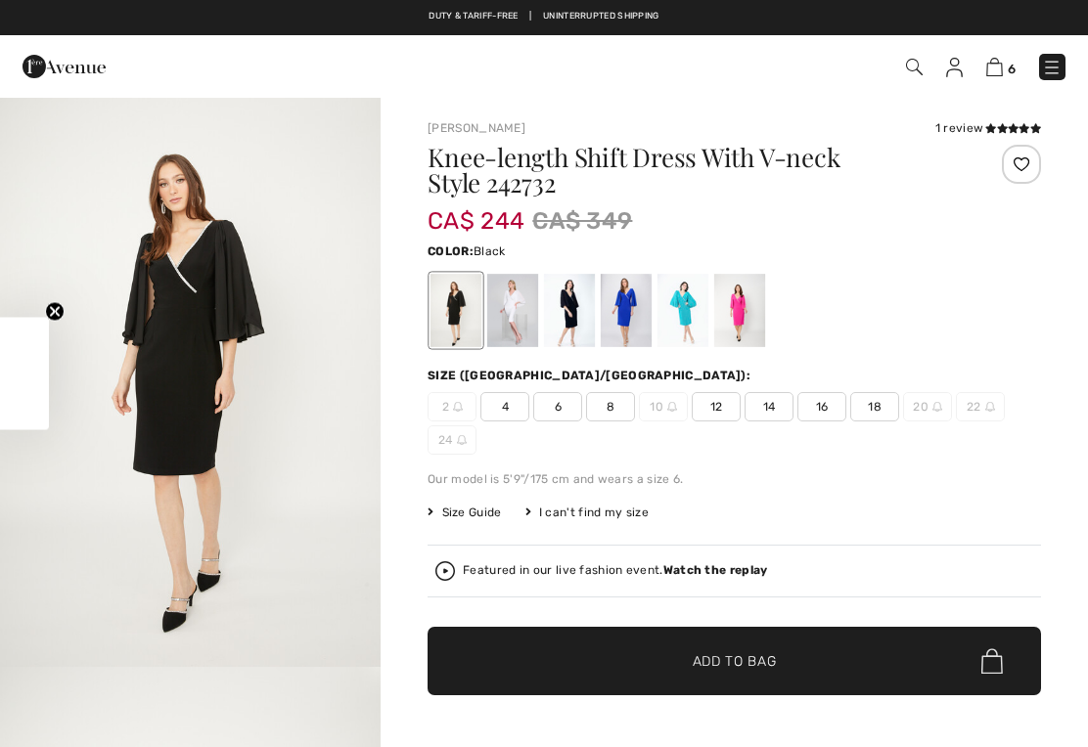
checkbox input "true"
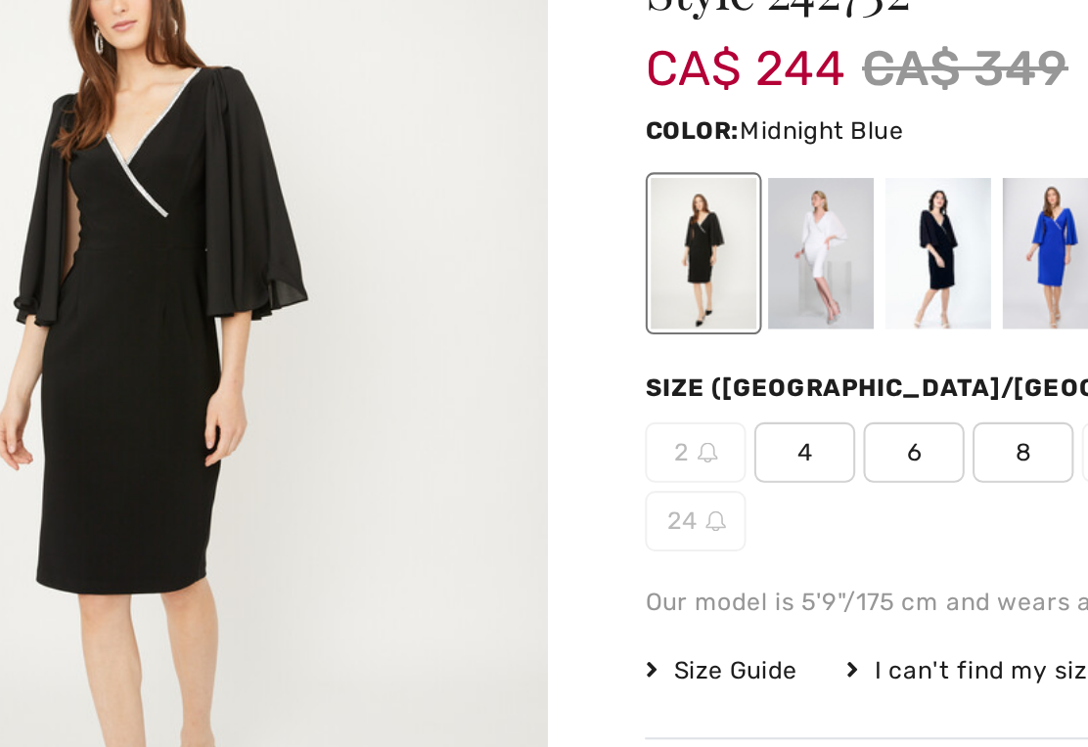
click at [544, 274] on div at bounding box center [569, 310] width 51 height 73
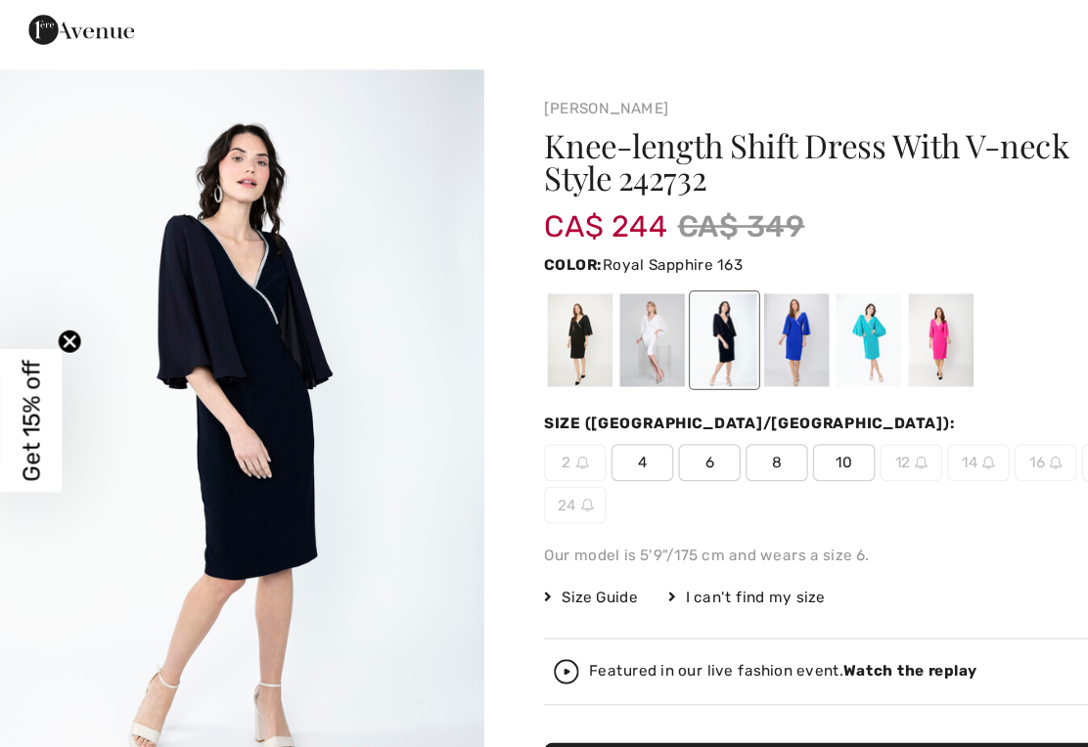
click at [632, 274] on div at bounding box center [625, 310] width 51 height 73
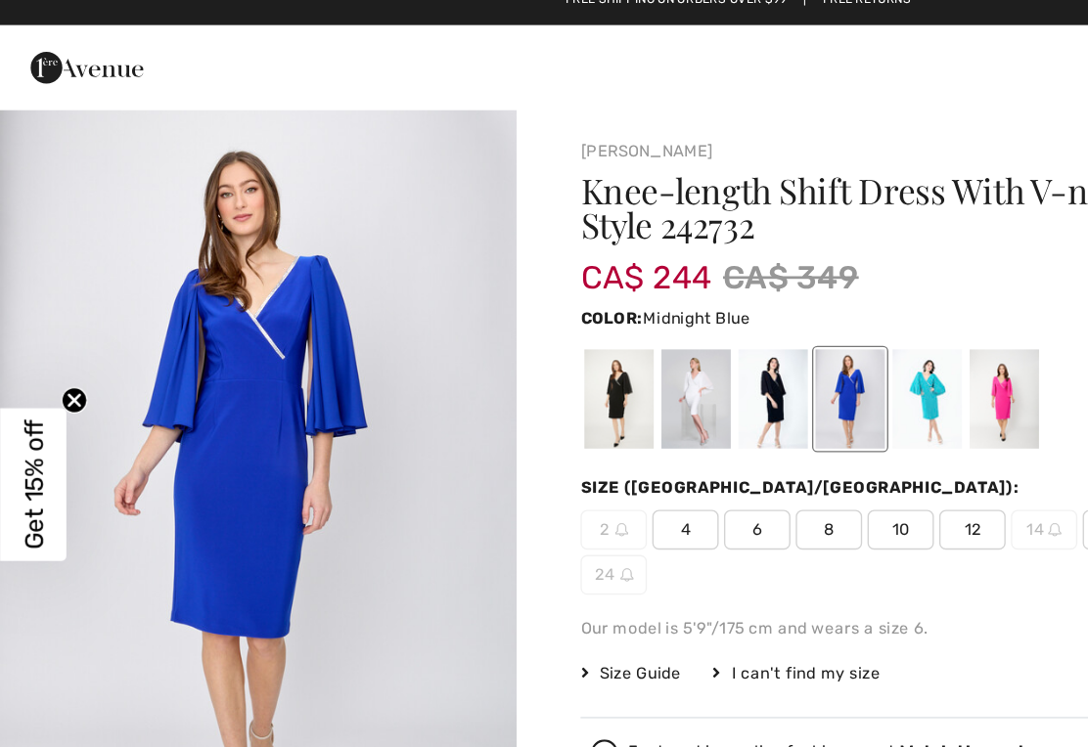
click at [567, 291] on div at bounding box center [569, 310] width 51 height 73
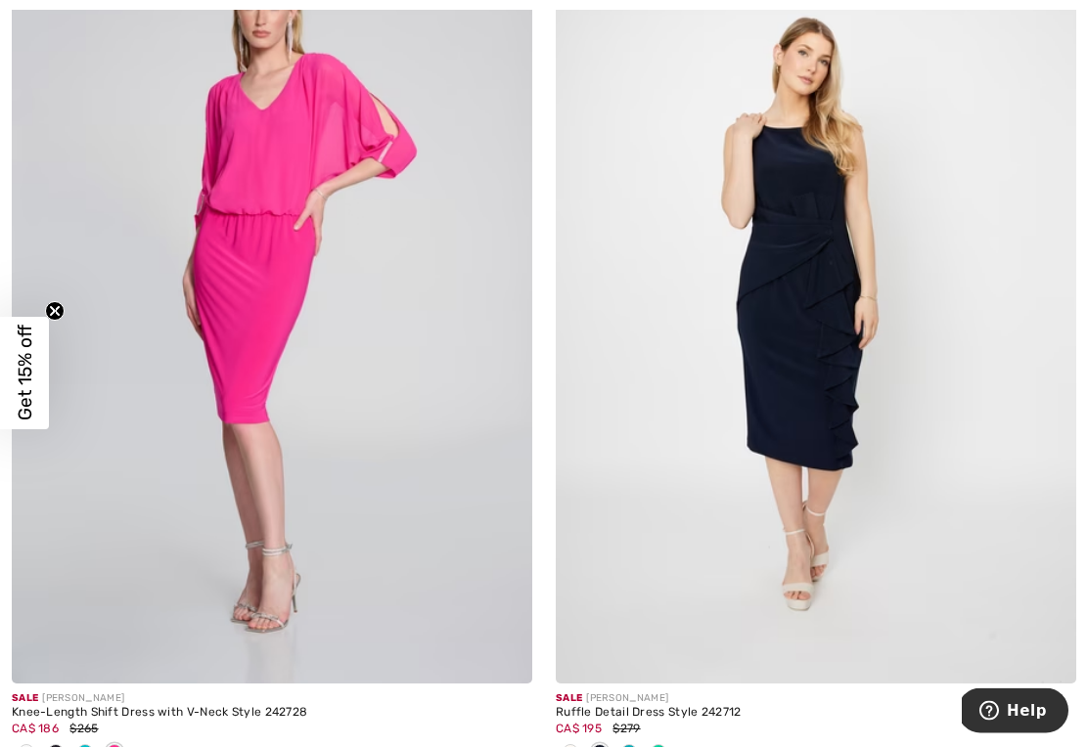
scroll to position [11234, 0]
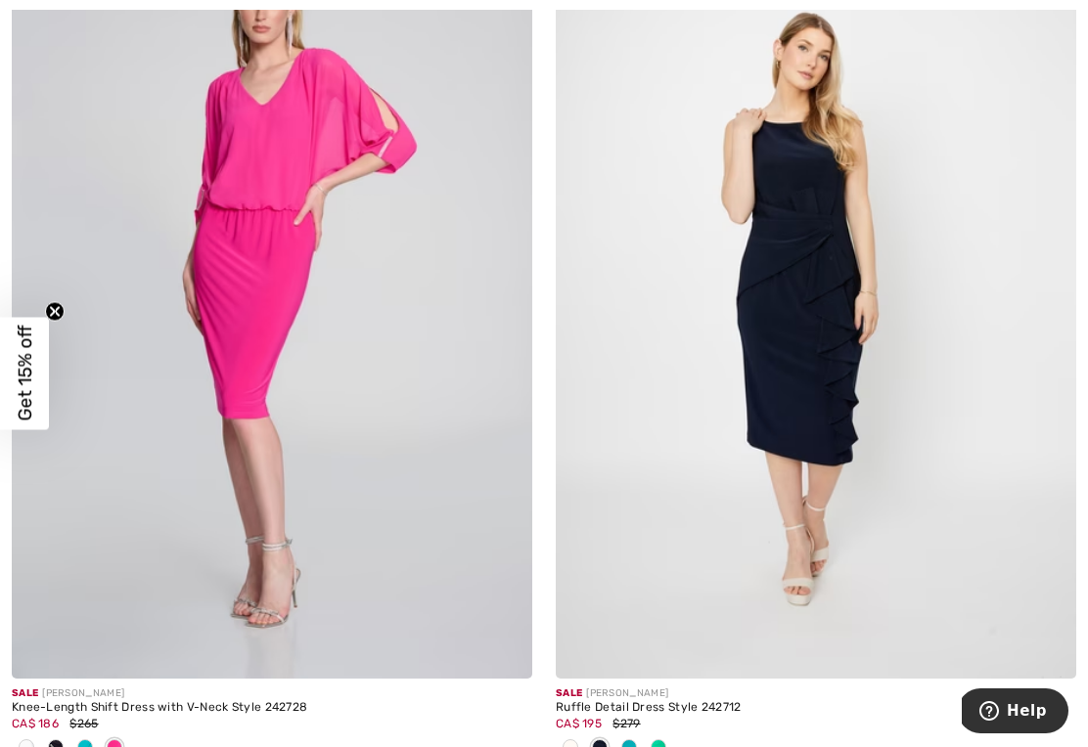
click at [319, 403] on img at bounding box center [272, 288] width 520 height 780
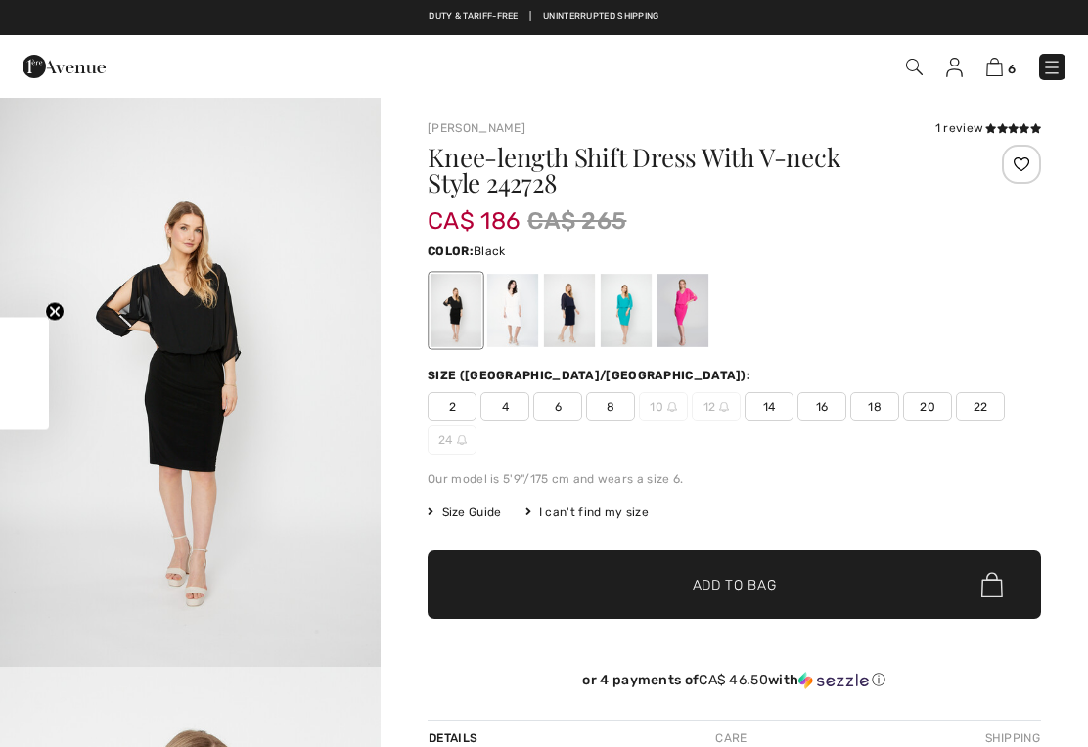
checkbox input "true"
click at [569, 311] on div at bounding box center [569, 310] width 51 height 73
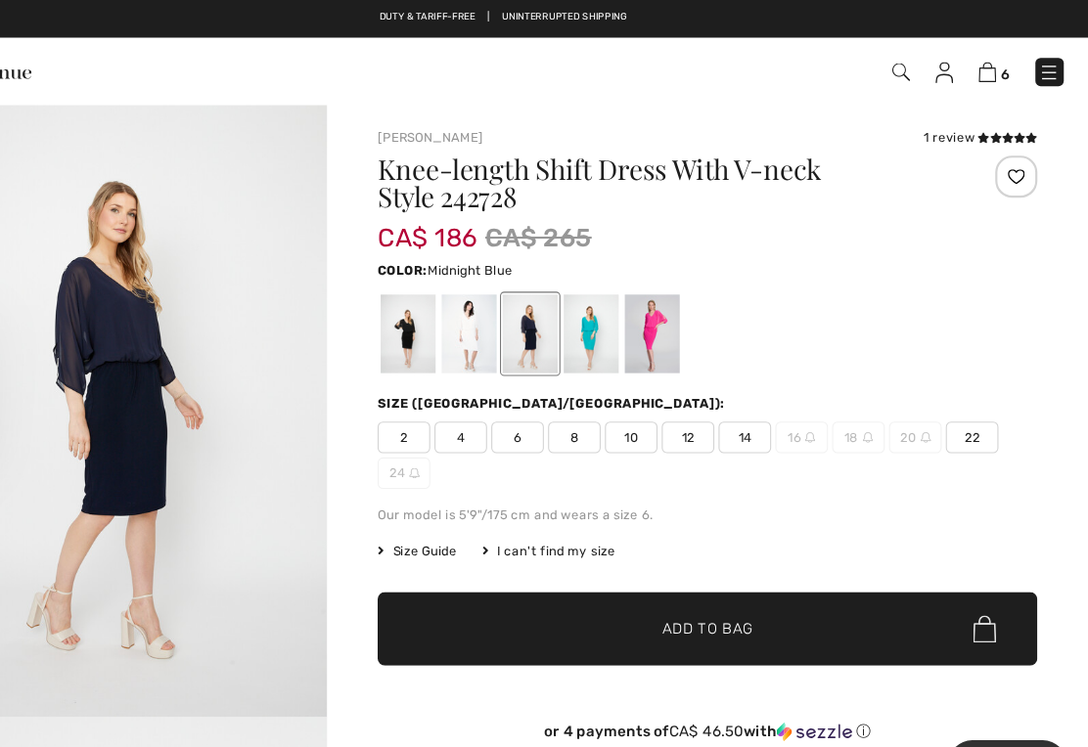
click at [600, 312] on div at bounding box center [625, 310] width 51 height 73
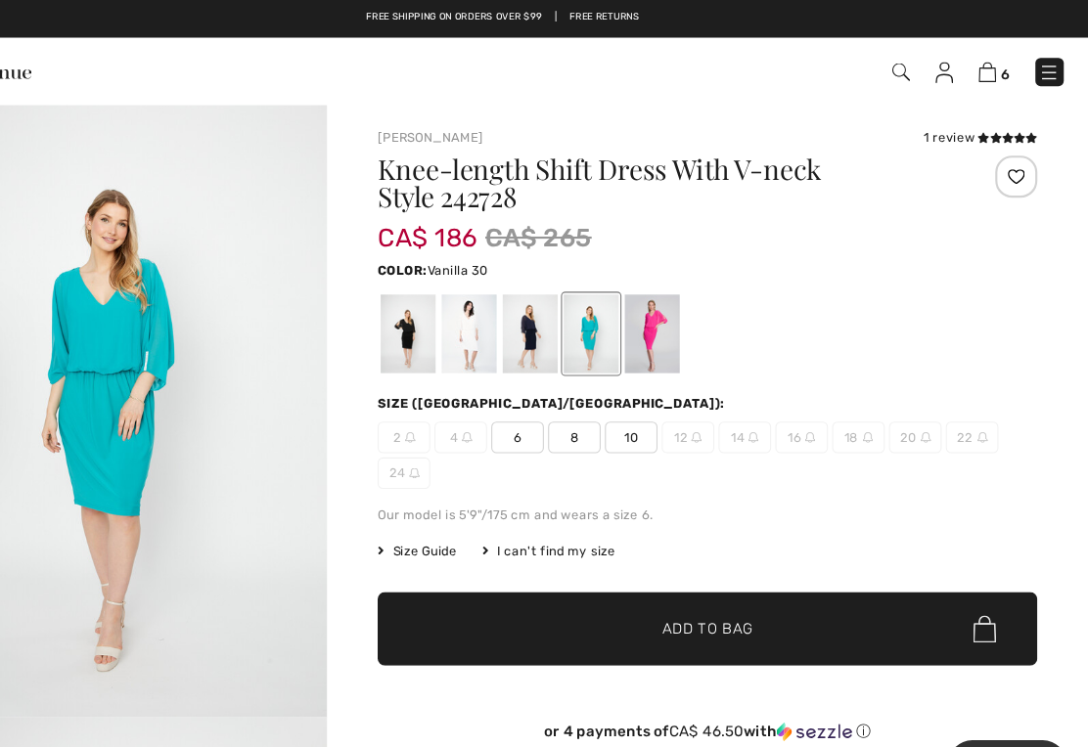
click at [487, 308] on div at bounding box center [512, 310] width 51 height 73
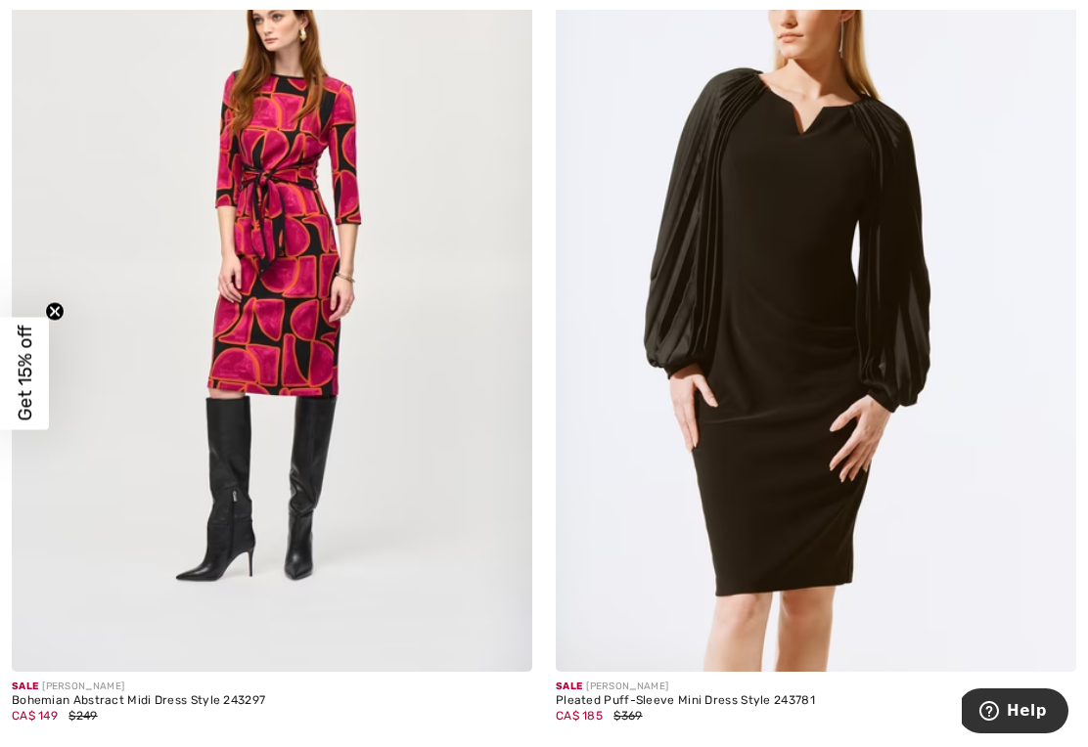
scroll to position [14746, 0]
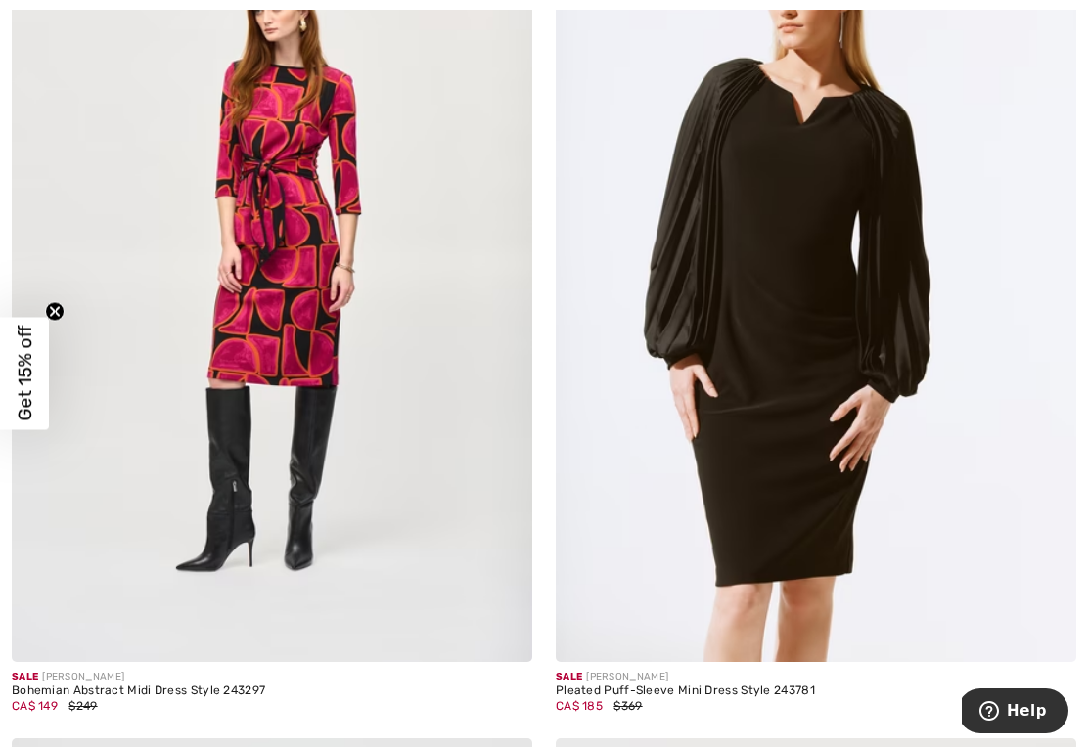
click at [949, 441] on img at bounding box center [815, 272] width 520 height 780
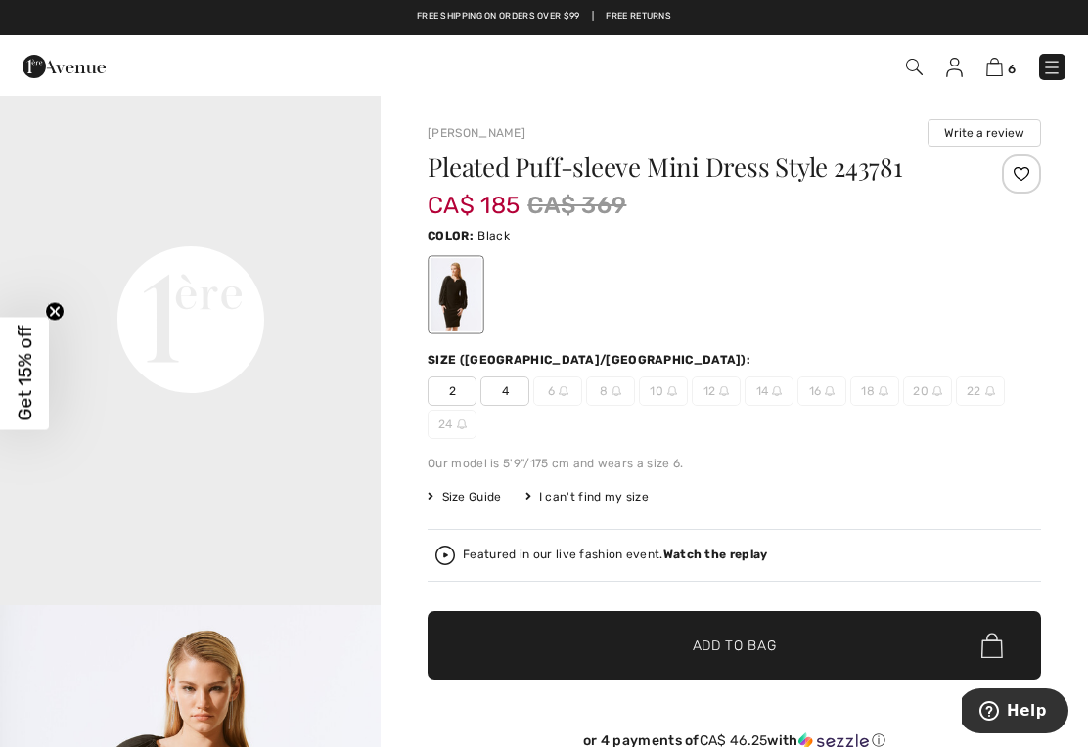
scroll to position [1204, 0]
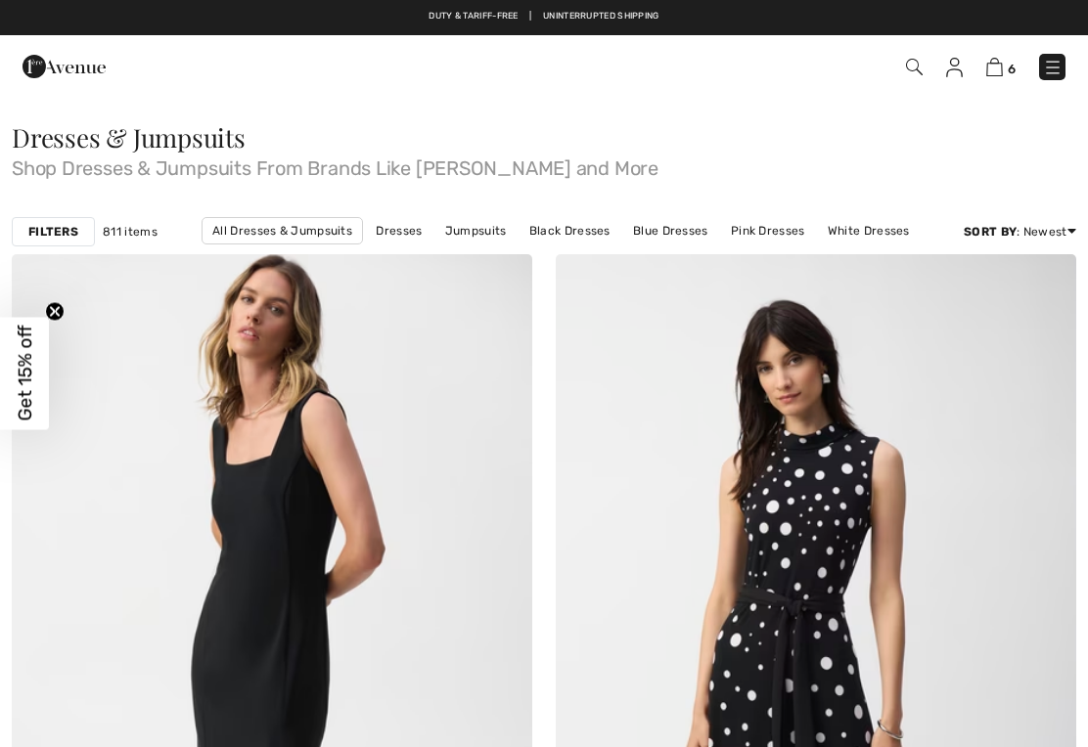
checkbox input "true"
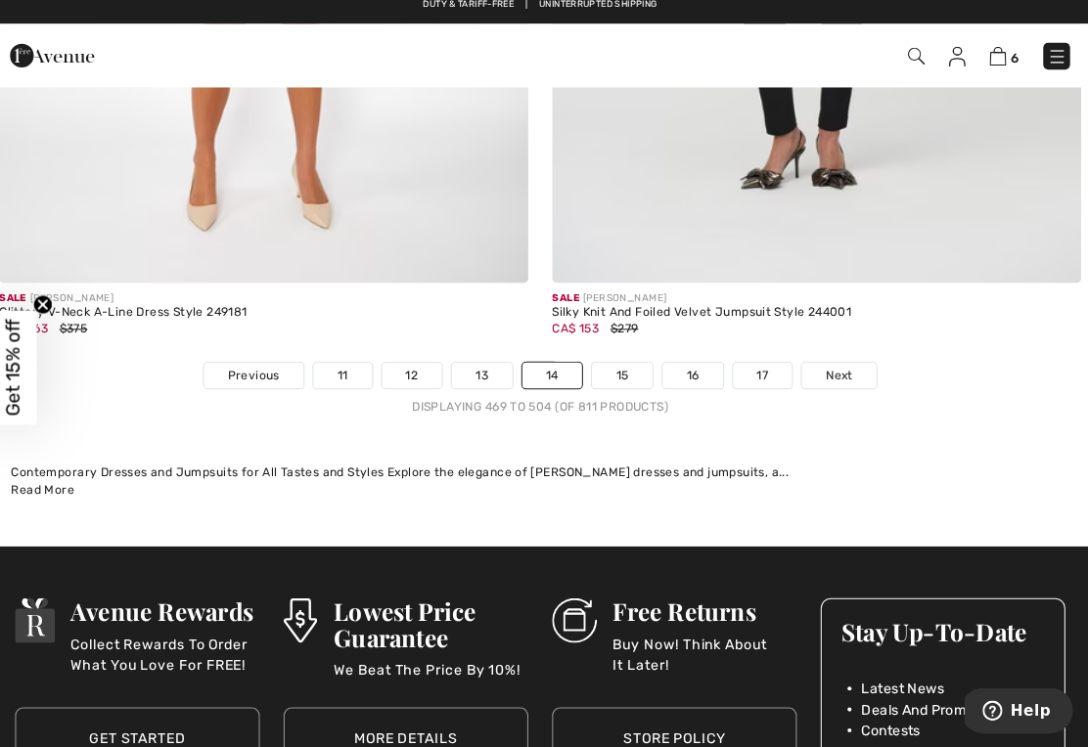
click at [610, 369] on link "15" at bounding box center [625, 381] width 60 height 25
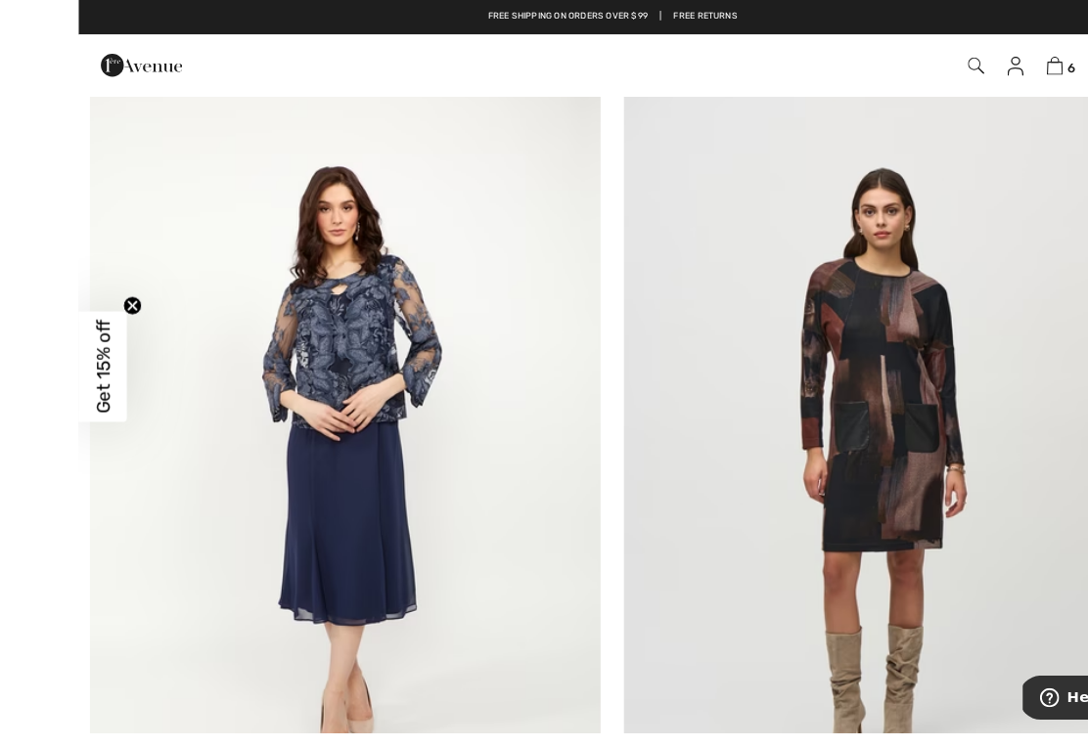
scroll to position [1054, 0]
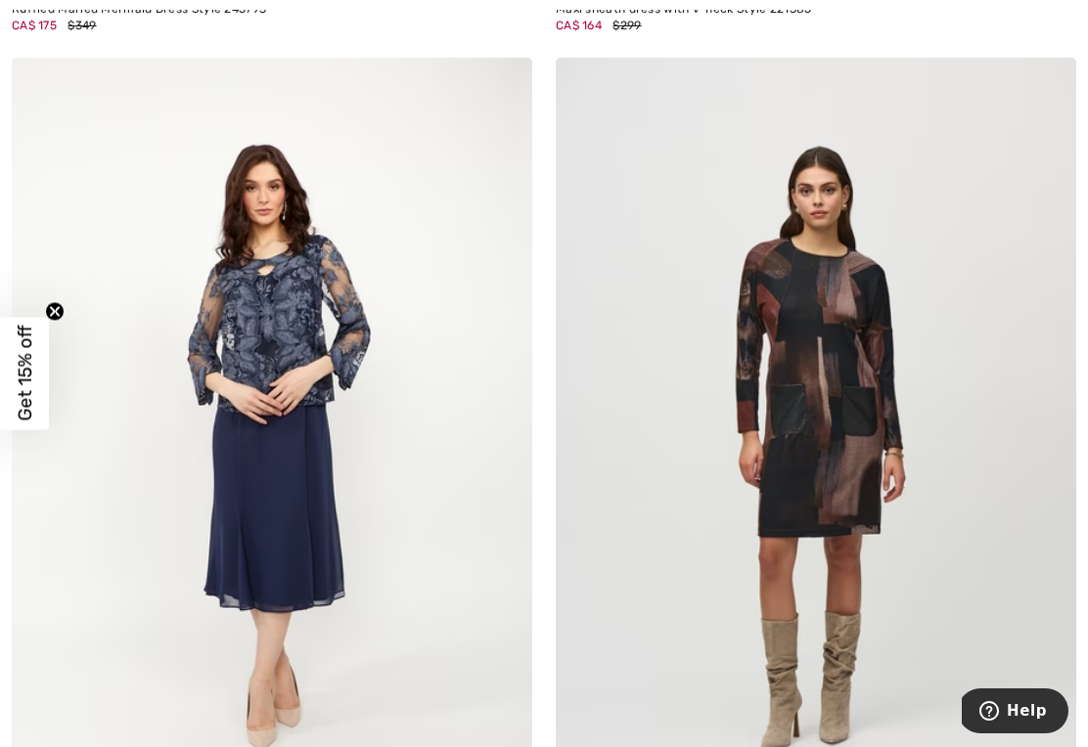
click at [334, 574] on img at bounding box center [272, 448] width 520 height 780
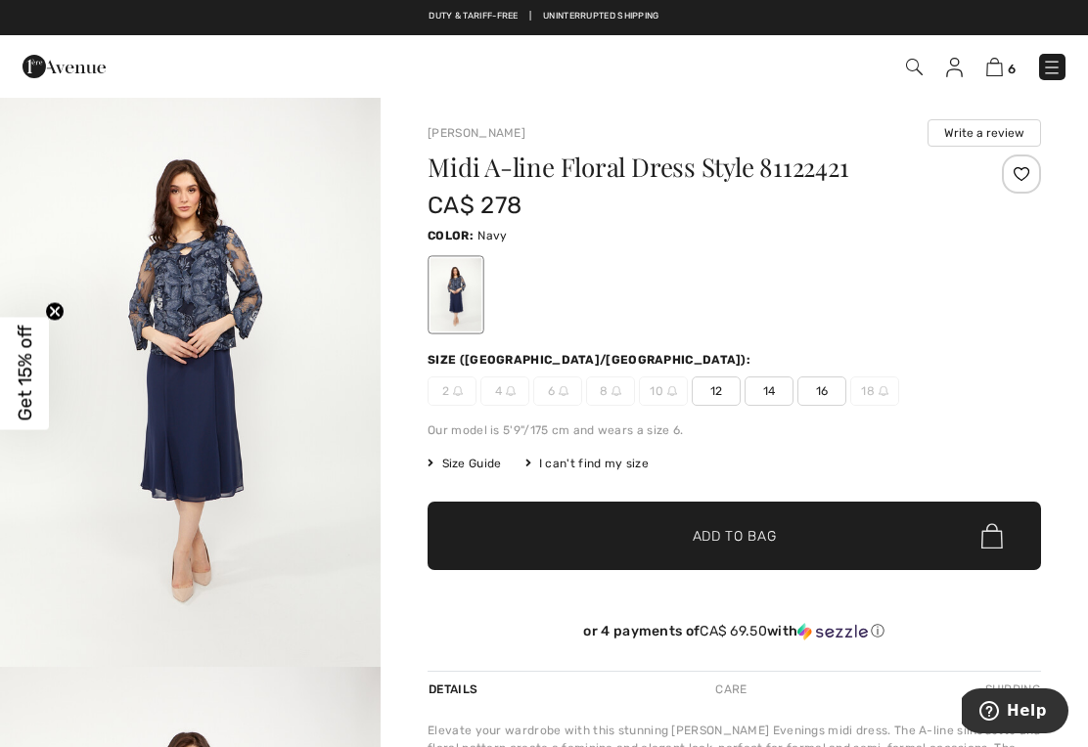
click at [826, 385] on span "16" at bounding box center [821, 391] width 49 height 29
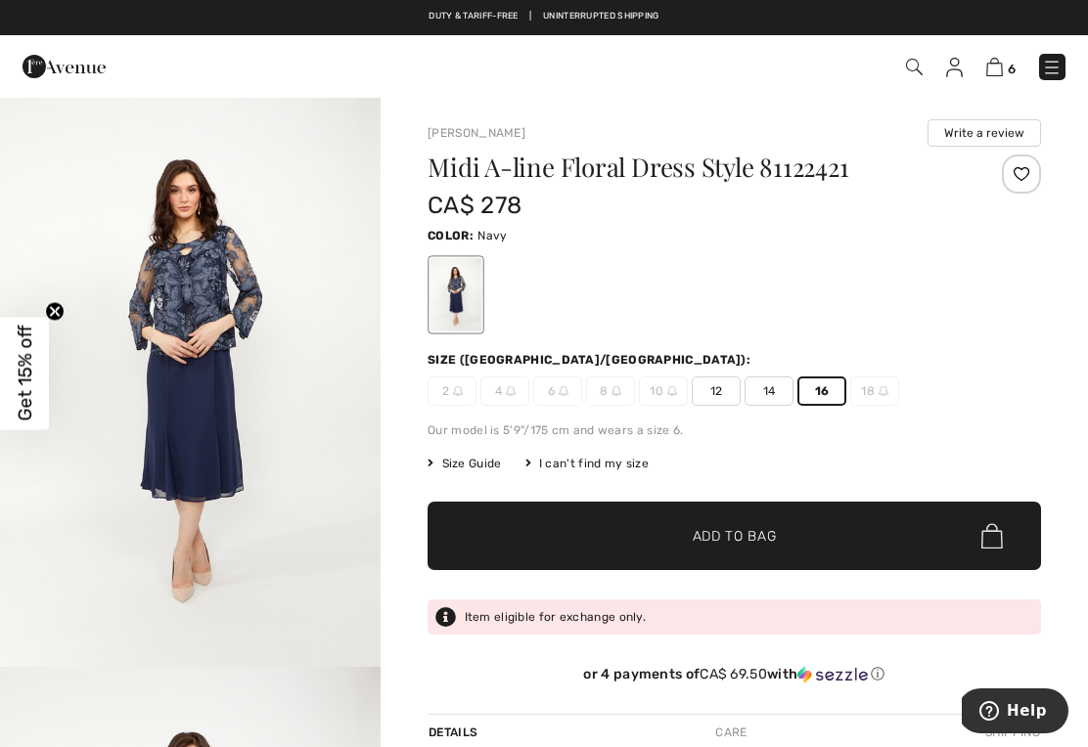
click at [754, 536] on span "Add to Bag" at bounding box center [734, 536] width 84 height 21
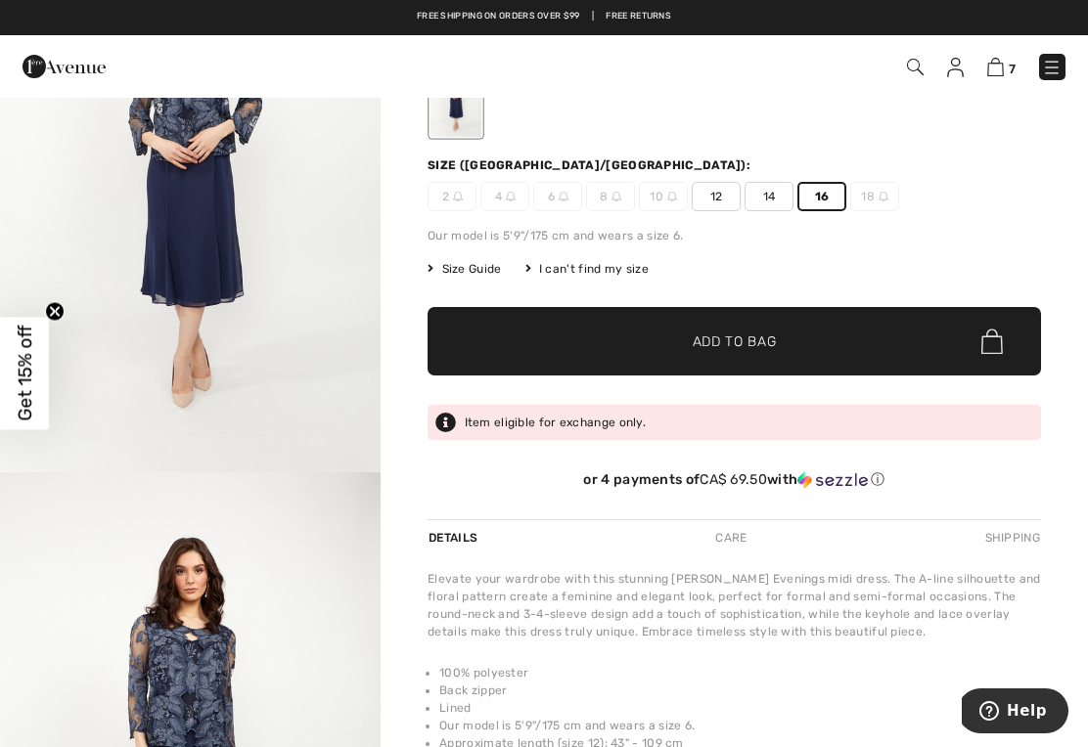
scroll to position [193, 0]
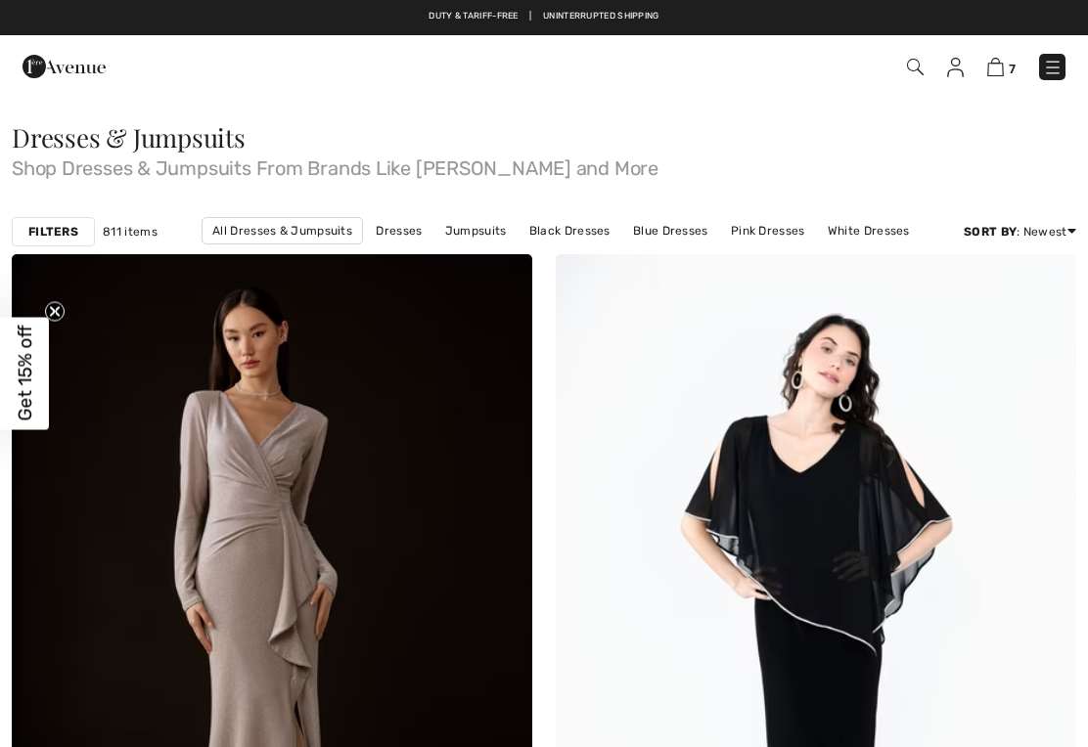
checkbox input "true"
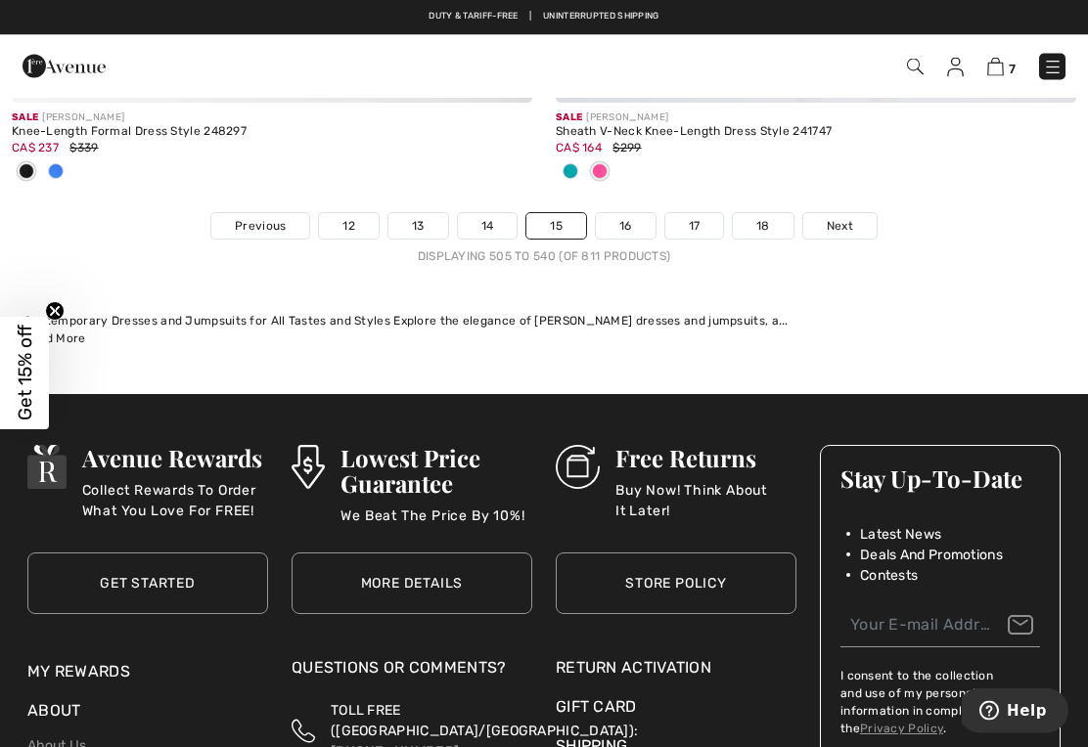
scroll to position [16210, 0]
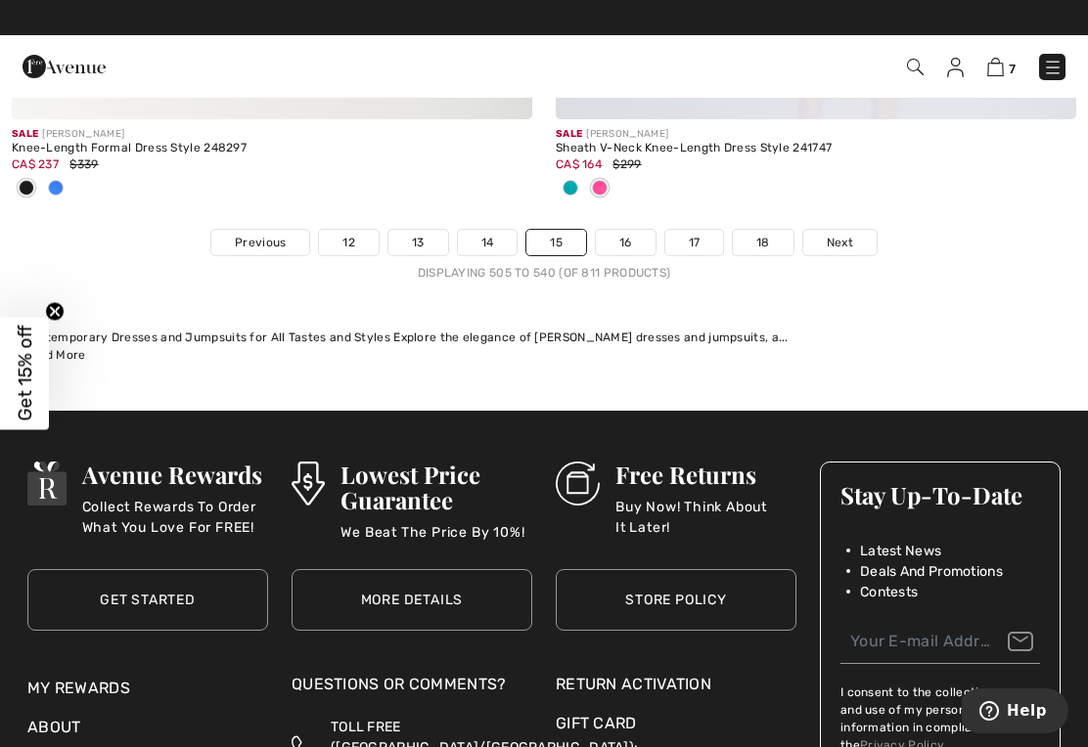
click at [625, 240] on link "16" at bounding box center [626, 242] width 60 height 25
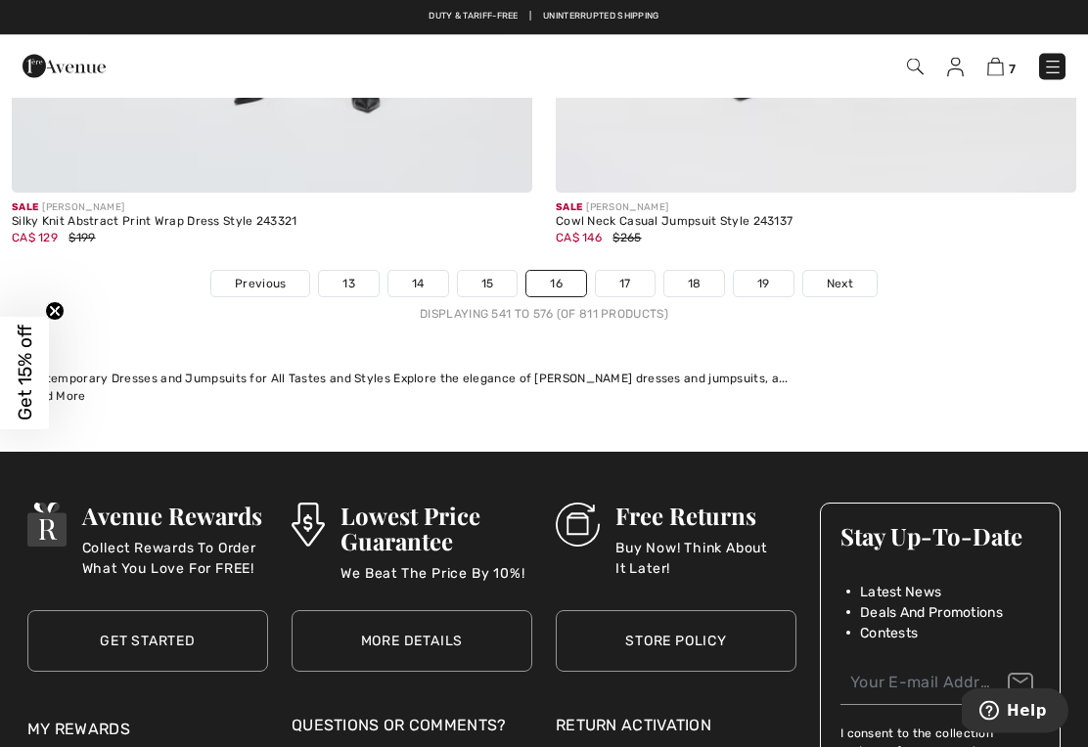
scroll to position [16028, 0]
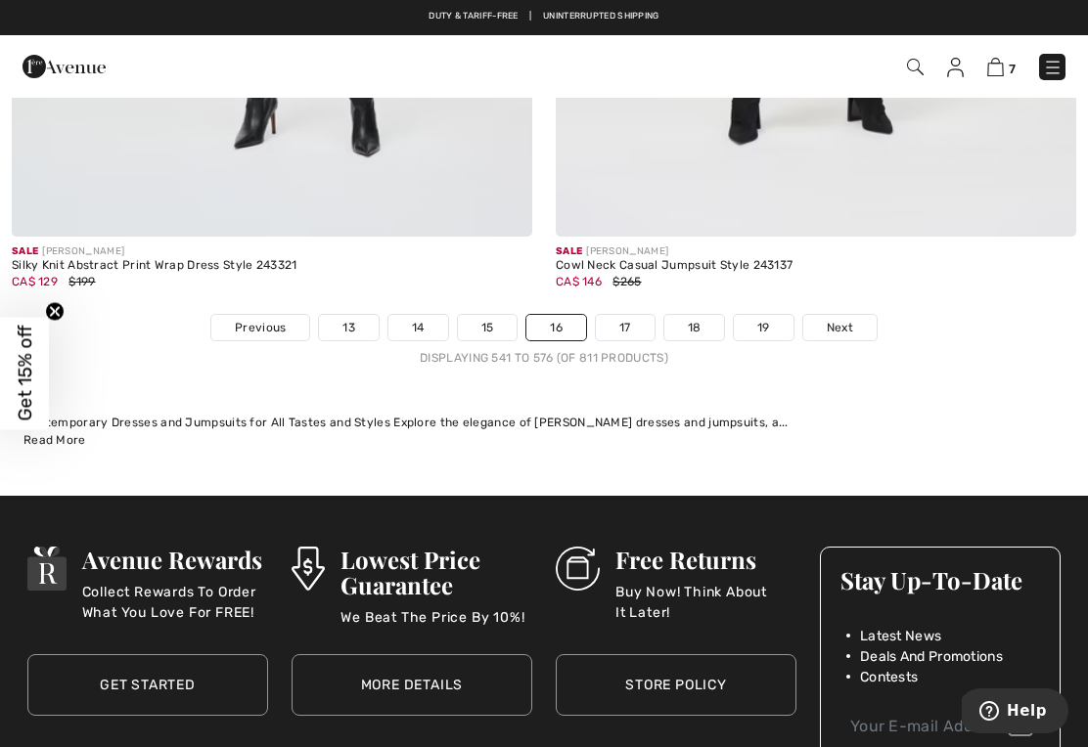
click at [625, 315] on link "17" at bounding box center [625, 327] width 59 height 25
click at [628, 315] on link "17" at bounding box center [625, 327] width 59 height 25
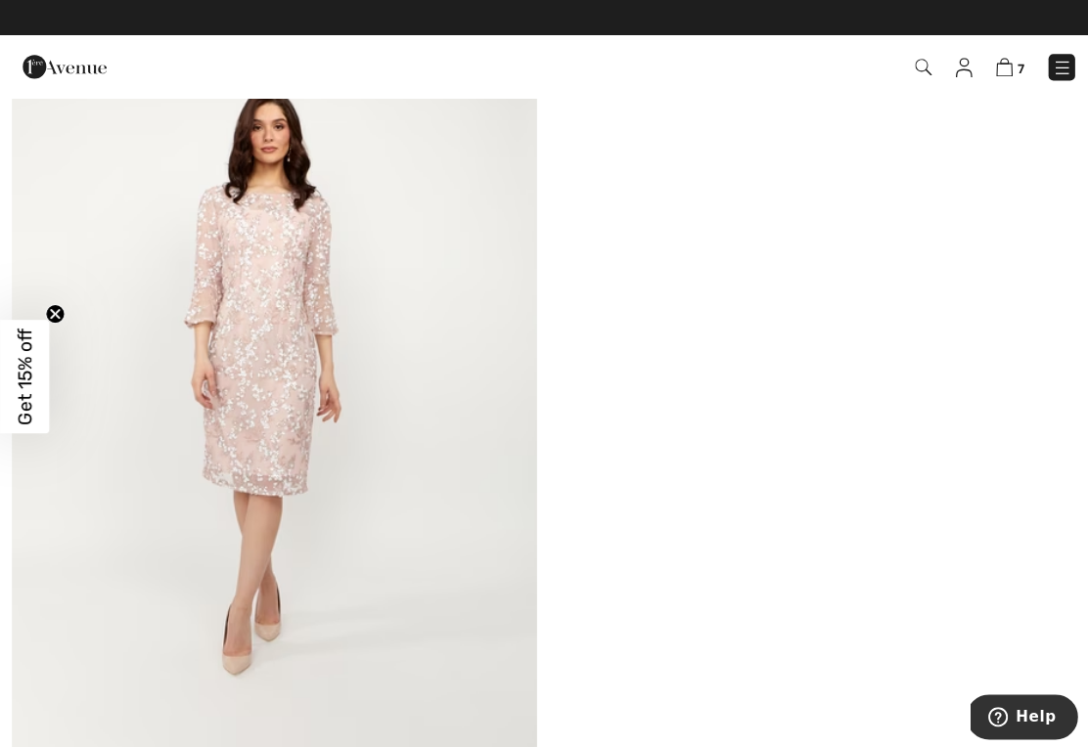
scroll to position [5665, 0]
click at [301, 474] on img at bounding box center [272, 360] width 520 height 780
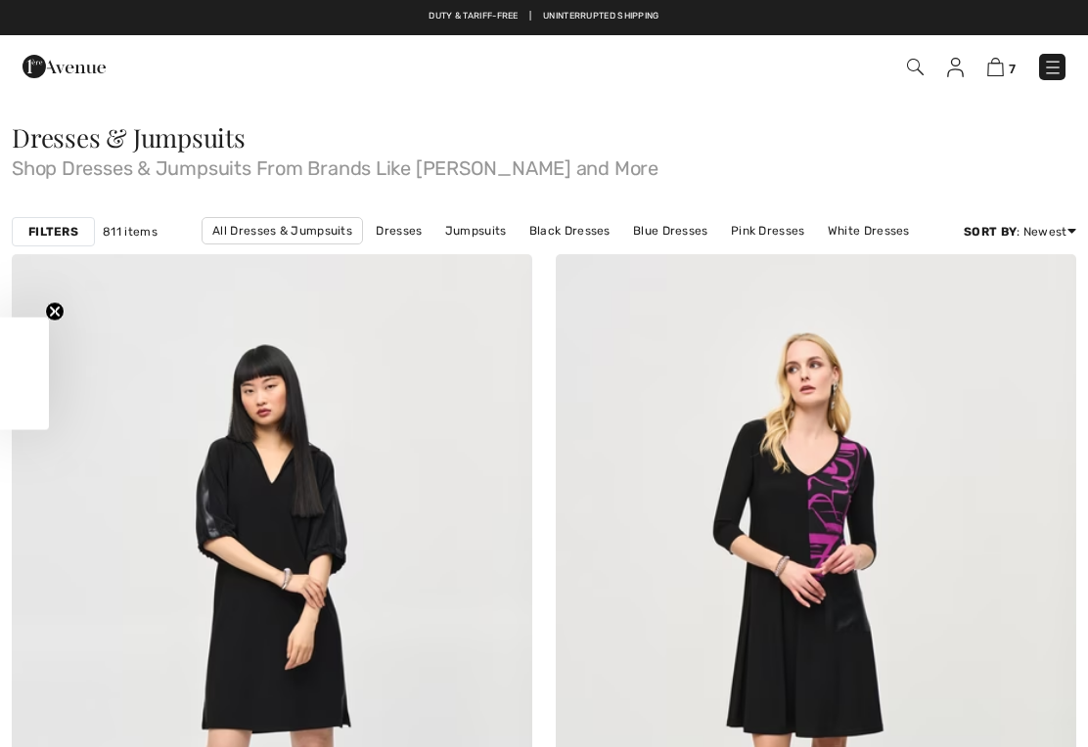
checkbox input "true"
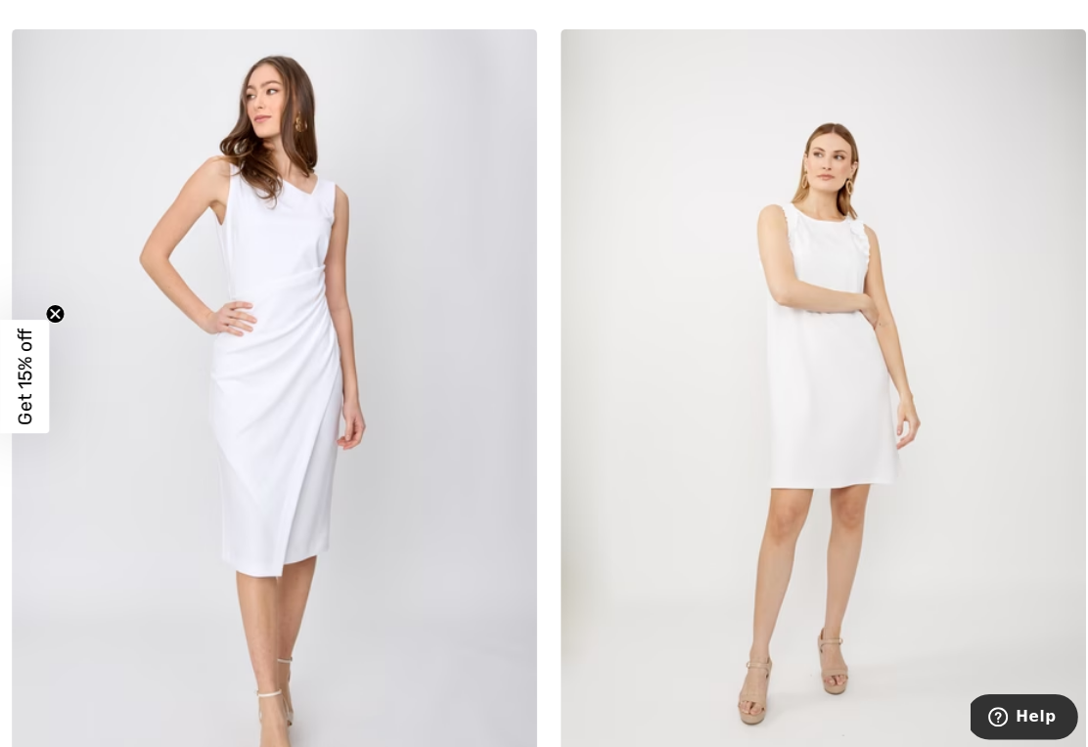
scroll to position [9984, 0]
click at [310, 456] on img at bounding box center [272, 417] width 520 height 780
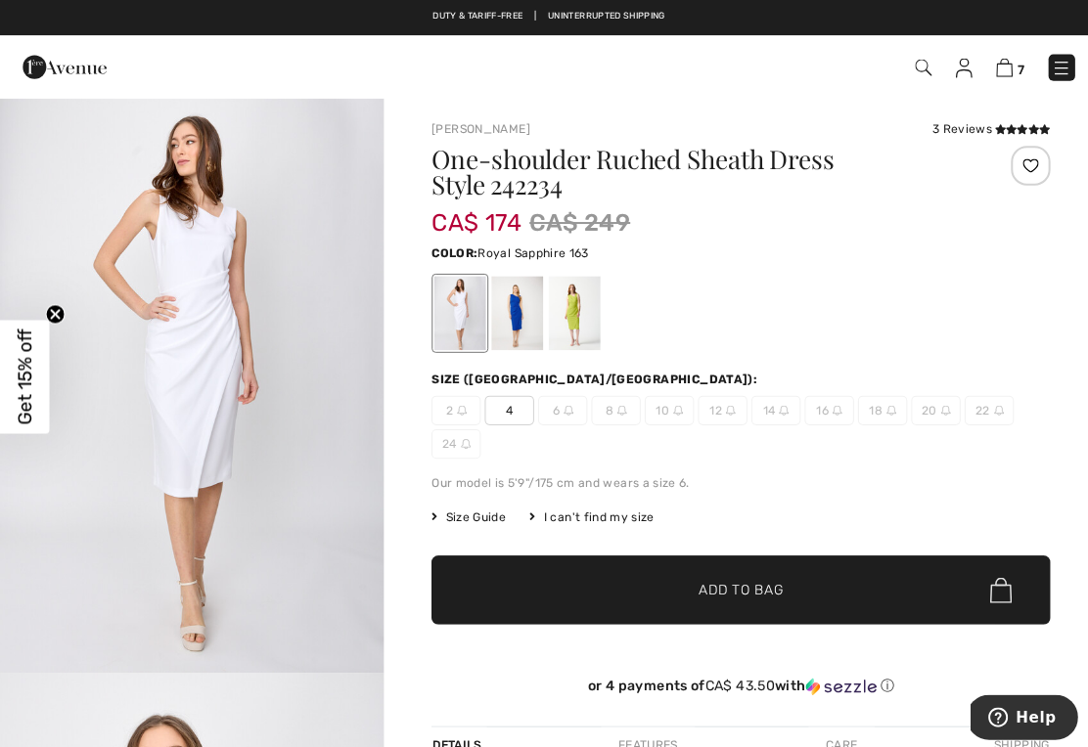
click at [514, 316] on div at bounding box center [512, 310] width 51 height 73
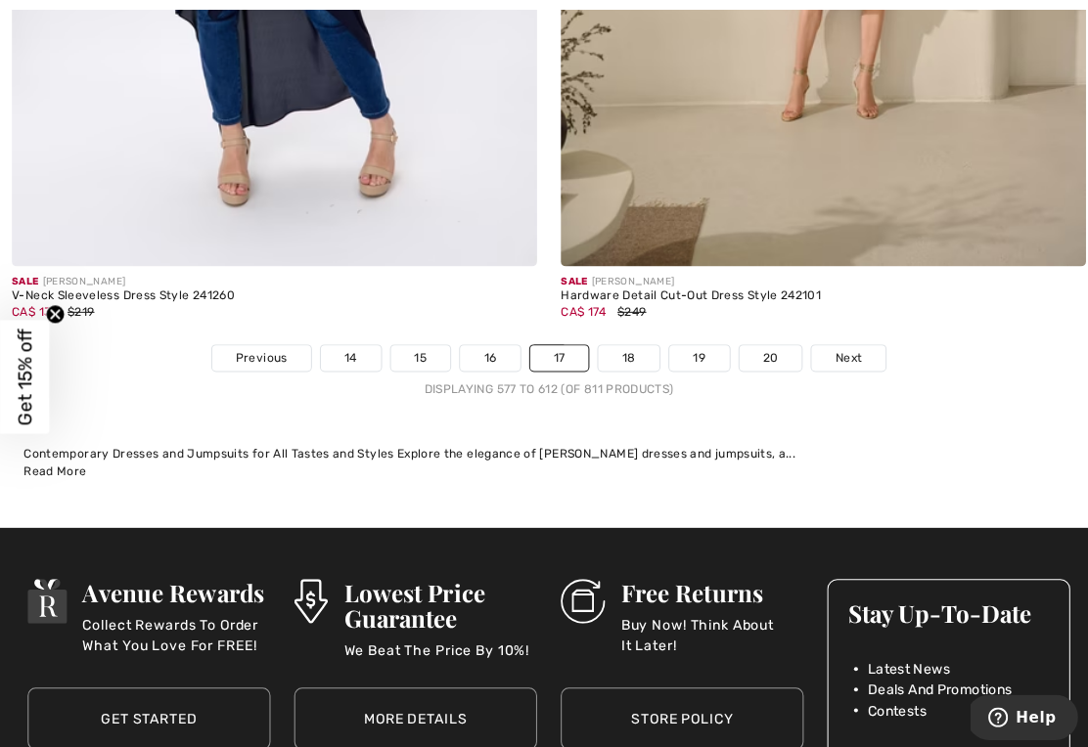
scroll to position [16056, 0]
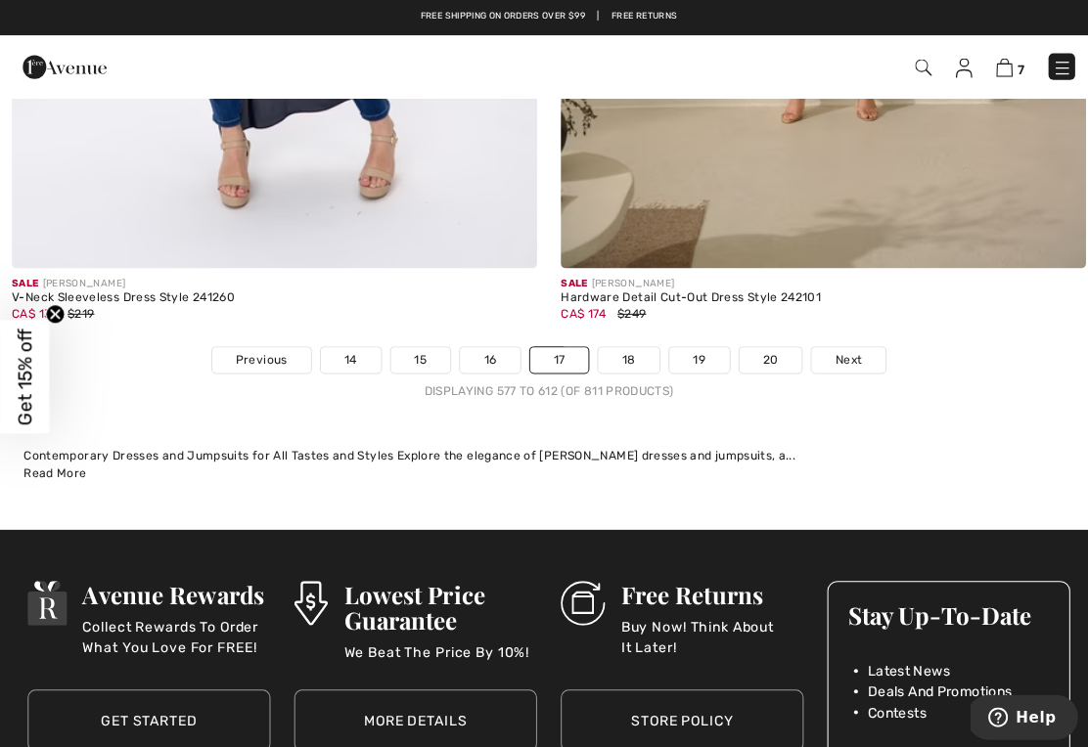
click at [629, 344] on link "18" at bounding box center [623, 356] width 61 height 25
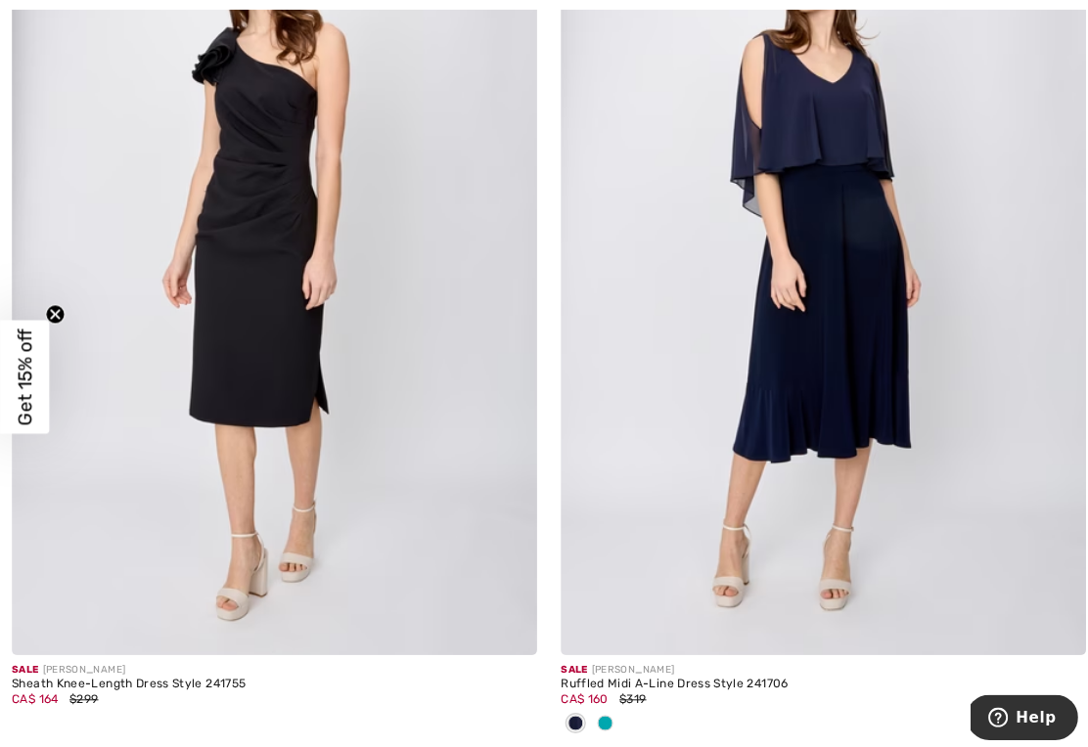
scroll to position [8501, 0]
click at [858, 394] on img at bounding box center [815, 259] width 520 height 780
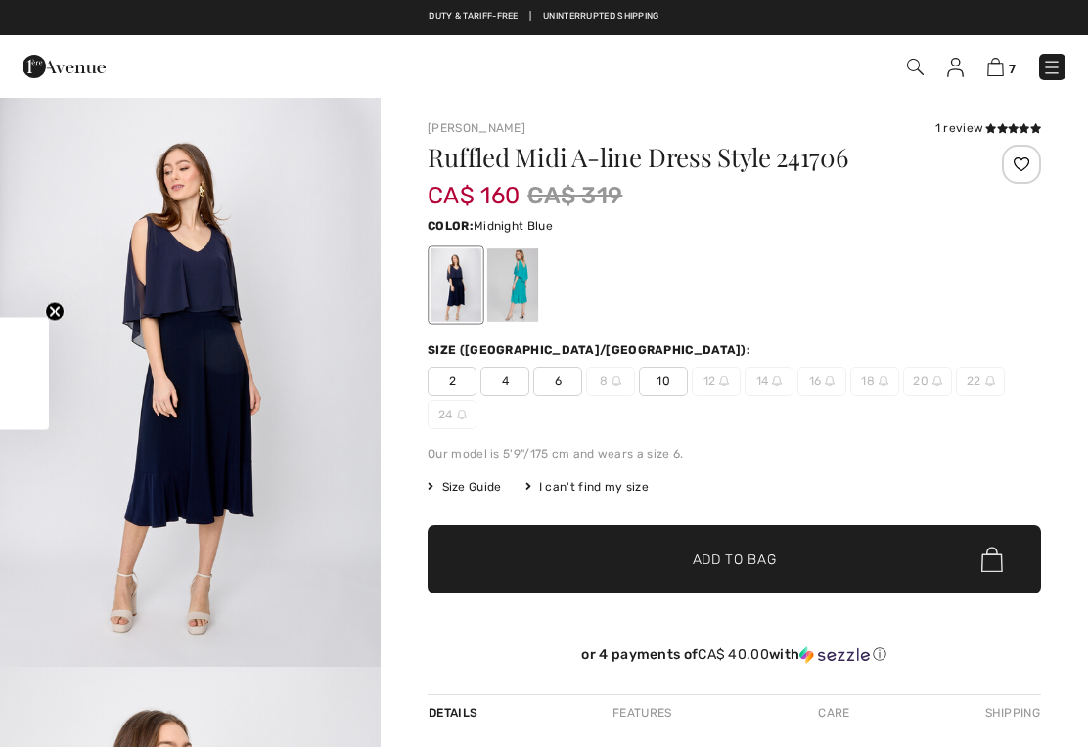
checkbox input "true"
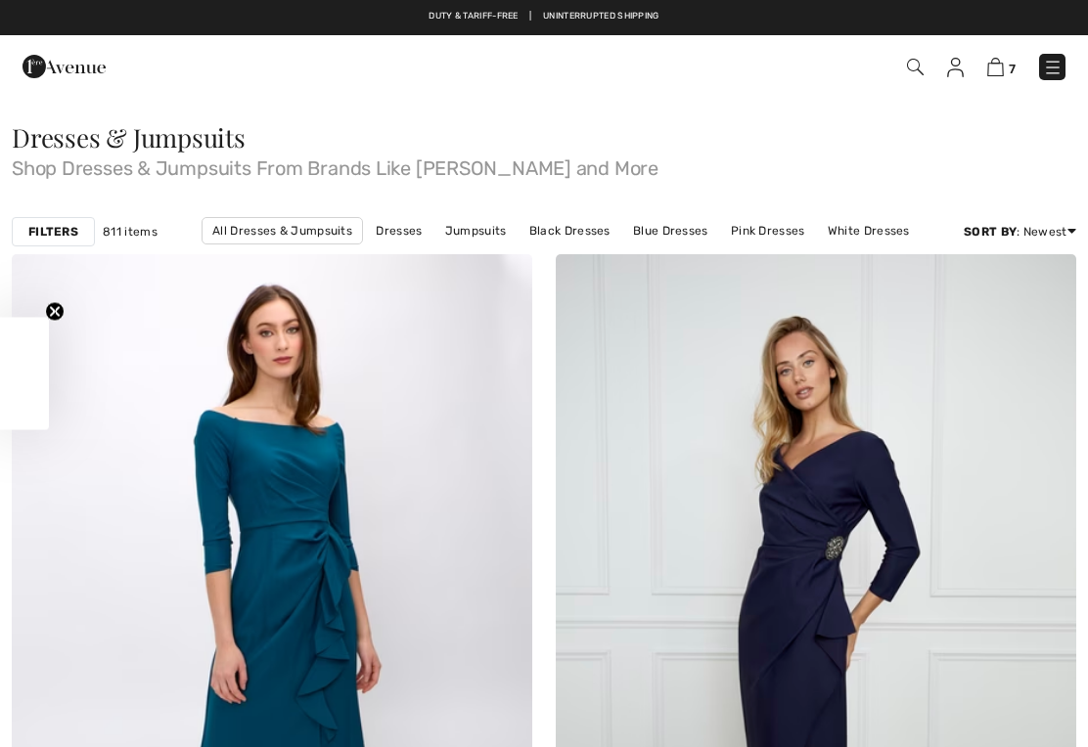
checkbox input "true"
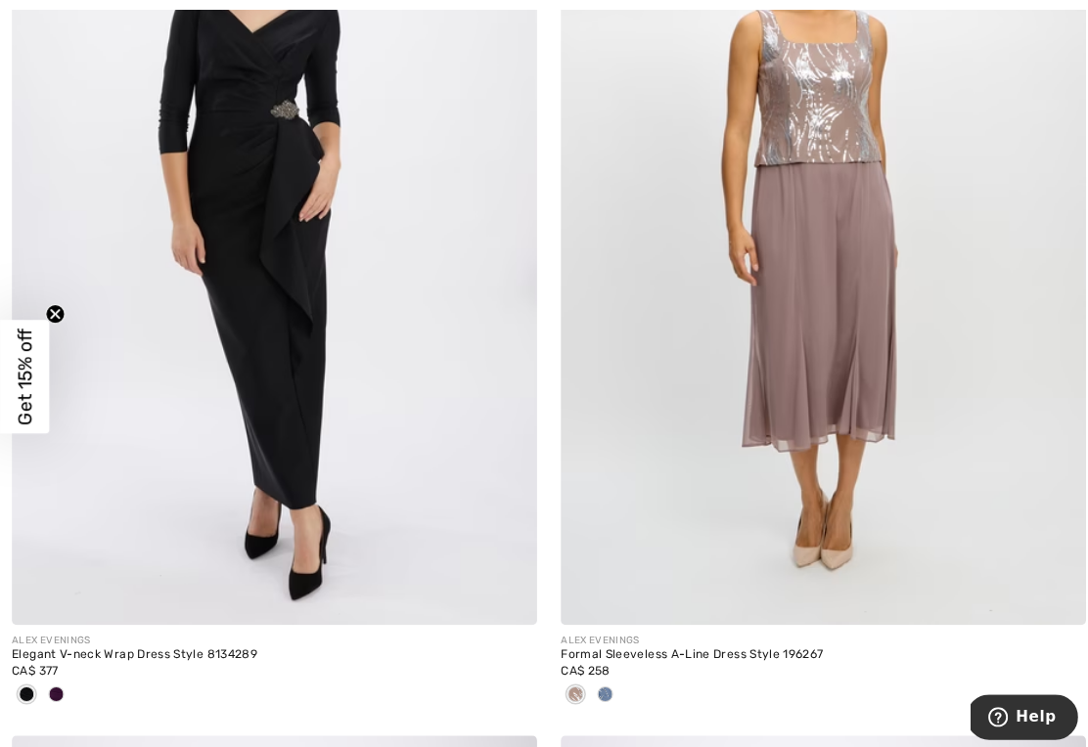
scroll to position [13106, 0]
click at [613, 683] on div at bounding box center [599, 689] width 29 height 32
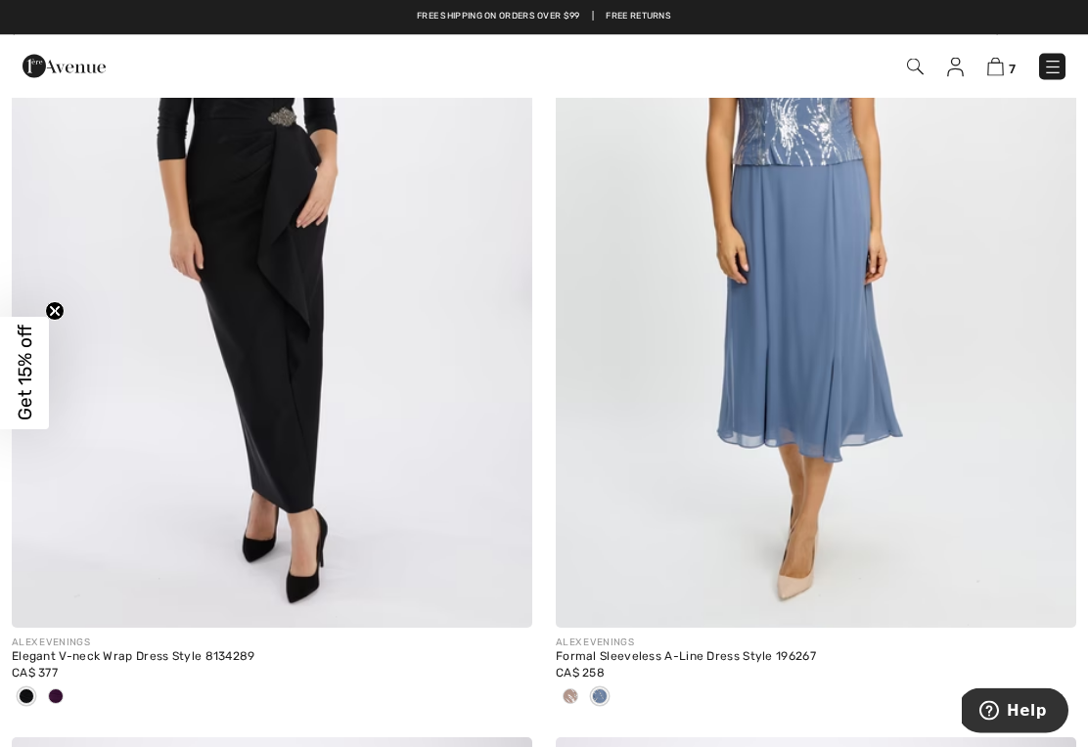
scroll to position [13094, 0]
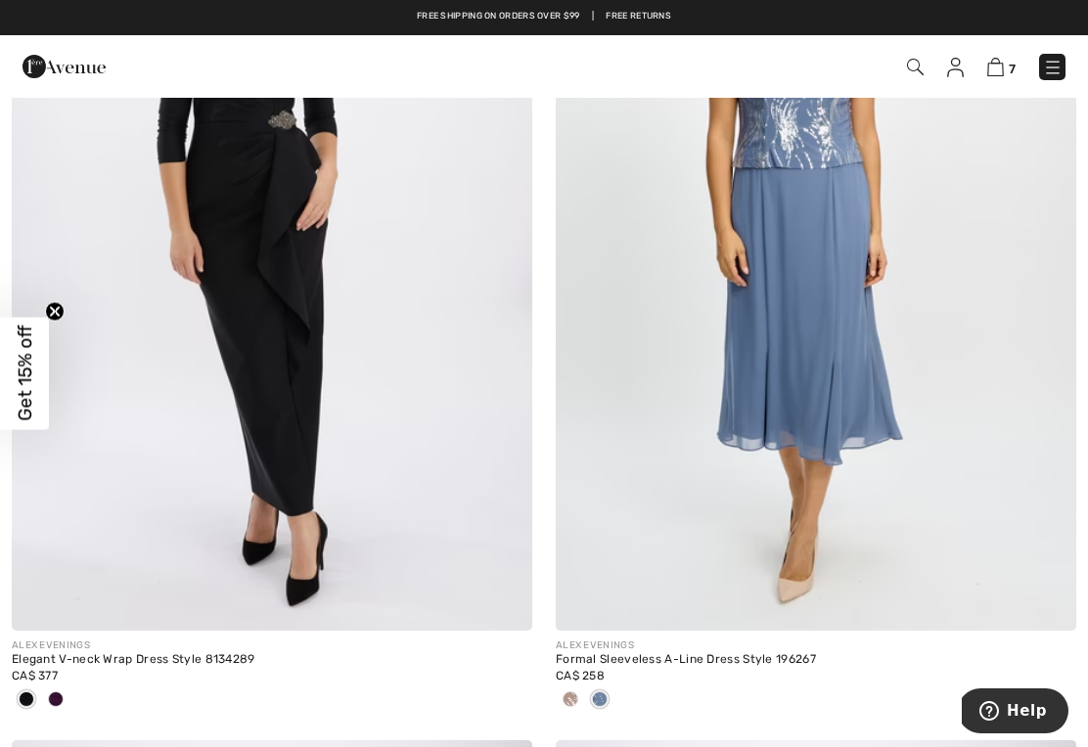
click at [813, 415] on img at bounding box center [815, 240] width 520 height 780
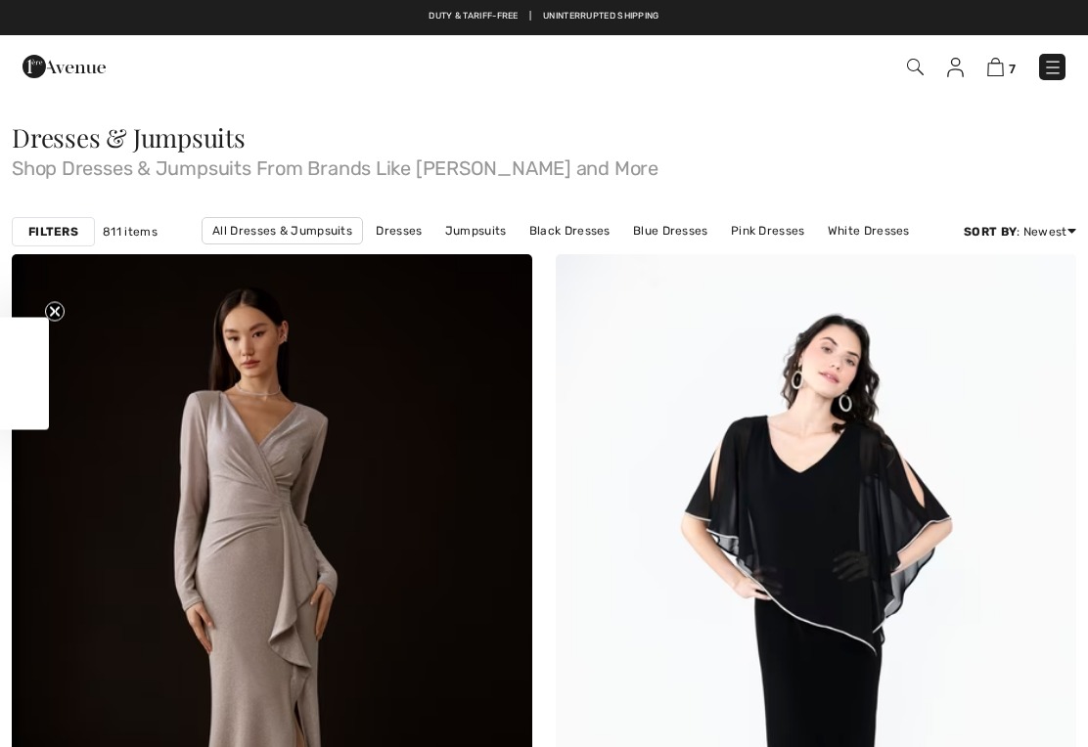
checkbox input "true"
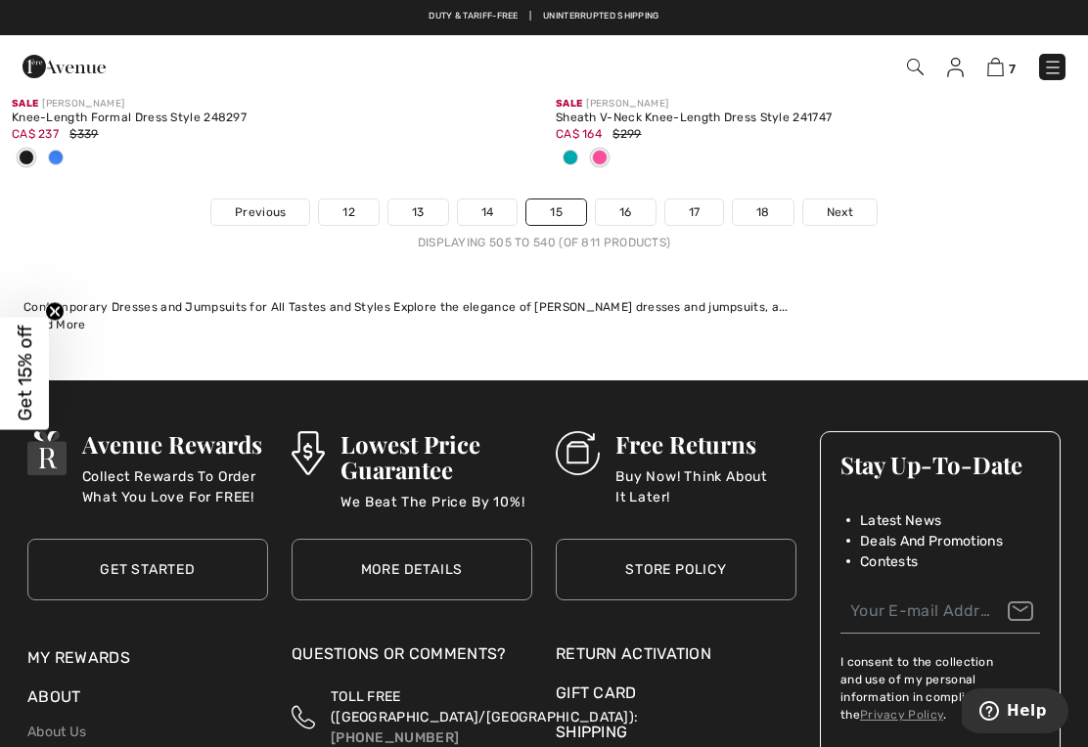
click at [693, 200] on link "17" at bounding box center [694, 212] width 59 height 25
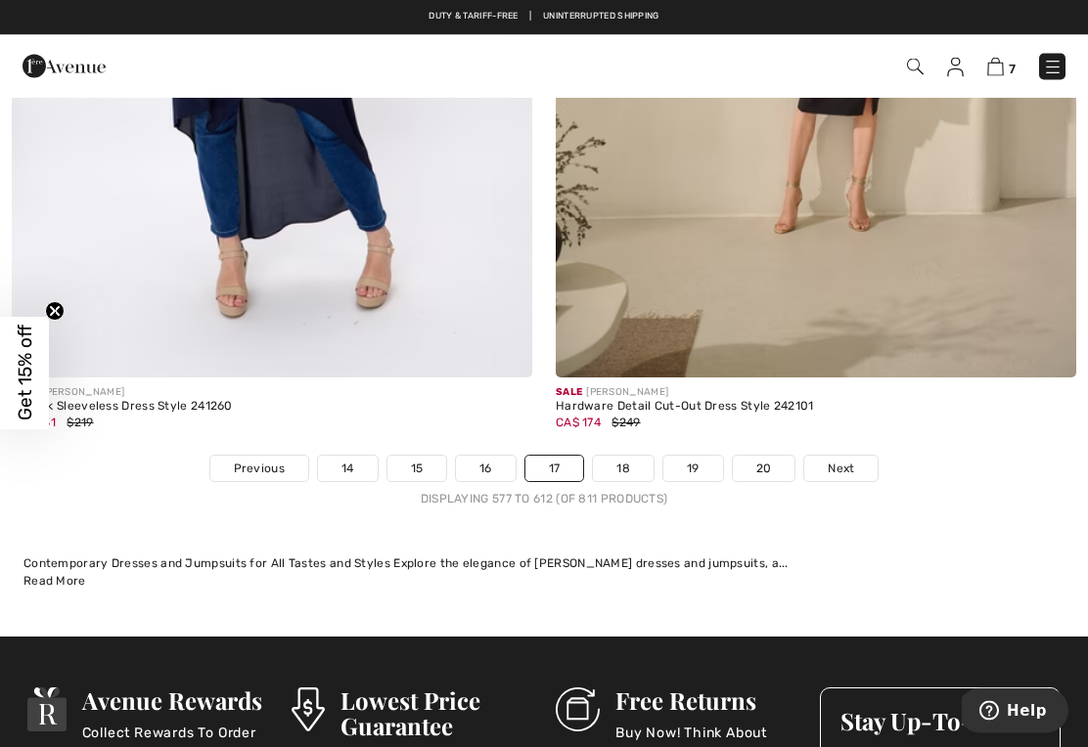
scroll to position [15928, 0]
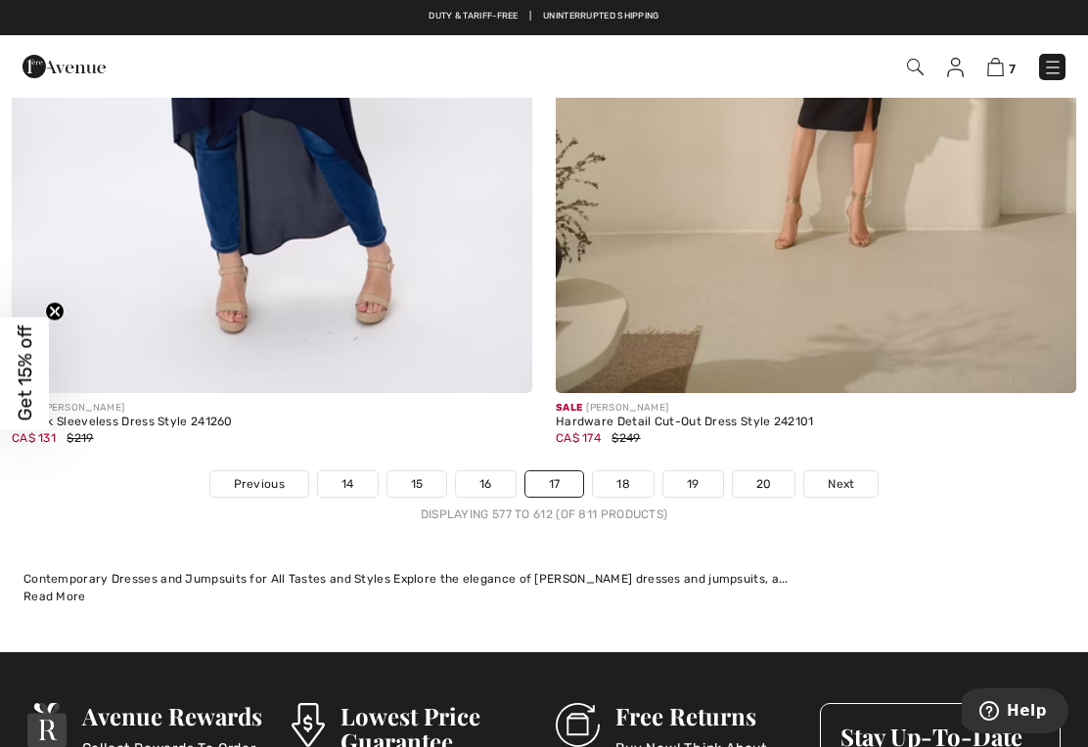
click at [625, 471] on link "18" at bounding box center [623, 483] width 61 height 25
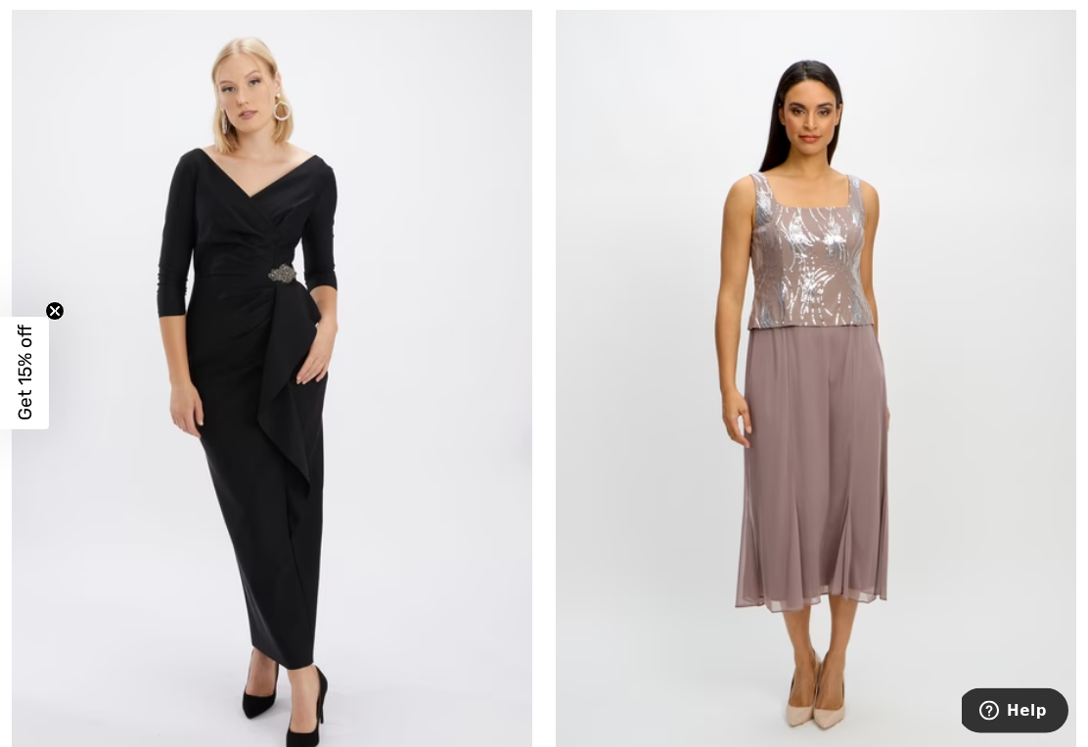
scroll to position [12941, 0]
click at [852, 432] on img at bounding box center [815, 394] width 520 height 780
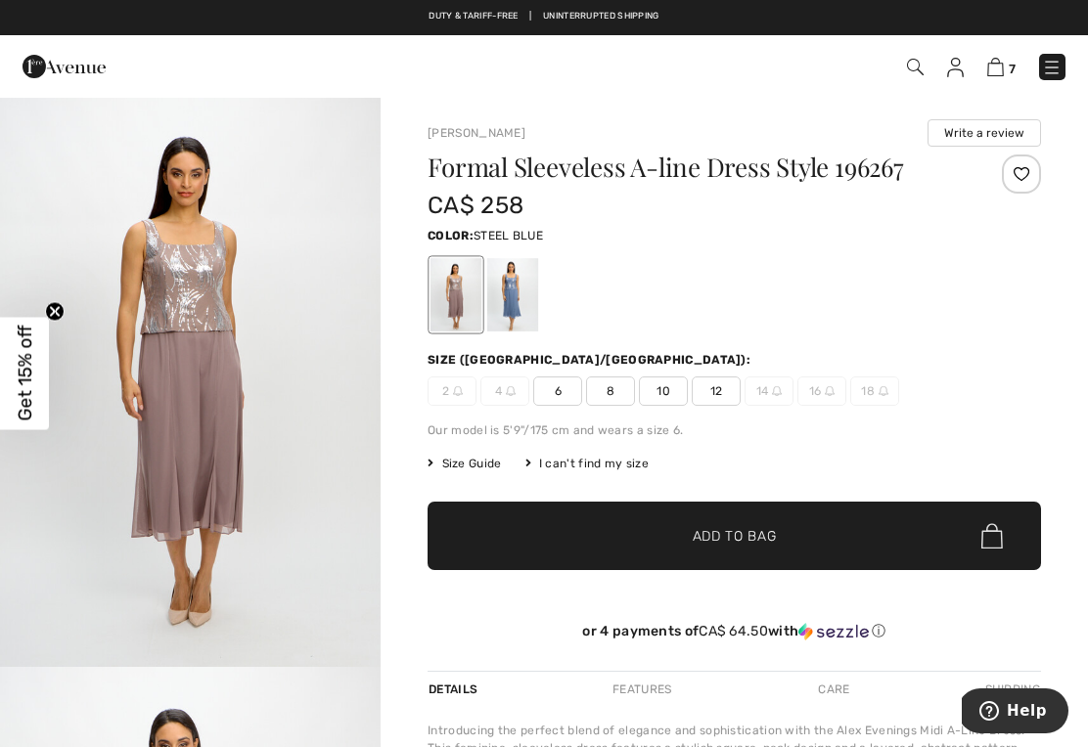
click at [514, 292] on div at bounding box center [512, 294] width 51 height 73
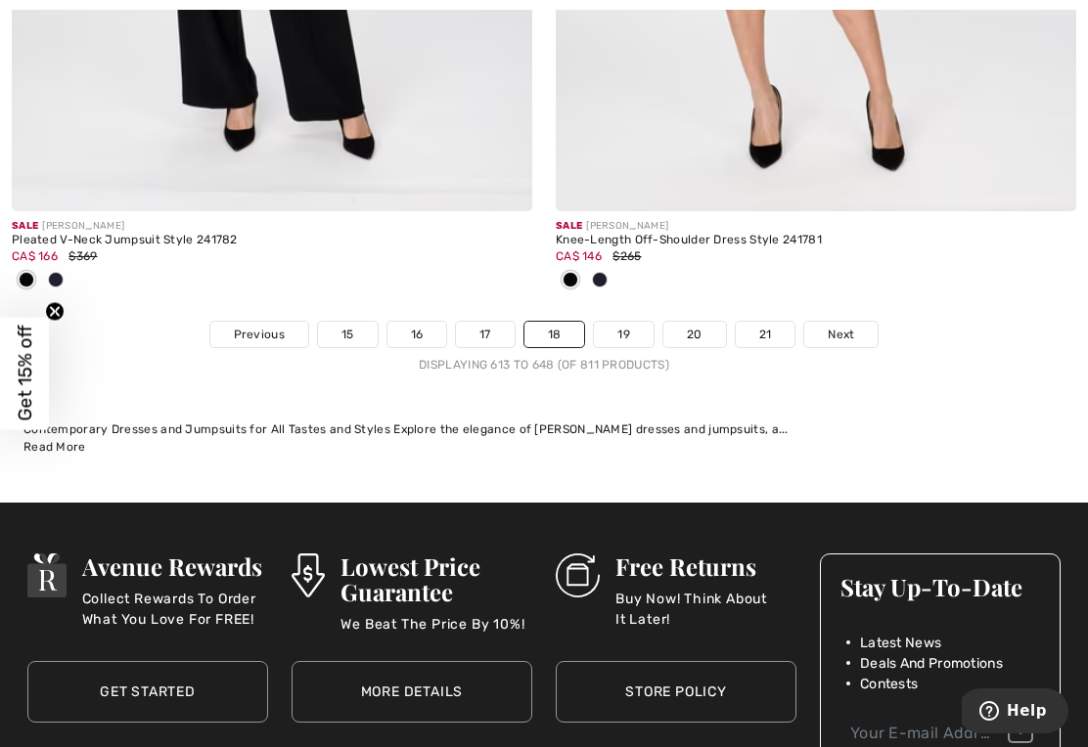
scroll to position [16151, 0]
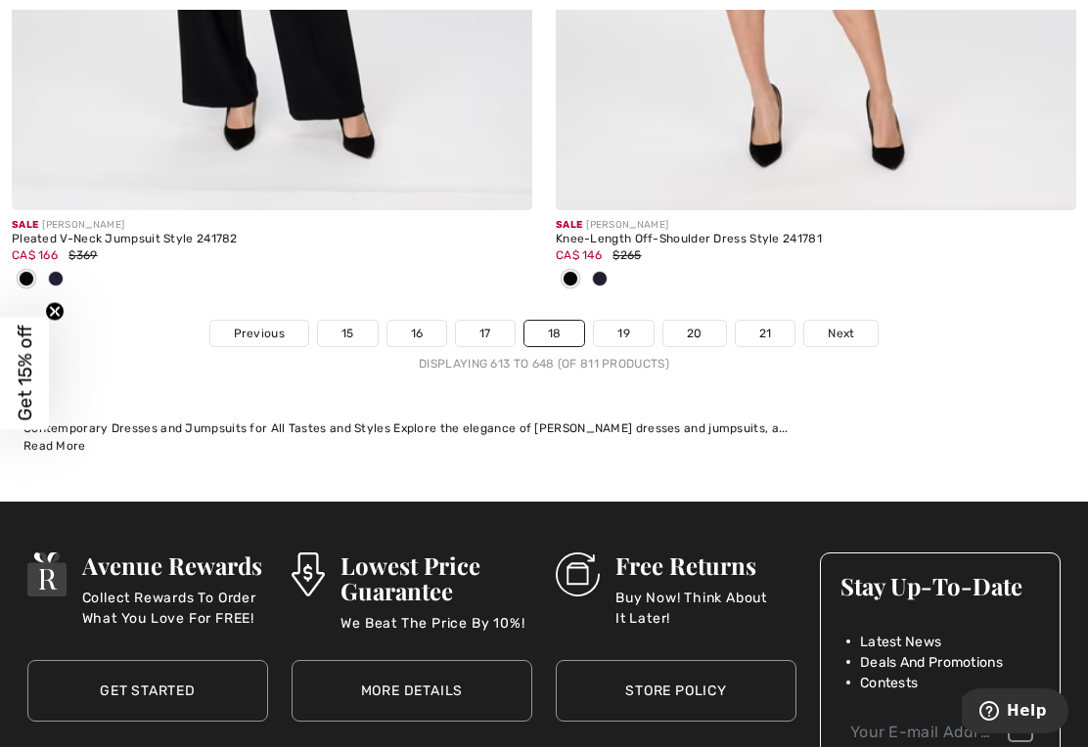
click at [625, 321] on link "19" at bounding box center [624, 333] width 60 height 25
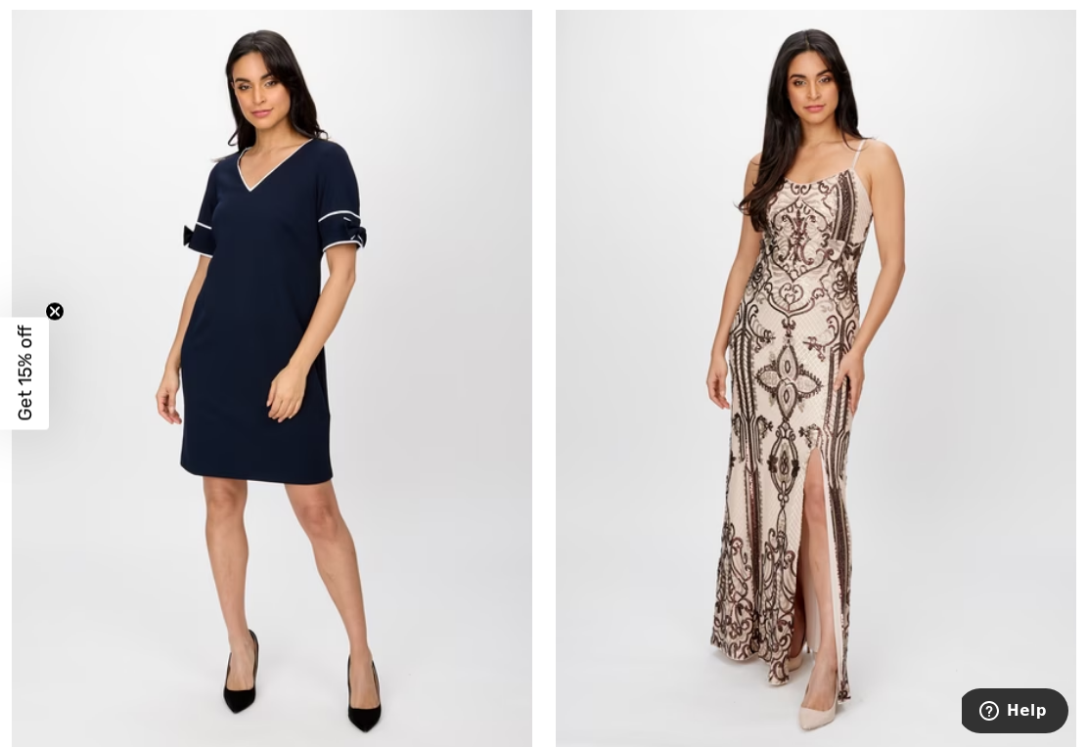
scroll to position [278, 0]
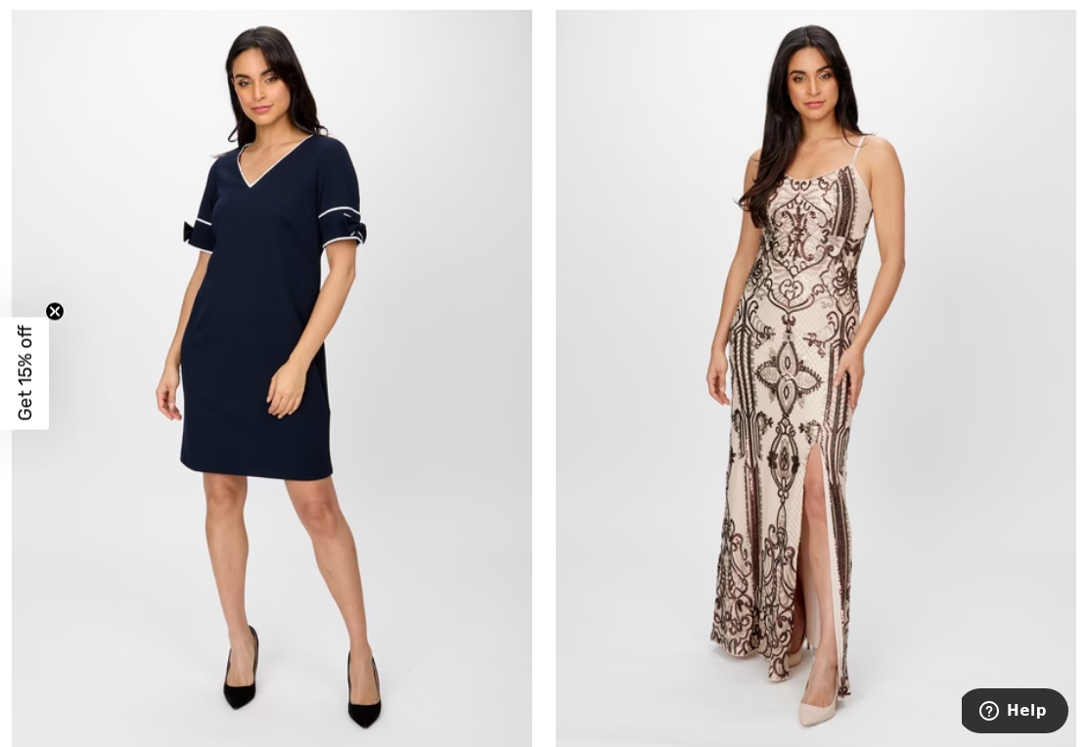
click at [265, 359] on img at bounding box center [272, 367] width 520 height 780
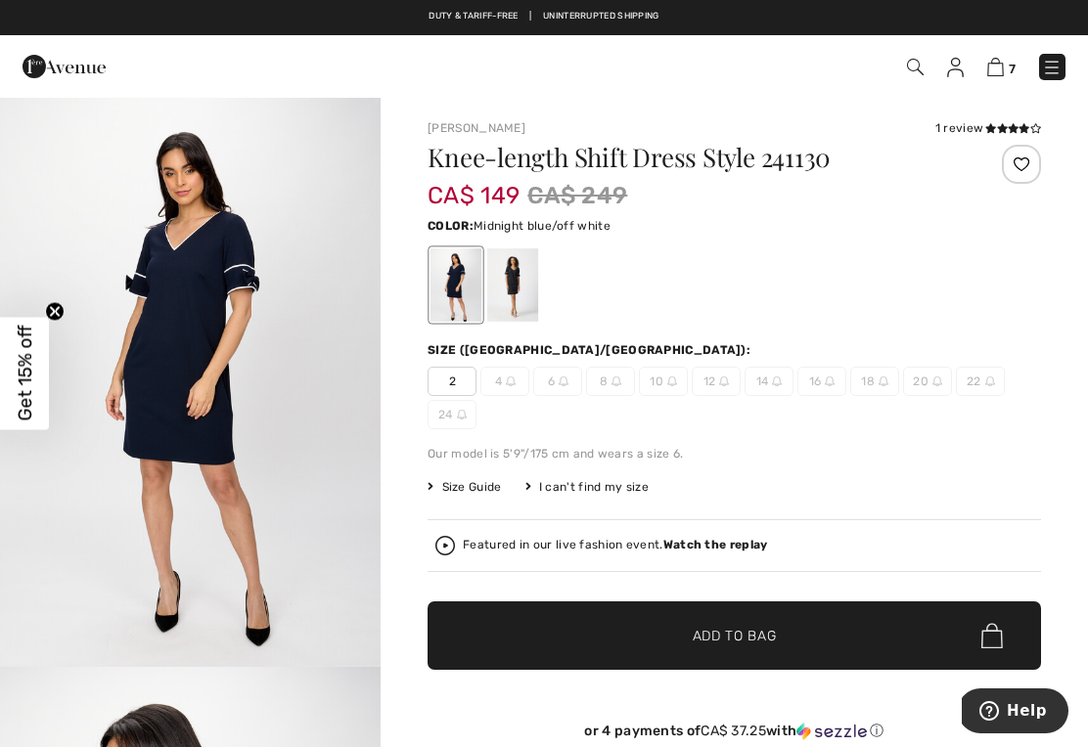
click at [518, 287] on div at bounding box center [512, 284] width 51 height 73
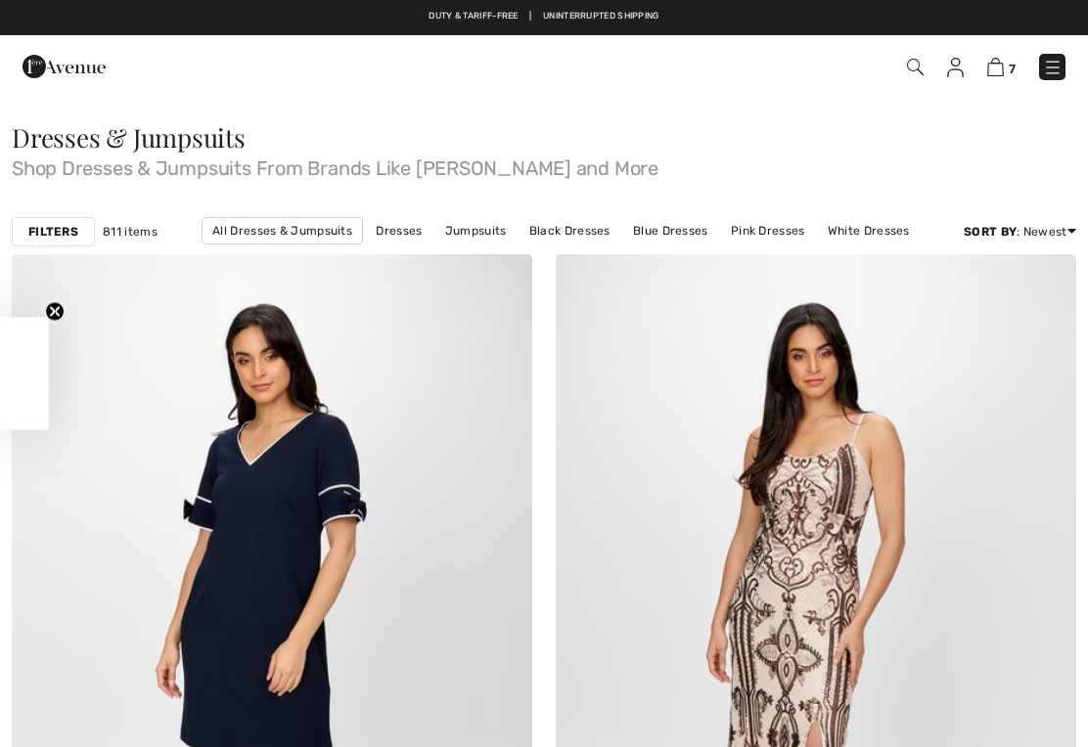
checkbox input "true"
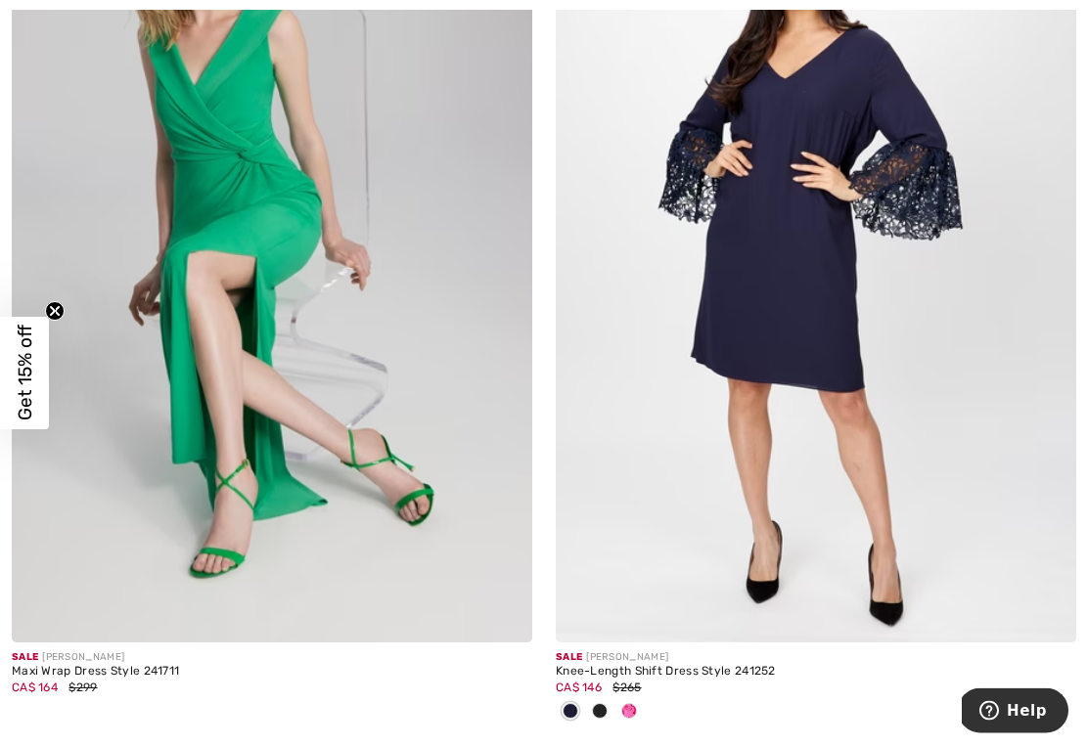
scroll to position [4809, 0]
click at [815, 348] on img at bounding box center [815, 252] width 520 height 780
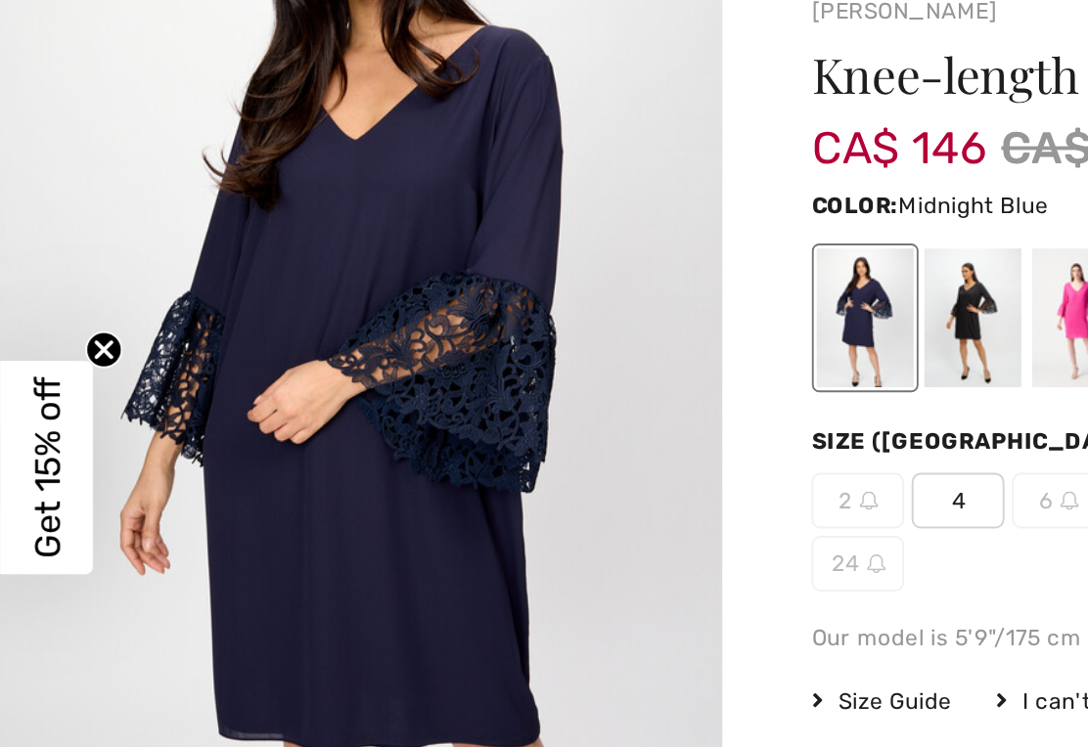
scroll to position [1248, 0]
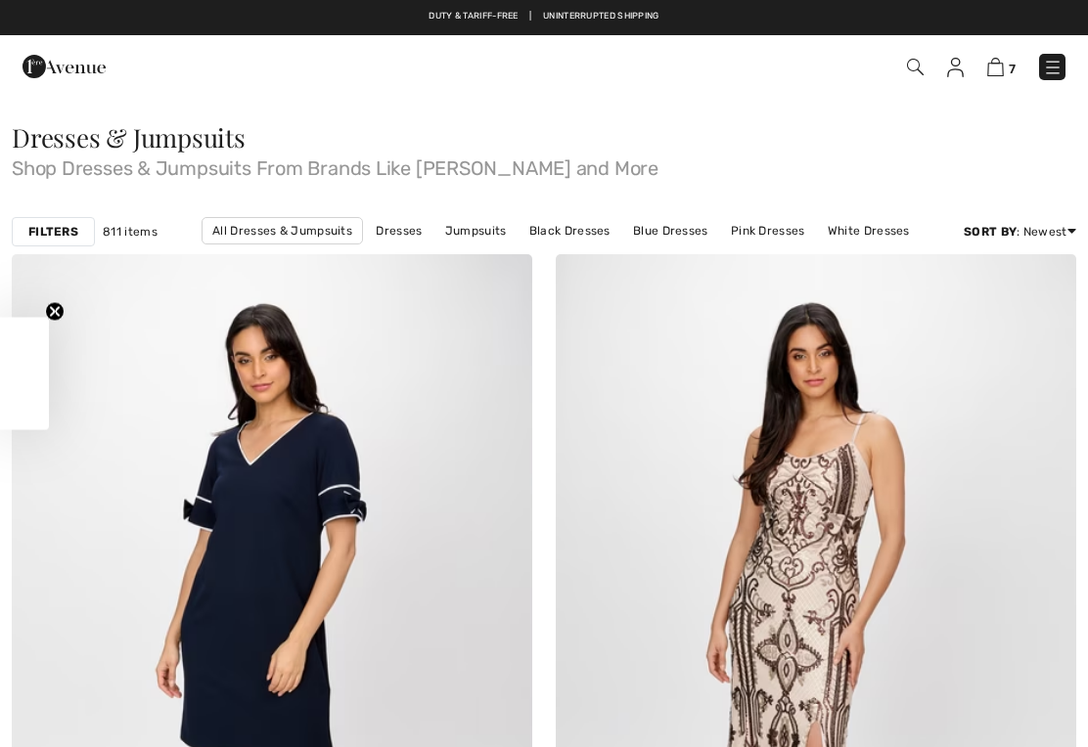
checkbox input "true"
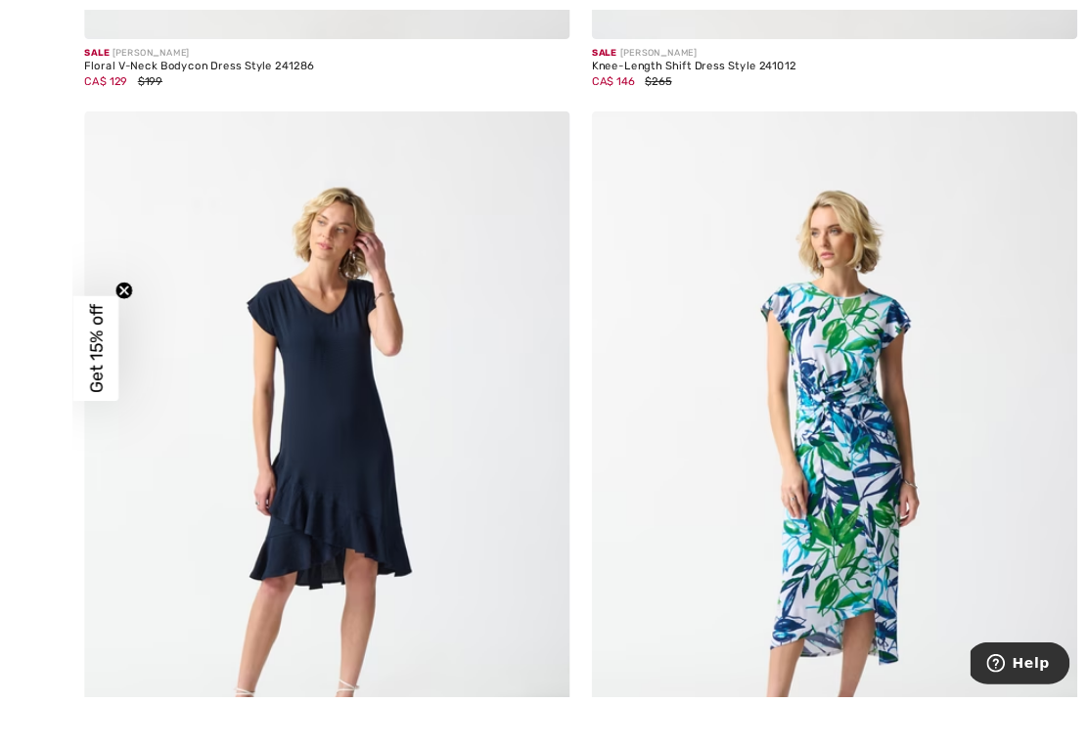
scroll to position [6576, 0]
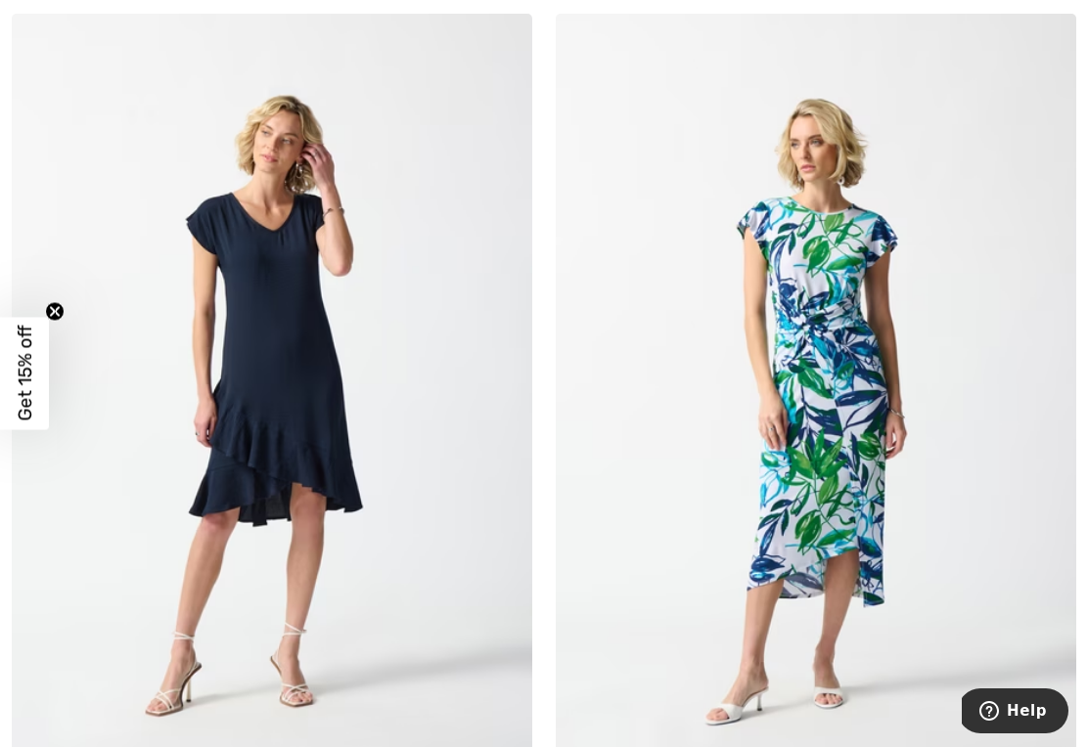
click at [356, 482] on img at bounding box center [272, 404] width 520 height 780
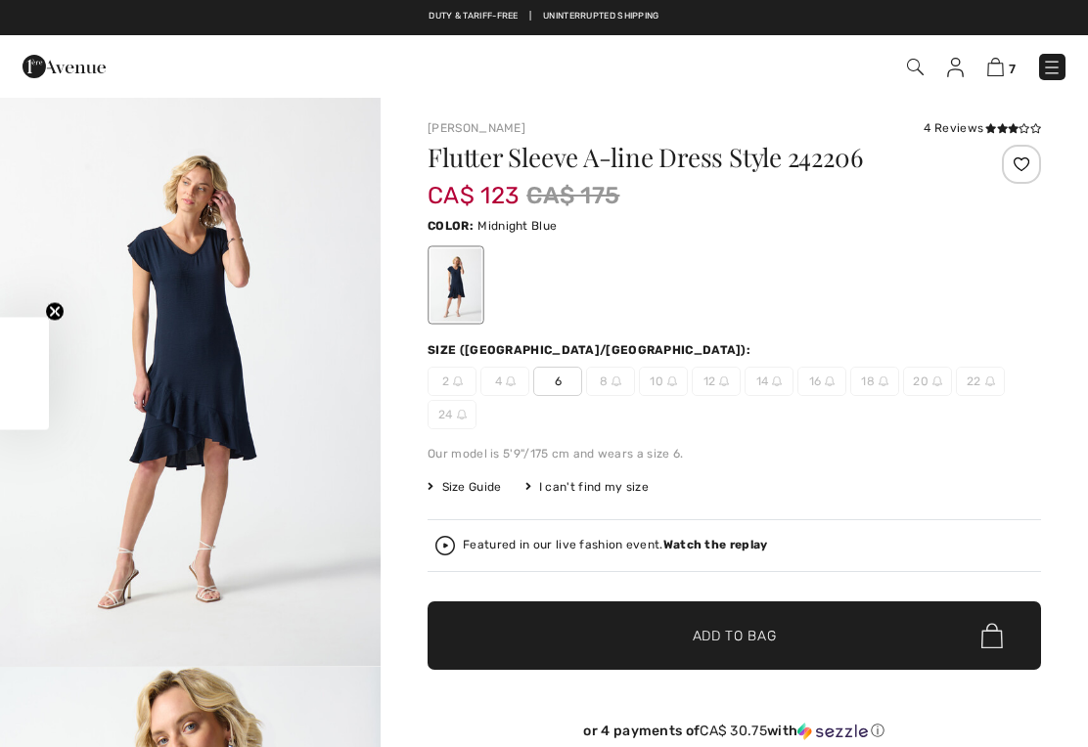
checkbox input "true"
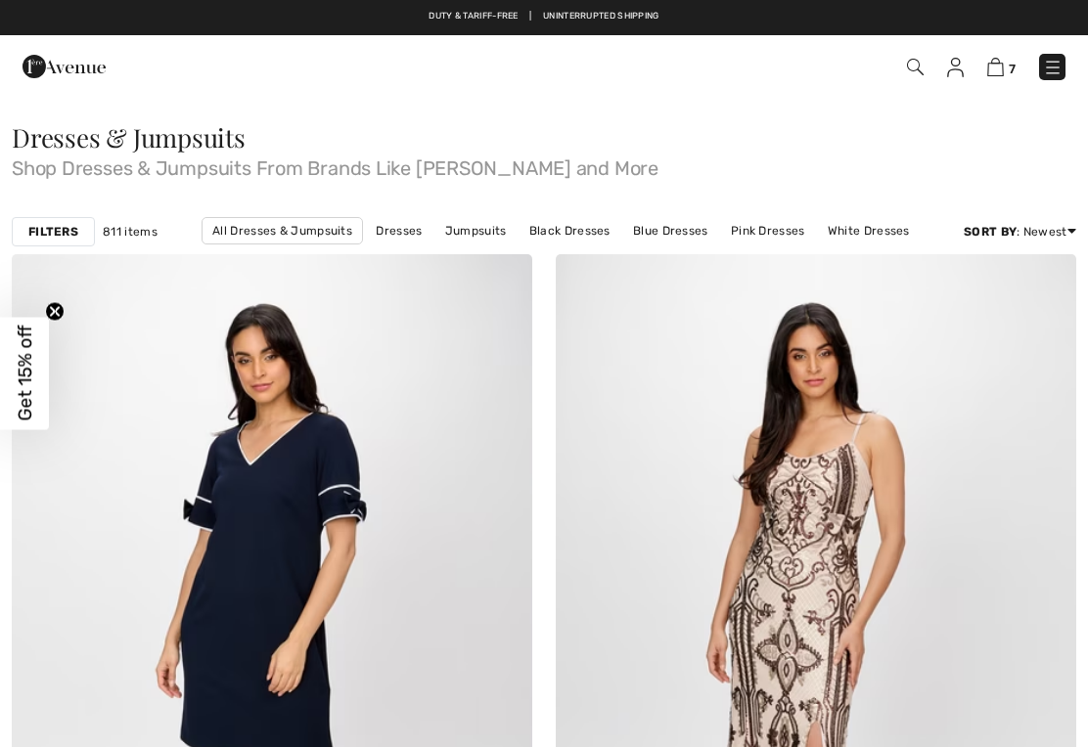
checkbox input "true"
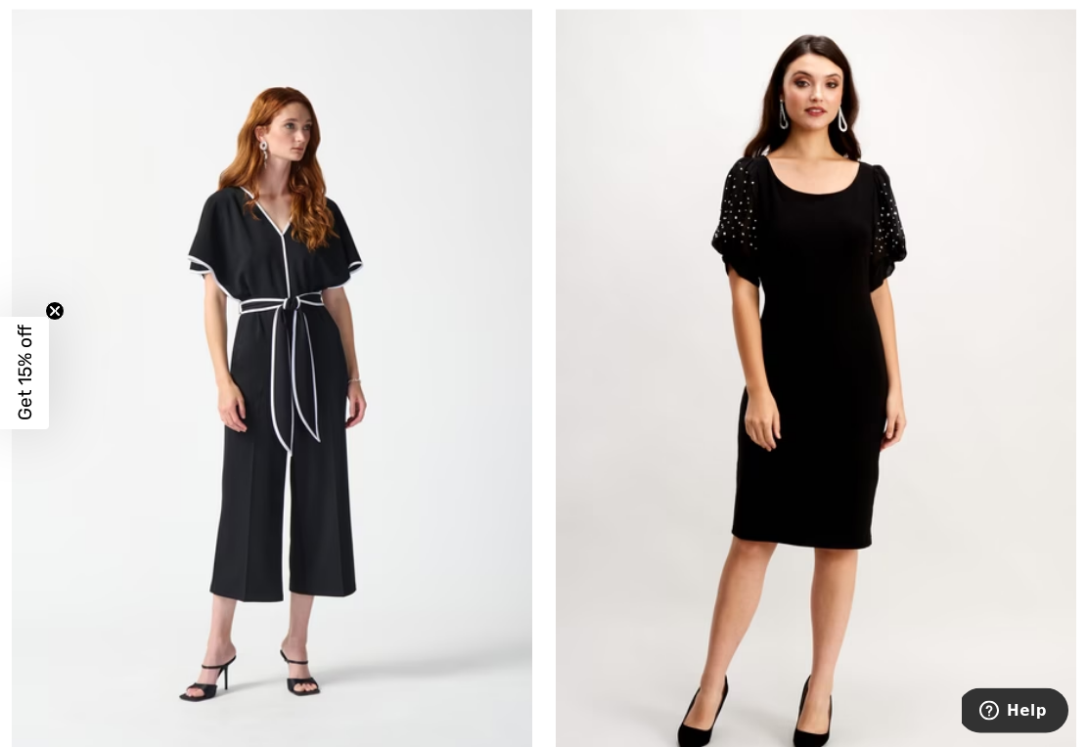
scroll to position [7450, 0]
click at [836, 462] on img at bounding box center [815, 387] width 520 height 780
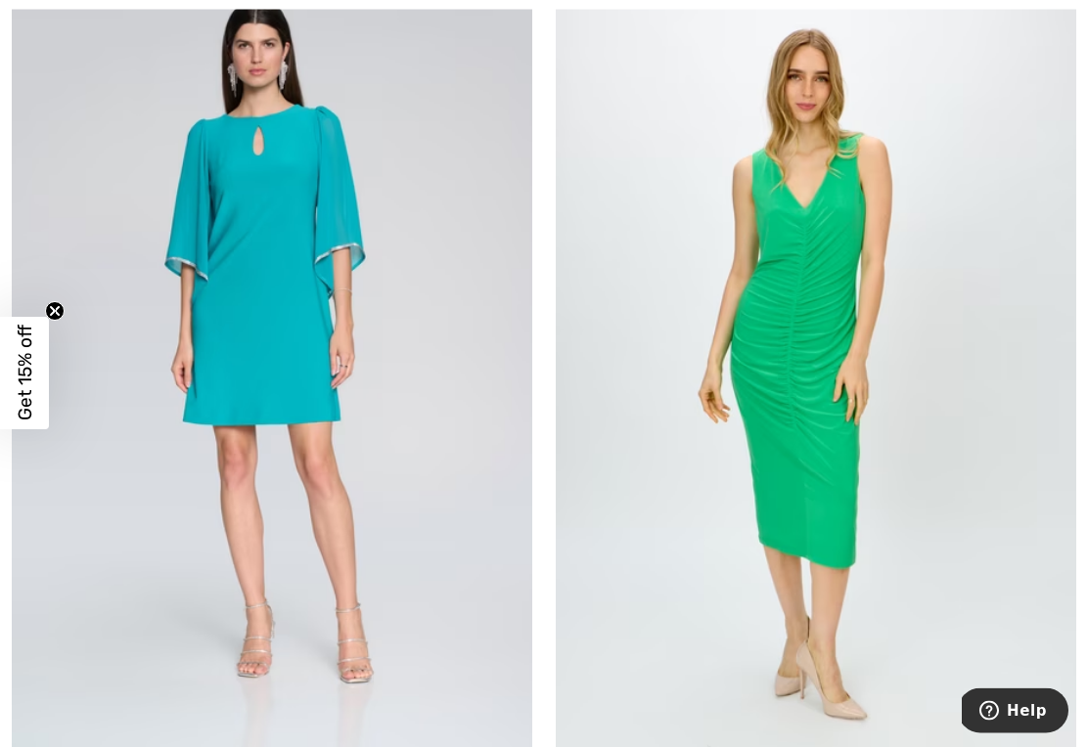
scroll to position [10079, 0]
click at [339, 613] on img at bounding box center [272, 363] width 520 height 780
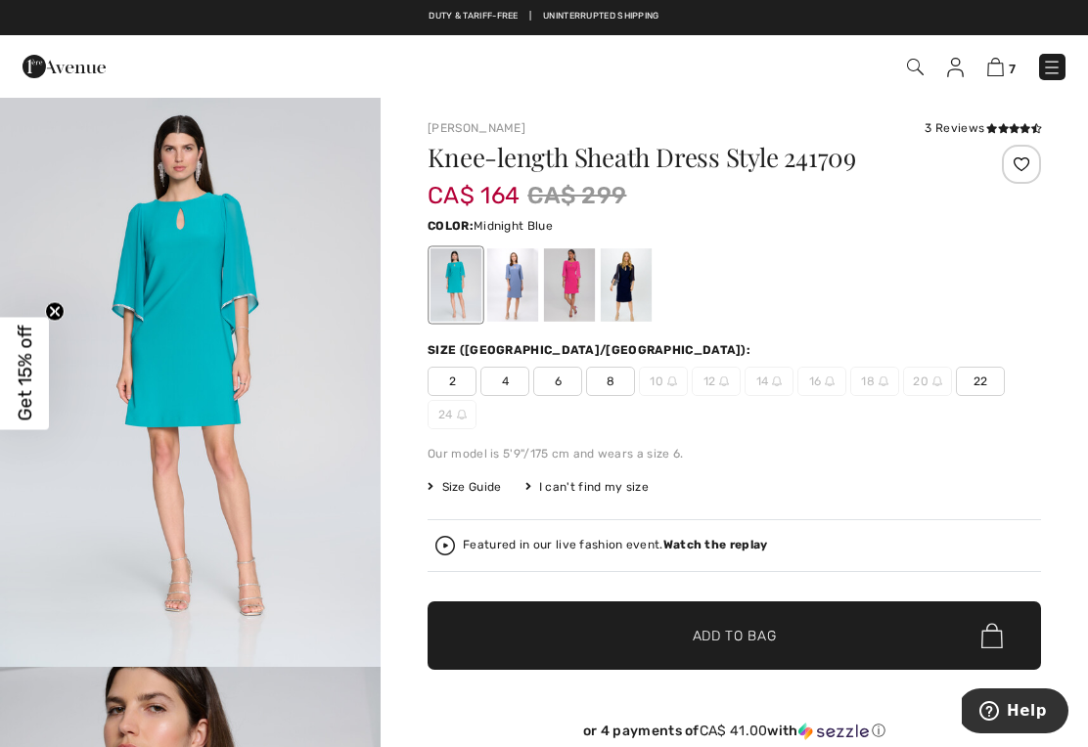
click at [636, 281] on div at bounding box center [625, 284] width 51 height 73
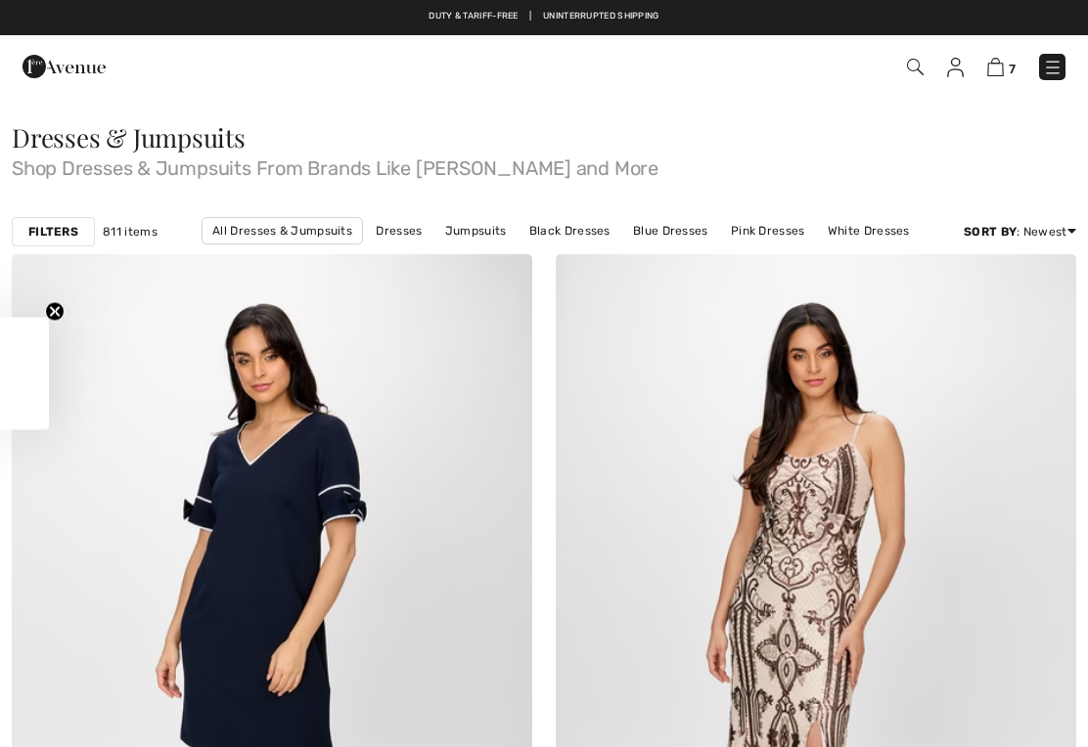
checkbox input "true"
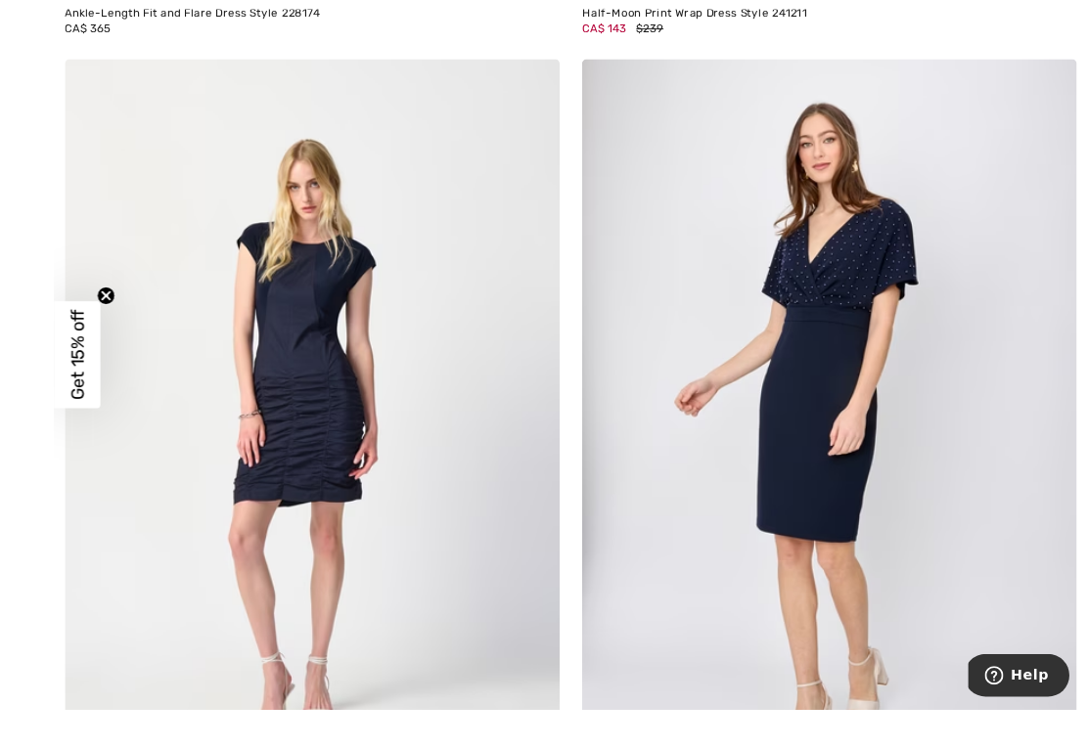
scroll to position [12902, 0]
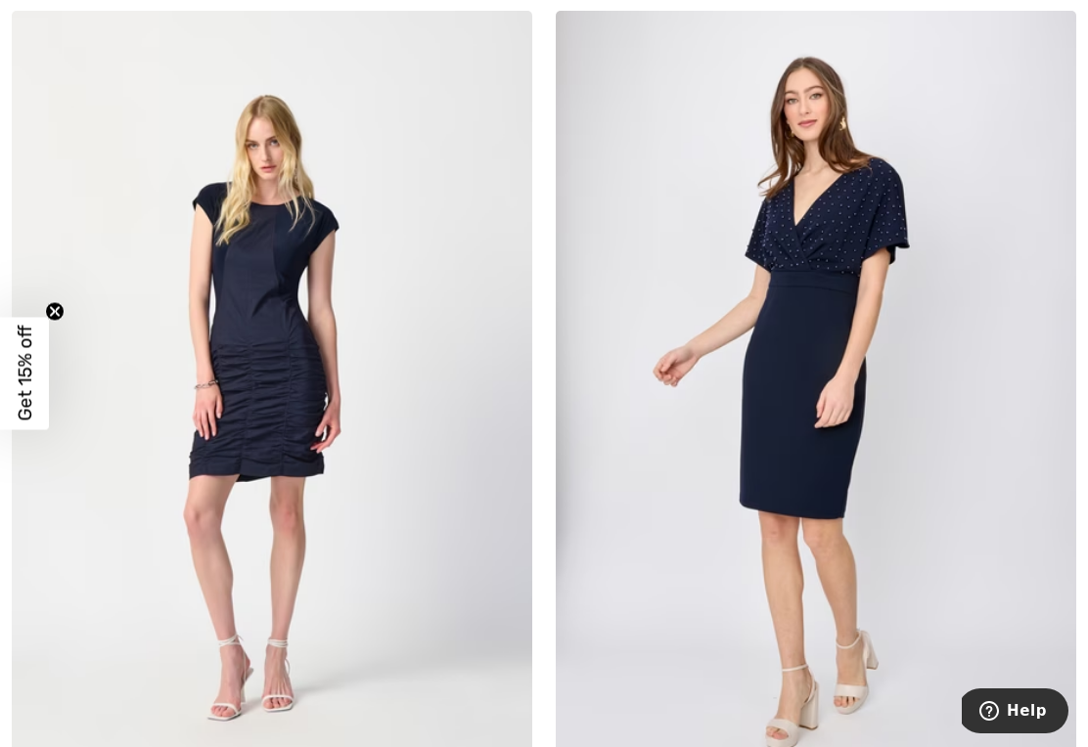
click at [819, 493] on img at bounding box center [815, 401] width 520 height 780
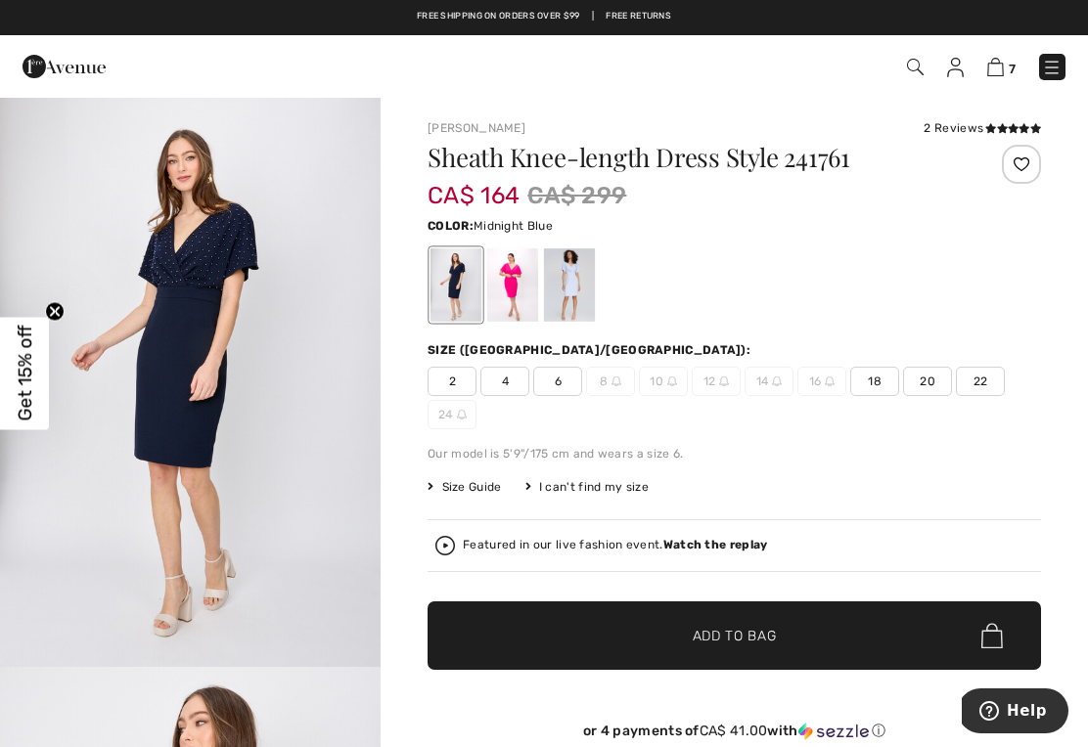
click at [574, 282] on div at bounding box center [569, 284] width 51 height 73
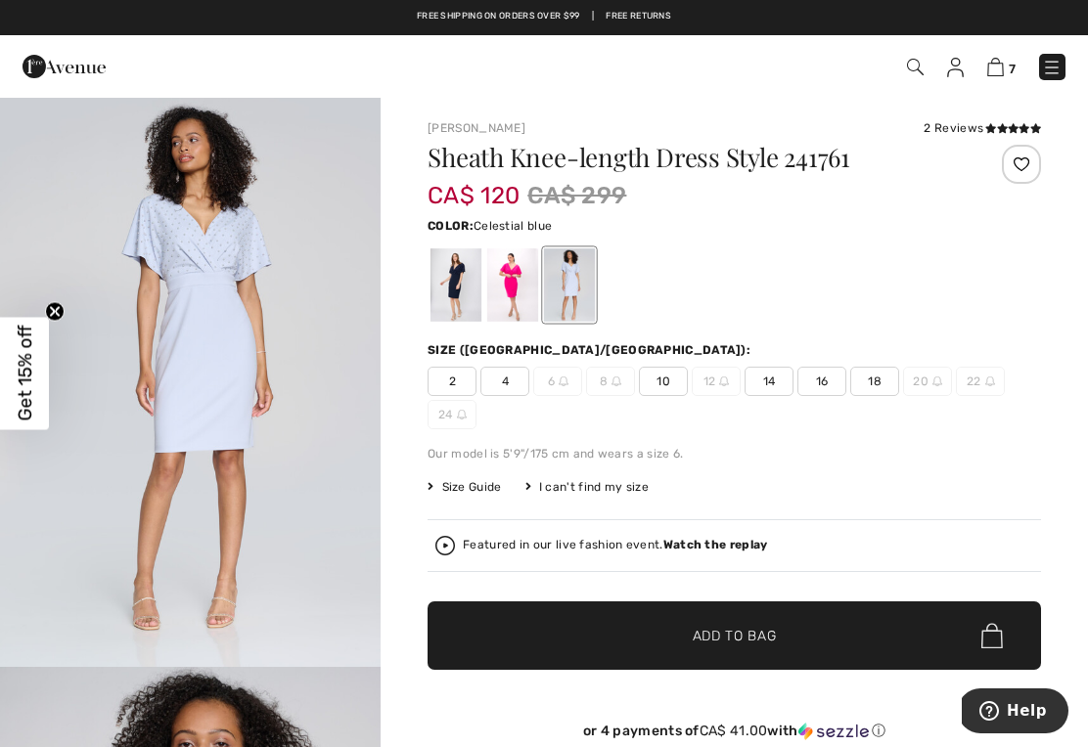
click at [573, 284] on div at bounding box center [569, 284] width 51 height 73
click at [455, 287] on div at bounding box center [455, 284] width 51 height 73
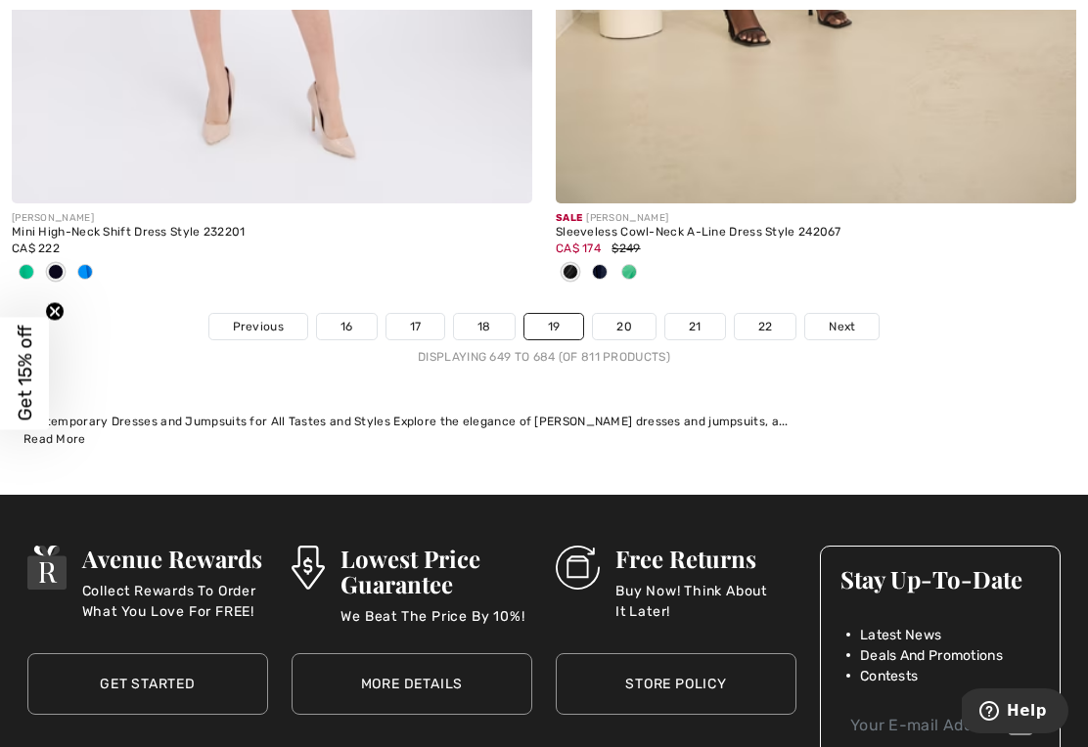
scroll to position [16082, 0]
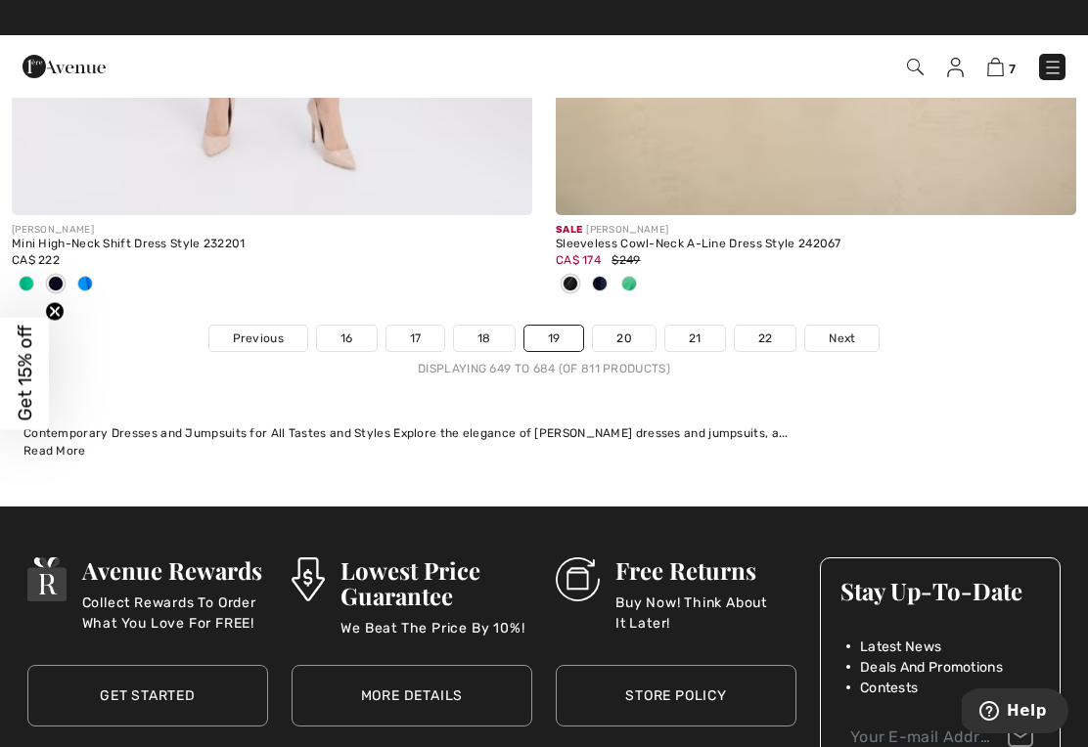
click at [618, 326] on link "20" at bounding box center [624, 338] width 63 height 25
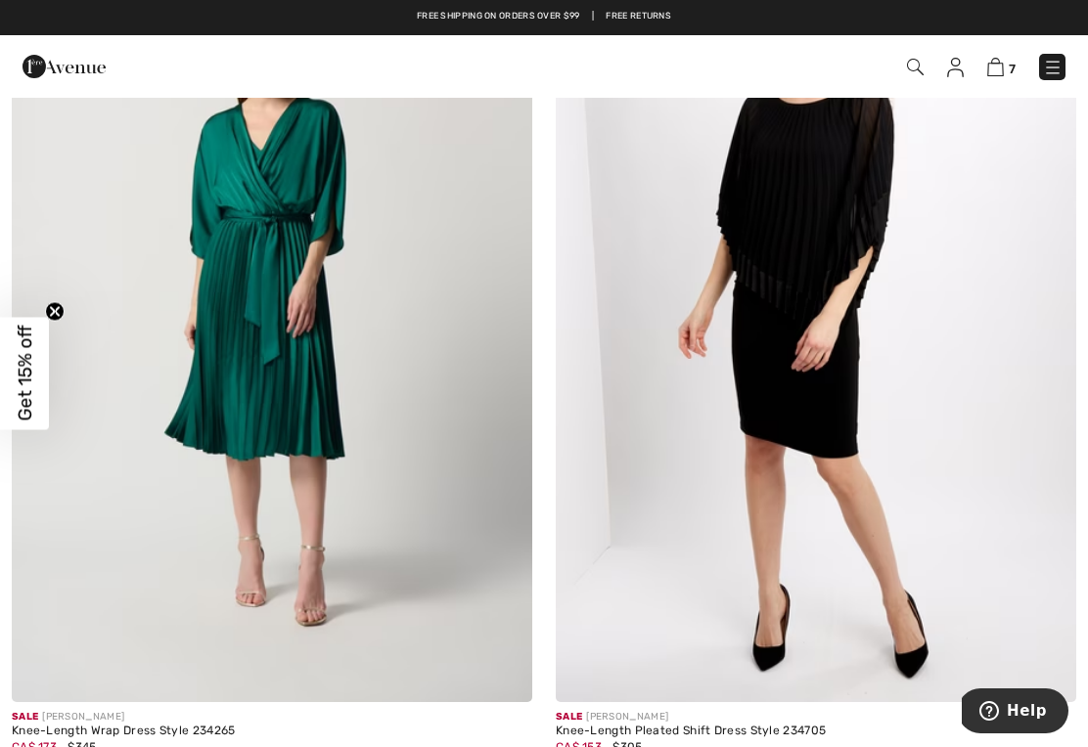
scroll to position [3793, 0]
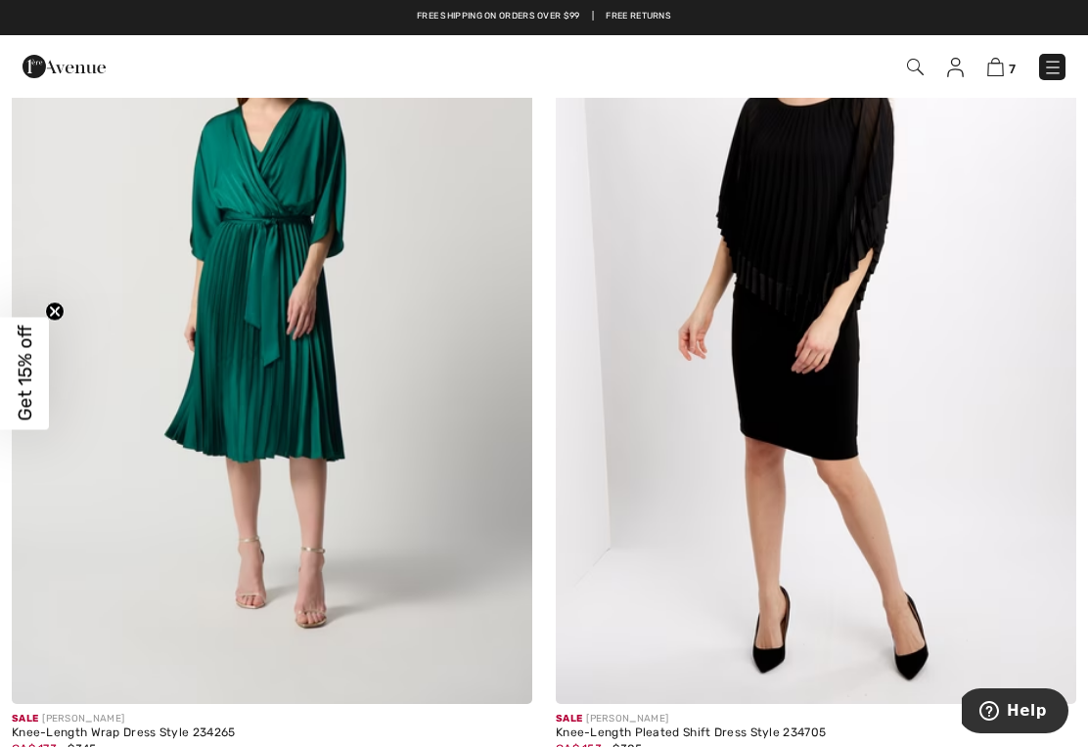
click at [828, 435] on img at bounding box center [815, 314] width 520 height 780
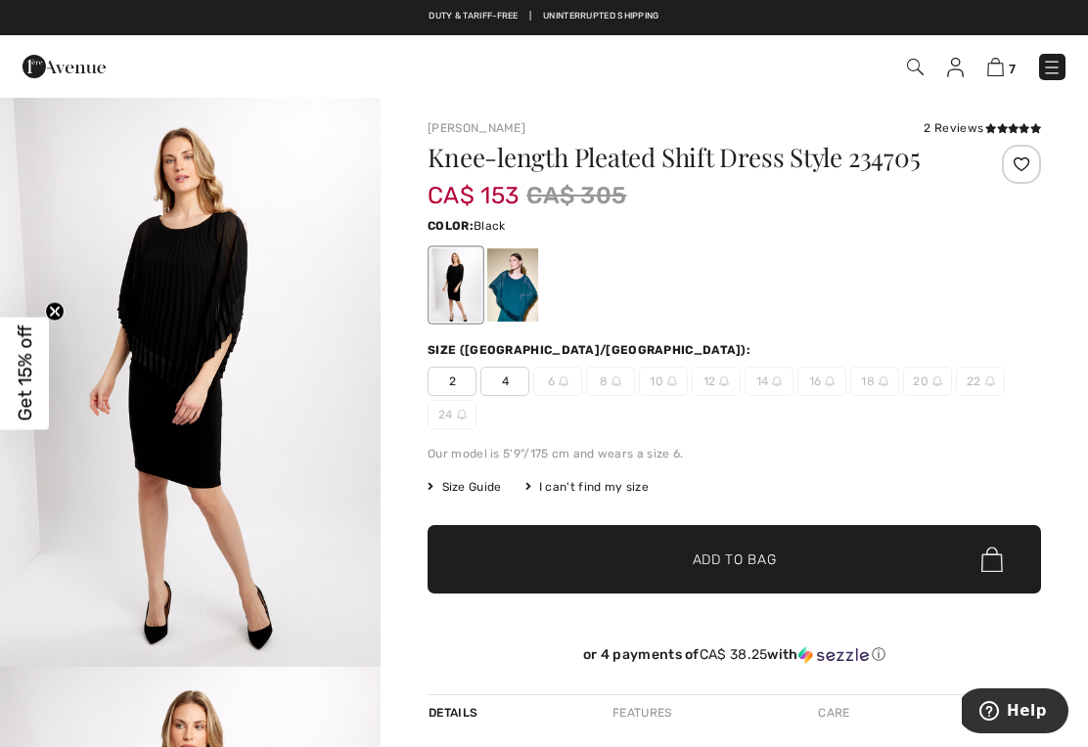
click at [524, 292] on div at bounding box center [512, 284] width 51 height 73
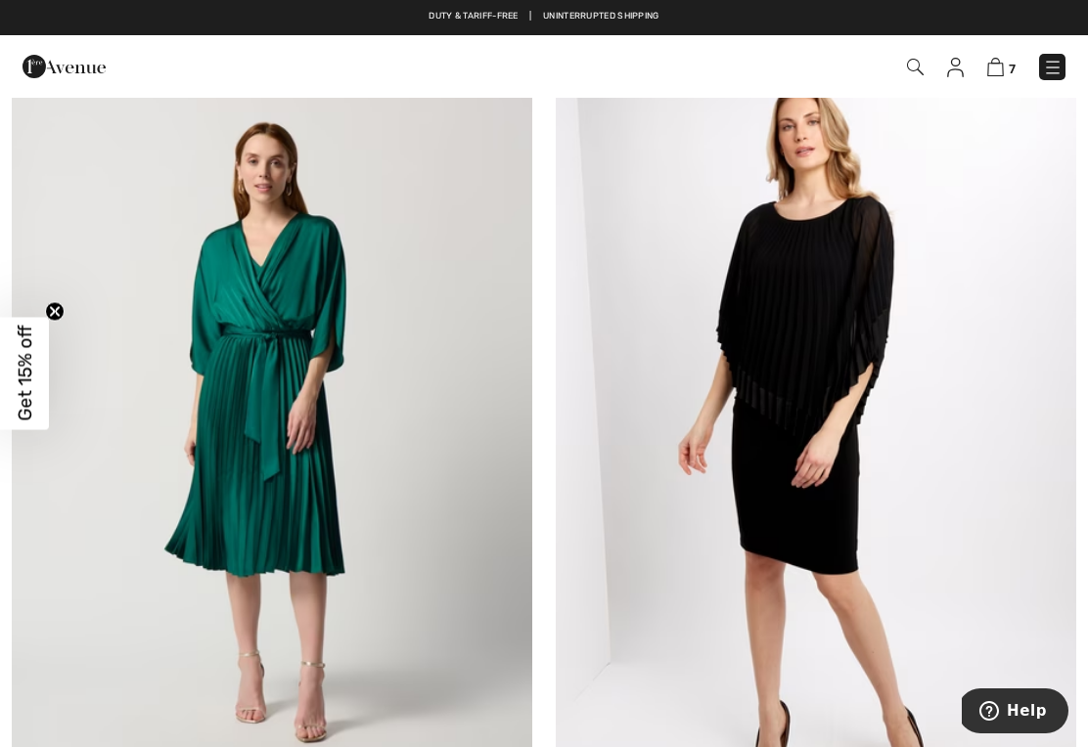
scroll to position [3677, 0]
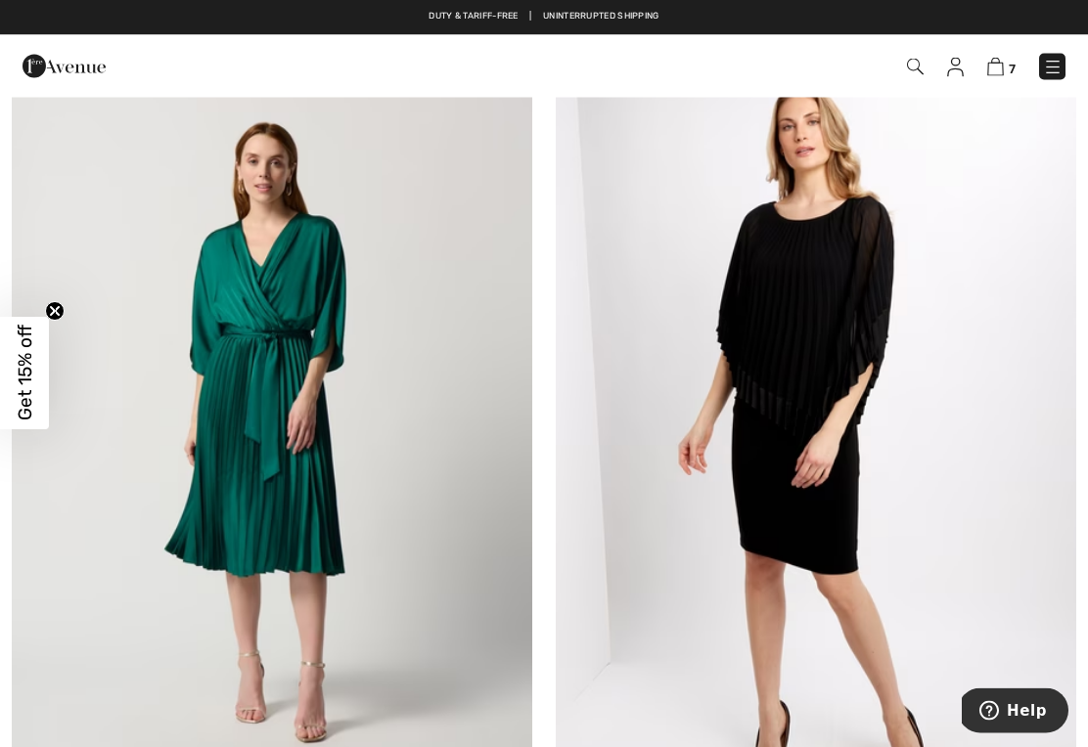
click at [304, 478] on img at bounding box center [272, 429] width 520 height 780
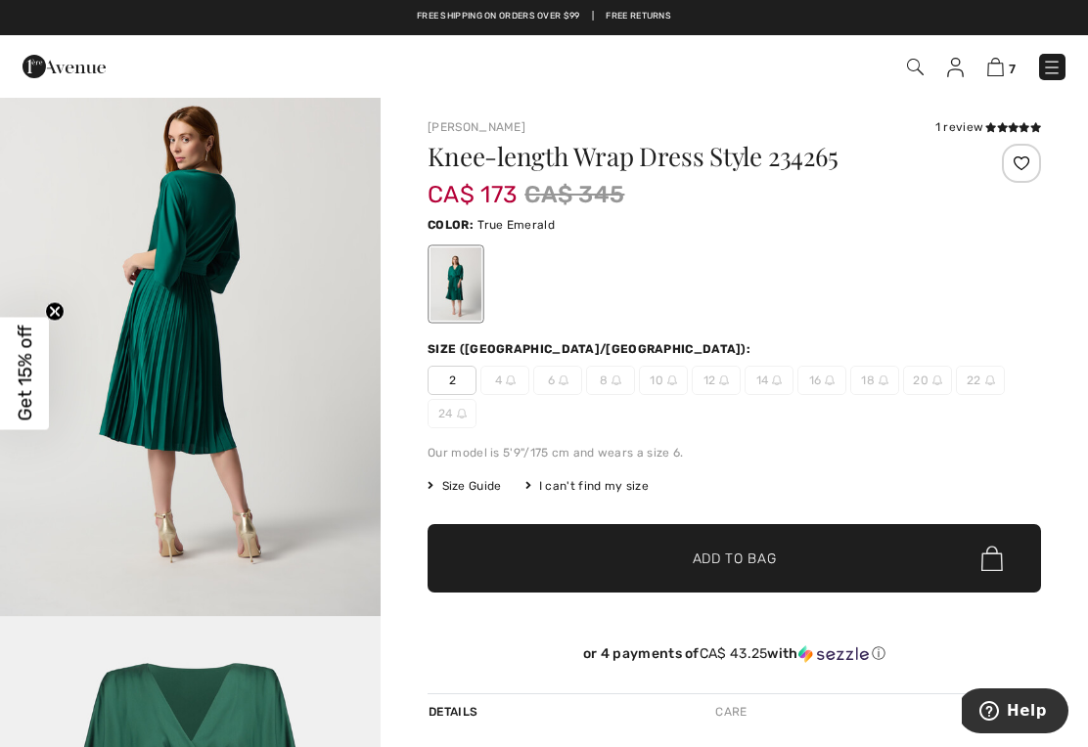
scroll to position [1761, 0]
click at [217, 353] on img "4 / 5" at bounding box center [190, 331] width 380 height 570
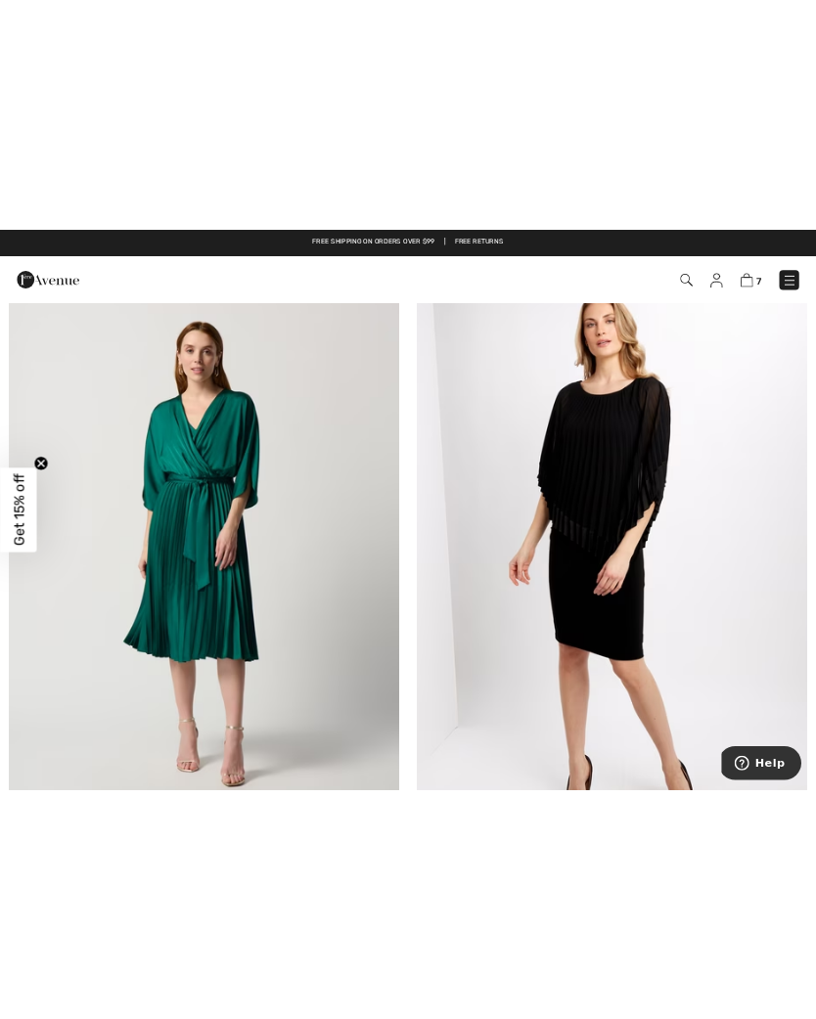
scroll to position [2618, 0]
